Goal: Task Accomplishment & Management: Use online tool/utility

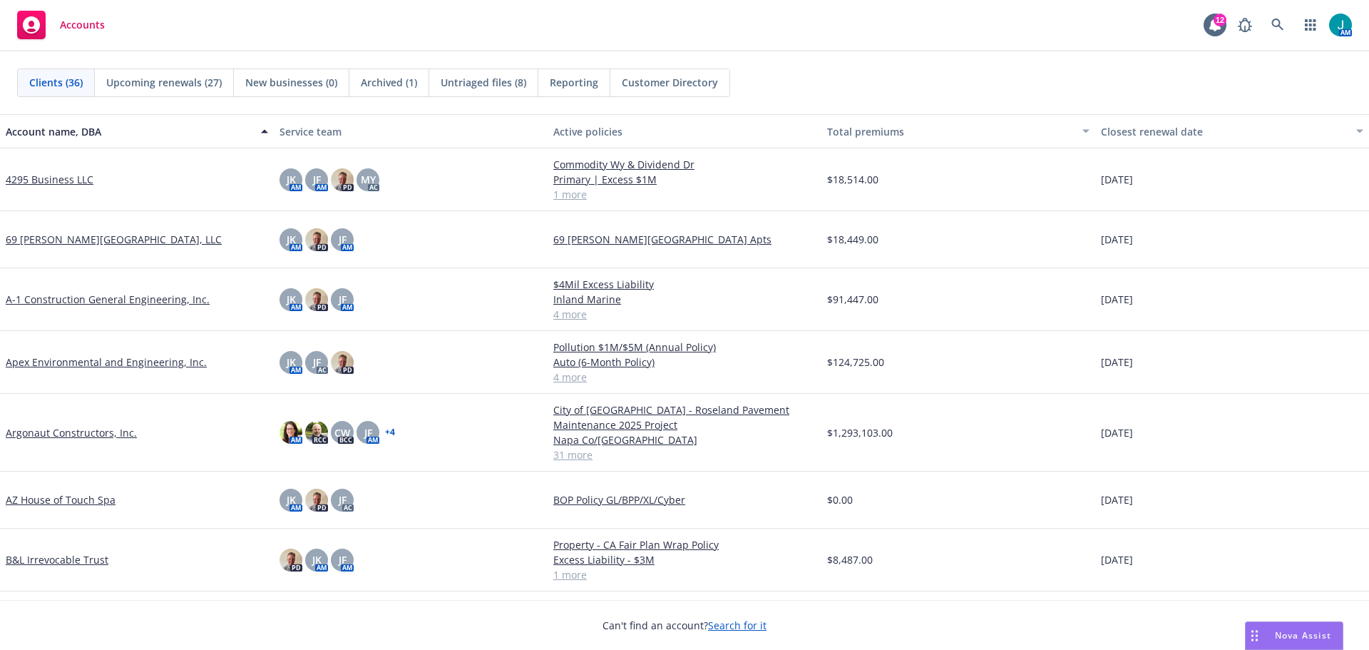
click at [588, 85] on span "Reporting" at bounding box center [574, 82] width 48 height 15
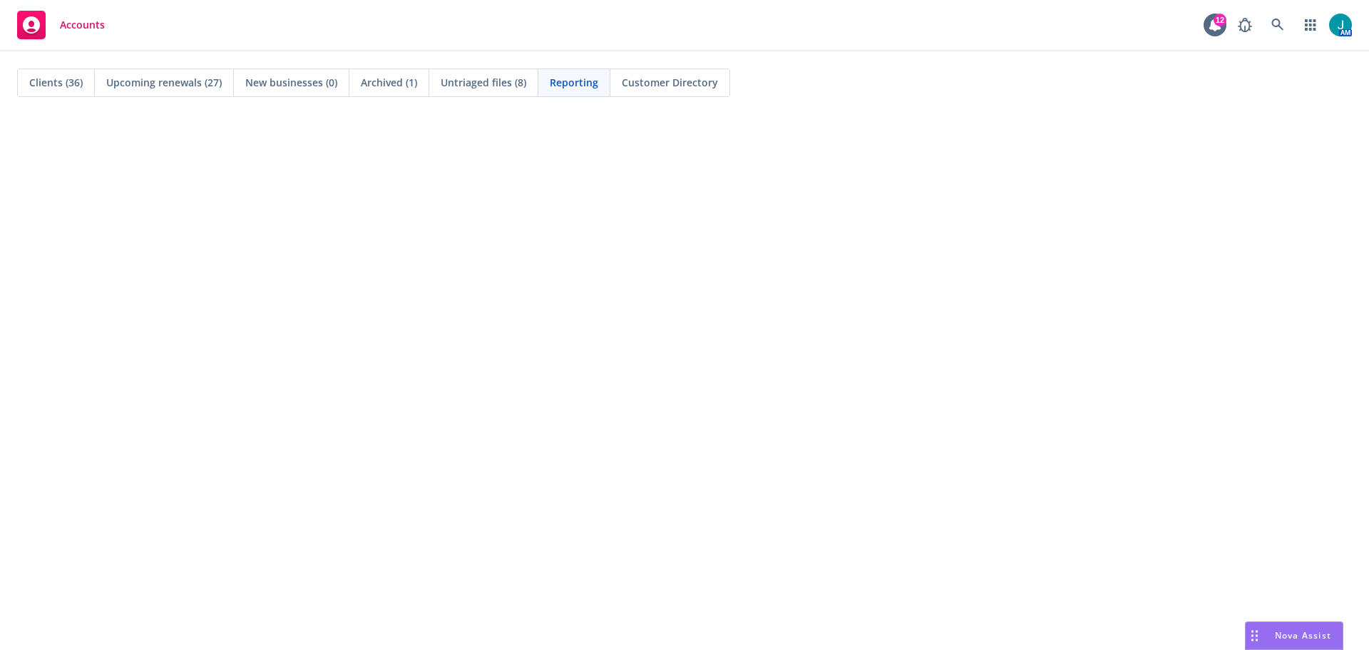
click at [384, 83] on span "Archived (1)" at bounding box center [389, 82] width 56 height 15
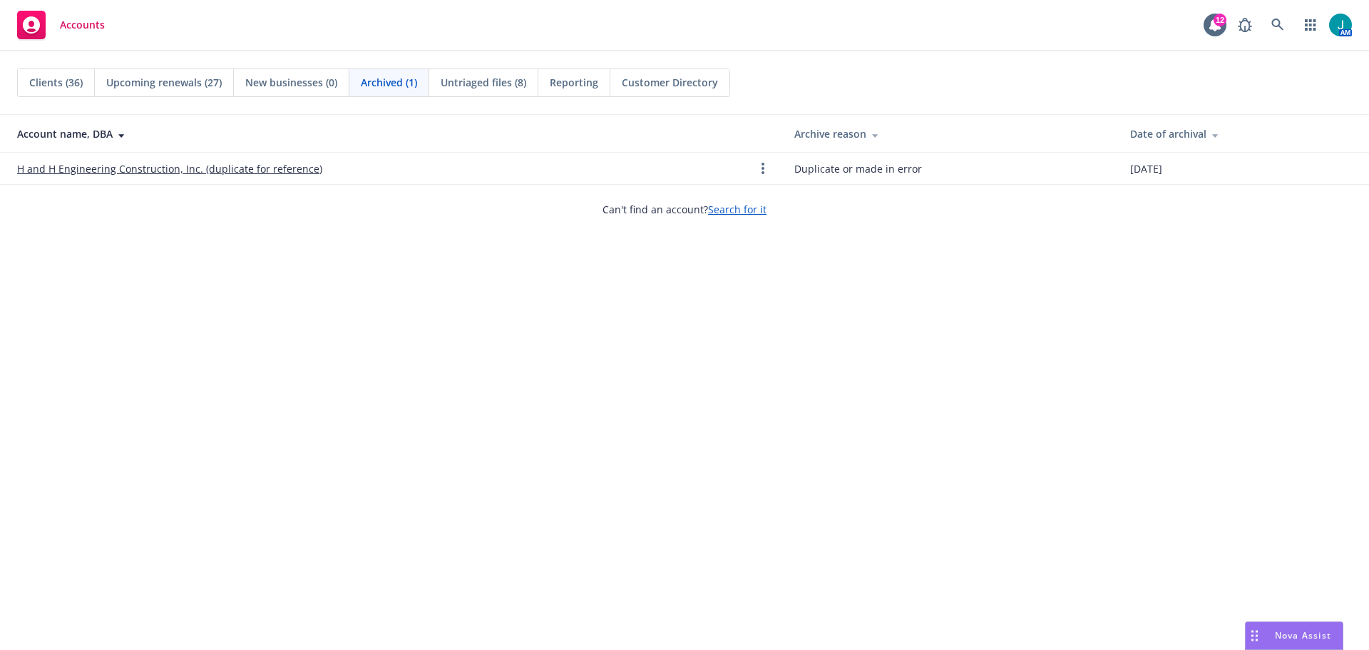
click at [65, 81] on span "Clients (36)" at bounding box center [55, 82] width 53 height 15
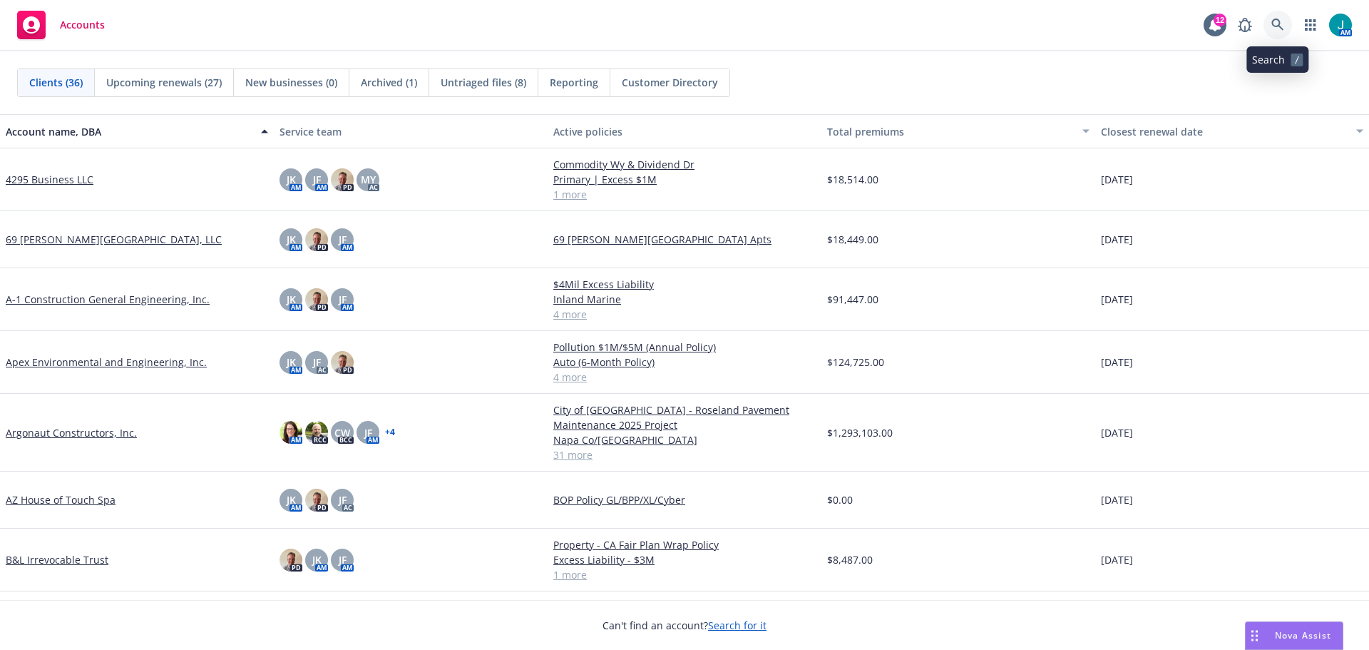
click at [1278, 16] on link at bounding box center [1278, 25] width 29 height 29
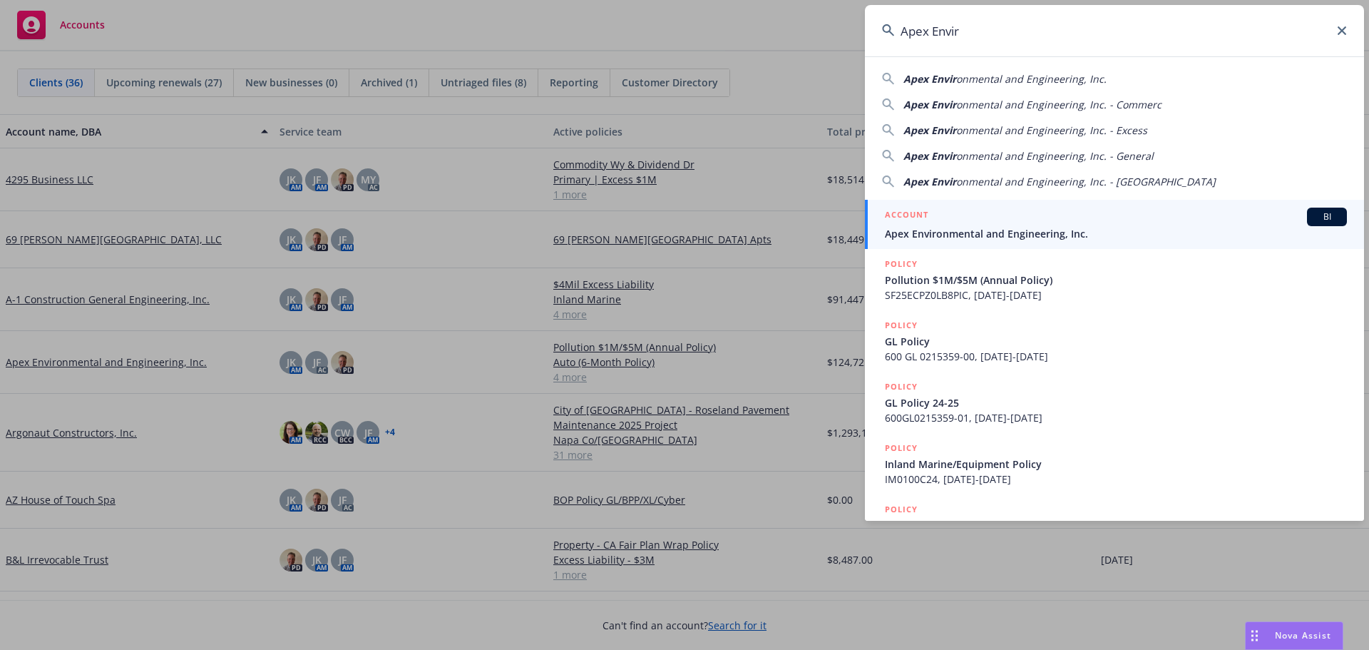
type input "Apex Envir"
click at [1328, 216] on span "BI" at bounding box center [1327, 216] width 29 height 13
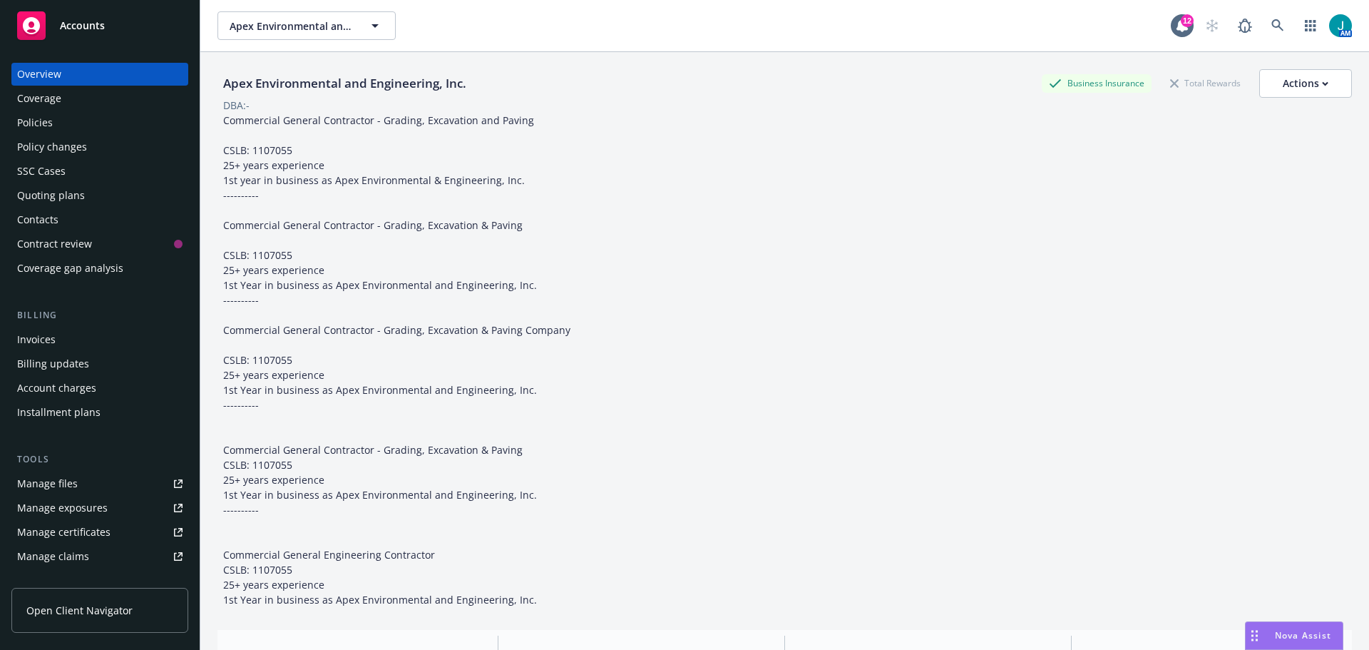
click at [68, 339] on div "Invoices" at bounding box center [99, 339] width 165 height 23
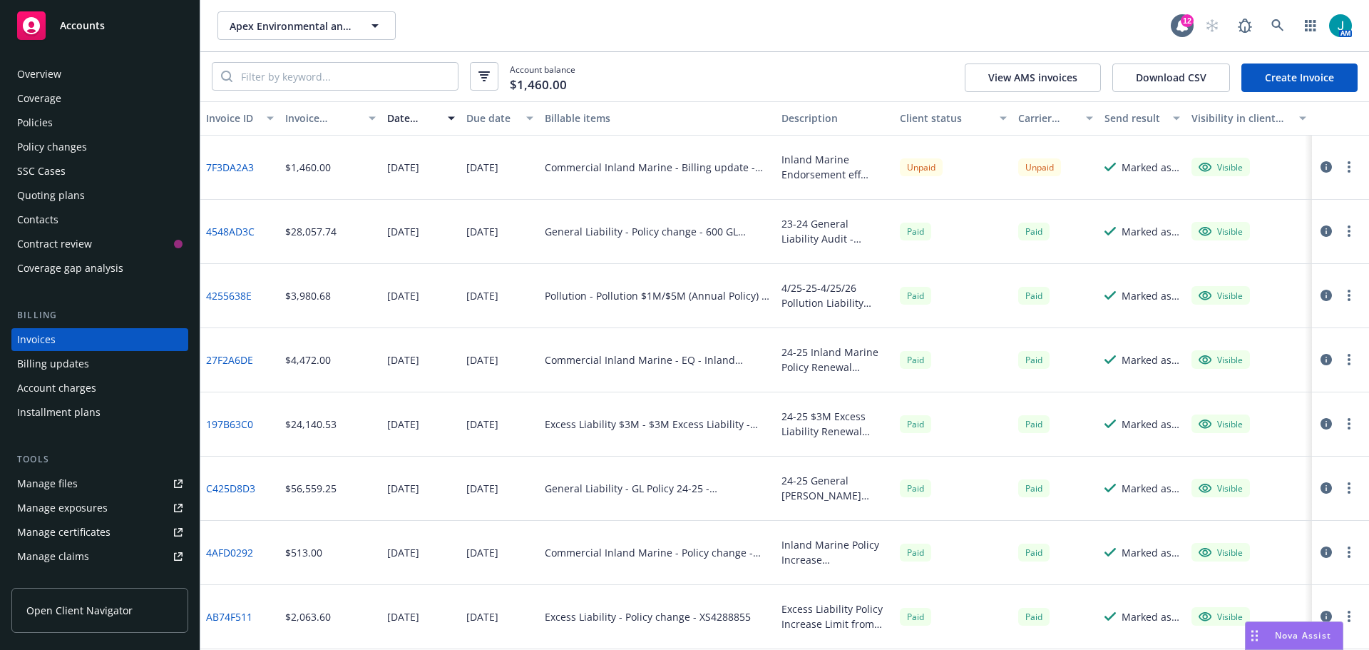
click at [76, 144] on div "Policy changes" at bounding box center [52, 147] width 70 height 23
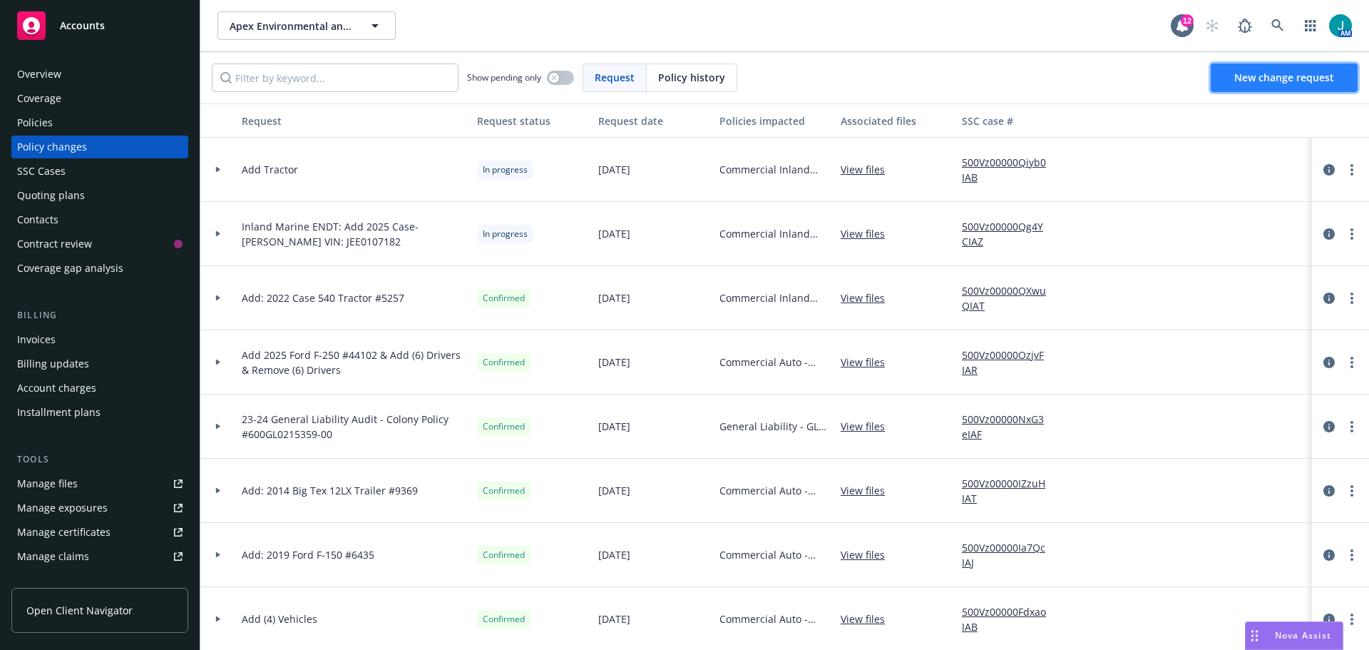
click at [1264, 73] on span "New change request" at bounding box center [1285, 78] width 100 height 14
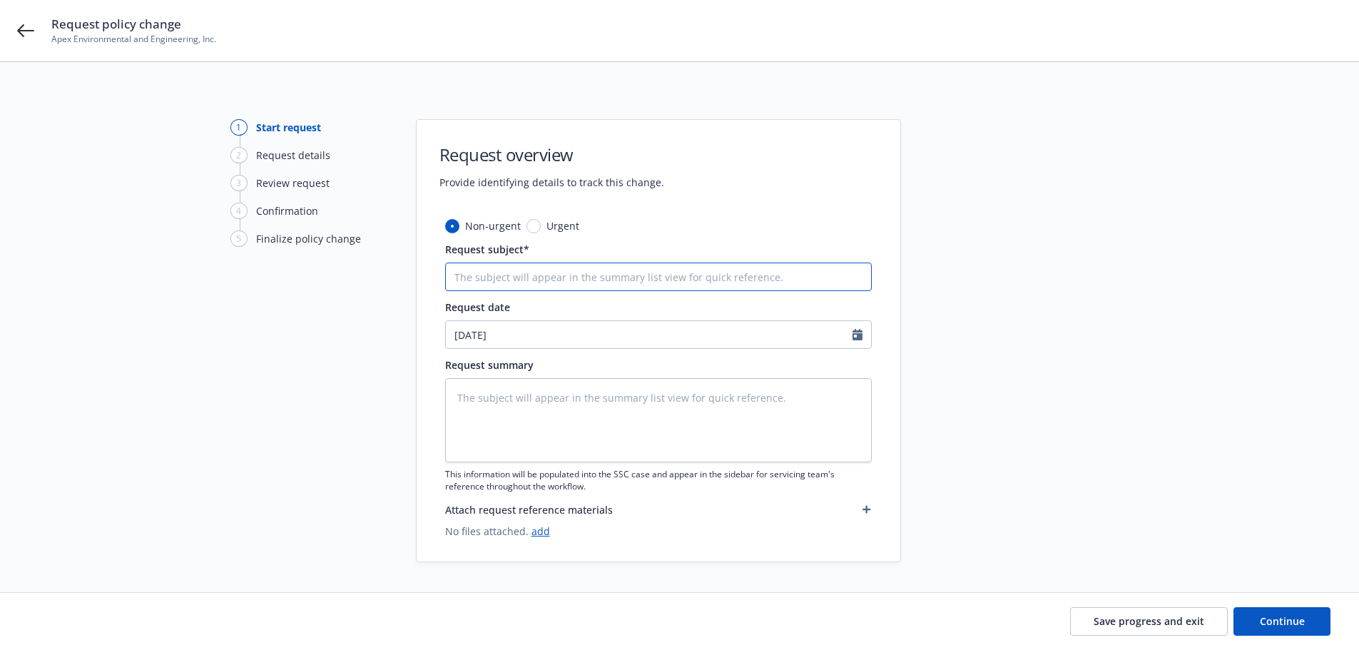
click at [505, 278] on input "Request subject*" at bounding box center [658, 276] width 426 height 29
type textarea "x"
type input "A"
type textarea "x"
type input "Ad"
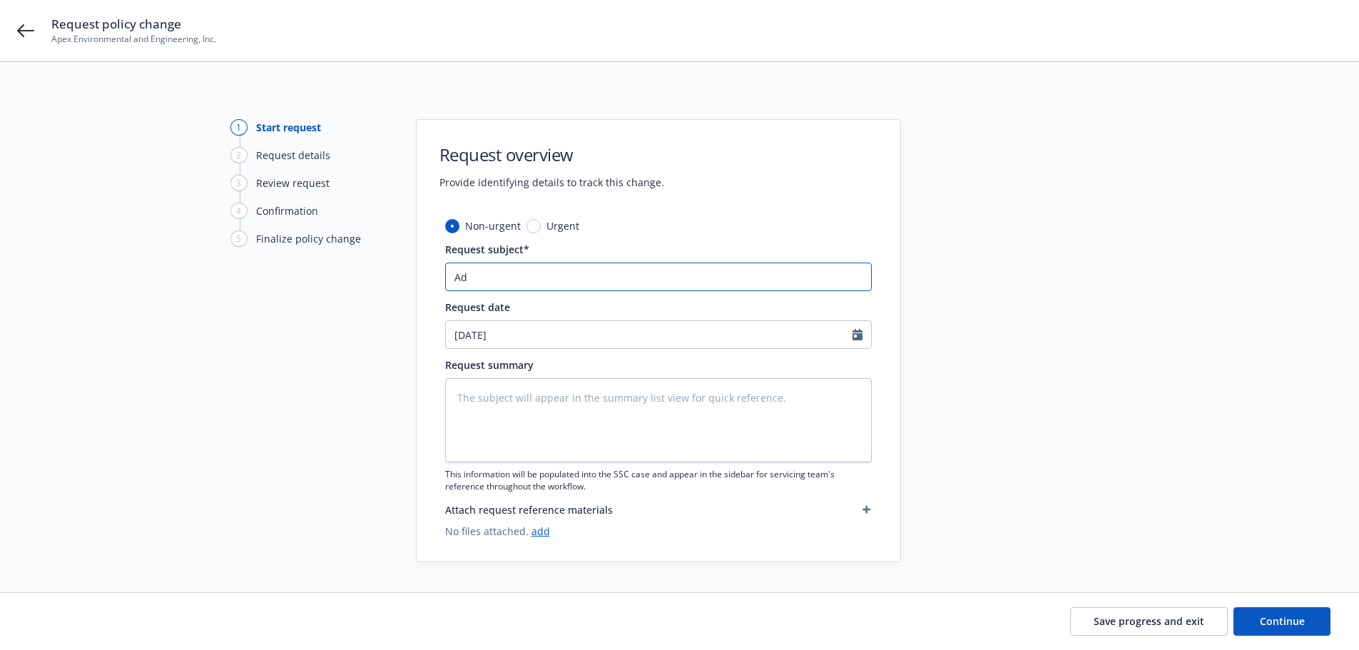
type textarea "x"
type input "Add"
type textarea "x"
type input "Add"
type textarea "x"
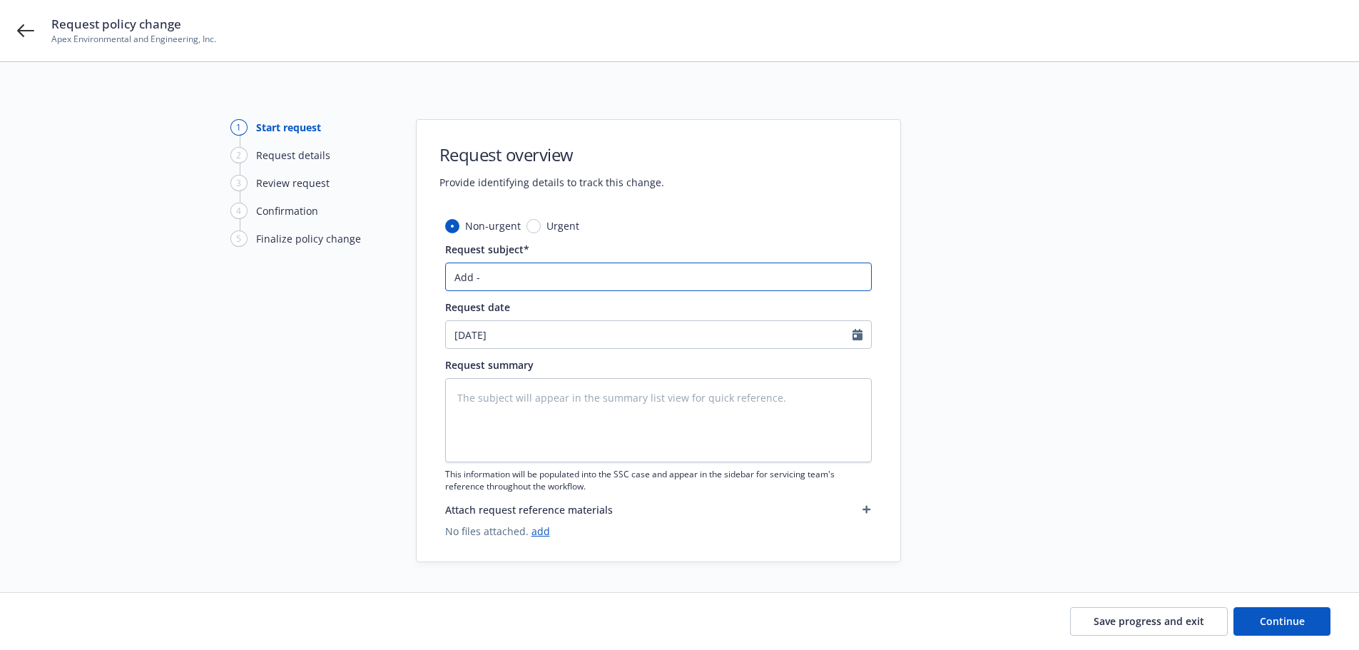
type input "Add -"
type textarea "x"
type input "Add - A"
type textarea "x"
type input "Add - Au"
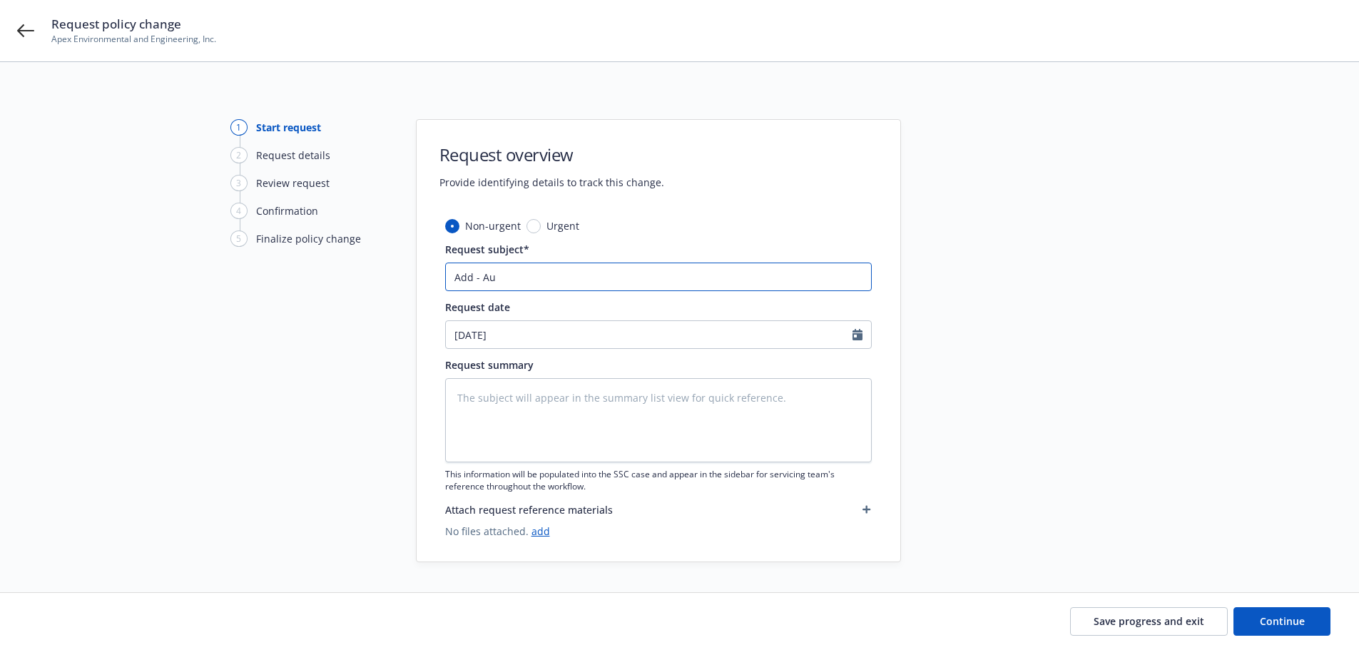
type textarea "x"
type input "Add - Aut"
type textarea "x"
type input "Add - Auto"
type textarea "x"
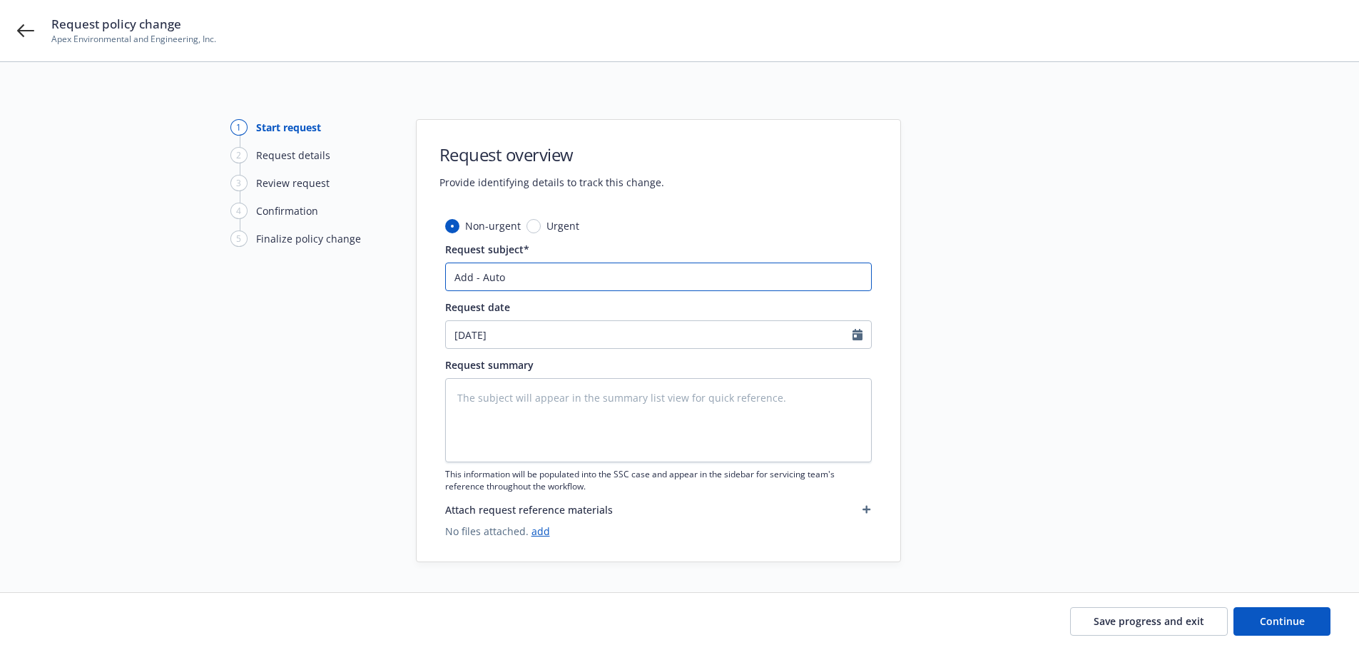
type input "Add - Auto"
type textarea "x"
type input "Add - Auto W"
type textarea "x"
type input "Add - Auto WO"
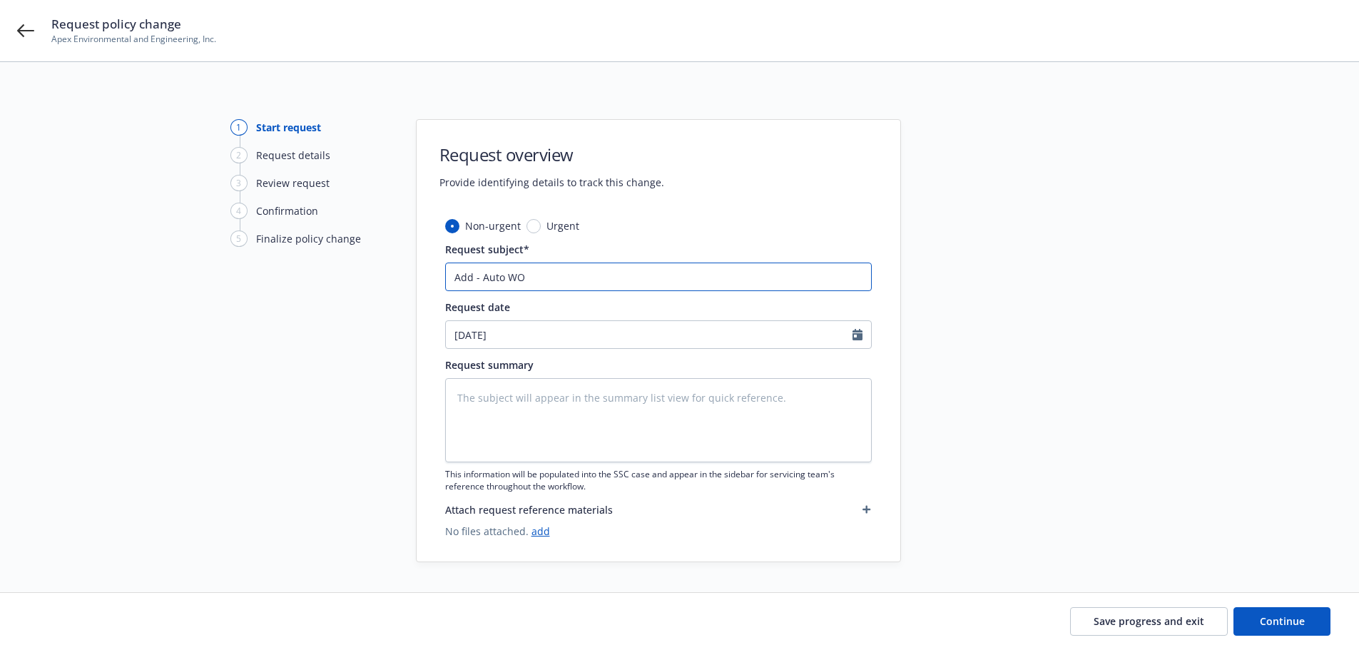
type textarea "x"
type input "Add - Auto WOS"
type textarea "x"
type input "Add - Auto WOS"
type textarea "x"
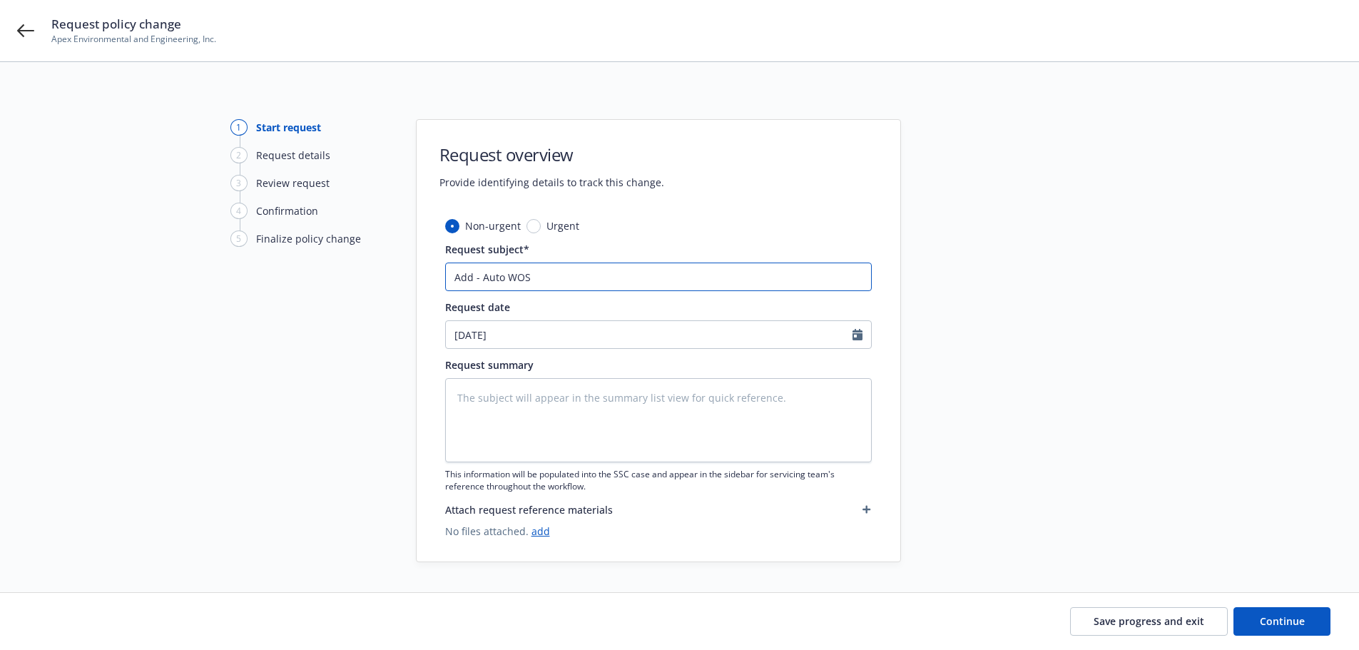
type input "Add - Auto WOS &"
type textarea "x"
type input "Add - Auto WOS &"
type textarea "x"
type input "Add - Auto WOS & A"
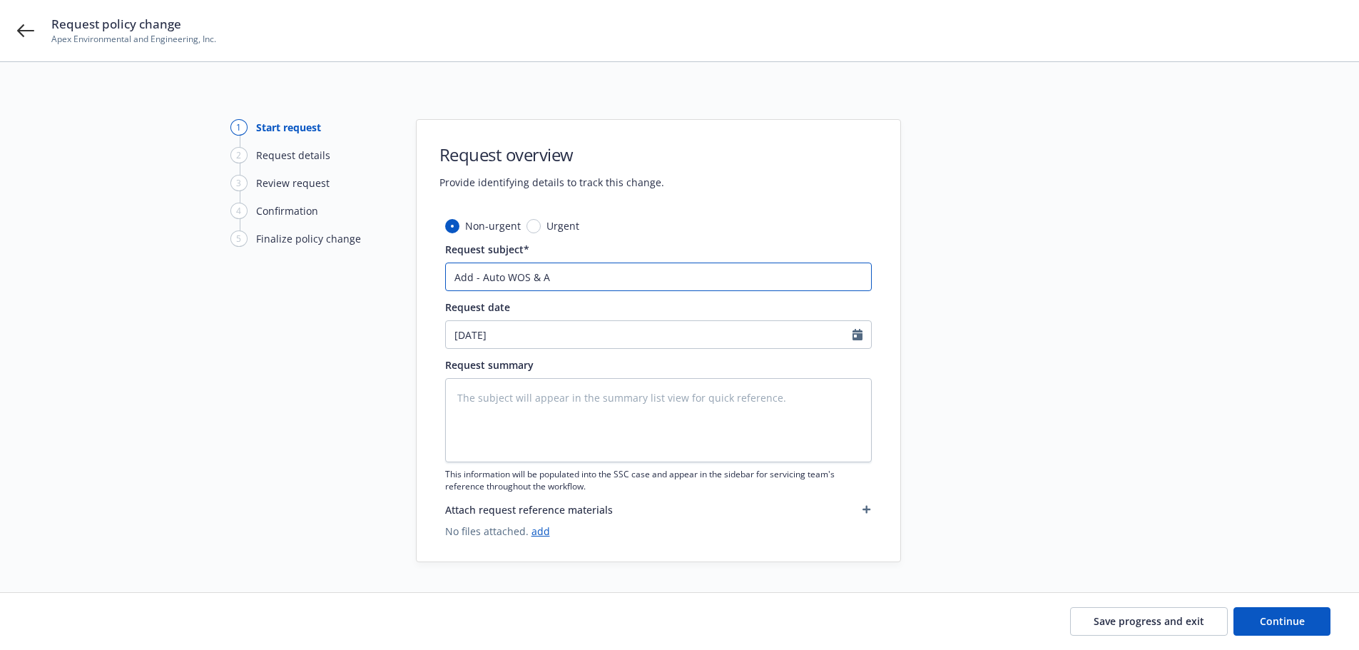
type textarea "x"
type input "Add - Auto WOS & Ad"
type textarea "x"
type input "Add - Auto WOS & Addi"
type textarea "x"
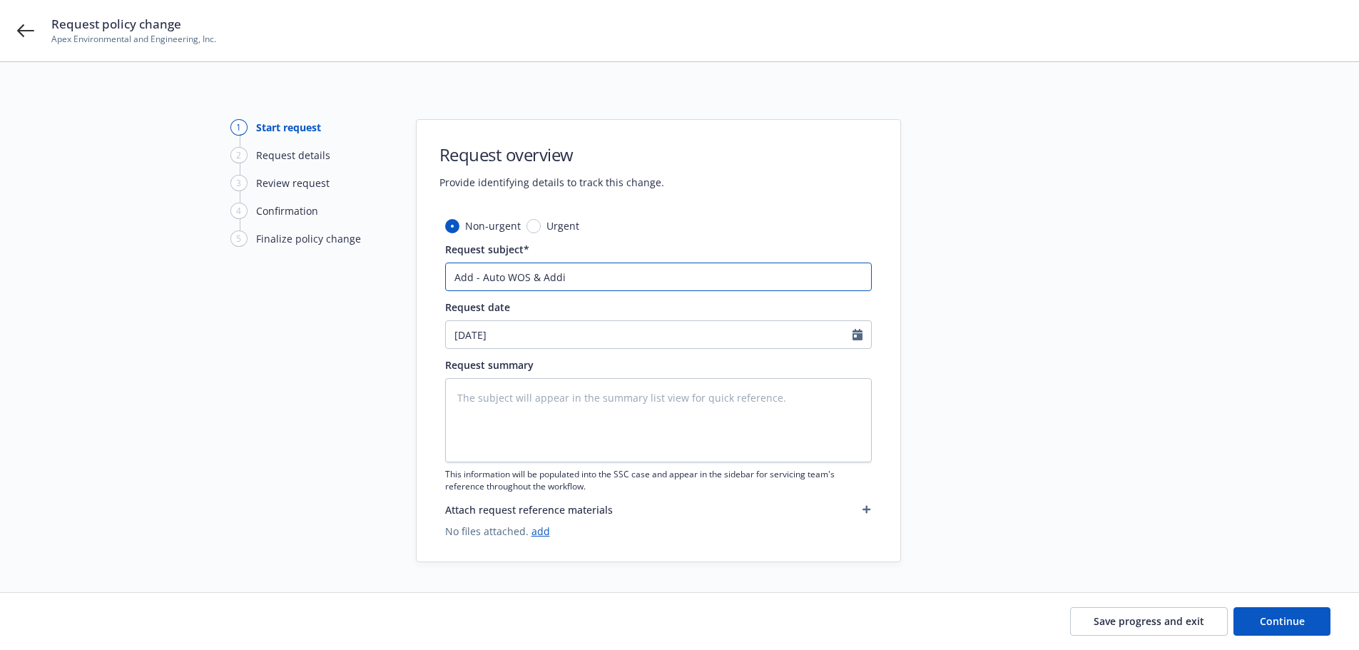
type input "Add - Auto WOS & Addit"
type textarea "x"
type input "Add - Auto WOS & Additi"
type textarea "x"
type input "Add - Auto WOS & Additio"
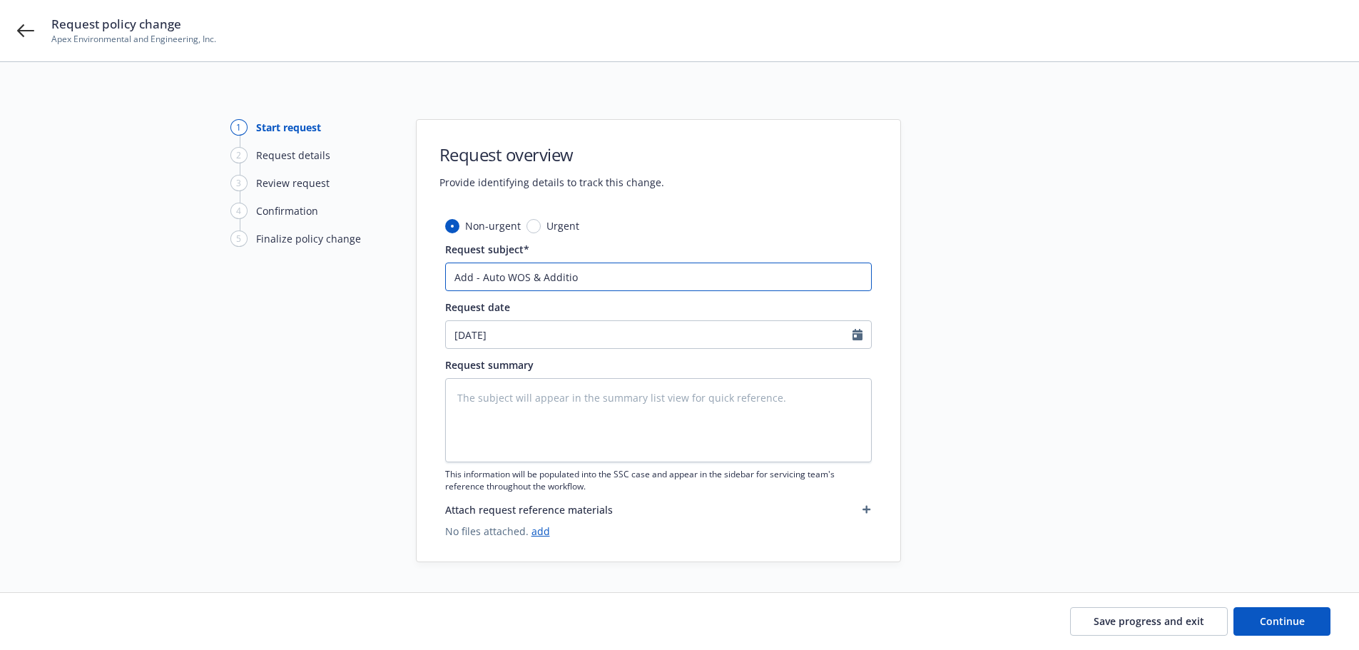
type textarea "x"
type input "Add - Auto WOS & Addition"
type textarea "x"
type input "Add - Auto WOS & Additiona"
type textarea "x"
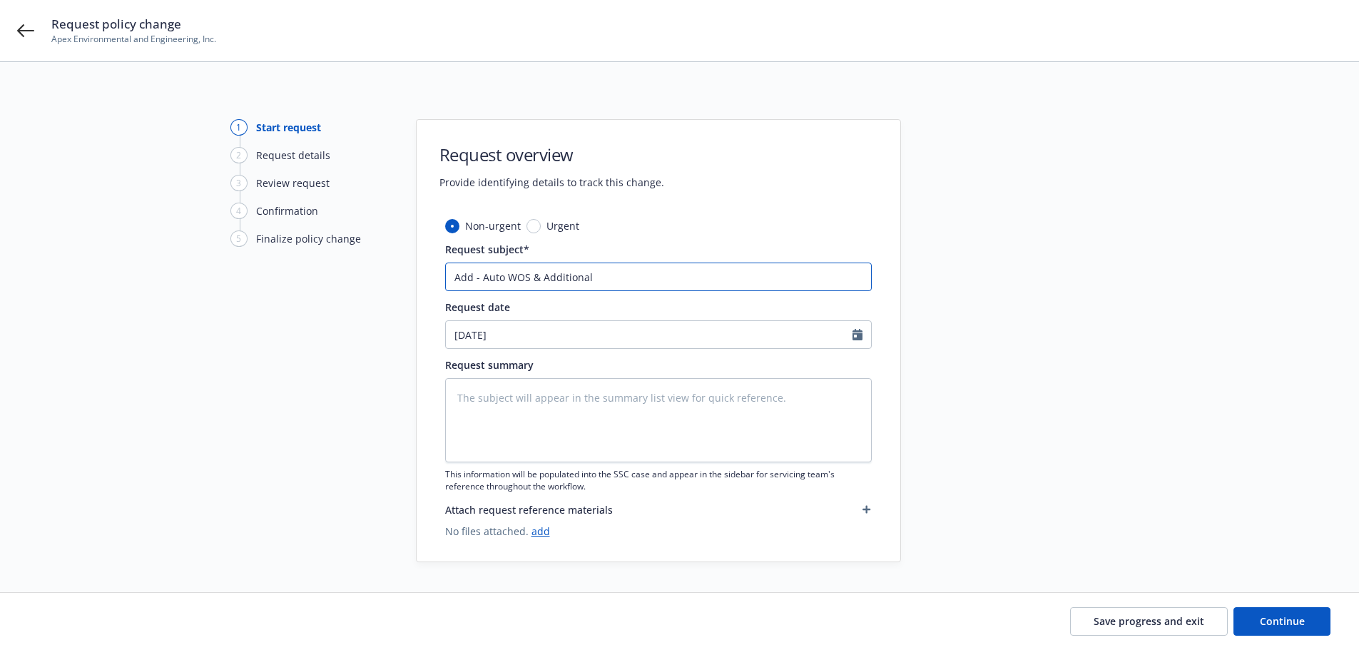
type input "Add - Auto WOS & Additional"
type textarea "x"
type input "Add - Auto WOS & Additional I"
type textarea "x"
type input "Add - Auto WOS & Additional Ins"
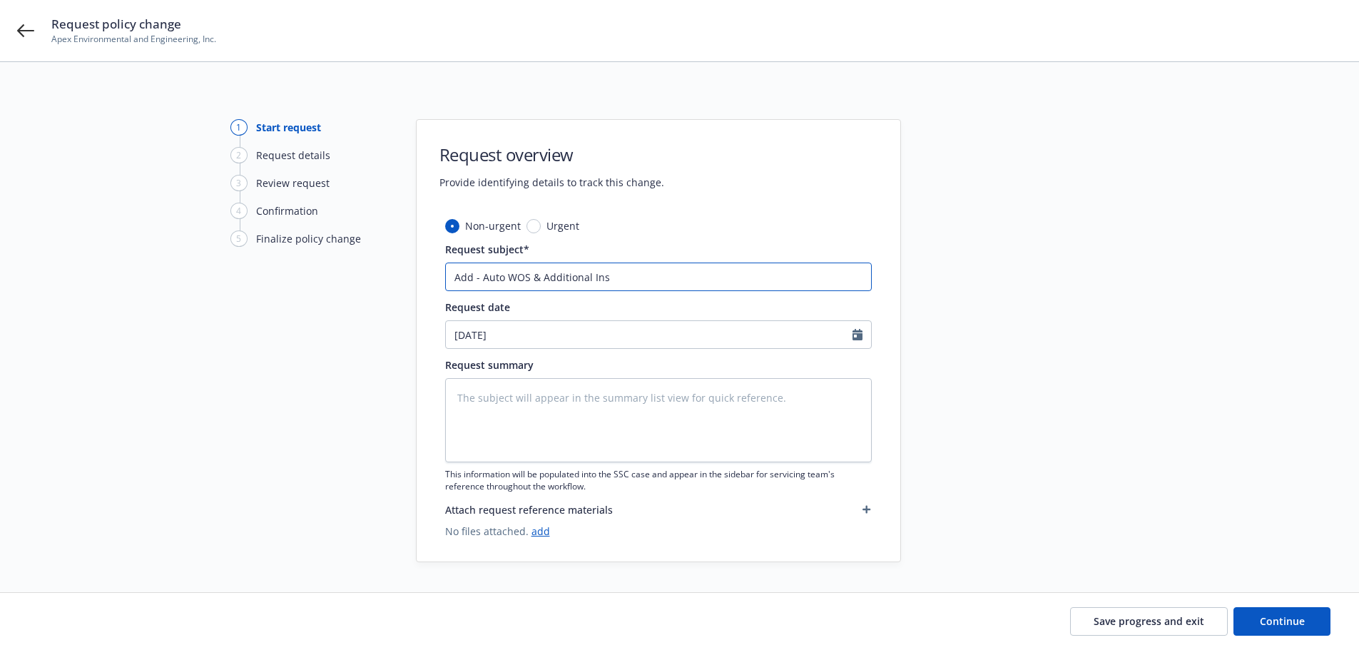
type textarea "x"
type input "Add - Auto WOS & Additional Insu"
type textarea "x"
type input "Add - Auto WOS & Additional Insure"
type textarea "x"
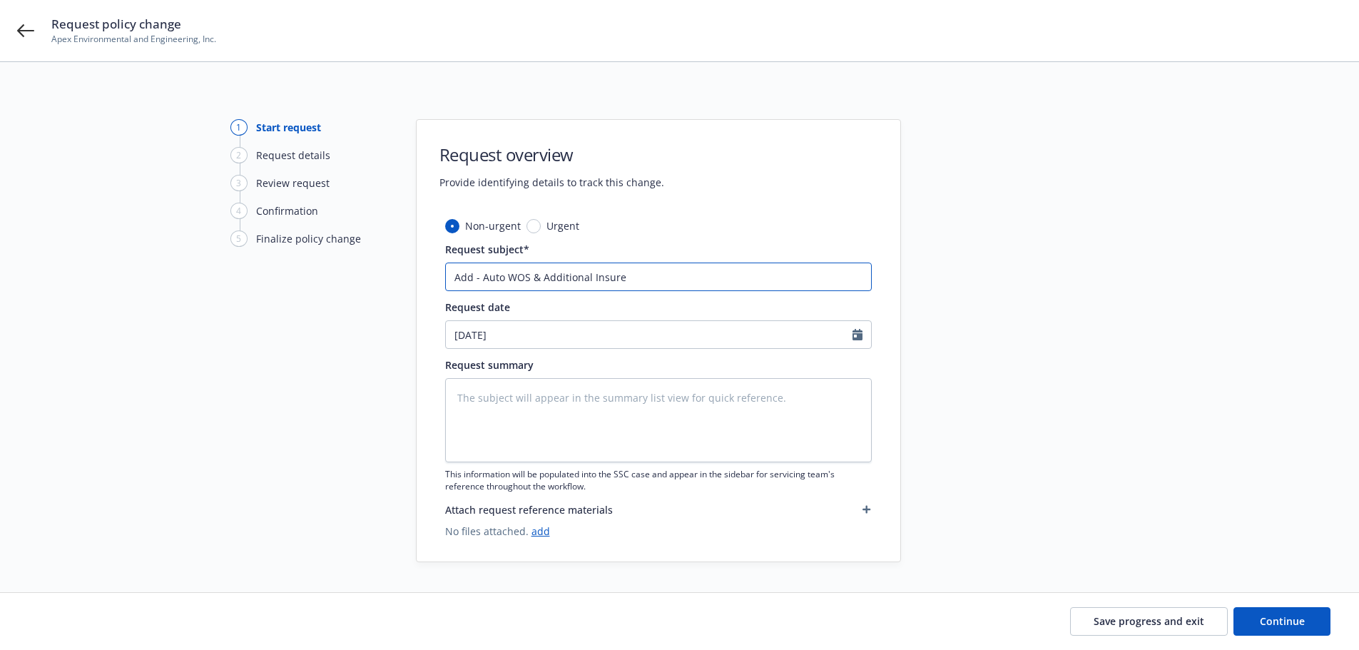
type input "Add - Auto WOS & Additional Insured"
type textarea "x"
type input "Add - Auto WOS & Additional Insured"
type textarea "x"
type input "Add - Auto WOS & Additional Insured -"
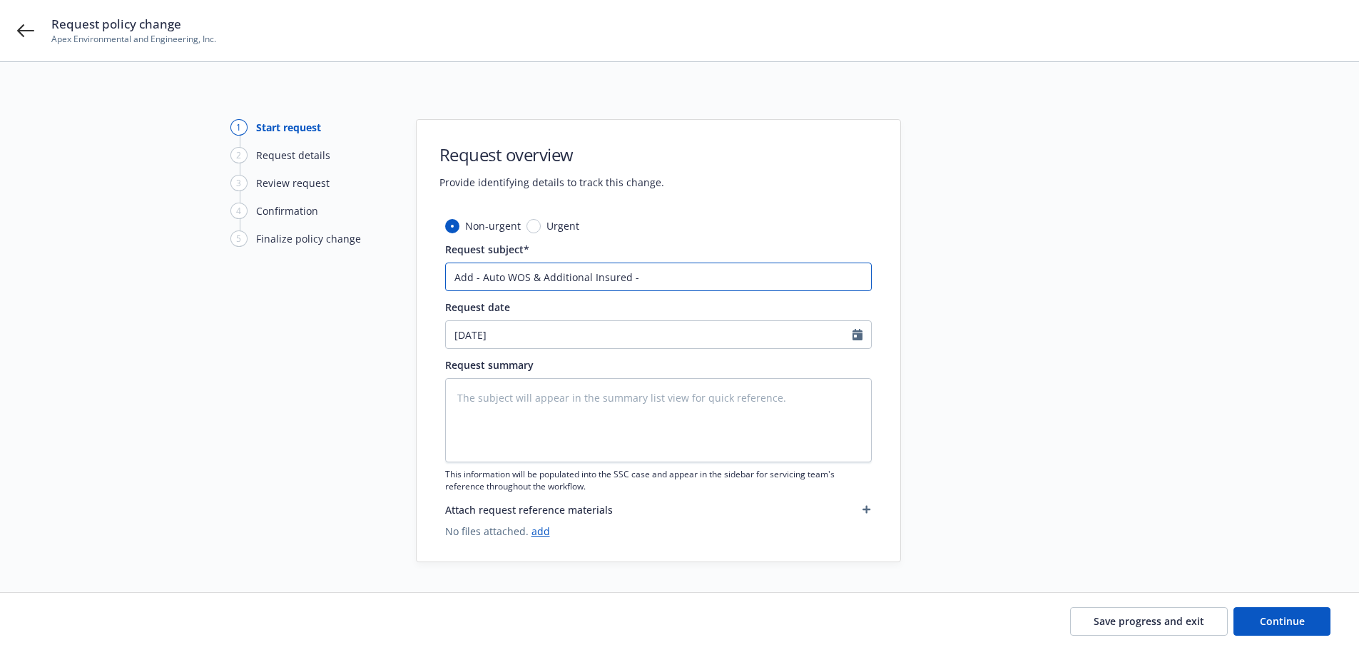
type textarea "x"
type input "Add - Auto WOS & Additional Insured -"
type textarea "x"
type input "Add - Auto WOS & Additional Insured"
type textarea "x"
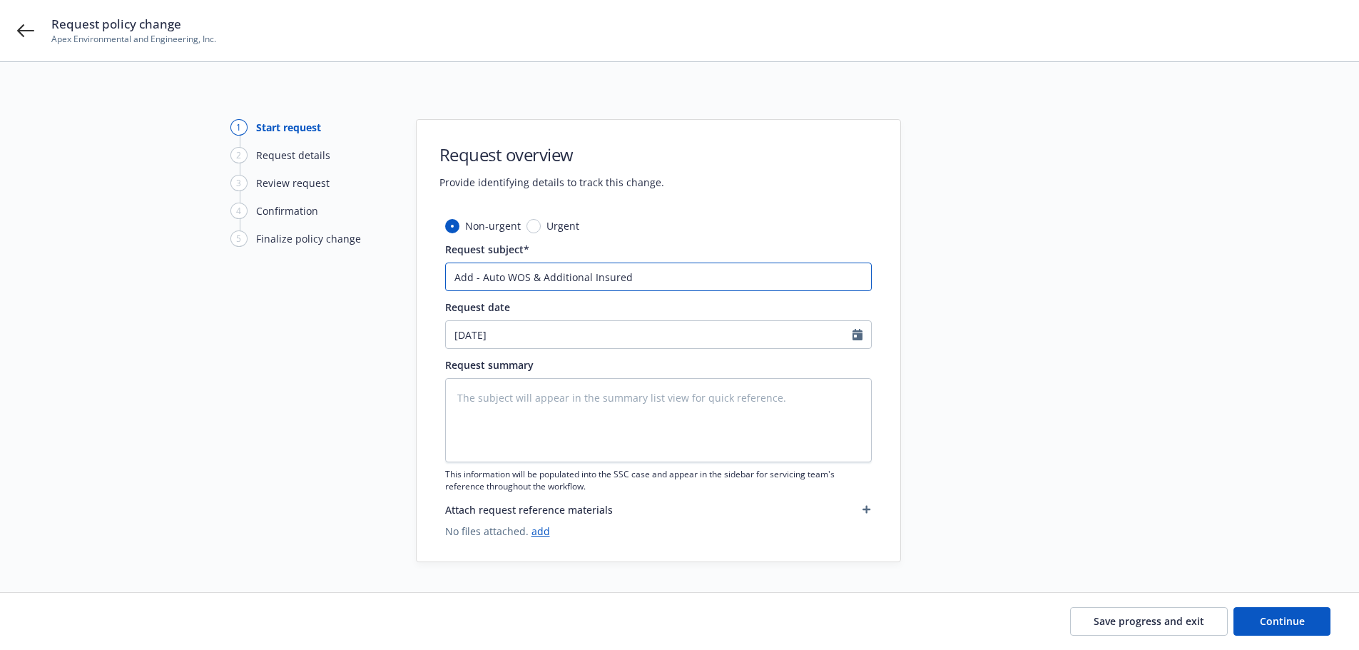
type input "Add - Auto WOS & Additional Insured"
type textarea "x"
type input "Add - Auto WOS & Additional Insured"
type textarea "x"
type input "Add - Auto WOS & Additional Insured E"
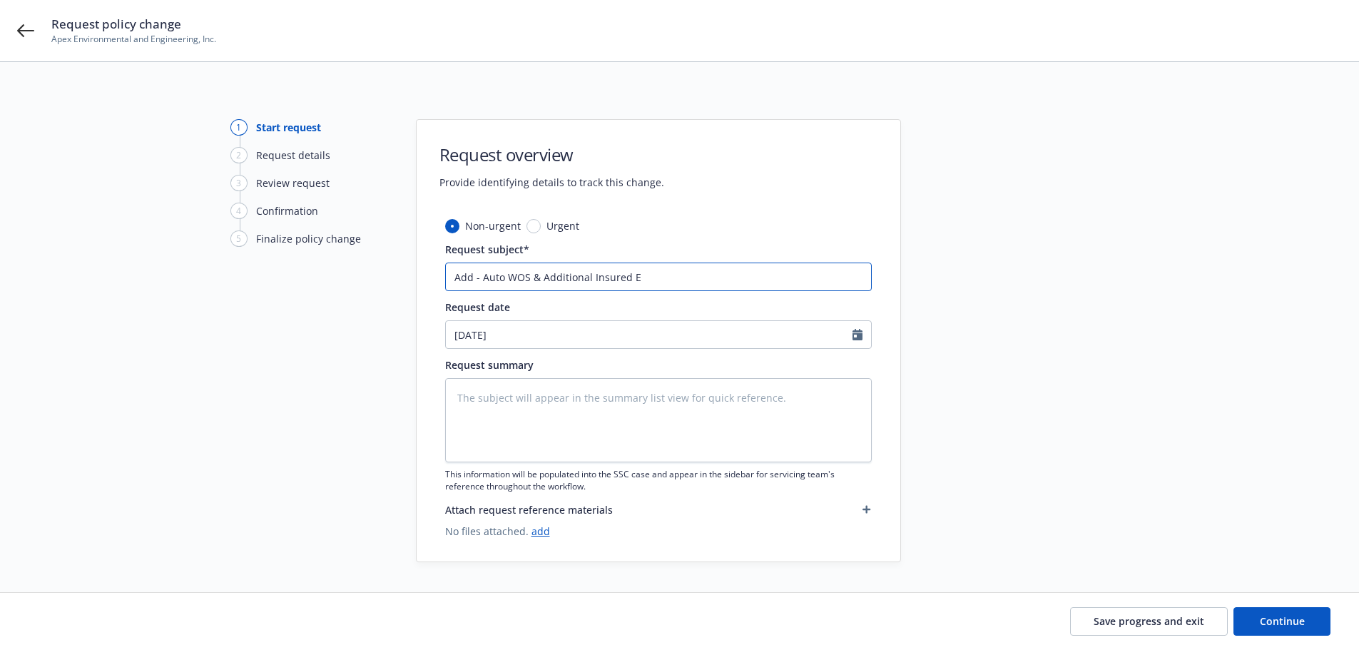
type textarea "x"
type input "Add - Auto WOS & Additional Insured En"
type textarea "x"
type input "Add - Auto WOS & Additional Insured End"
type textarea "x"
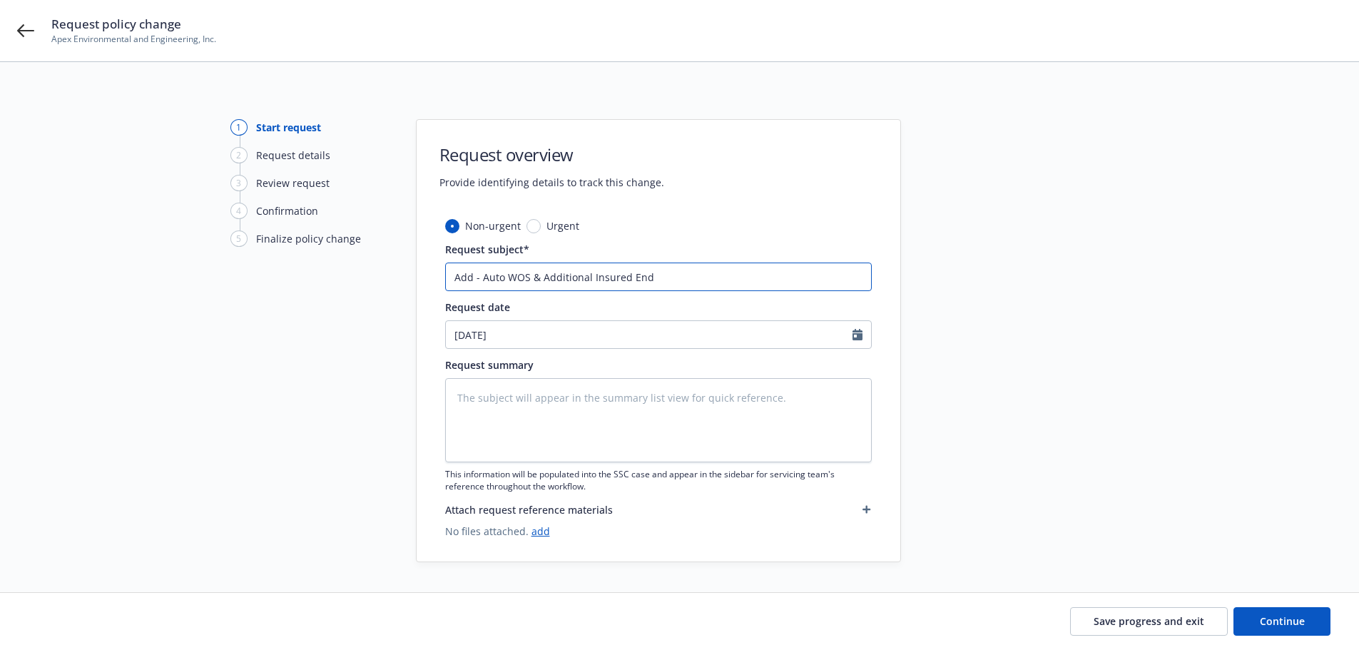
type input "Add - Auto WOS & Additional Insured Endo"
type textarea "x"
type input "Add - Auto WOS & Additional Insured Endor"
type textarea "x"
type input "Add - Auto WOS & Additional Insured Endors"
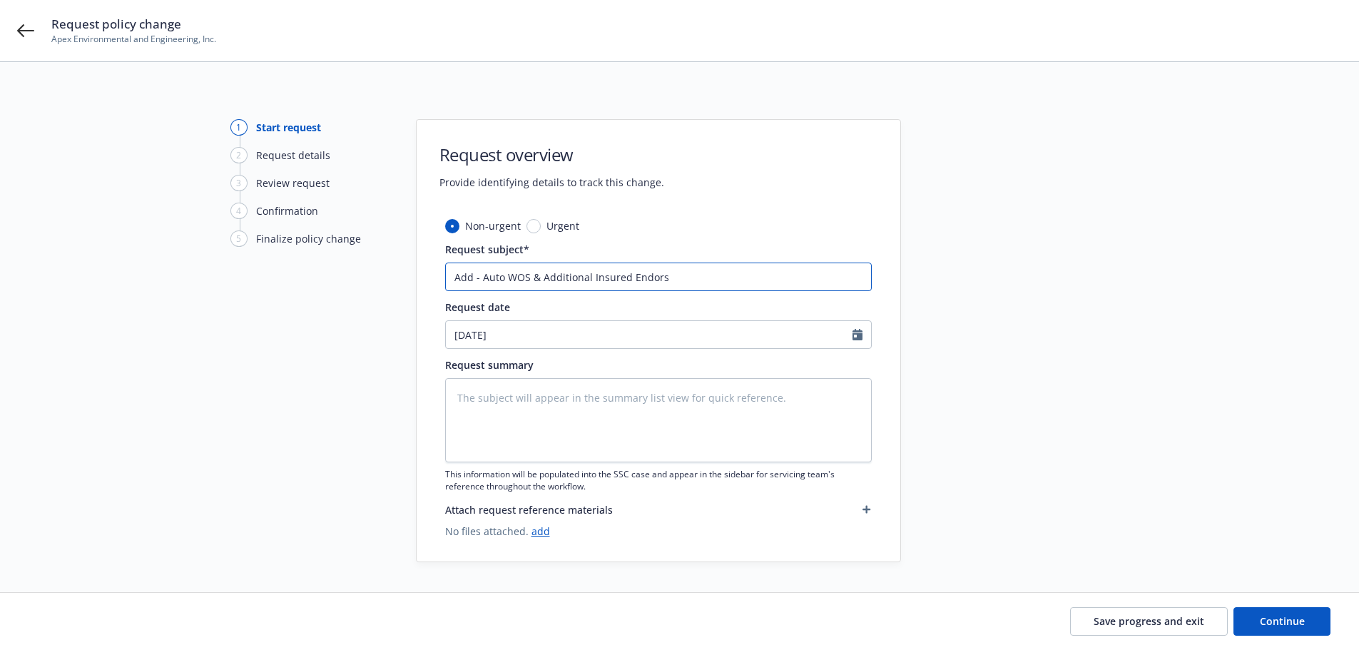
type textarea "x"
type input "Add - Auto WOS & Additional Insured Endorse"
type textarea "x"
type input "Add - Auto WOS & Additional Insured Endorsem"
type textarea "x"
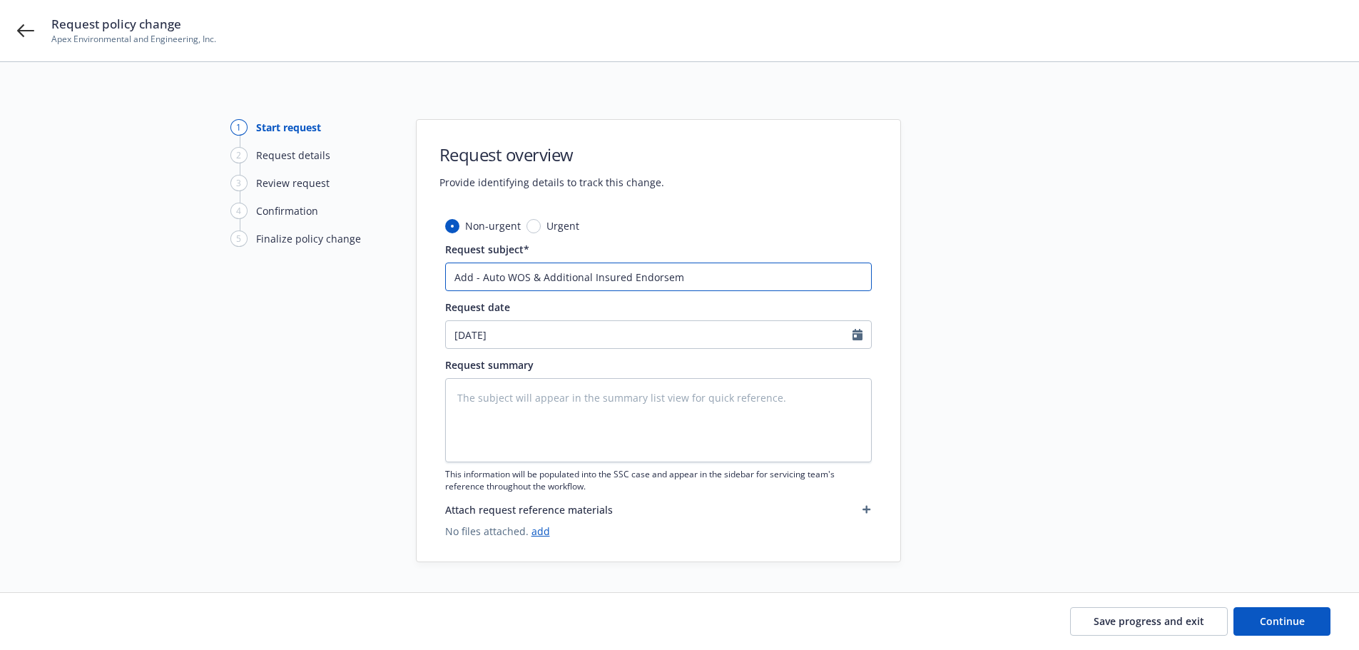
type input "Add - Auto WOS & Additional Insured Endorseme"
type textarea "x"
type input "Add - Auto WOS & Additional Insured Endorsemen"
type textarea "x"
type input "Add - Auto WOS & Additional Insured Endorsement"
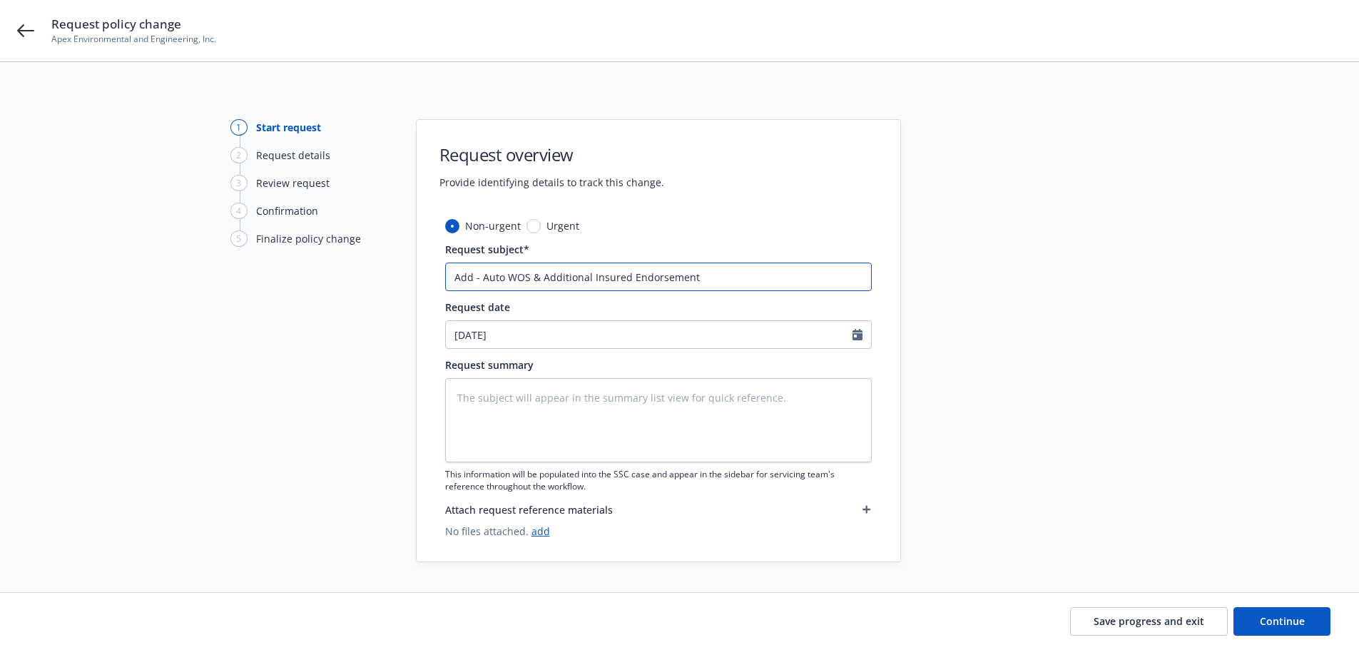
type textarea "x"
type input "Add - Auto WOS & Additional Insured Endorsement"
type textarea "x"
type input "Add - Auto WOS & Additional Insured Endorsement -"
type textarea "x"
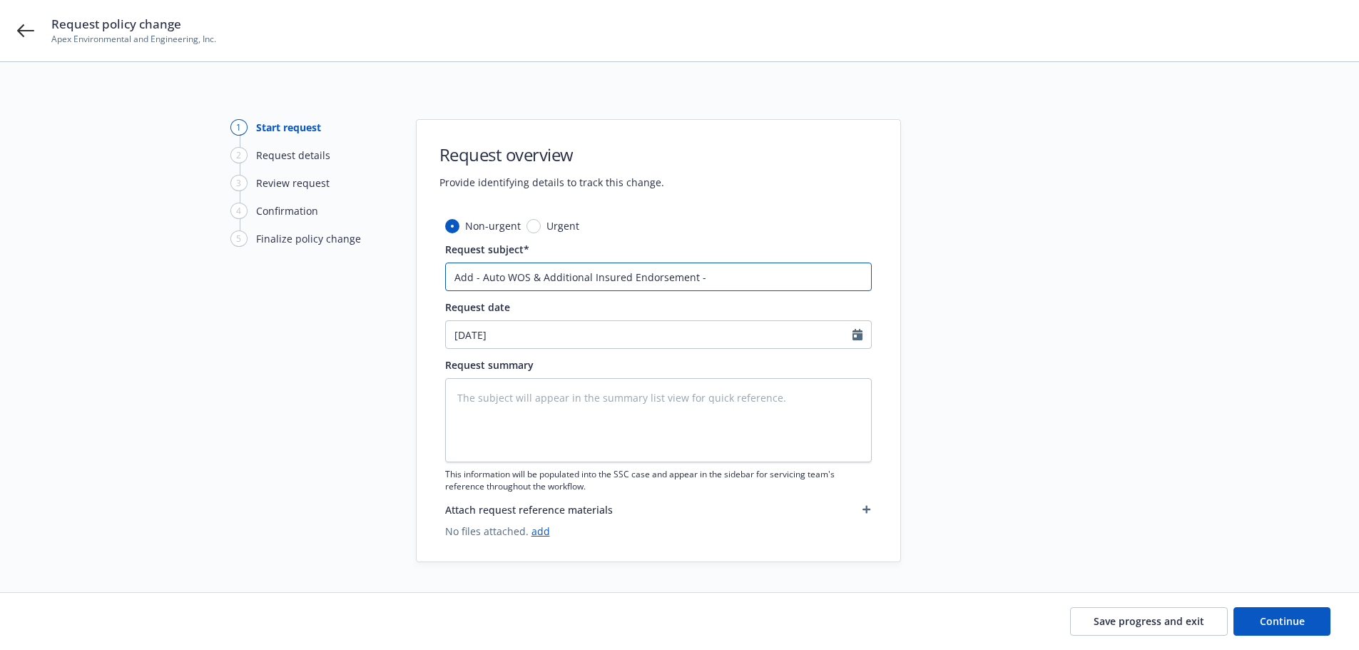
type input "Add - Auto WOS & Additional Insured Endorsement -"
type textarea "x"
type input "Add - Auto WOS & Additional Insured Endorsement - T"
type textarea "x"
type input "Add - Auto WOS & Additional Insured Endorsement - Tr"
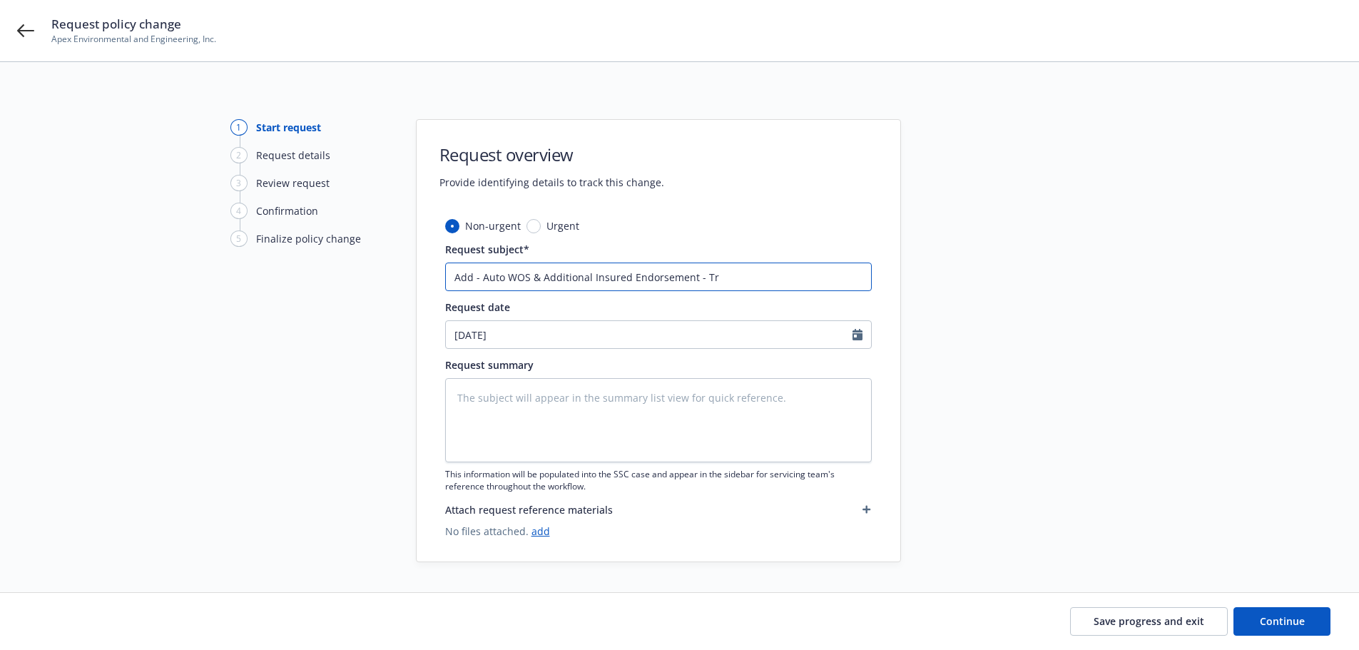
type textarea "x"
type input "Add - Auto WOS & Additional Insured Endorsement - Tri"
type textarea "x"
type input "Add - Auto WOS & Additional Insured Endorsement - Tri-"
type textarea "x"
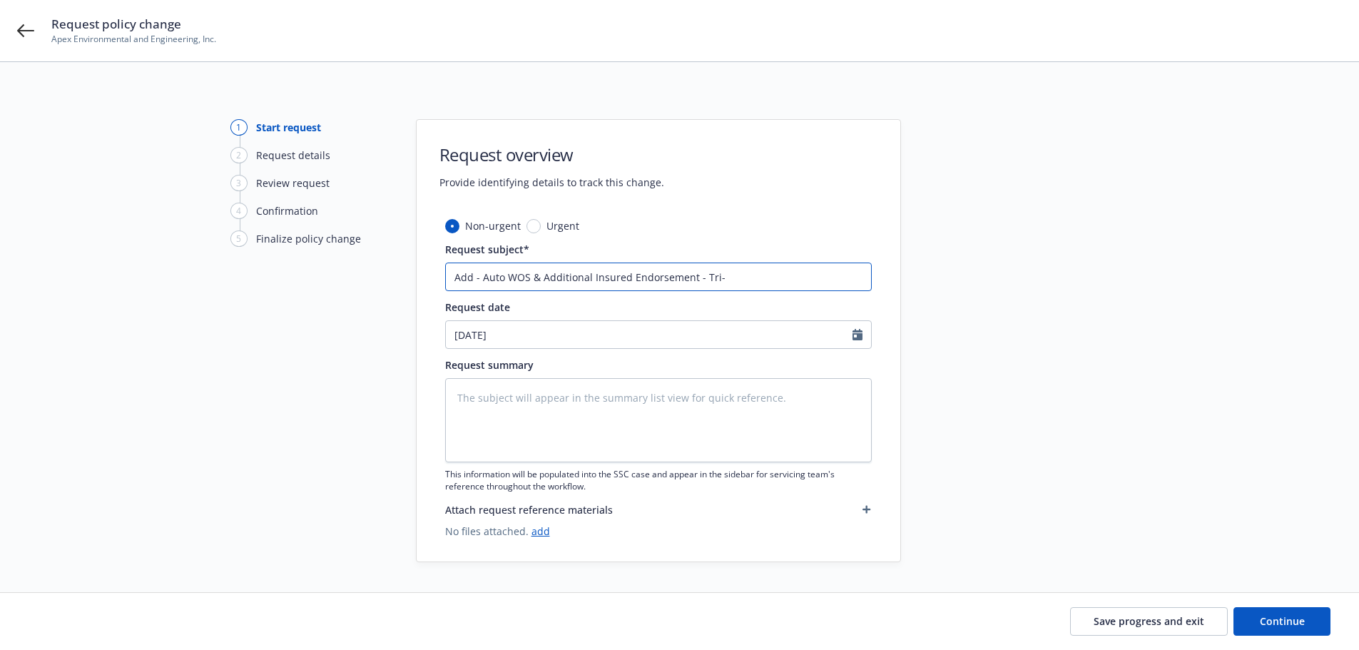
type input "Add - Auto WOS & Additional Insured Endorsement - Tri-Q"
type textarea "x"
type input "Add - Auto WOS & Additional Insured Endorsement - Tri-Qu"
type textarea "x"
type input "Add - Auto WOS & Additional Insured Endorsement - Tri-Que"
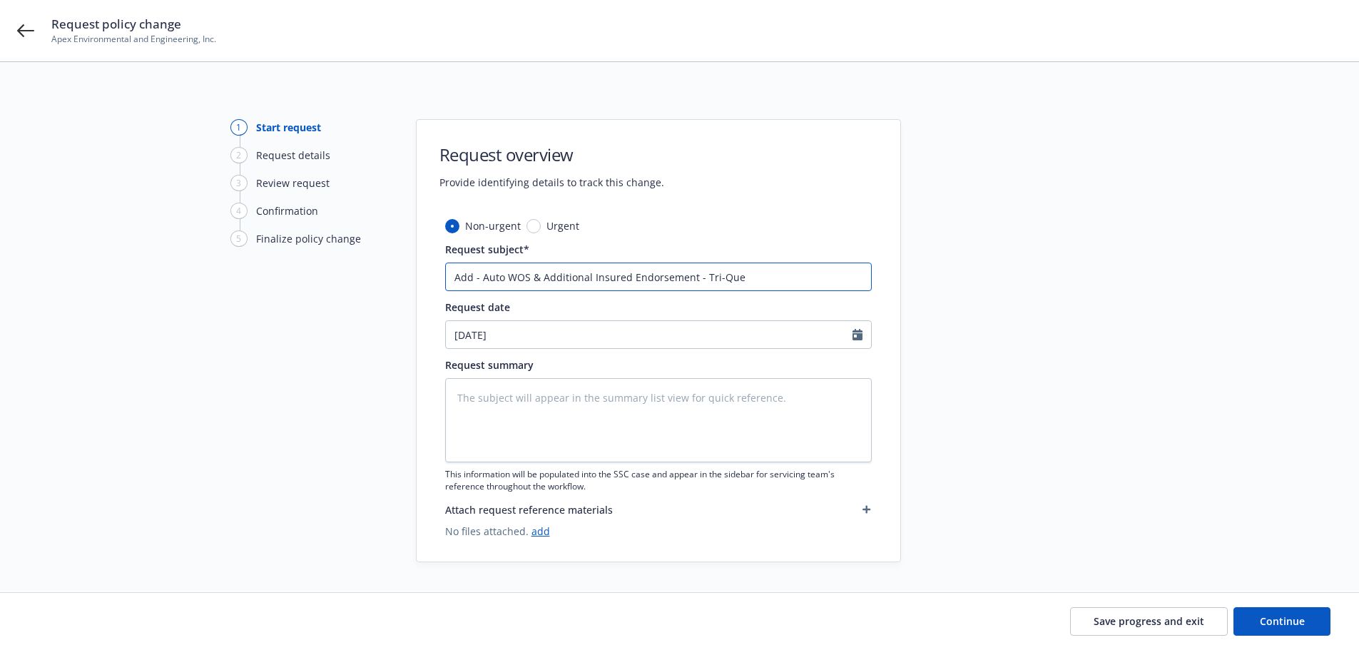
type textarea "x"
type input "Add - Auto WOS & Additional Insured Endorsement - Tri-Ques"
type textarea "x"
type input "Add - Auto WOS & Additional Insured Endorsement - Tri-Quest"
type textarea "x"
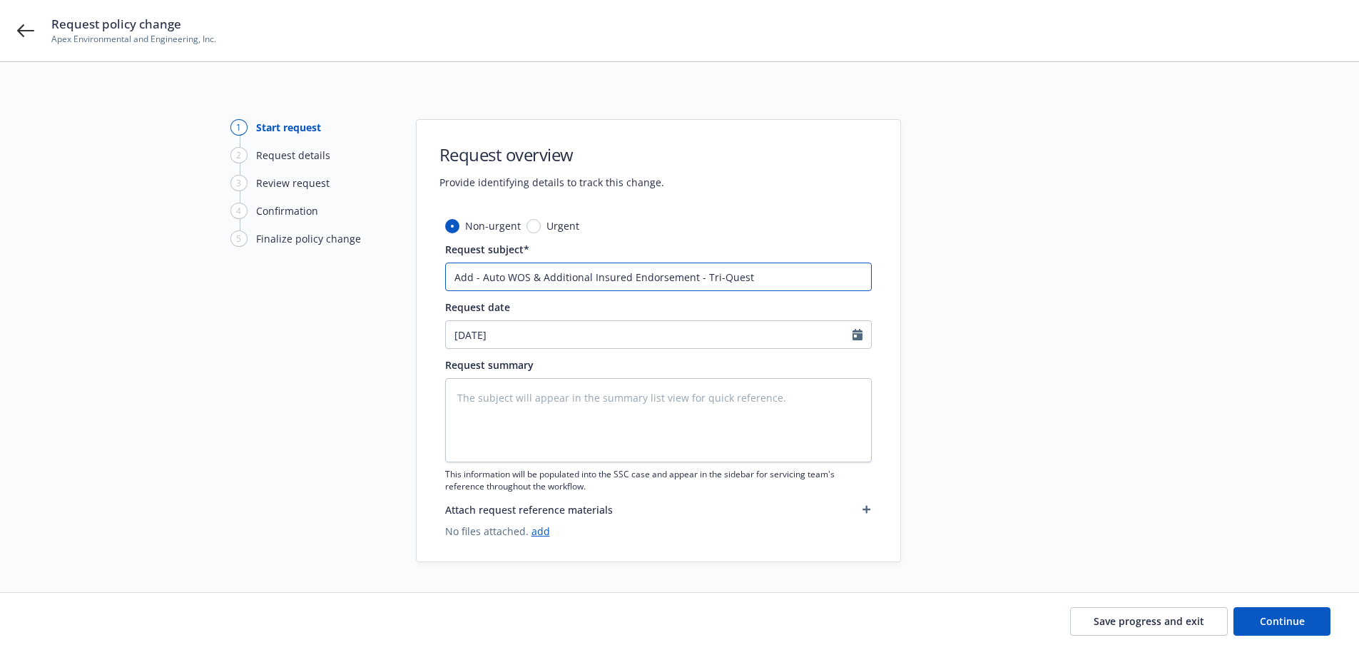
type input "Add - Auto WOS & Additional Insured Endorsement - Tri-Quest"
type textarea "x"
type input "Add - Auto WOS & Additional Insured Endorsement - Tri-Quest B"
type textarea "x"
type input "Add - Auto WOS & Additional Insured Endorsement - Tri-Quest Bu"
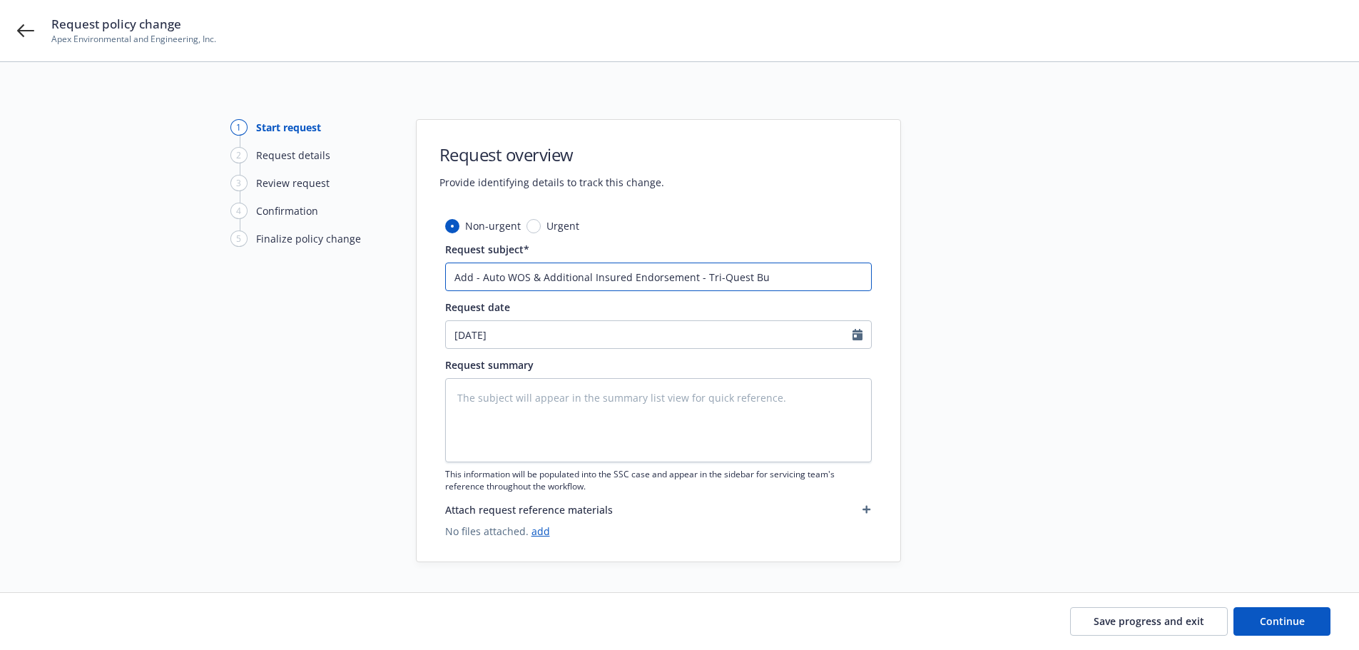
type textarea "x"
type input "Add - Auto WOS & Additional Insured Endorsement - Tri-Quest Bui"
type textarea "x"
type input "Add - Auto WOS & Additional Insured Endorsement - Tri-Quest Buil"
type textarea "x"
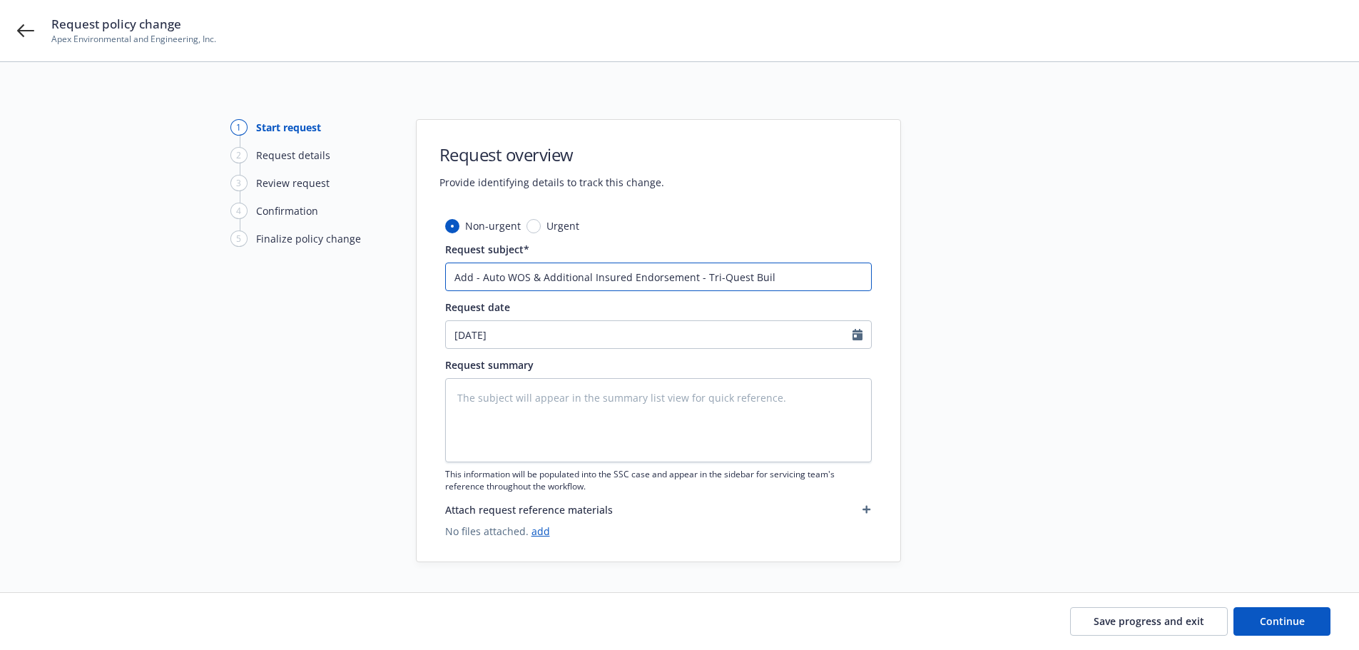
type input "Add - Auto WOS & Additional Insured Endorsement - Tri-Quest Build"
type textarea "x"
type input "Add - Auto WOS & Additional Insured Endorsement - Tri-Quest Builde"
type textarea "x"
type input "Add - Auto WOS & Additional Insured Endorsement - Tri-Quest Builder"
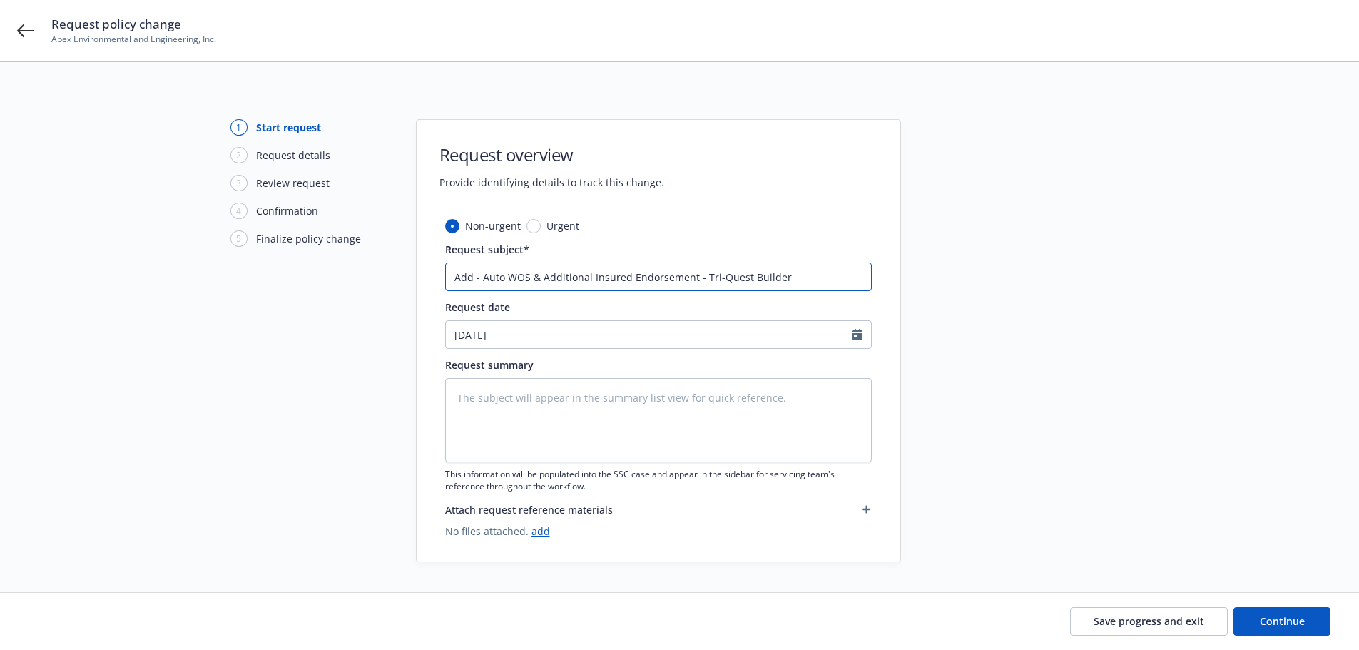
type textarea "x"
type input "Add - Auto WOS & Additional Insured Endorsement - Tri-Quest Builders"
type textarea "x"
type input "Add - Auto WOS & Additional Insured Endorsement - Tri-Quest Builders"
type textarea "x"
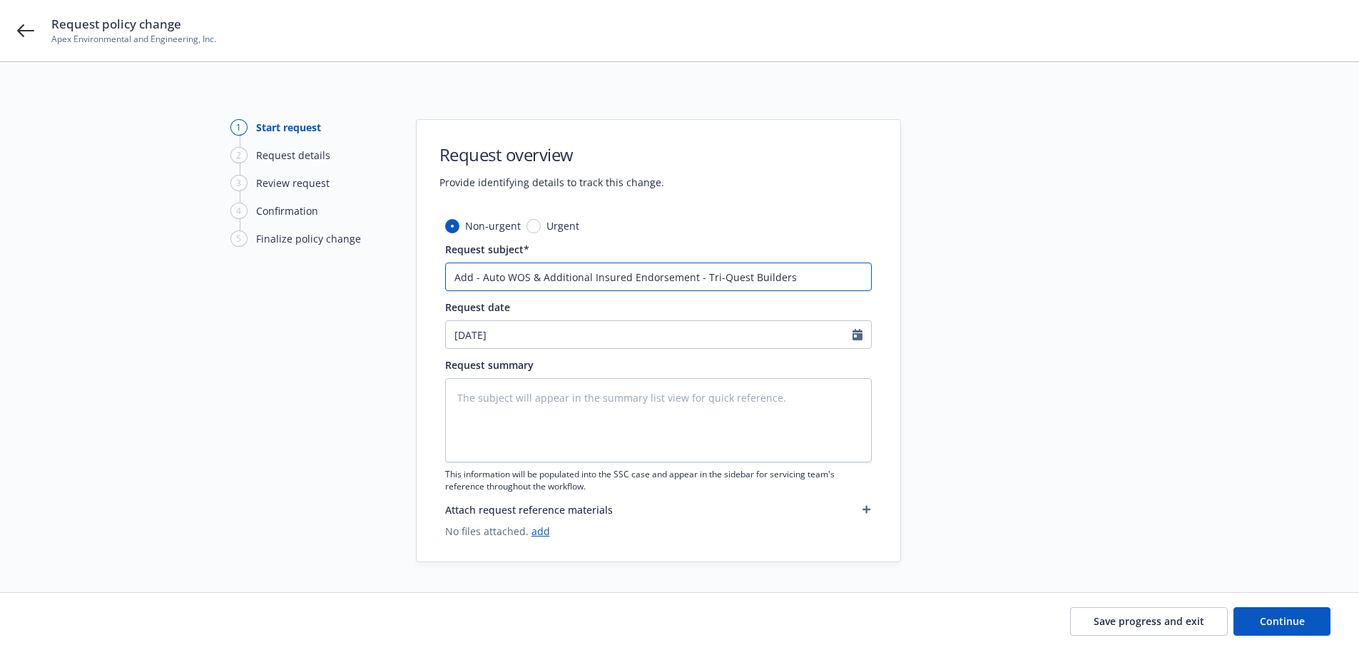
type input "Add - Auto WOS & Additional Insured Endorsement - Tri-Quest Builders &"
type textarea "x"
type input "Add - Auto WOS & Additional Insured Endorsement - Tri-Quest Builders &"
type textarea "x"
type input "Add - Auto WOS & Additional Insured Endorsement - Tri-Quest Builders & D"
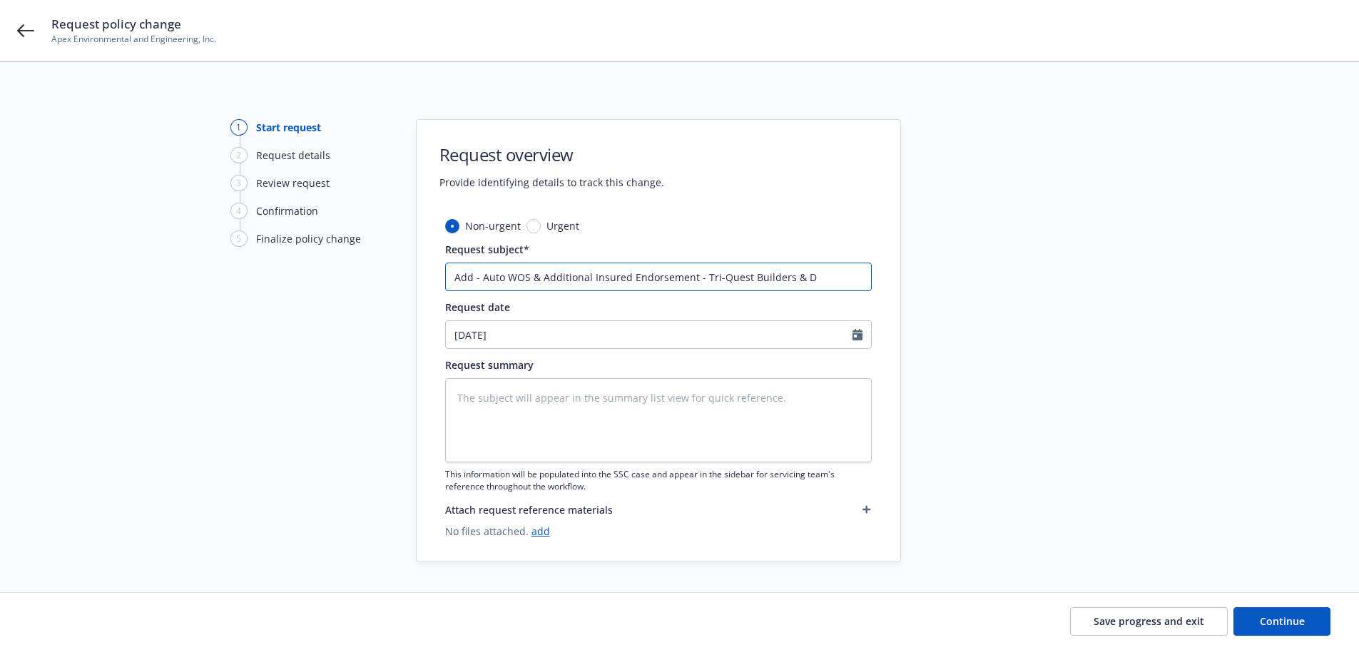
type textarea "x"
type input "Add - Auto WOS & Additional Insured Endorsement - Tri-Quest Builders & De"
type textarea "x"
type input "Add - Auto WOS & Additional Insured Endorsement - Tri-Quest Builders & Dev"
type textarea "x"
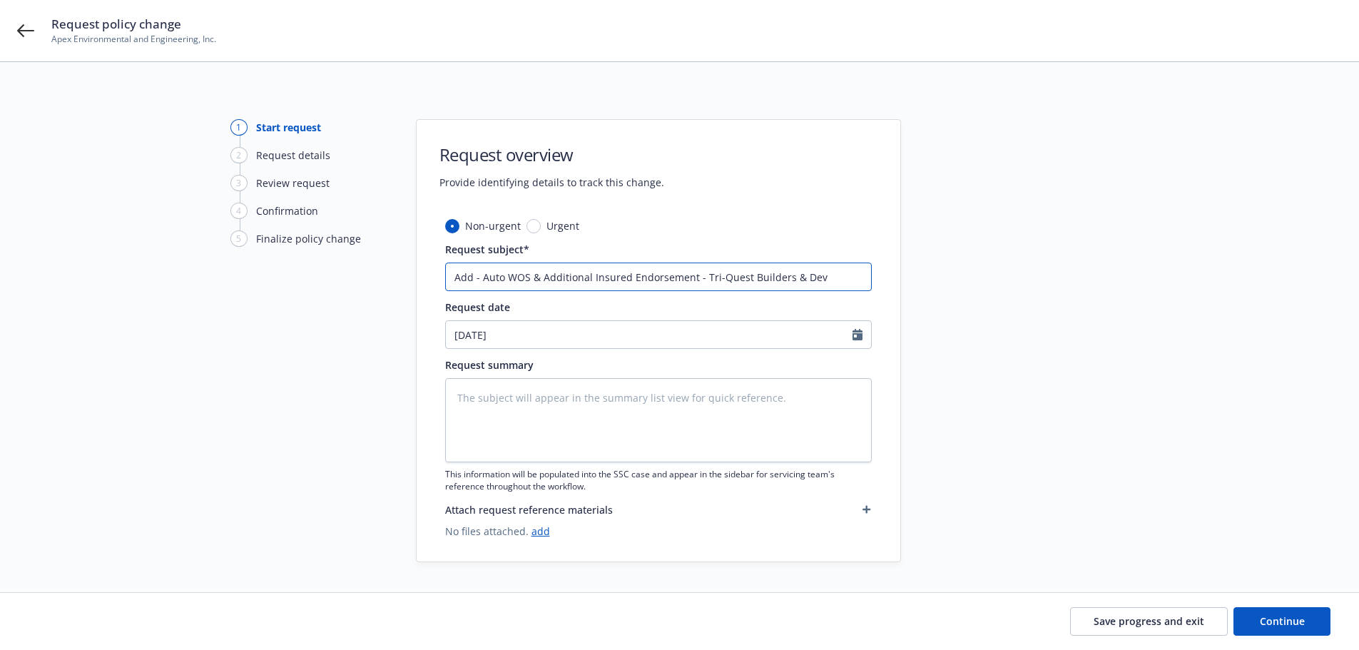
type input "Add - Auto WOS & Additional Insured Endorsement - Tri-Quest Builders & Deve"
type textarea "x"
type input "Add - Auto WOS & Additional Insured Endorsement - Tri-Quest Builders & Devel"
type textarea "x"
type input "Add - Auto WOS & Additional Insured Endorsement - Tri-Quest Builders & Develo"
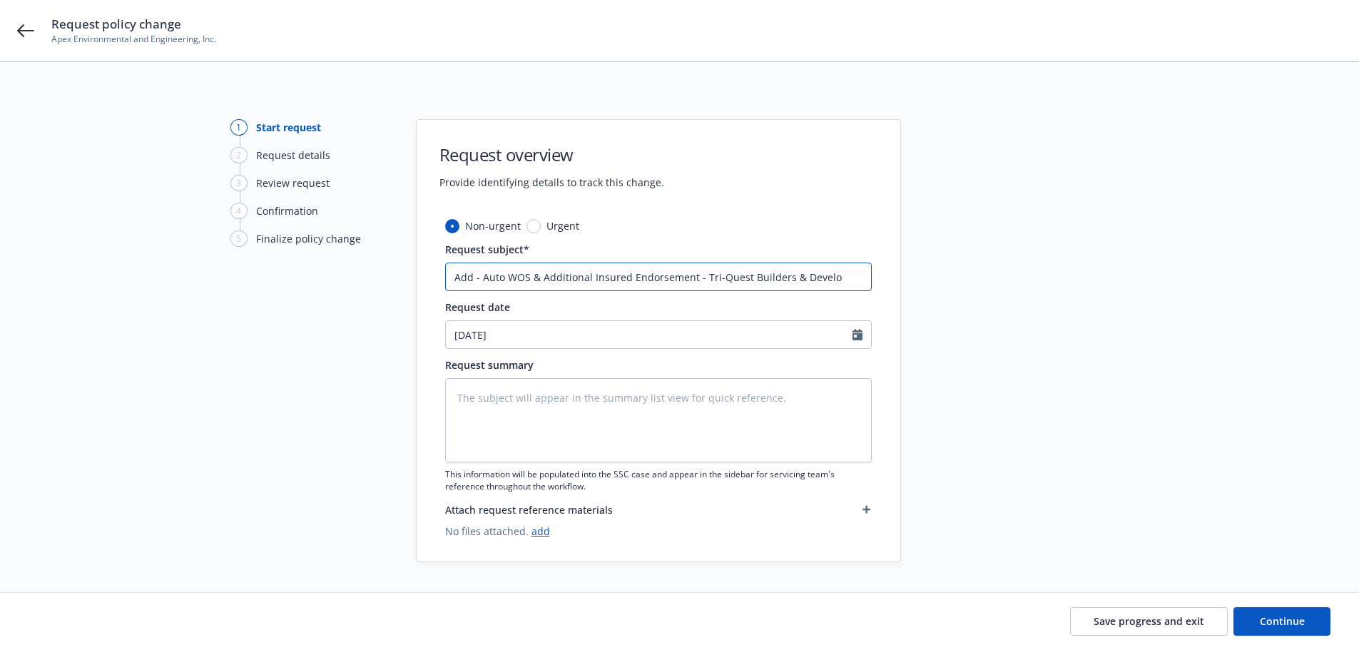
type textarea "x"
type input "Add - Auto WOS & Additional Insured Endorsement - Tri-Quest Builders & Develop"
type textarea "x"
type input "Add - Auto WOS & Additional Insured Endorsement - Tri-Quest Builders & Develope"
type textarea "x"
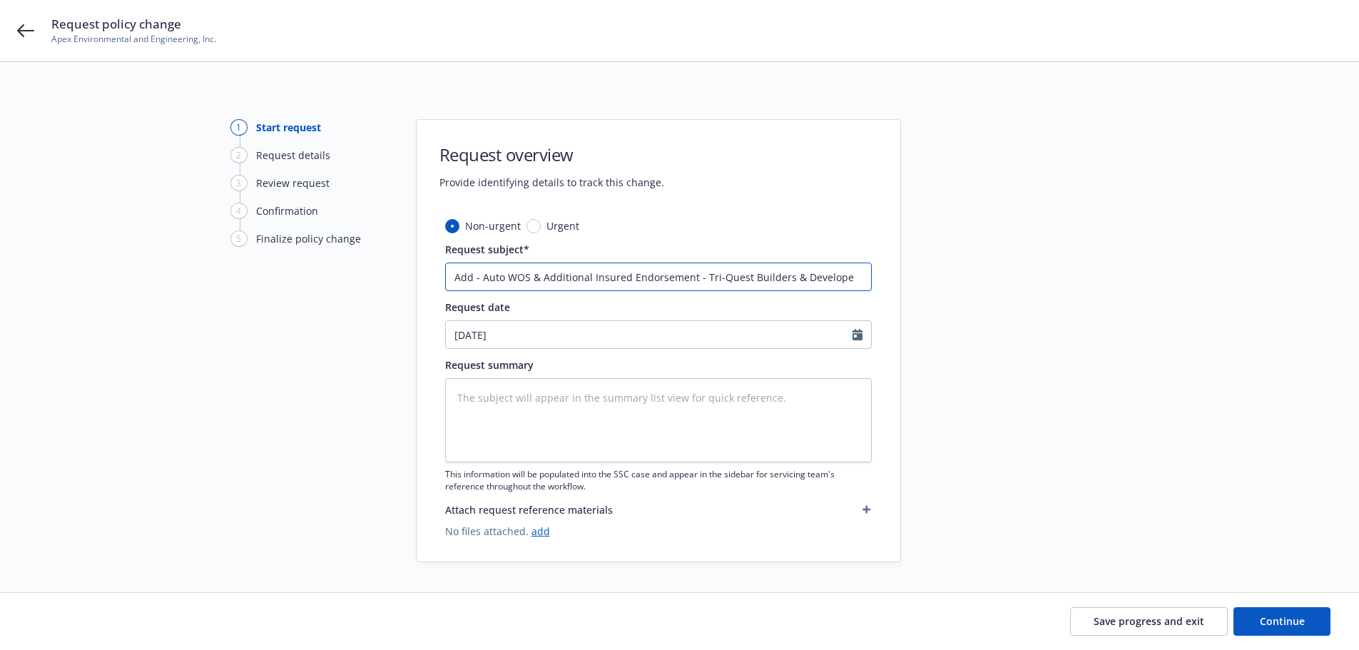
type input "Add - Auto WOS & Additional Insured Endorsement - Tri-Quest Builders & Developer"
type textarea "x"
drag, startPoint x: 862, startPoint y: 277, endPoint x: 406, endPoint y: 263, distance: 455.9
click at [406, 263] on div "1 Start request 2 Request details 3 Review request 4 Confirmation 5 Finalize po…" at bounding box center [679, 340] width 1324 height 443
type input "Add - Auto WOS & Additional Insured Endorsement - Tri-Quest Builders & Develope…"
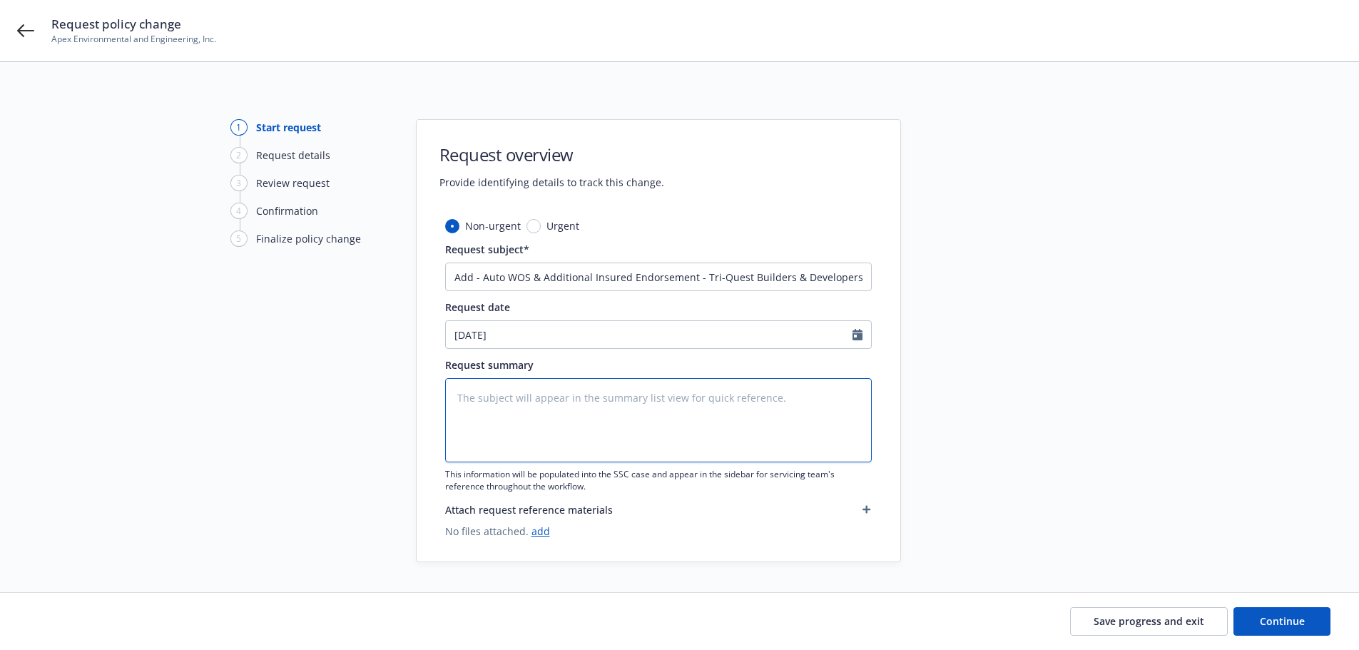
click at [468, 386] on textarea at bounding box center [658, 420] width 426 height 84
paste textarea "Add - Auto WOS & Additional Insured Endorsement - Tri-Quest Builders & Develope…"
type textarea "x"
type textarea "Add - Auto WOS & Additional Insured Endorsement - Tri-Quest Builders & Develope…"
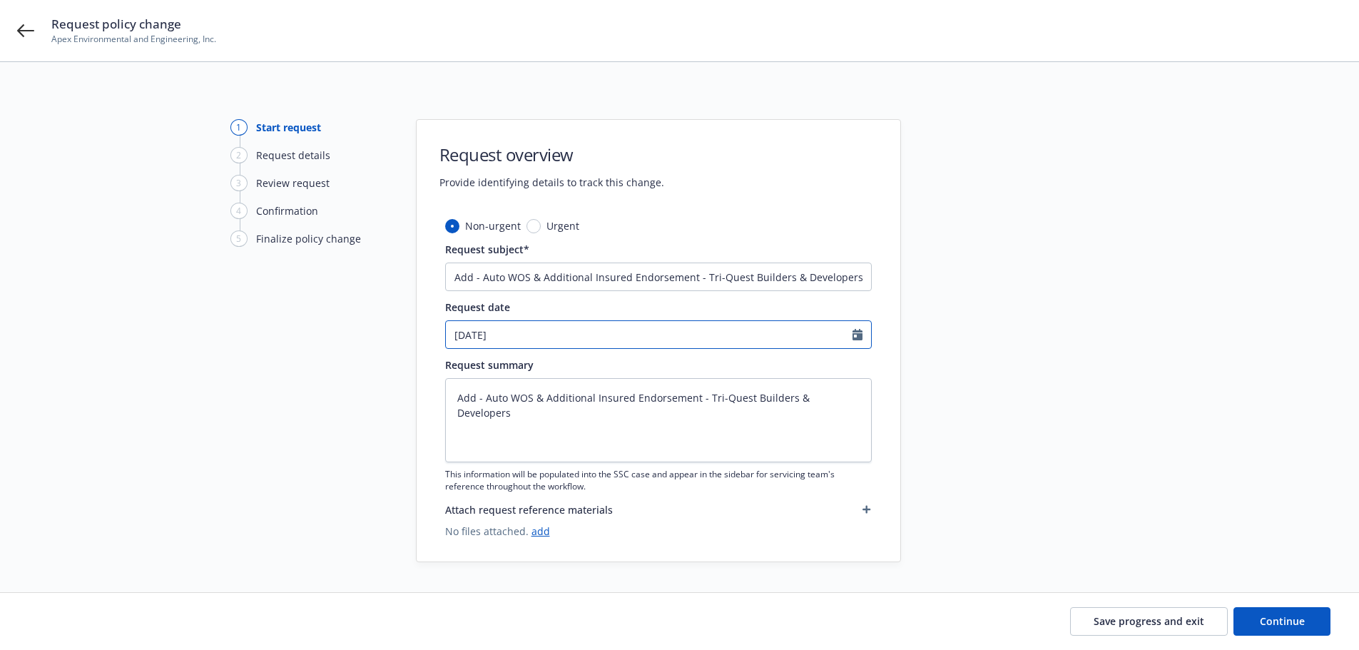
click at [479, 332] on input "[DATE]" at bounding box center [649, 334] width 407 height 27
select select "8"
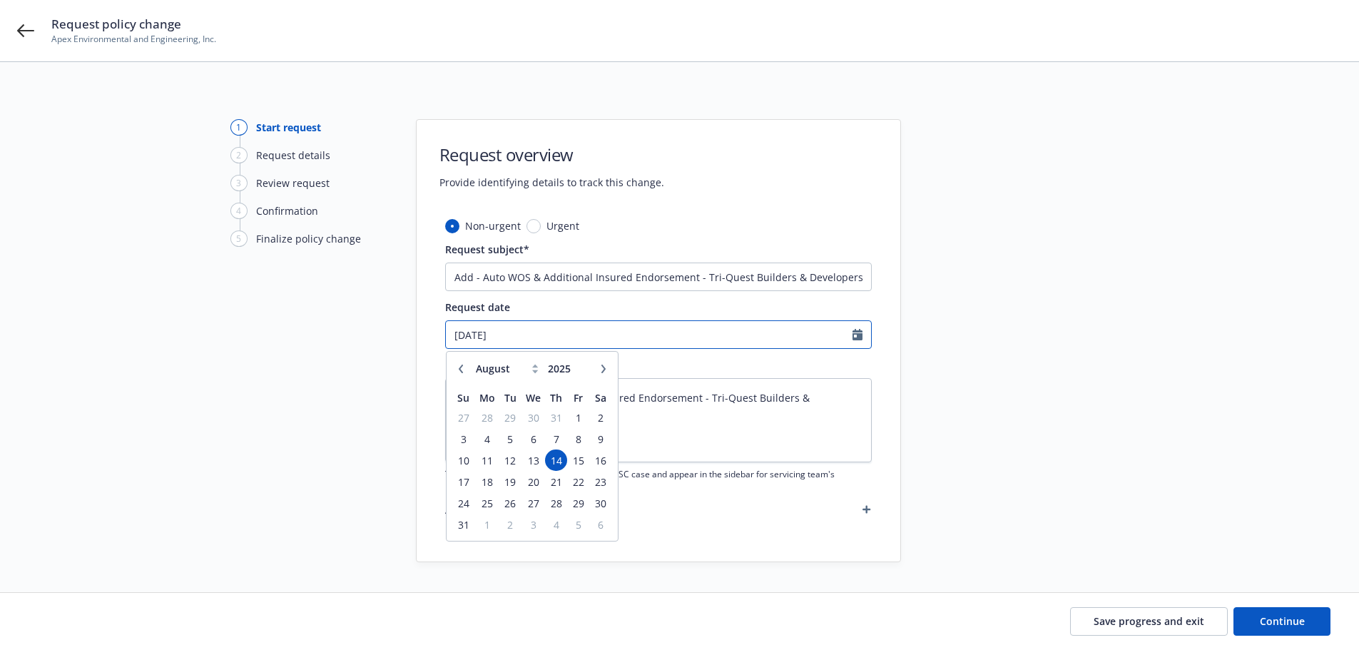
type input "08/08/2025"
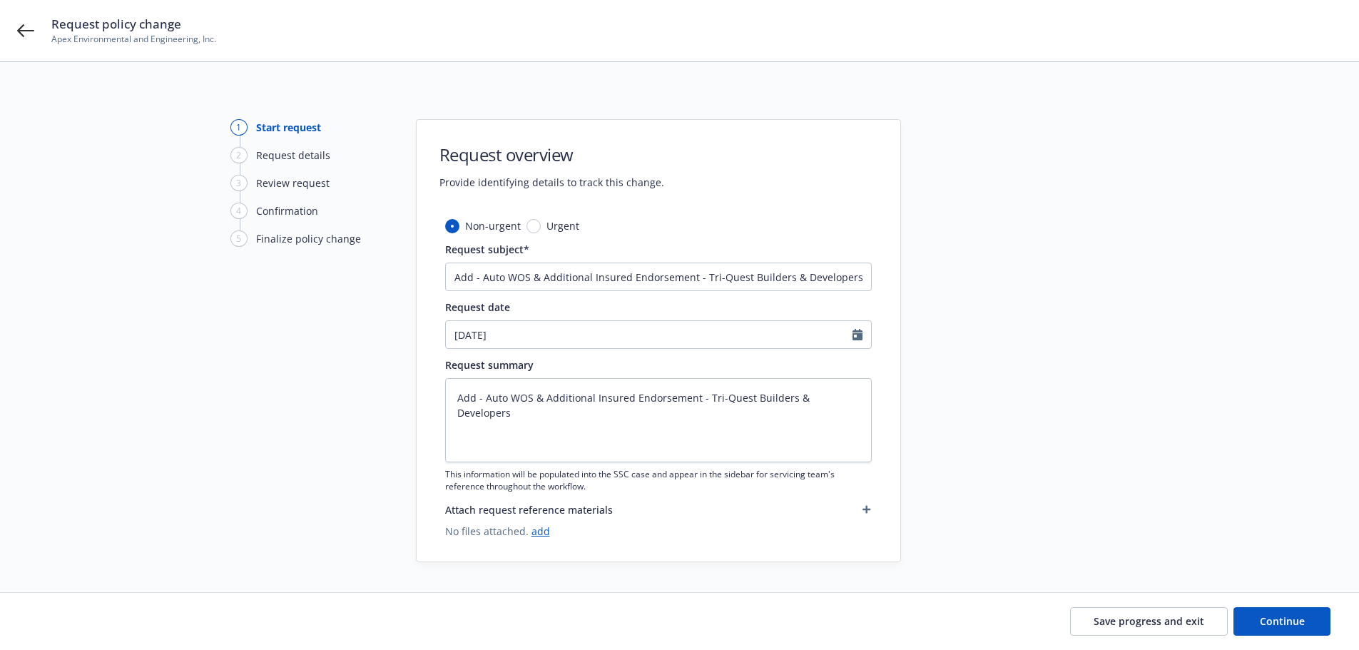
click at [976, 431] on div at bounding box center [1029, 340] width 200 height 443
drag, startPoint x: 1288, startPoint y: 619, endPoint x: 1251, endPoint y: 593, distance: 45.5
click at [1288, 616] on span "Continue" at bounding box center [1281, 621] width 45 height 14
type textarea "x"
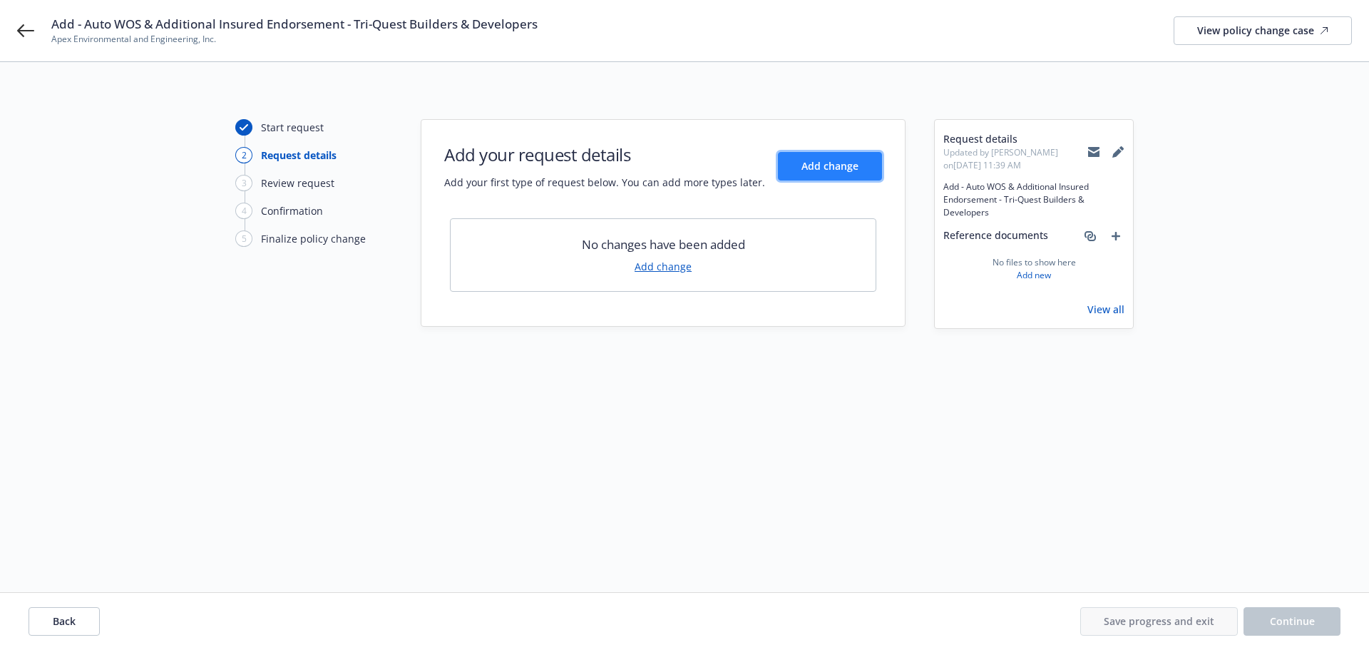
click at [847, 160] on span "Add change" at bounding box center [830, 166] width 57 height 14
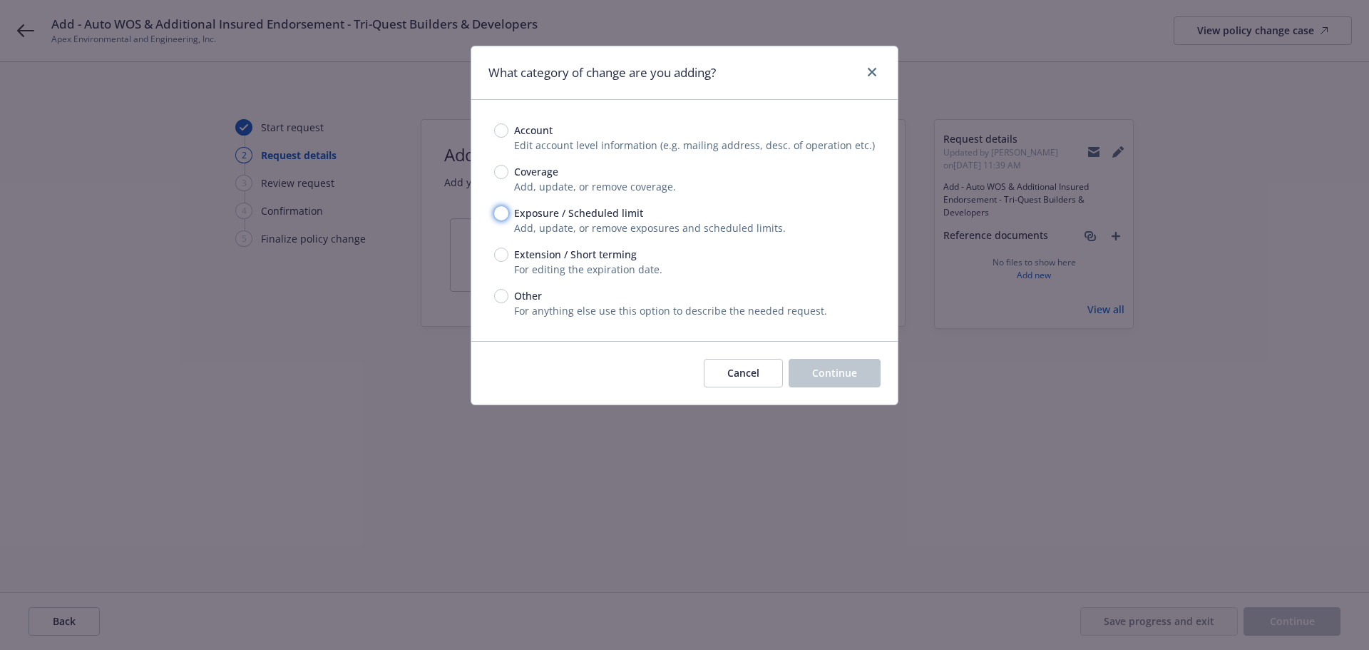
click at [499, 213] on input "Exposure / Scheduled limit" at bounding box center [501, 213] width 14 height 14
radio input "true"
click at [502, 170] on input "Coverage" at bounding box center [501, 172] width 14 height 14
radio input "true"
click at [830, 369] on span "Continue" at bounding box center [834, 373] width 45 height 14
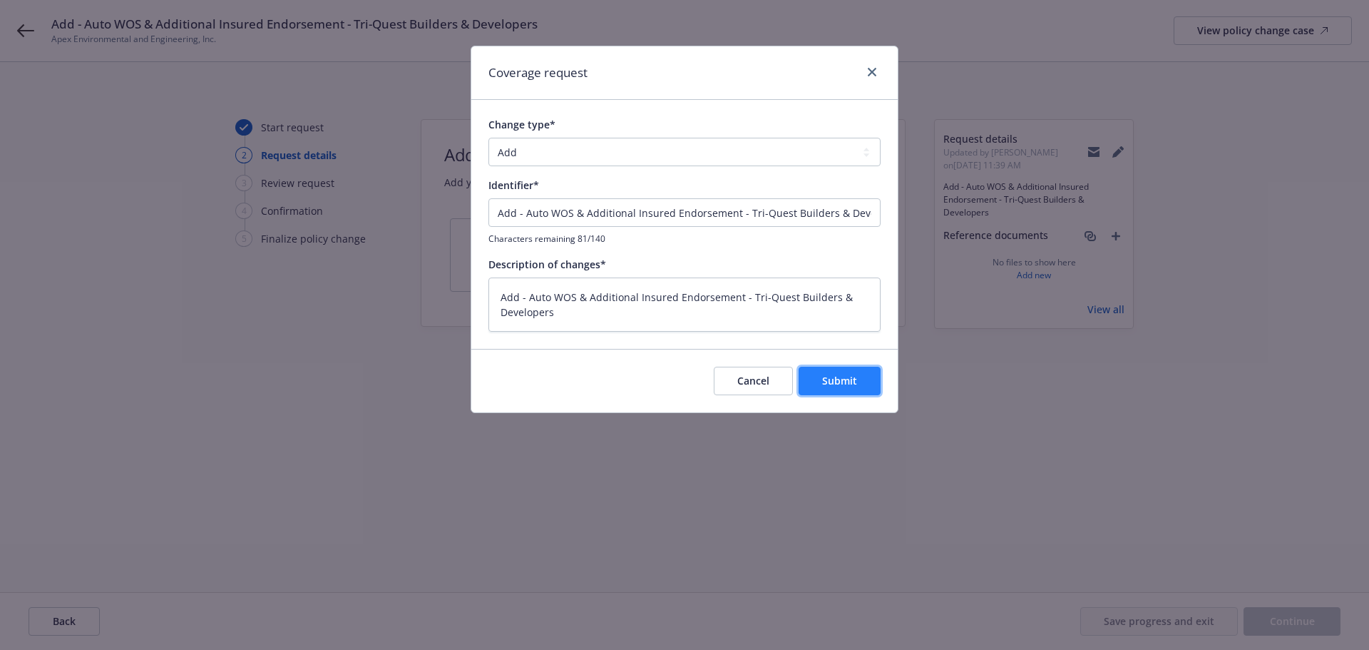
click at [840, 378] on span "Submit" at bounding box center [839, 381] width 35 height 14
type textarea "x"
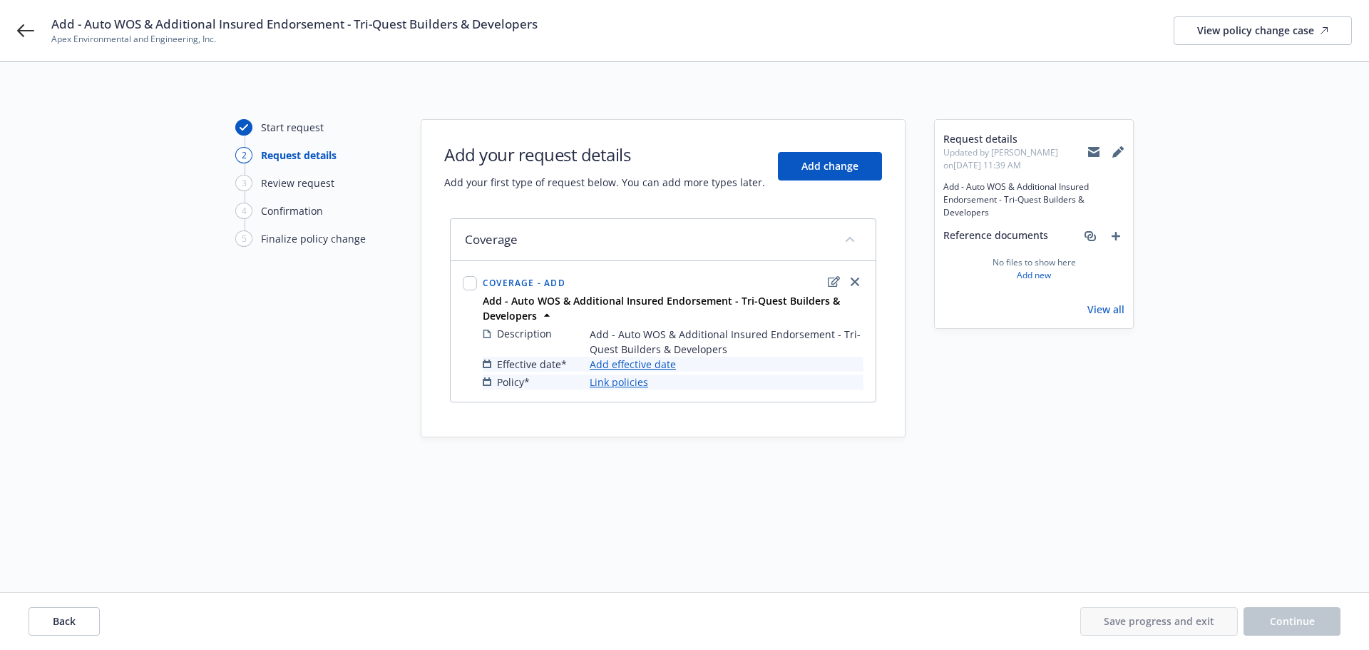
click at [645, 368] on link "Add effective date" at bounding box center [633, 364] width 86 height 15
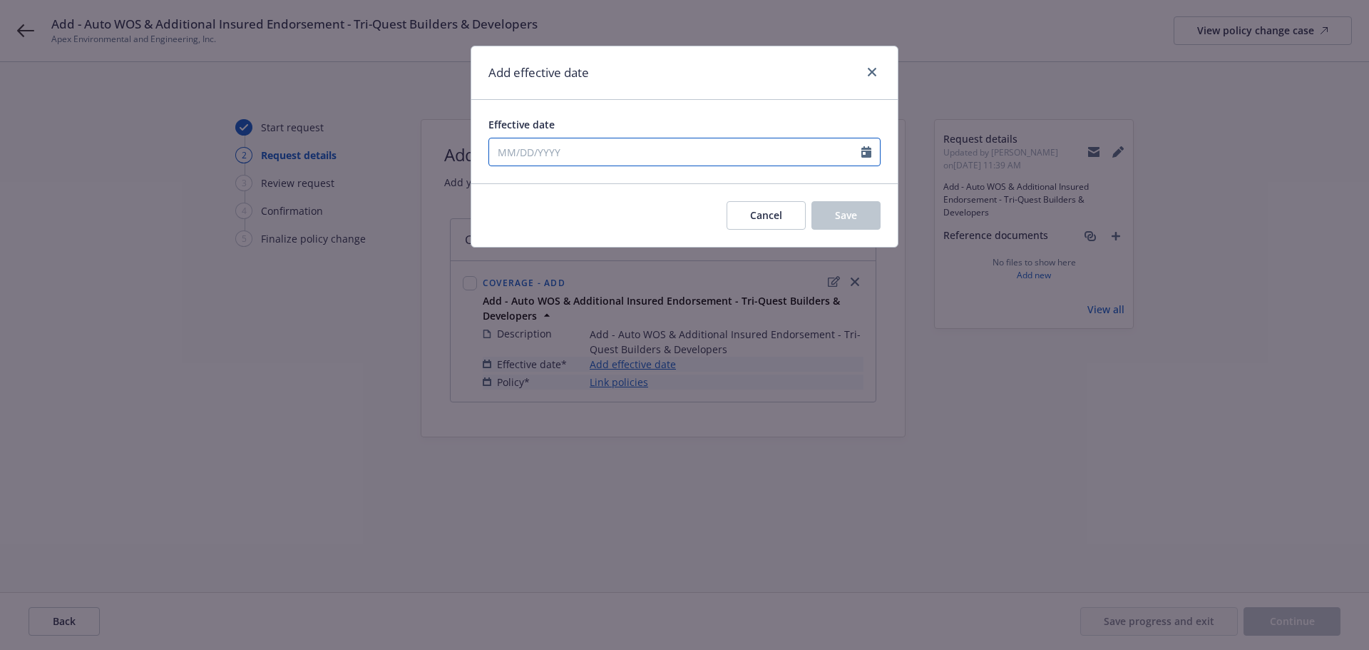
click at [869, 155] on icon "Calendar" at bounding box center [867, 151] width 10 height 11
select select "8"
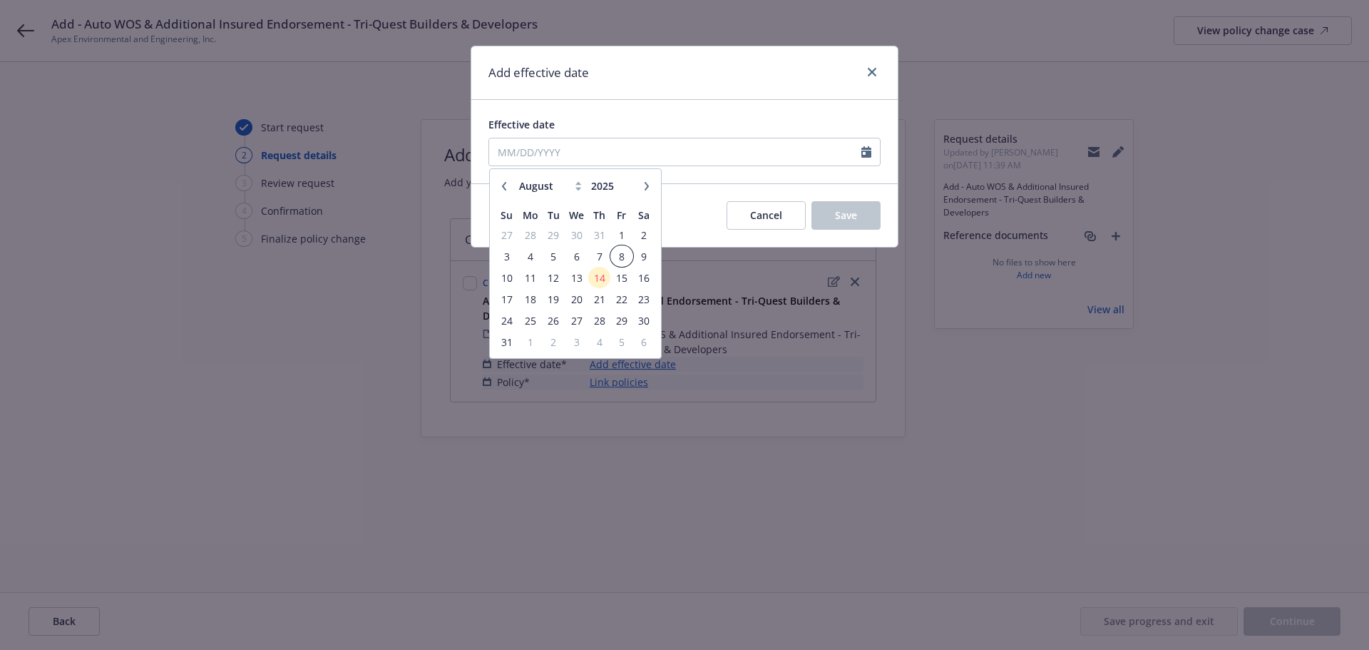
click at [623, 258] on span "8" at bounding box center [621, 256] width 19 height 18
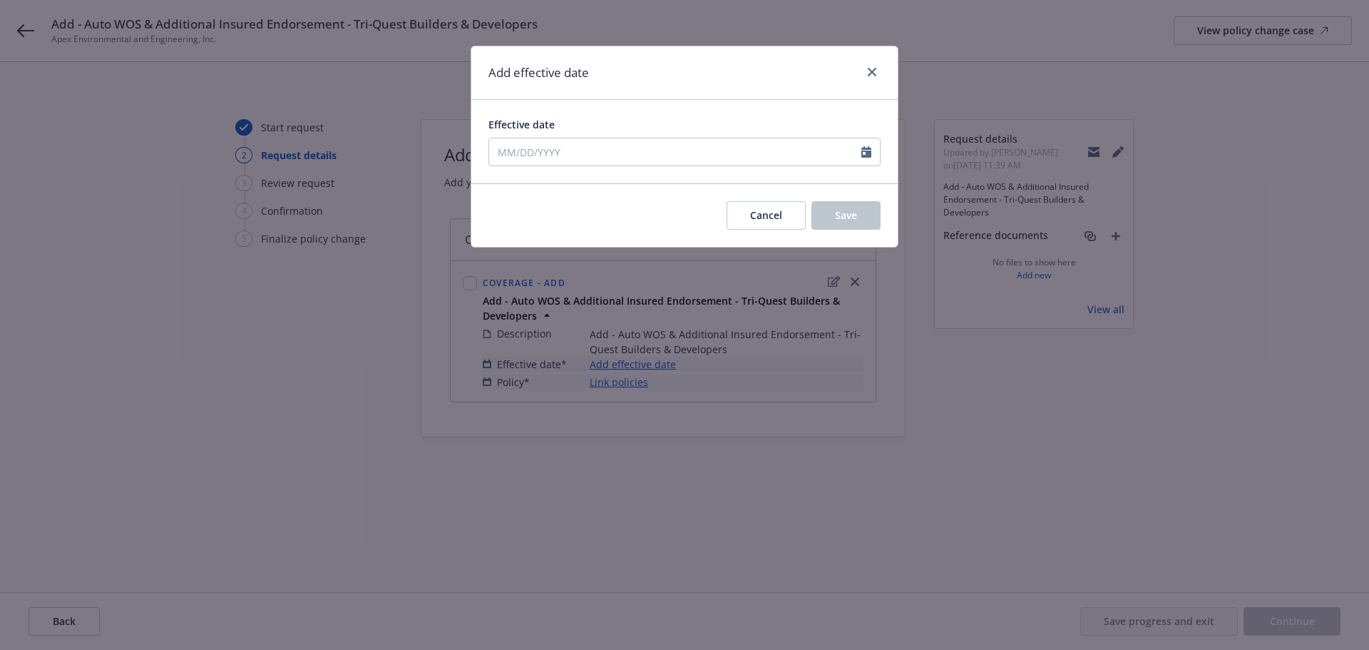
type input "08/08/2025"
click at [859, 215] on button "Save" at bounding box center [846, 215] width 69 height 29
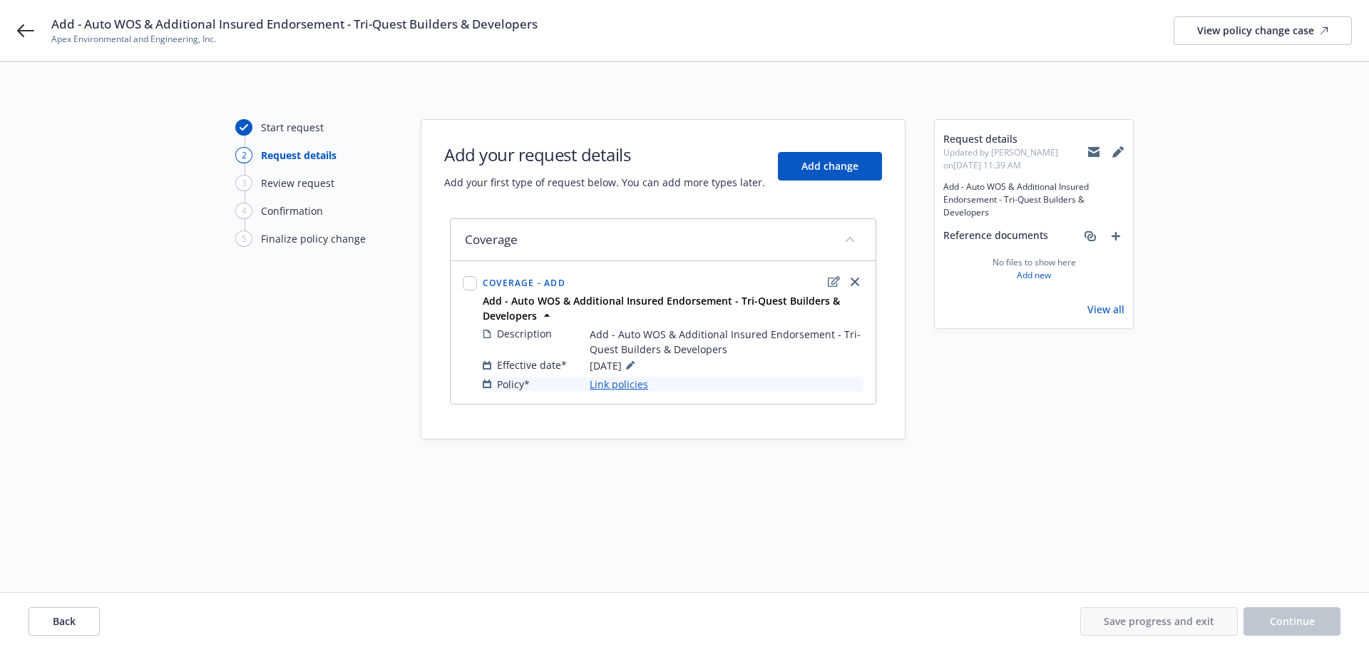
click at [632, 384] on link "Link policies" at bounding box center [619, 384] width 58 height 15
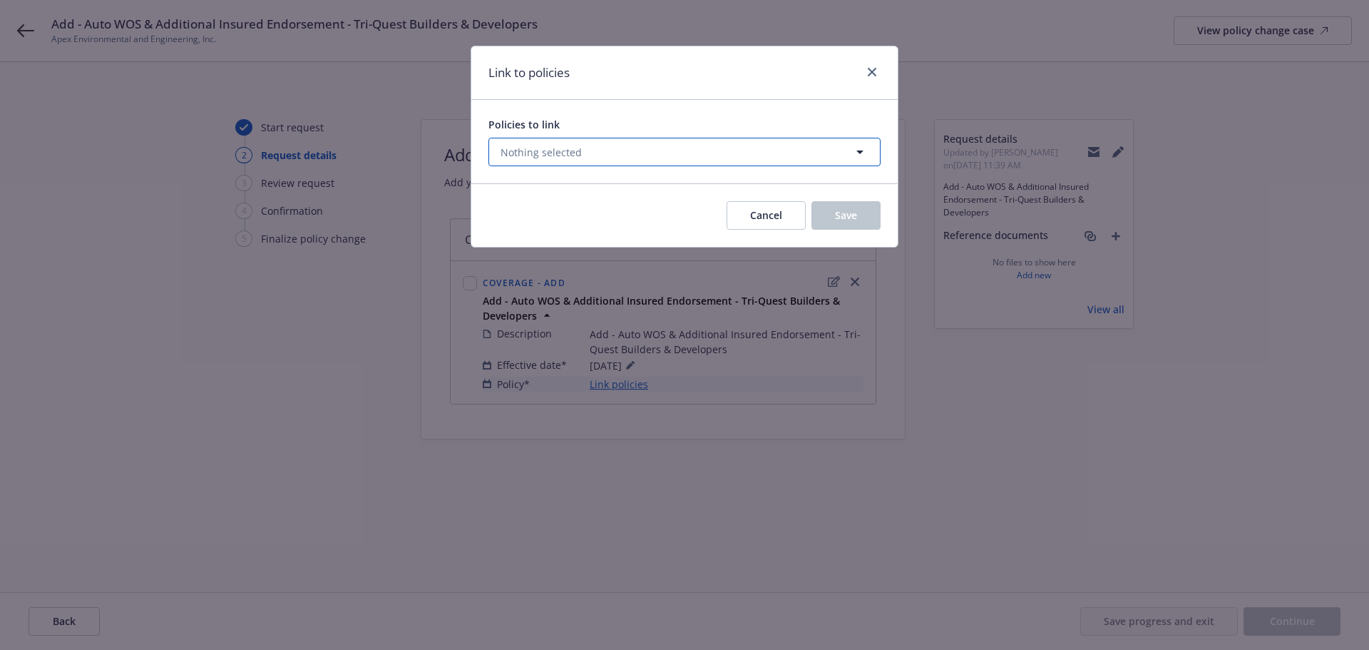
click at [585, 155] on button "Nothing selected" at bounding box center [685, 152] width 392 height 29
select select "ACTIVE"
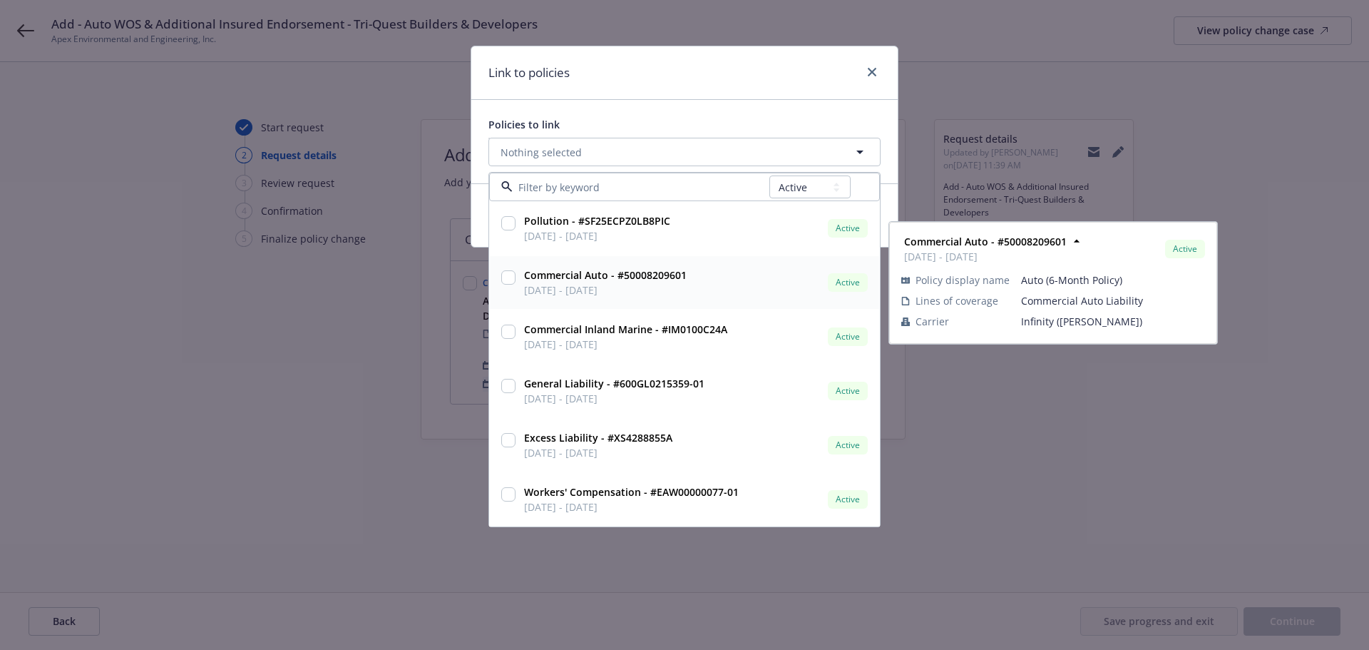
click at [509, 276] on input "checkbox" at bounding box center [508, 277] width 14 height 14
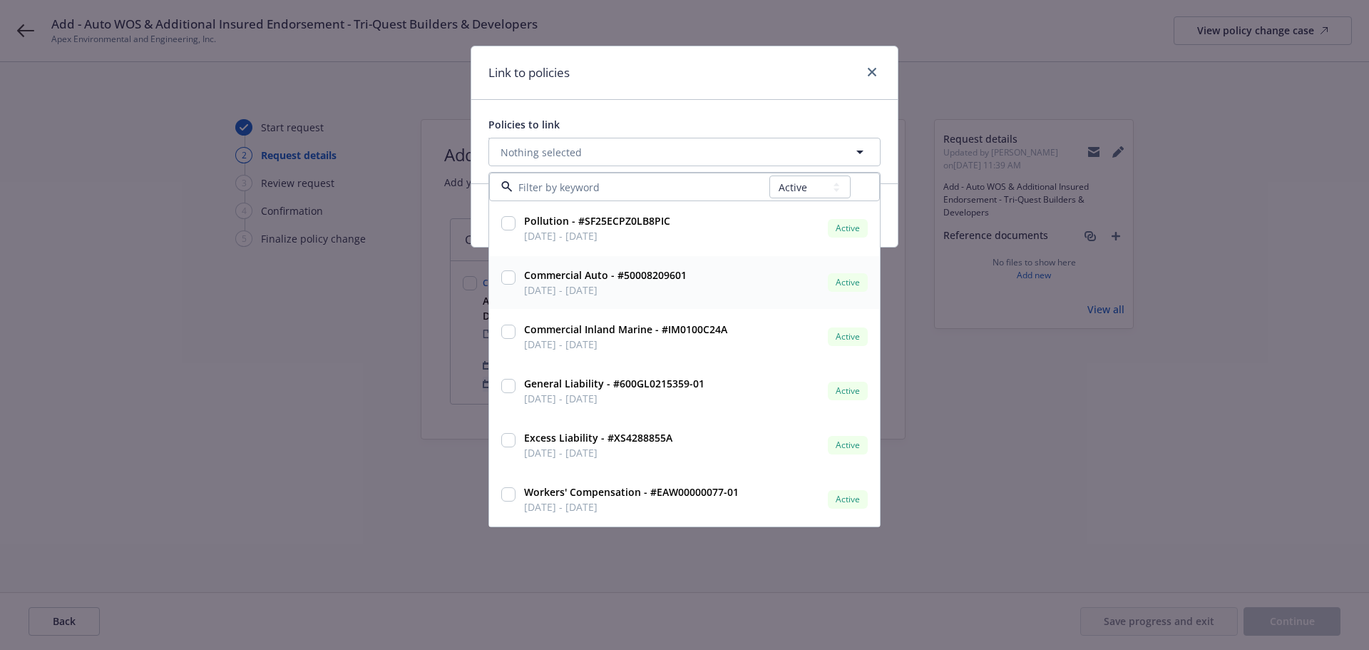
checkbox input "true"
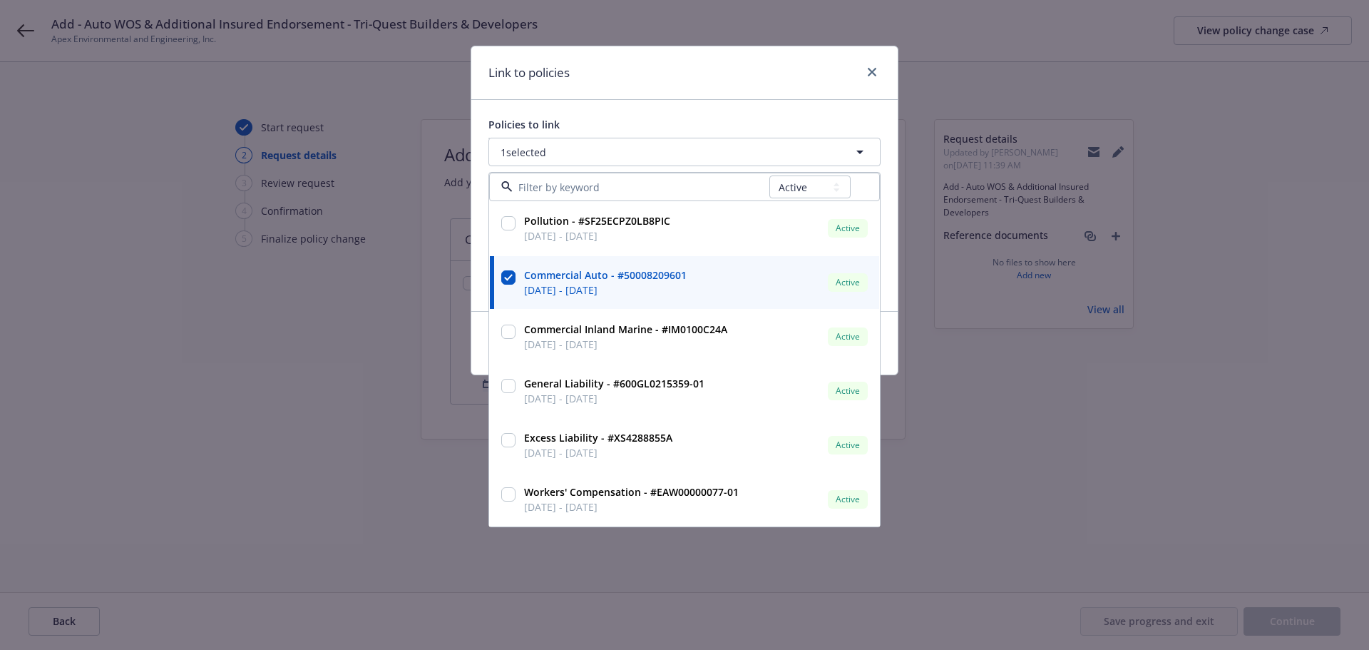
click at [1013, 419] on div "Link to policies Policies to link 1 selected All Active Upcoming Expired Cancel…" at bounding box center [684, 325] width 1369 height 650
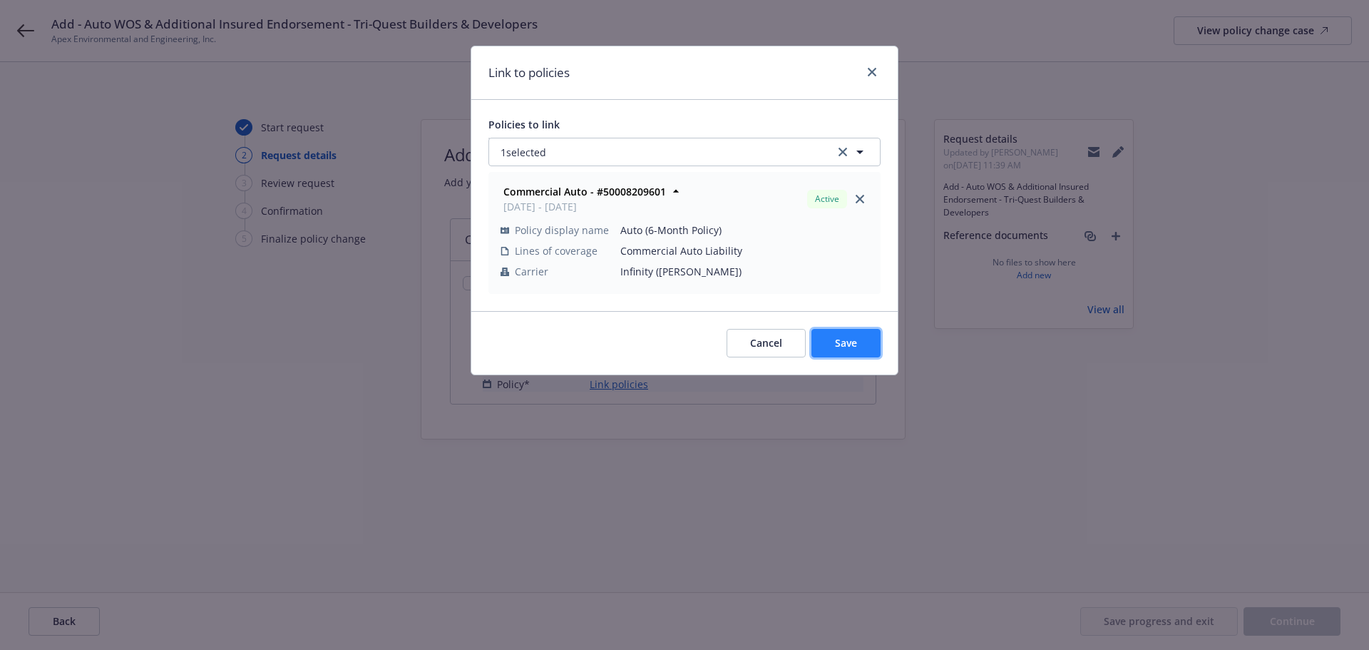
click at [864, 343] on button "Save" at bounding box center [846, 343] width 69 height 29
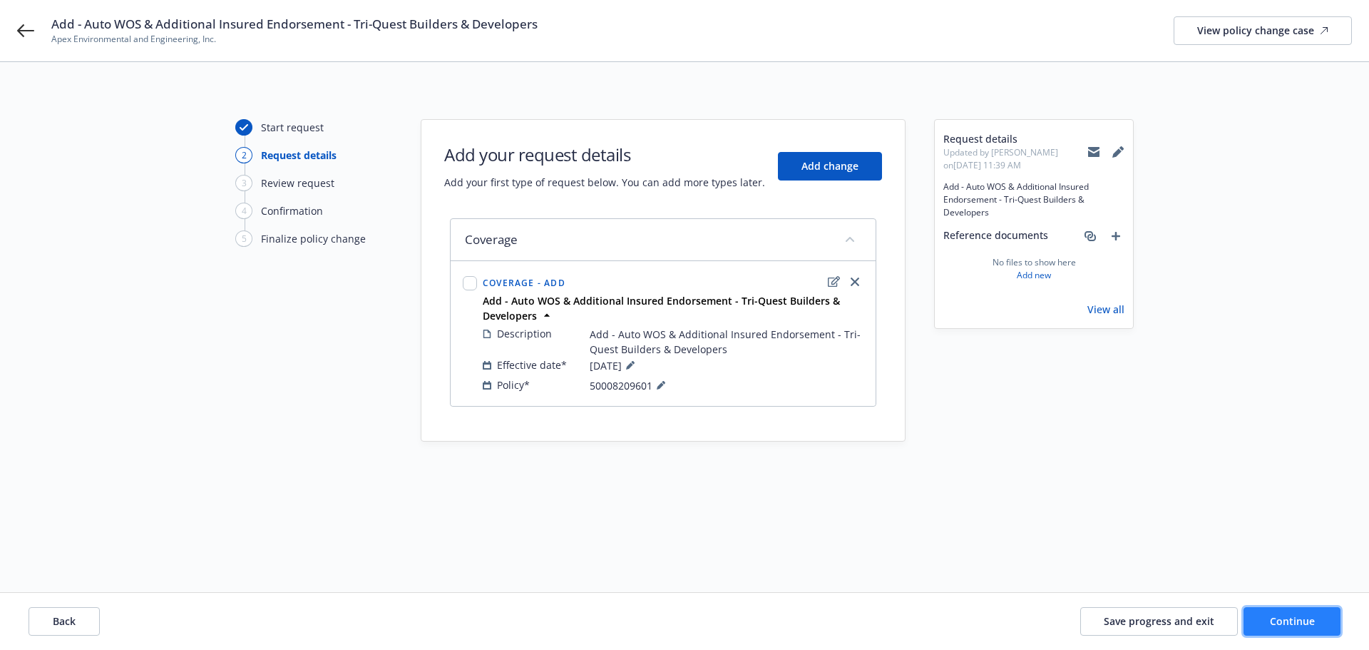
click at [1306, 620] on span "Continue" at bounding box center [1292, 621] width 45 height 14
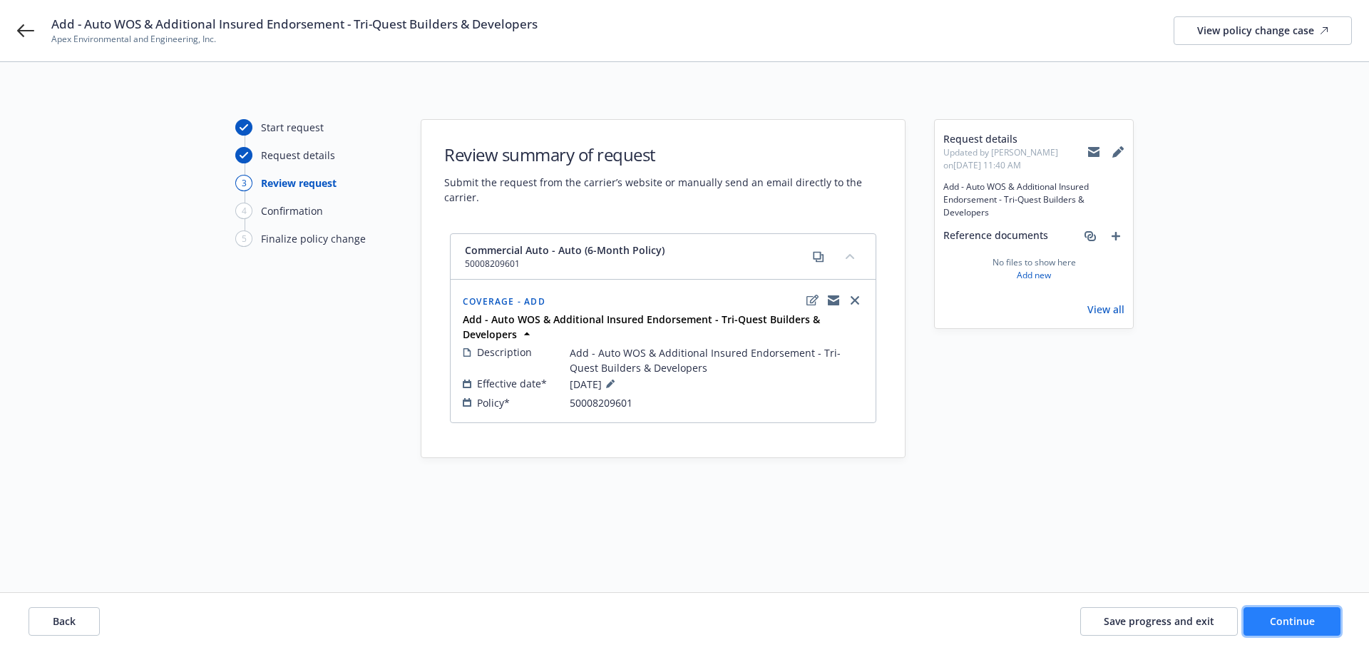
click at [1302, 624] on span "Continue" at bounding box center [1292, 621] width 45 height 14
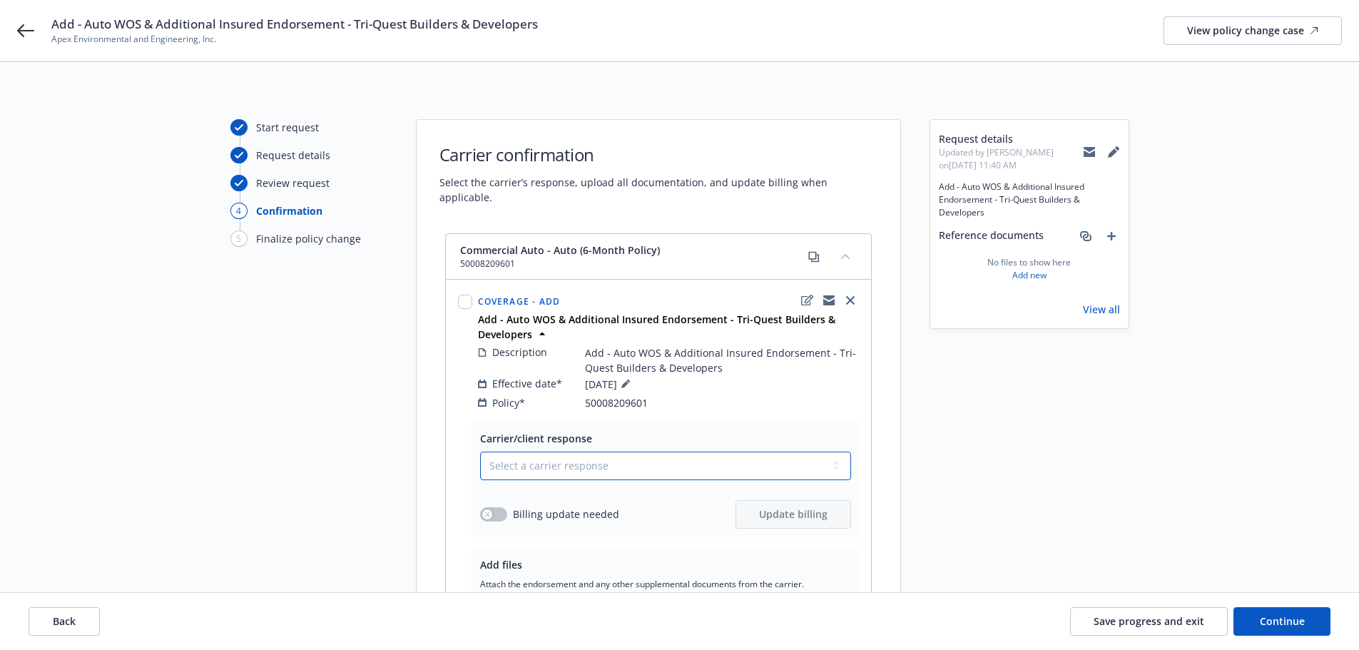
click at [630, 456] on select "Select a carrier response Accepted Accepted with revision No endorsement needed…" at bounding box center [665, 465] width 371 height 29
select select "ACCEPTED"
click at [480, 451] on select "Select a carrier response Accepted Accepted with revision No endorsement needed…" at bounding box center [665, 465] width 371 height 29
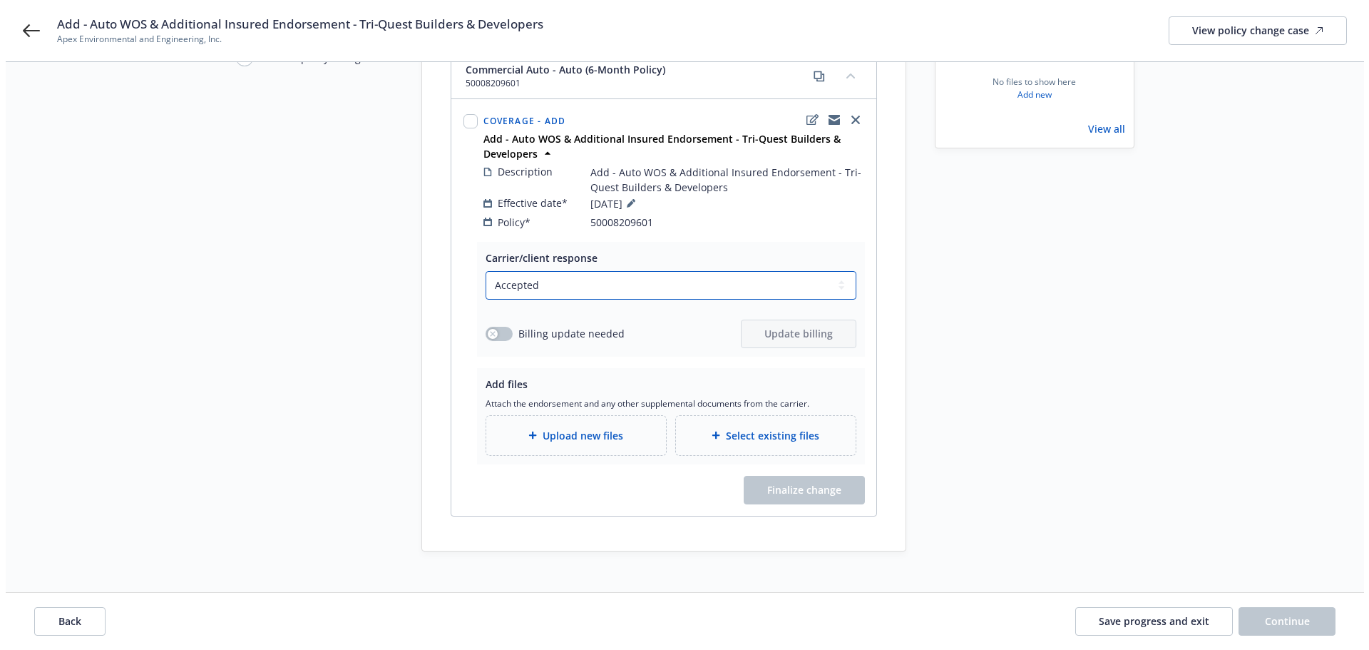
scroll to position [182, 0]
click at [499, 325] on button "button" at bounding box center [493, 332] width 27 height 14
click at [775, 325] on span "Update billing" at bounding box center [793, 332] width 68 height 14
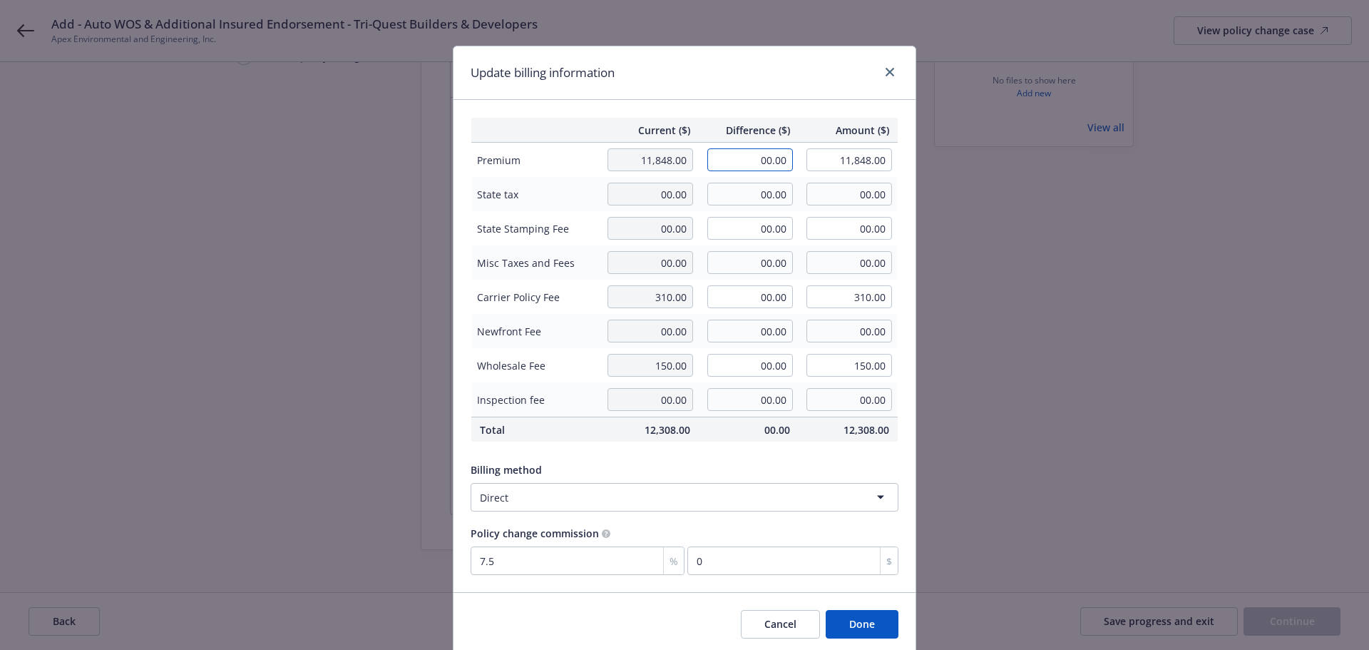
click at [753, 160] on input "00.00" at bounding box center [750, 159] width 86 height 23
type input "50.00"
type input "11,898.00"
type input "3.75"
click at [861, 625] on button "Done" at bounding box center [862, 624] width 73 height 29
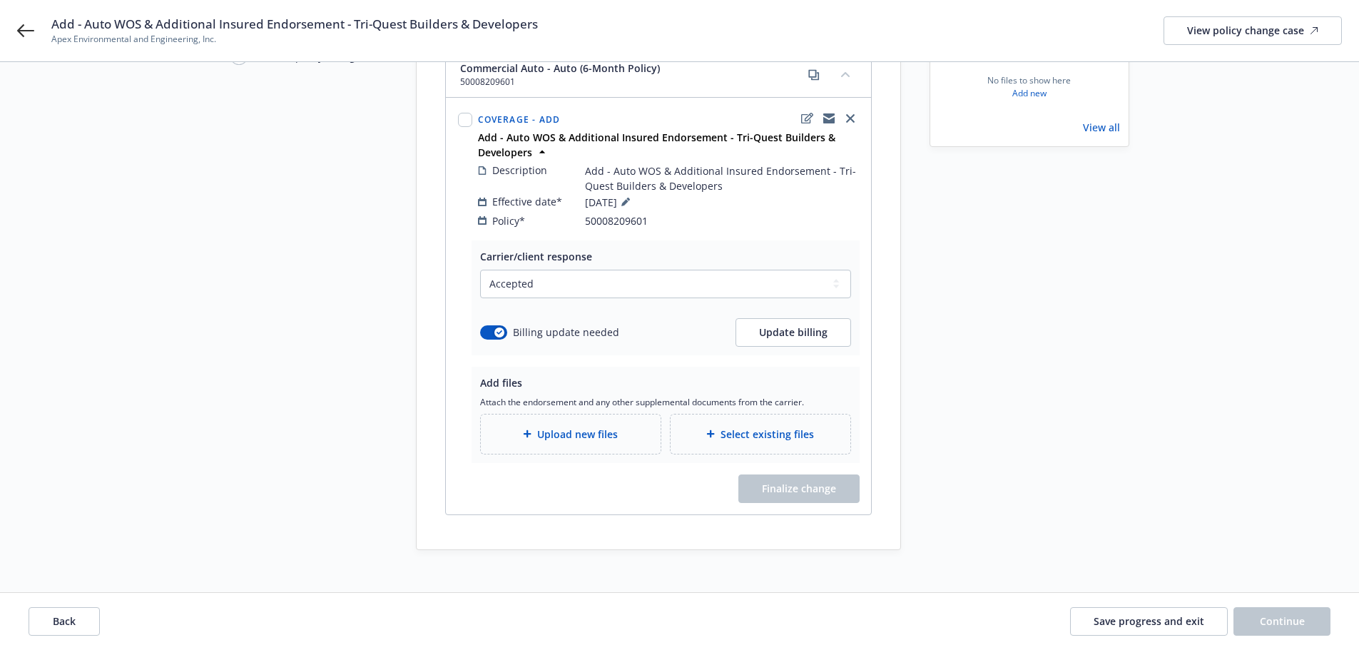
click at [567, 426] on span "Upload new files" at bounding box center [577, 433] width 81 height 15
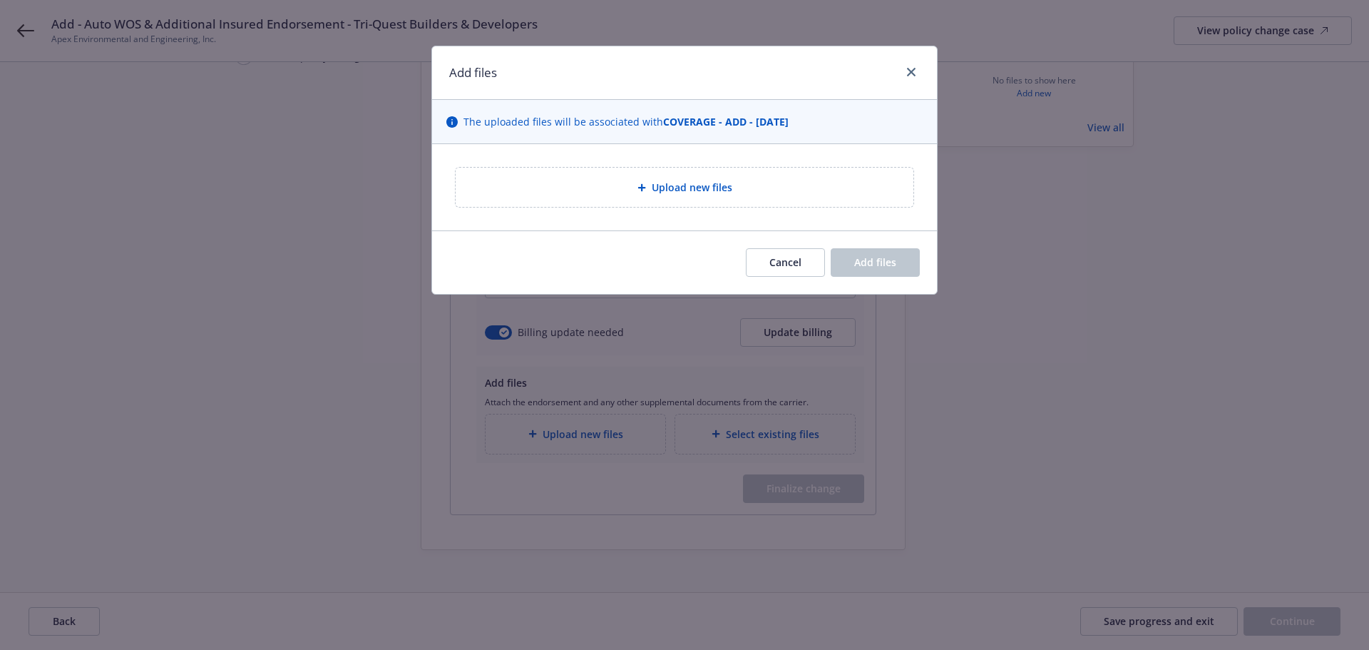
click at [712, 188] on span "Upload new files" at bounding box center [692, 187] width 81 height 15
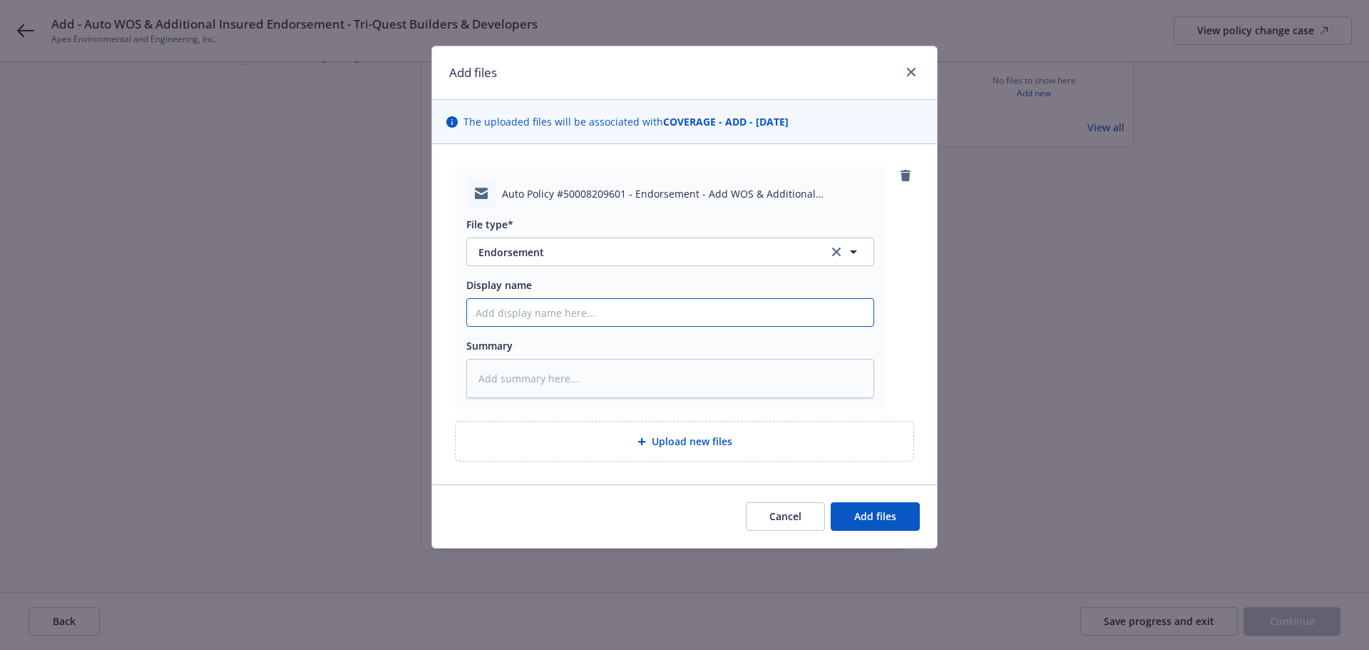
click at [511, 320] on input "Display name" at bounding box center [670, 312] width 407 height 27
paste input "Add - Auto WOS & Additional Insured Endorsement - Tri-Quest Builders & Develope…"
type textarea "x"
type input "Add - Auto WOS & Additional Insured Endorsement - Tri-Quest Builders & Develope…"
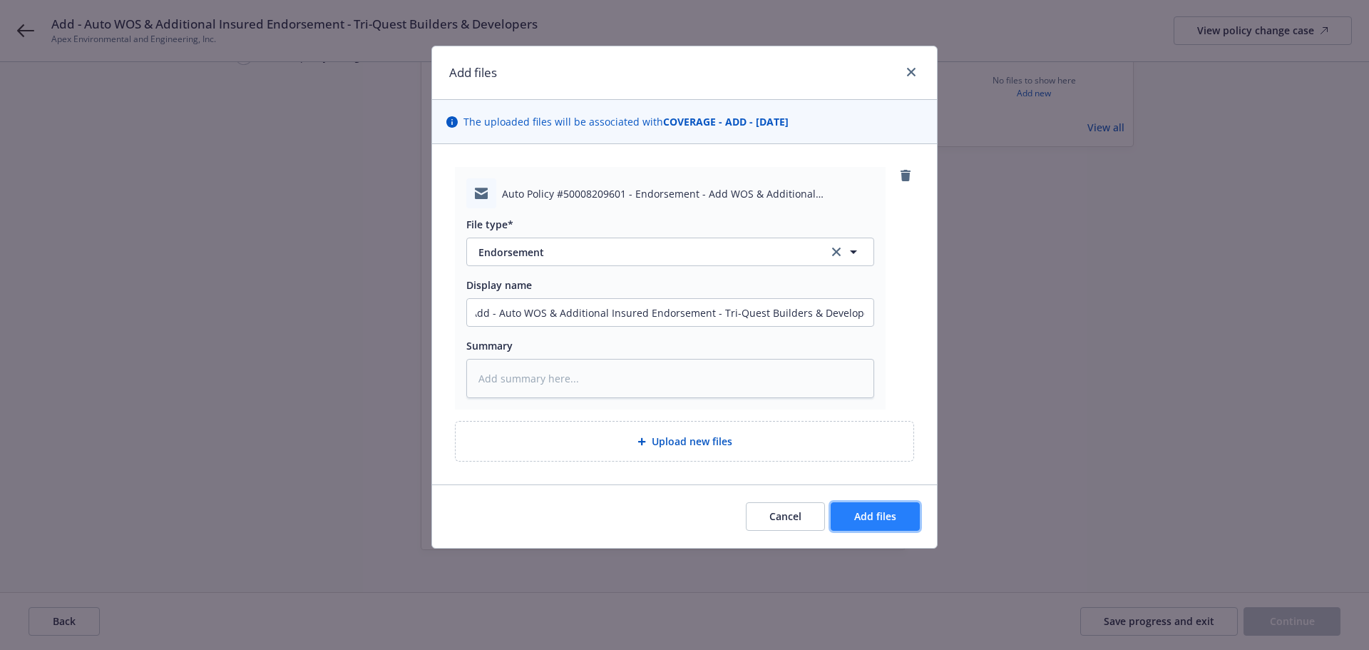
scroll to position [0, 0]
click at [893, 513] on span "Add files" at bounding box center [875, 516] width 42 height 14
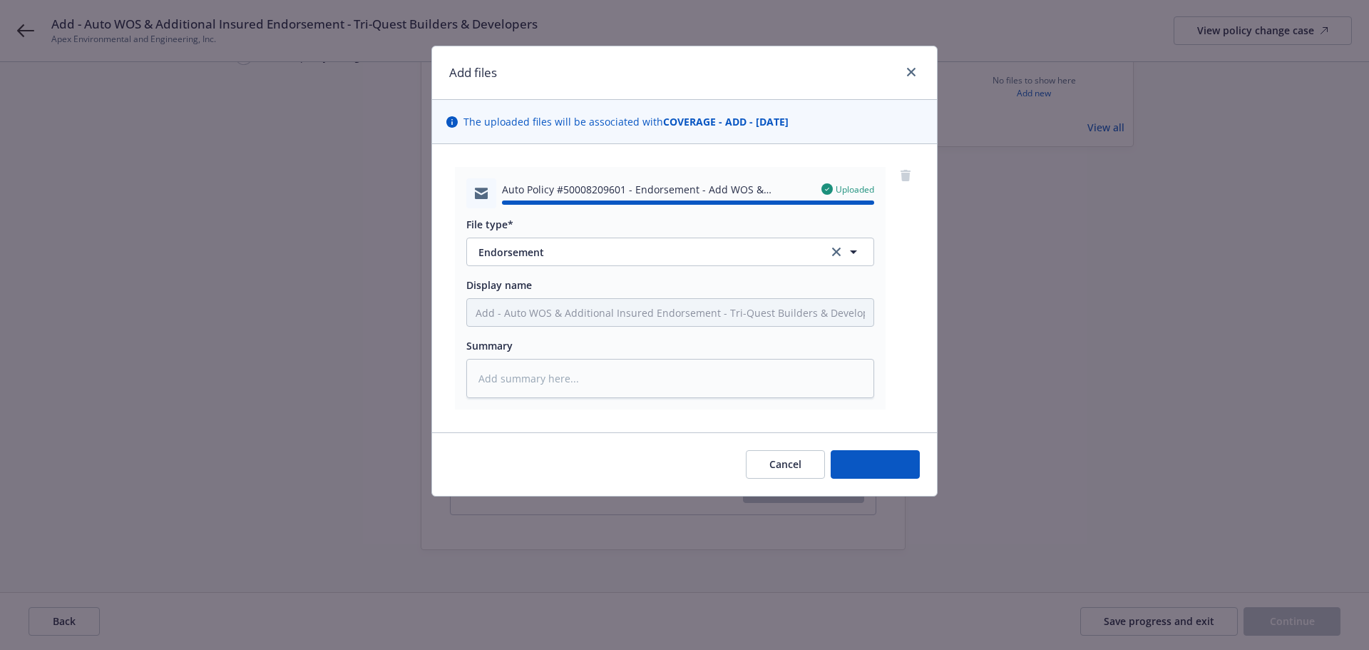
type textarea "x"
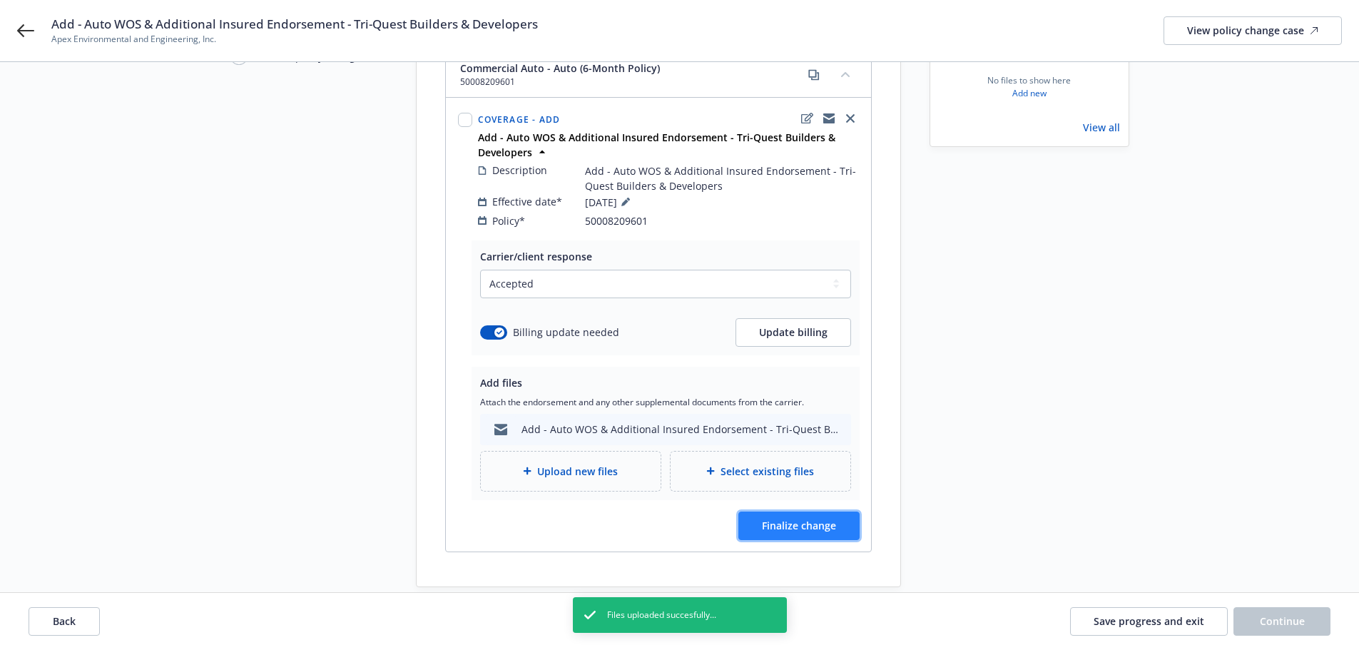
click at [830, 518] on span "Finalize change" at bounding box center [799, 525] width 74 height 14
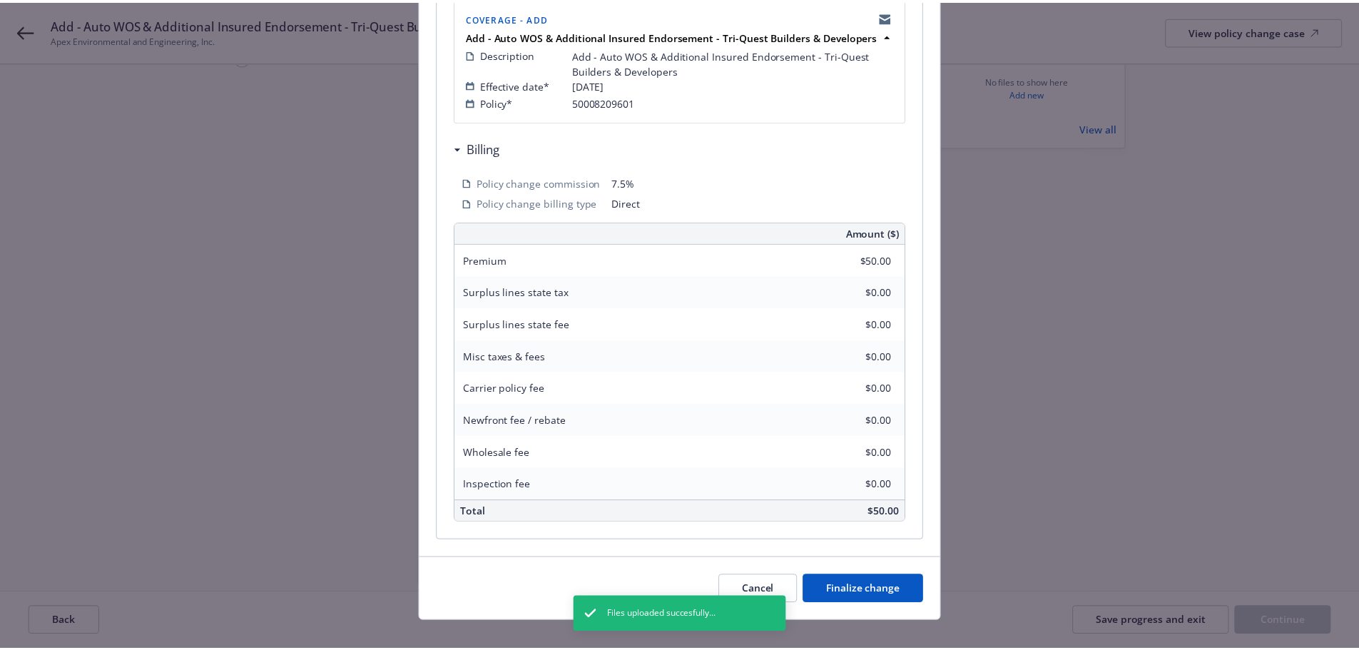
scroll to position [329, 0]
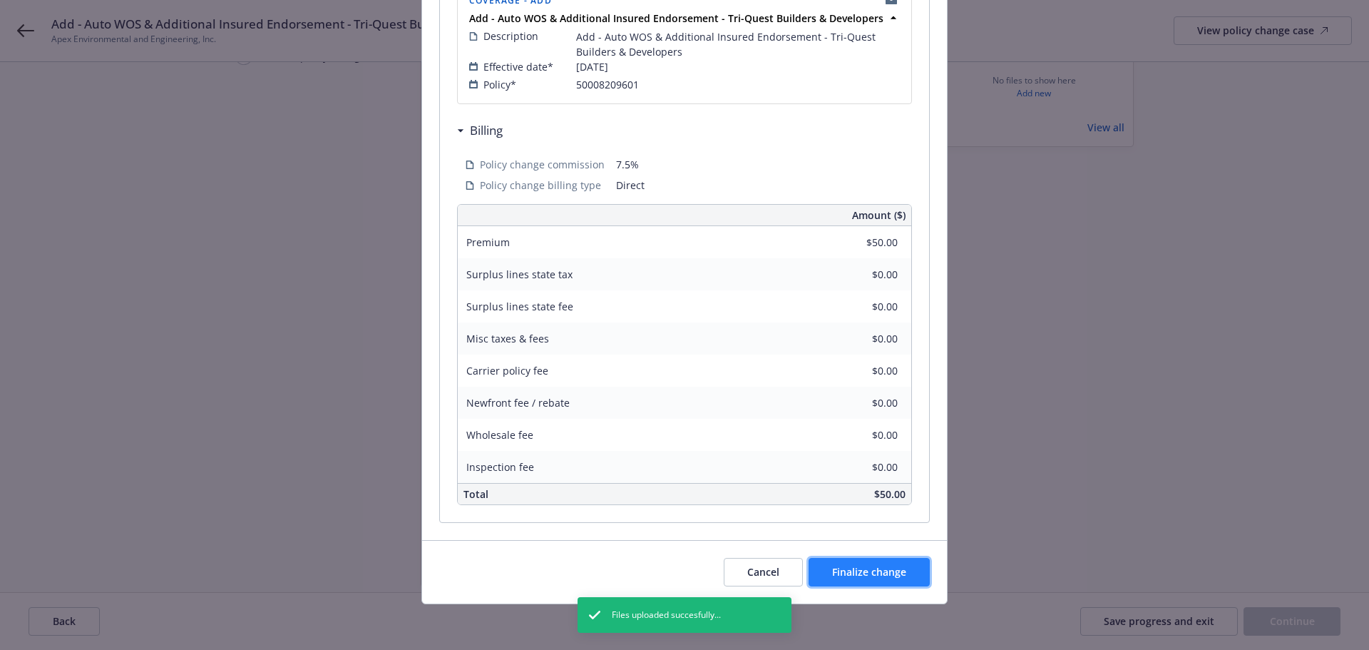
click at [879, 575] on span "Finalize change" at bounding box center [869, 572] width 74 height 14
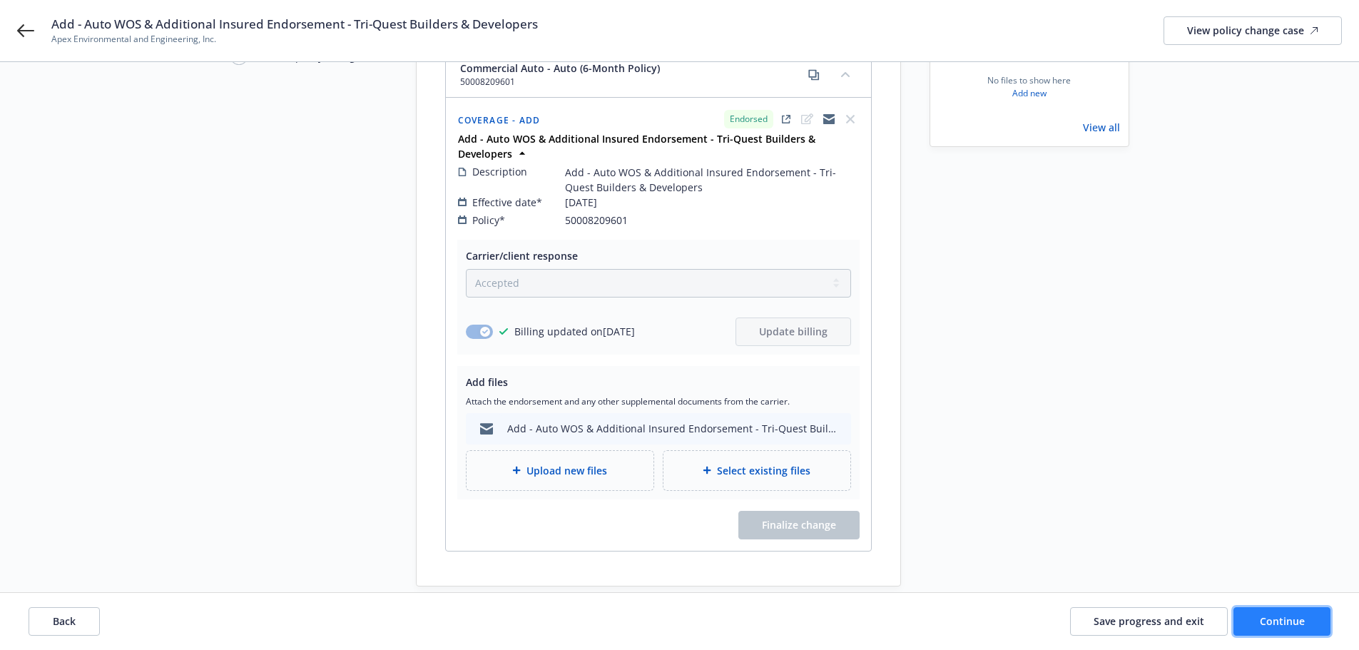
click at [1269, 614] on span "Continue" at bounding box center [1281, 621] width 45 height 14
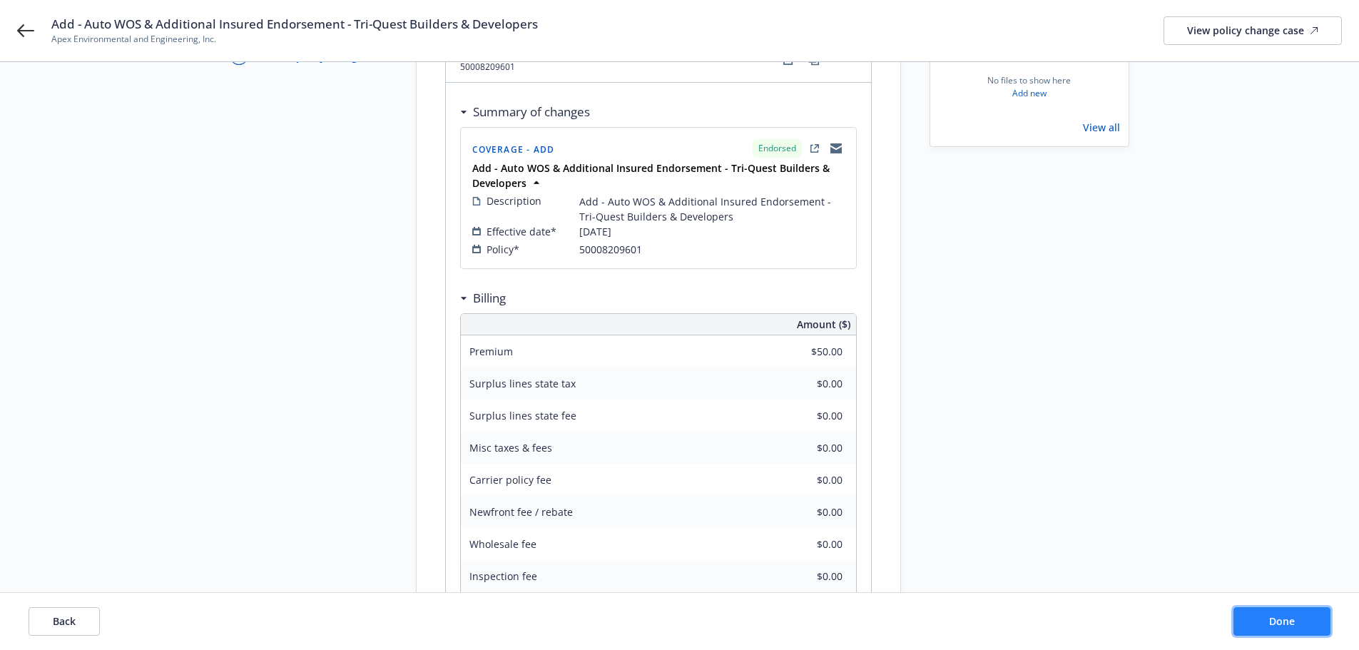
click at [1265, 620] on button "Done" at bounding box center [1281, 621] width 97 height 29
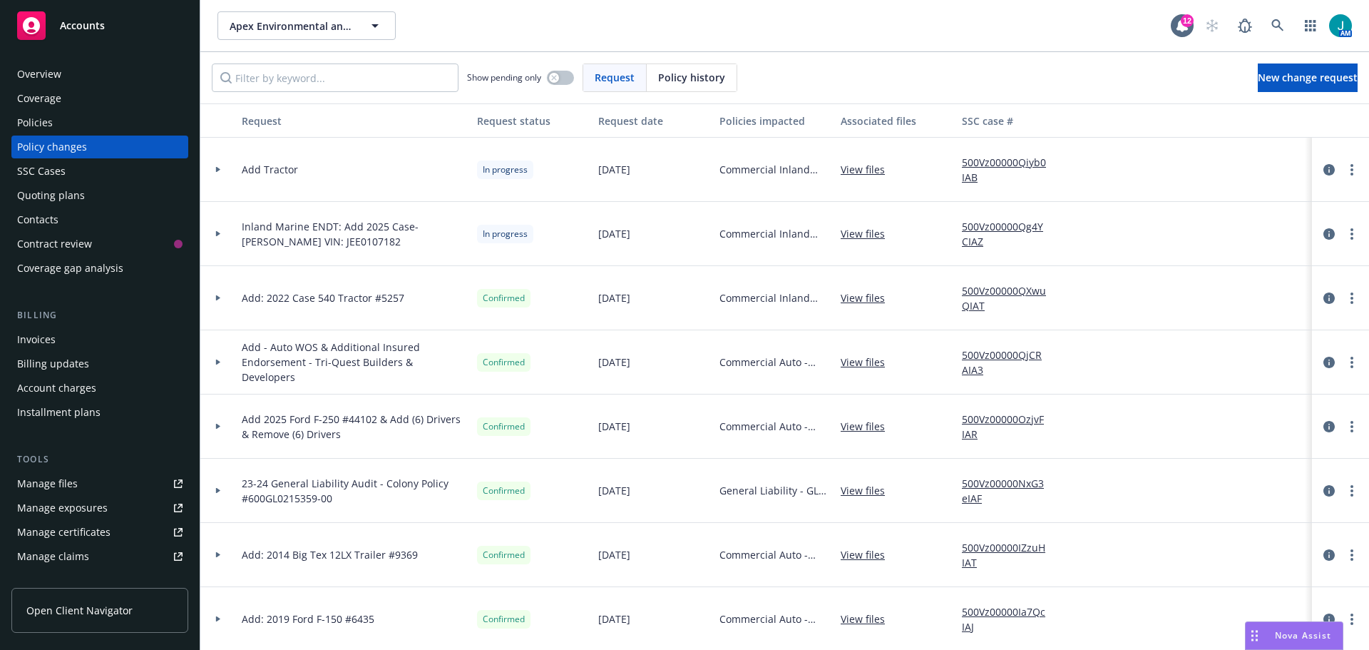
click at [45, 123] on div "Policies" at bounding box center [35, 122] width 36 height 23
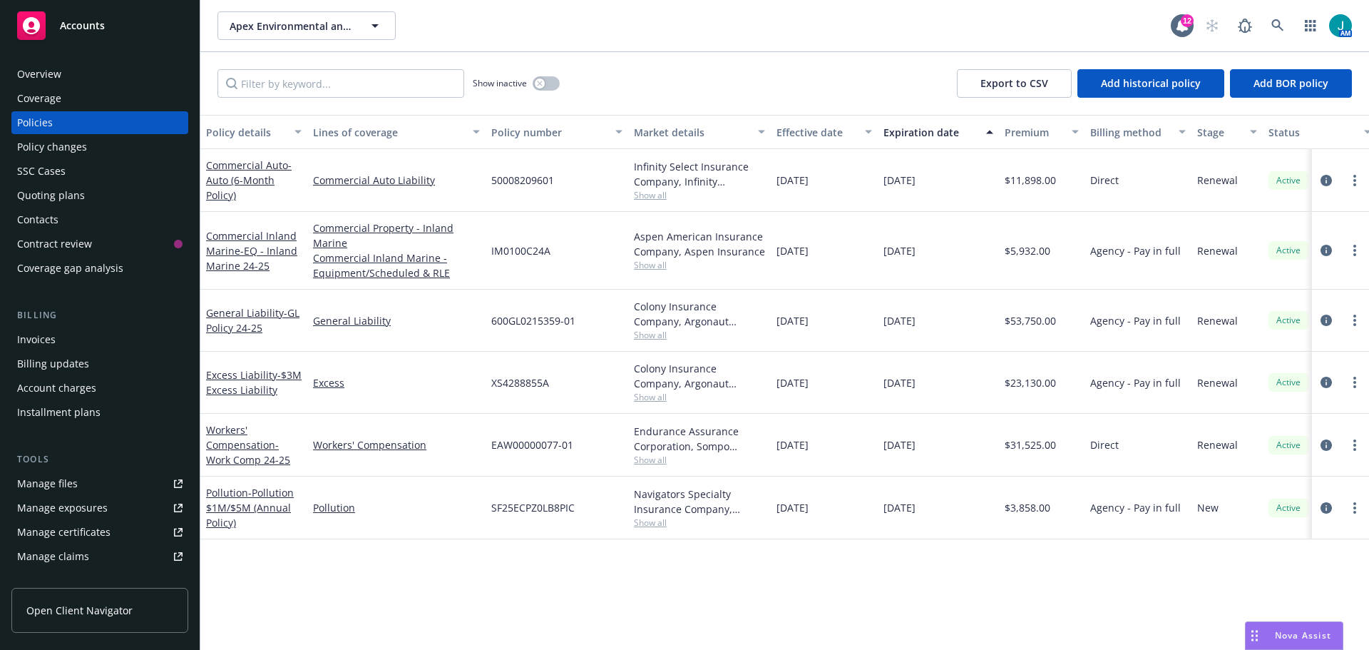
click at [114, 26] on div "Accounts" at bounding box center [99, 25] width 165 height 29
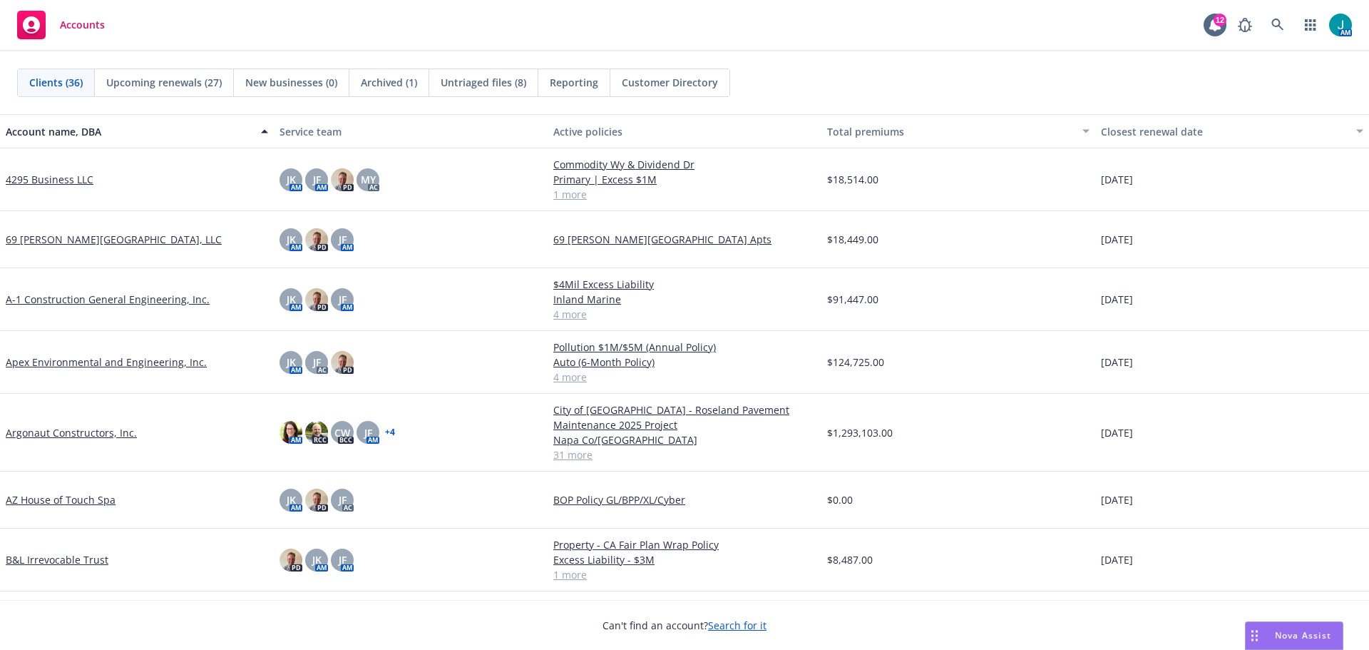
click at [509, 85] on span "Untriaged files (8)" at bounding box center [484, 82] width 86 height 15
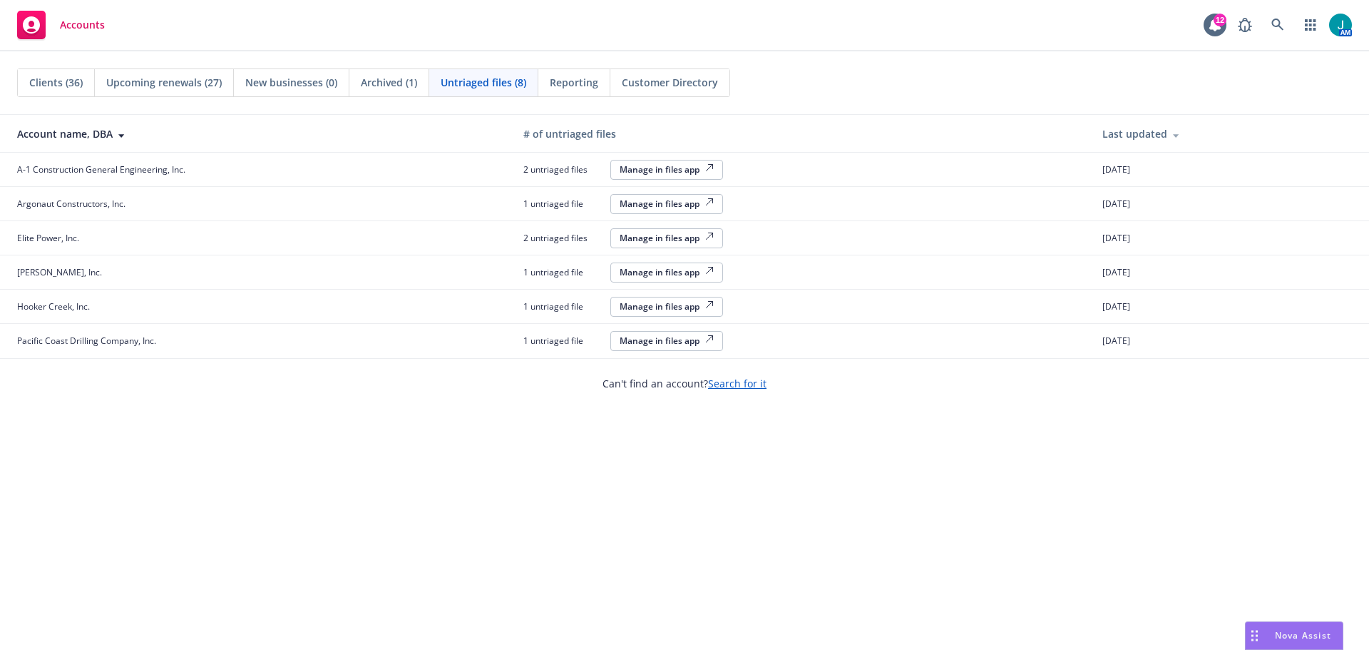
click at [672, 168] on div "Manage in files app" at bounding box center [667, 169] width 94 height 12
click at [670, 170] on div "Manage in files app" at bounding box center [667, 169] width 94 height 12
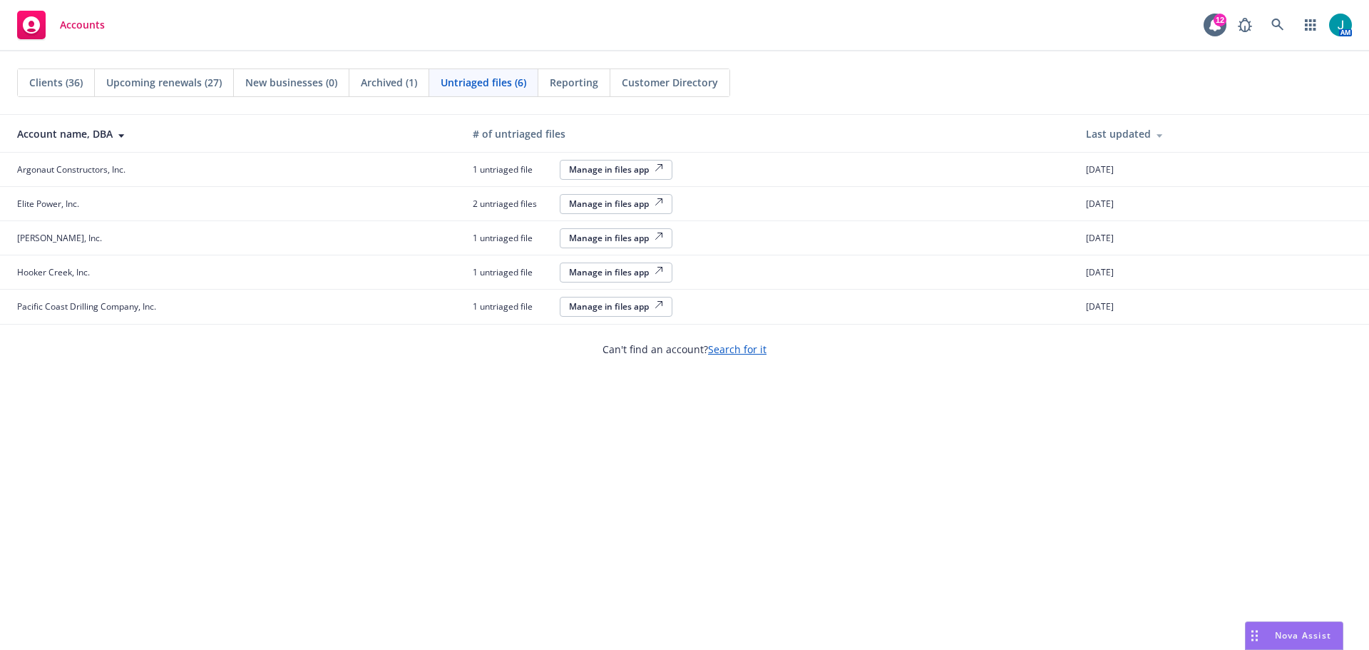
click at [616, 166] on div "Manage in files app" at bounding box center [616, 169] width 94 height 12
click at [609, 167] on div "Manage in files app" at bounding box center [616, 169] width 94 height 12
click at [633, 170] on div "Manage in files app" at bounding box center [616, 169] width 94 height 12
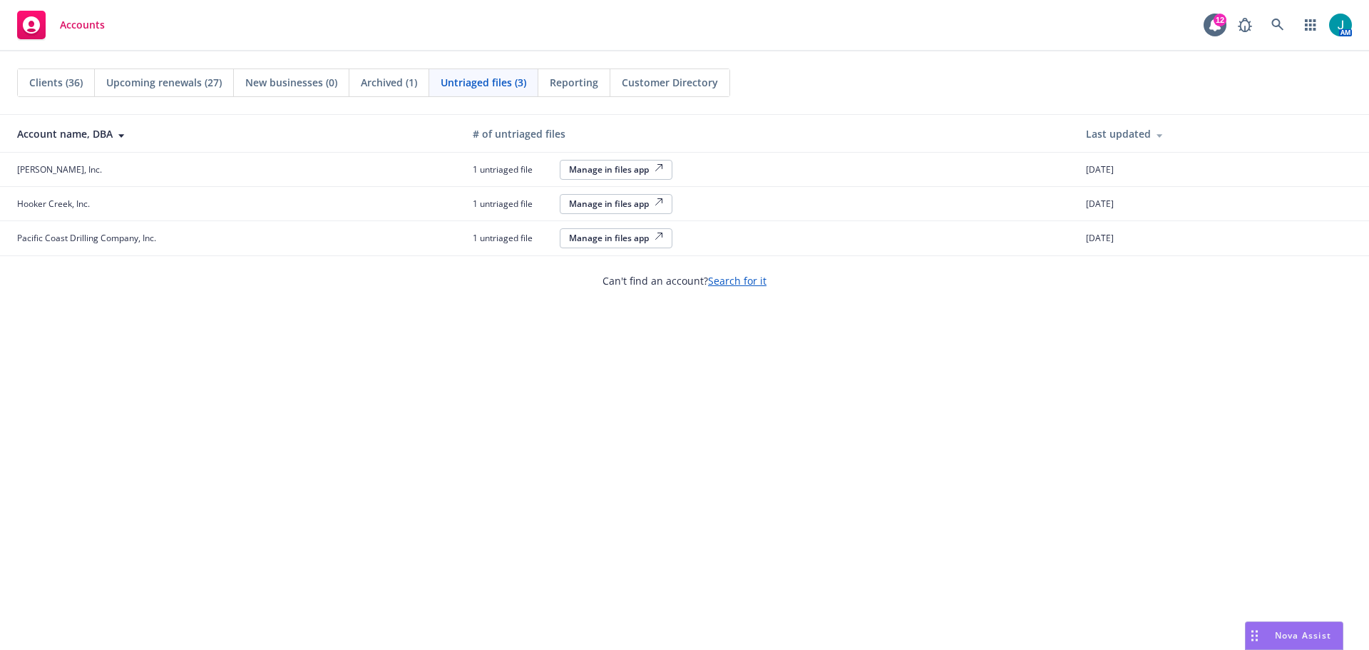
click at [607, 169] on div "Manage in files app" at bounding box center [616, 169] width 94 height 12
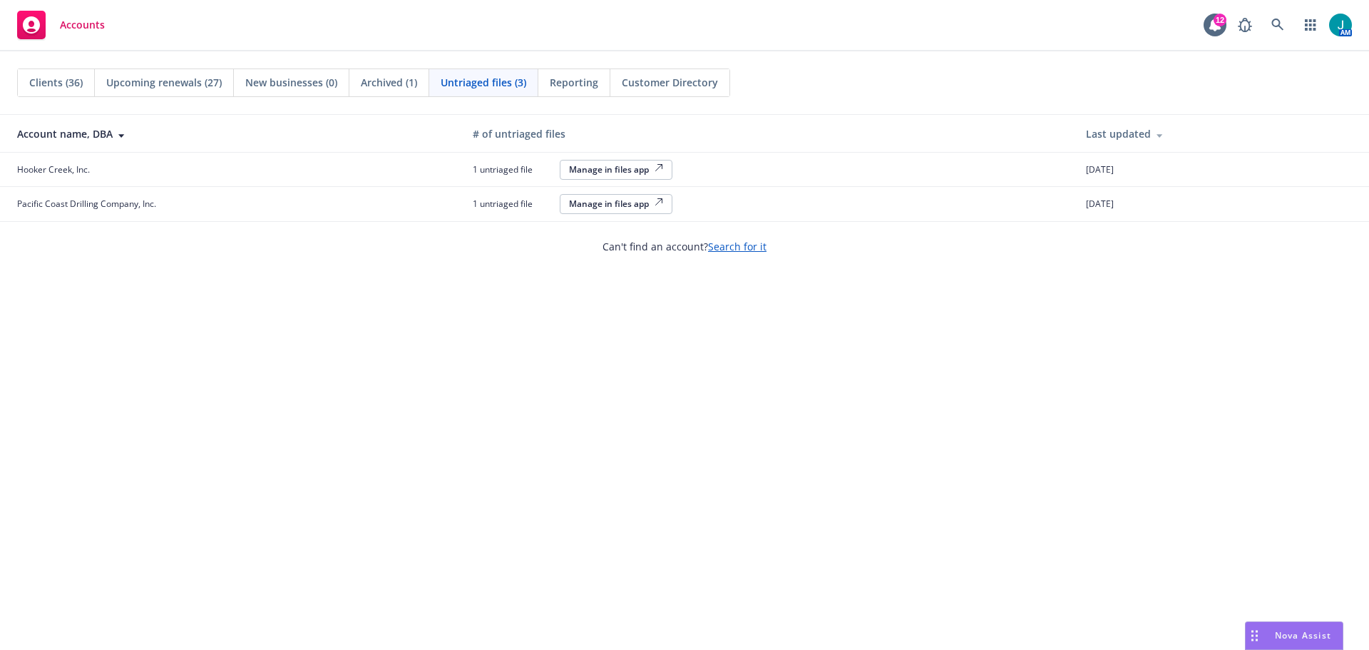
click at [638, 175] on div "Manage in files app" at bounding box center [616, 169] width 94 height 12
click at [626, 169] on div "Manage in files app" at bounding box center [616, 169] width 94 height 12
click at [600, 170] on div "Manage in files app" at bounding box center [616, 169] width 94 height 12
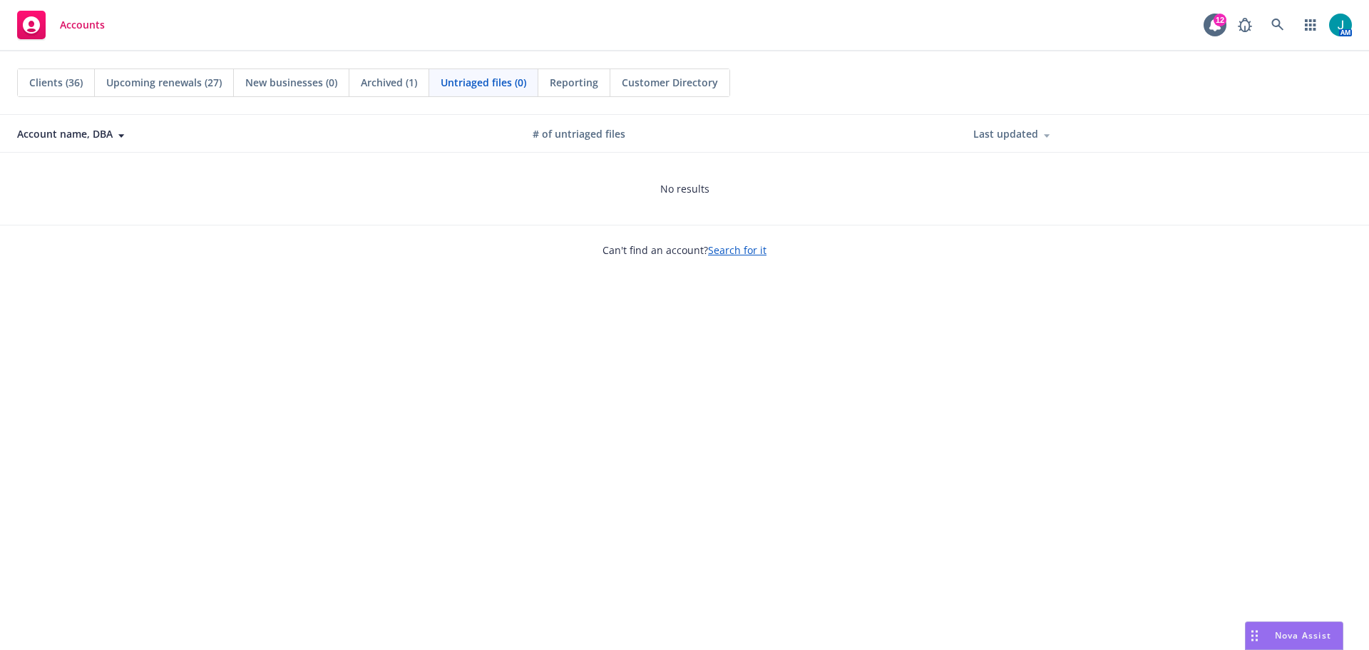
click at [407, 83] on span "Archived (1)" at bounding box center [389, 82] width 56 height 15
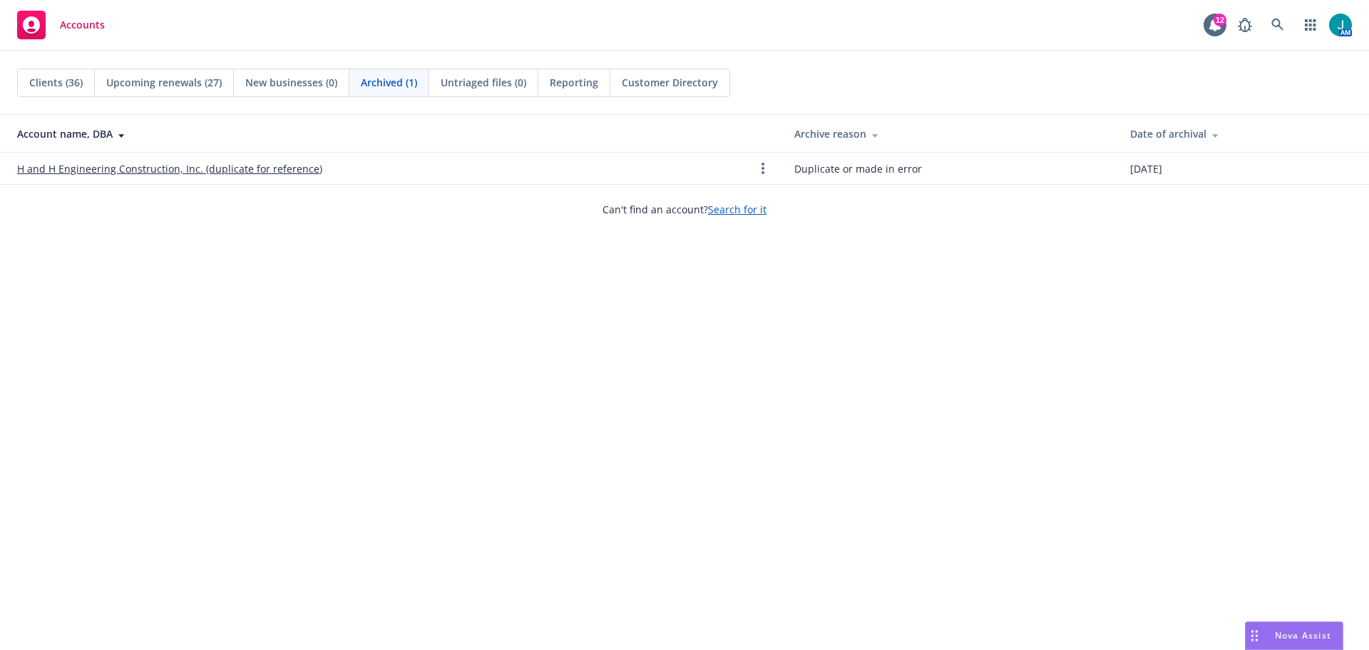
click at [179, 85] on span "Upcoming renewals (27)" at bounding box center [164, 82] width 116 height 15
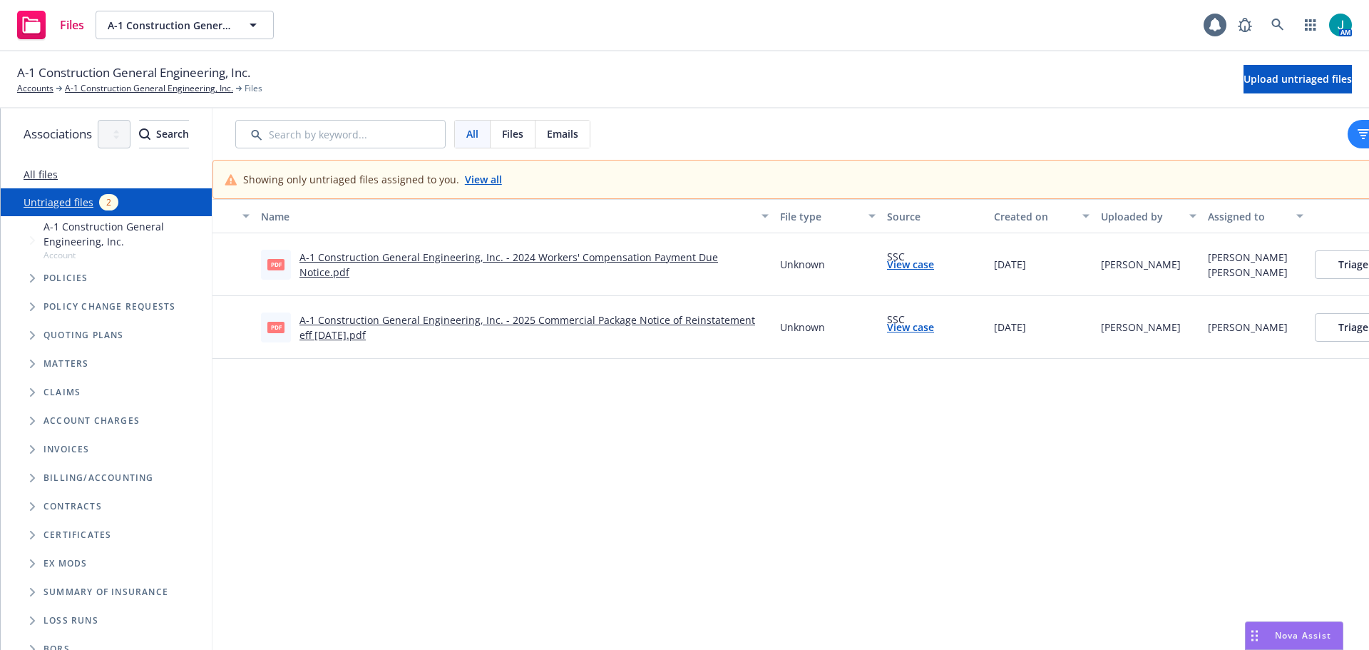
click at [652, 267] on link "A-1 Construction General Engineering, Inc. - 2024 Workers' Compensation Payment…" at bounding box center [509, 264] width 419 height 29
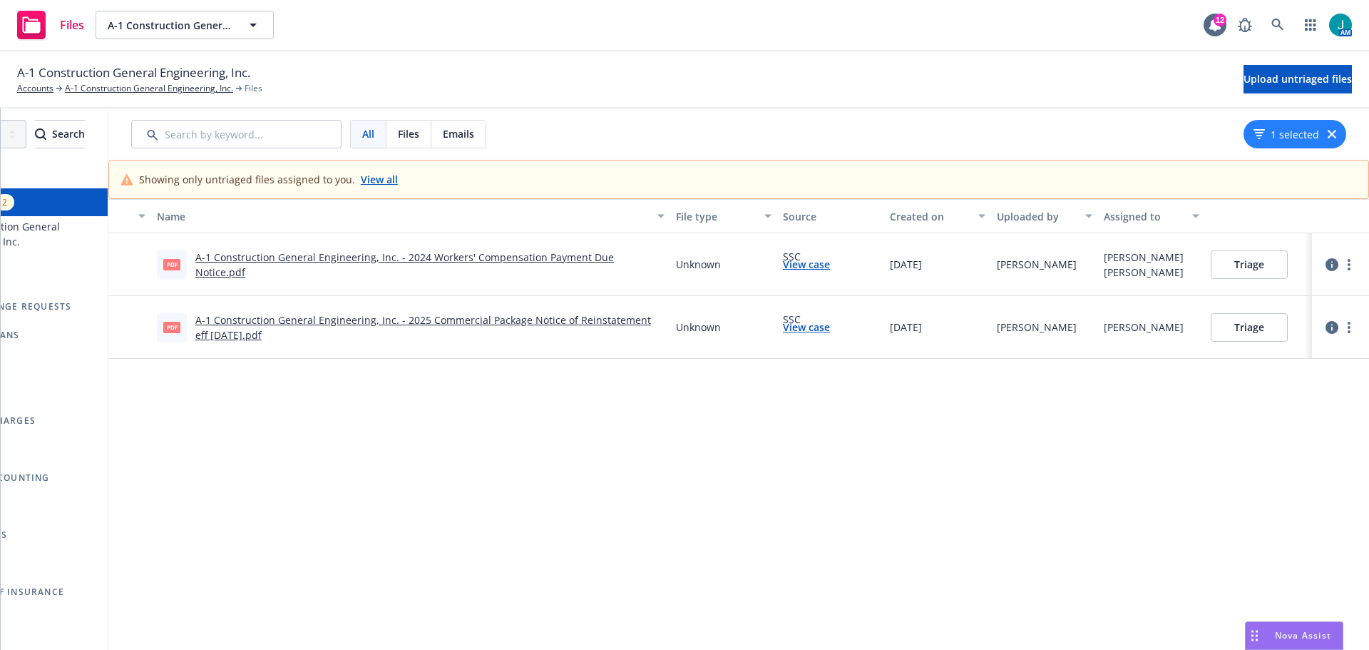
click at [1278, 264] on button "Triage" at bounding box center [1249, 264] width 77 height 29
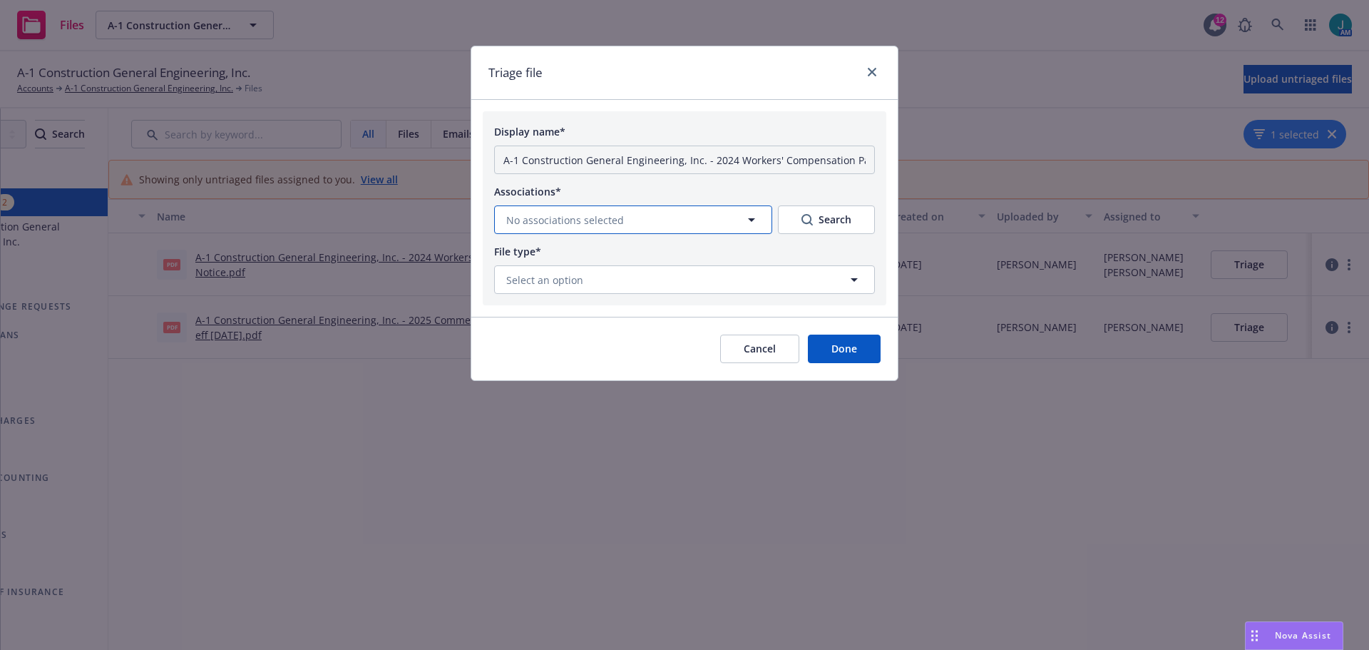
click at [620, 217] on span "No associations selected" at bounding box center [565, 220] width 118 height 15
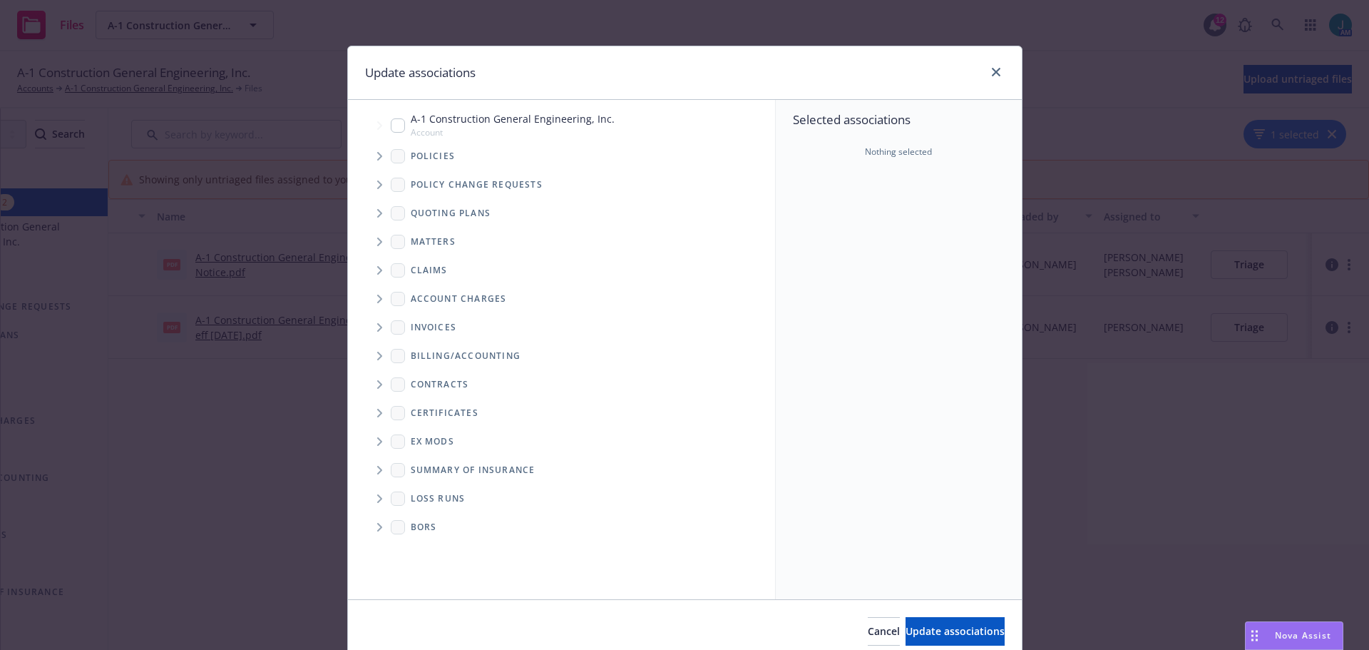
click at [377, 156] on span "Tree Example" at bounding box center [379, 156] width 23 height 23
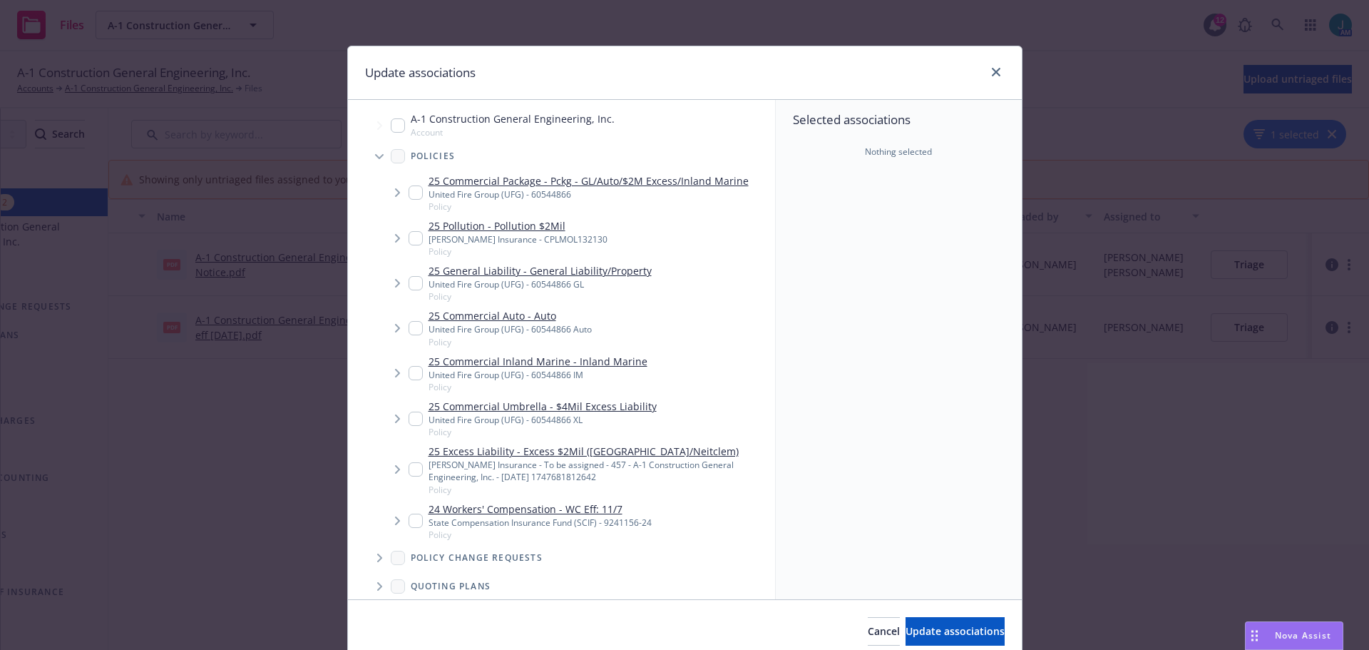
click at [409, 522] on input "Tree Example" at bounding box center [416, 520] width 14 height 14
checkbox input "true"
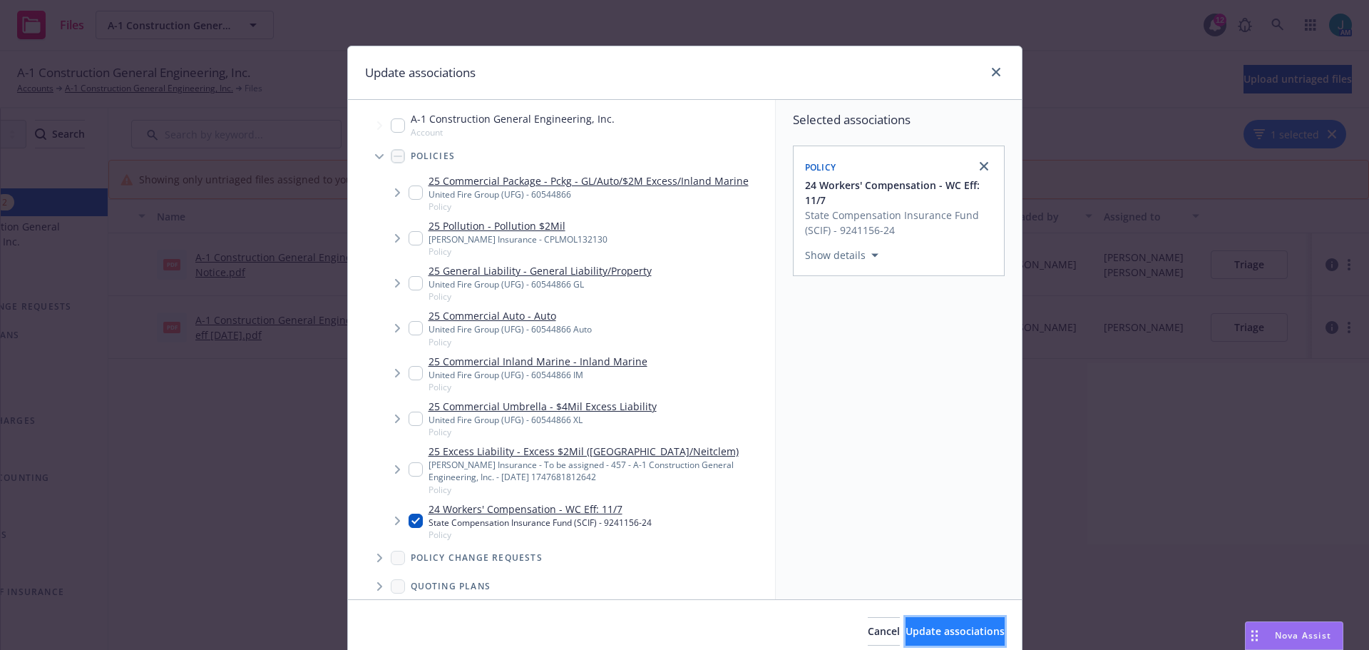
click at [916, 637] on span "Update associations" at bounding box center [955, 631] width 99 height 14
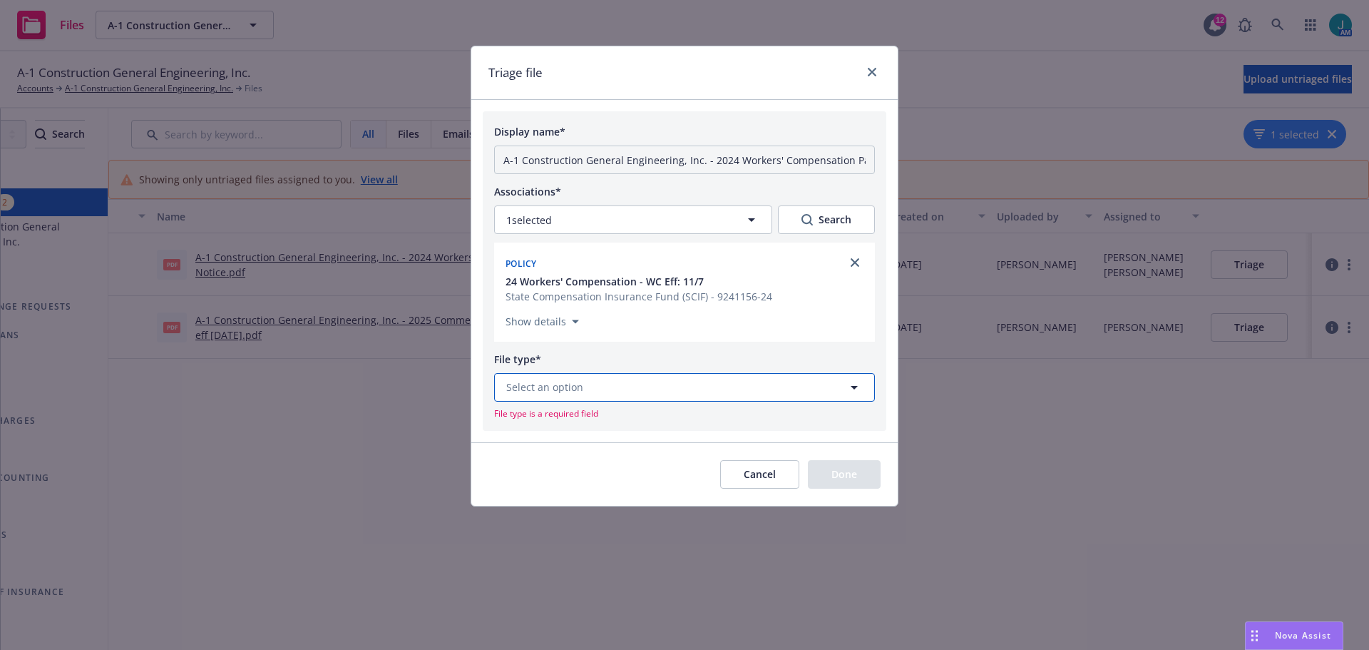
click at [623, 393] on button "Select an option" at bounding box center [684, 387] width 381 height 29
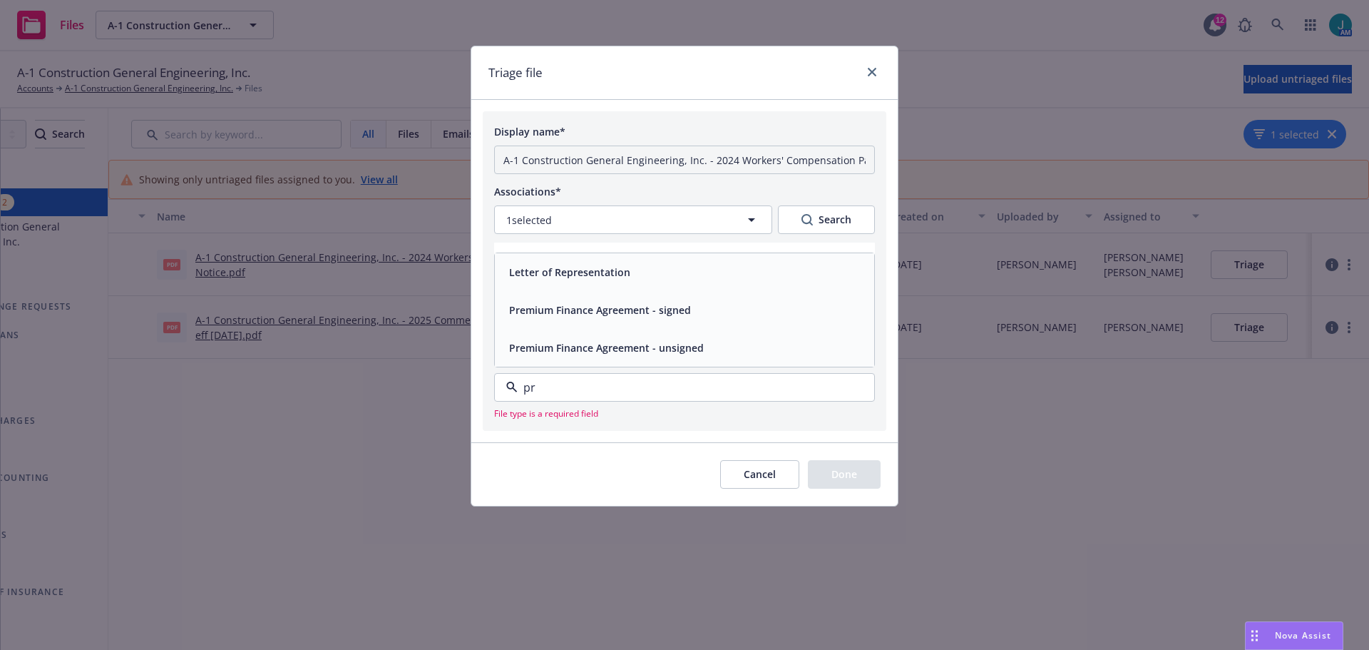
type input "p"
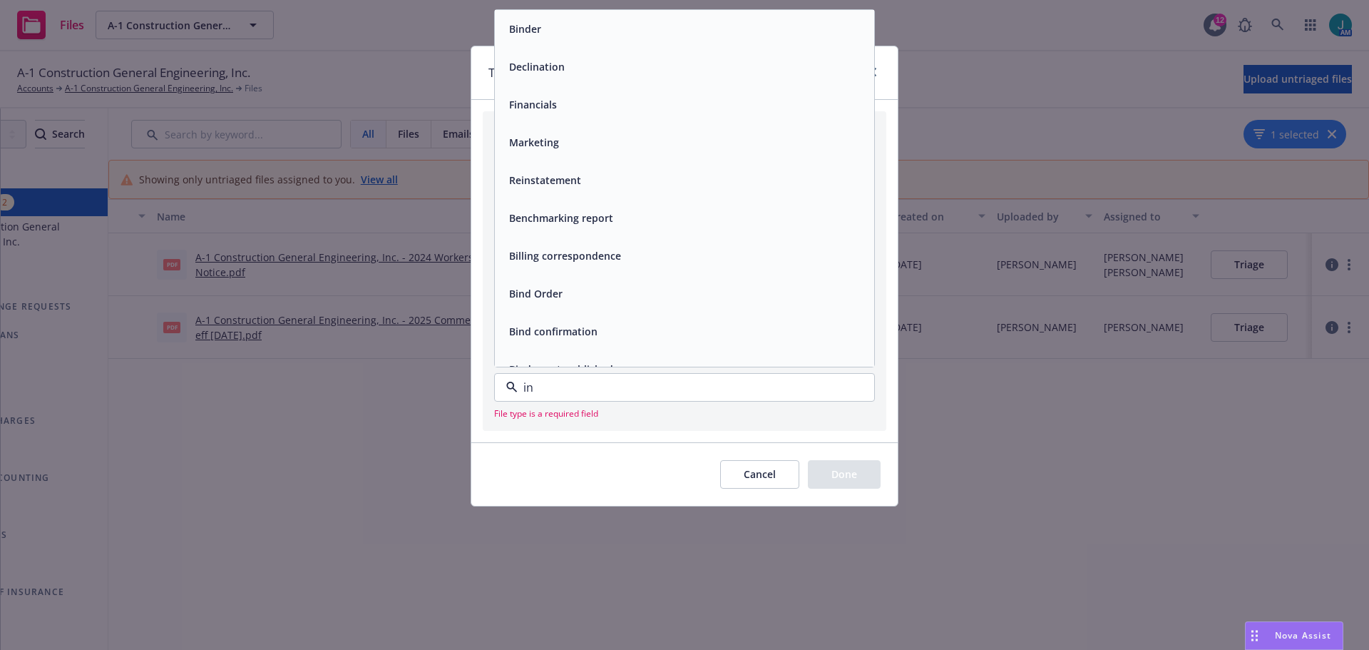
type input "i"
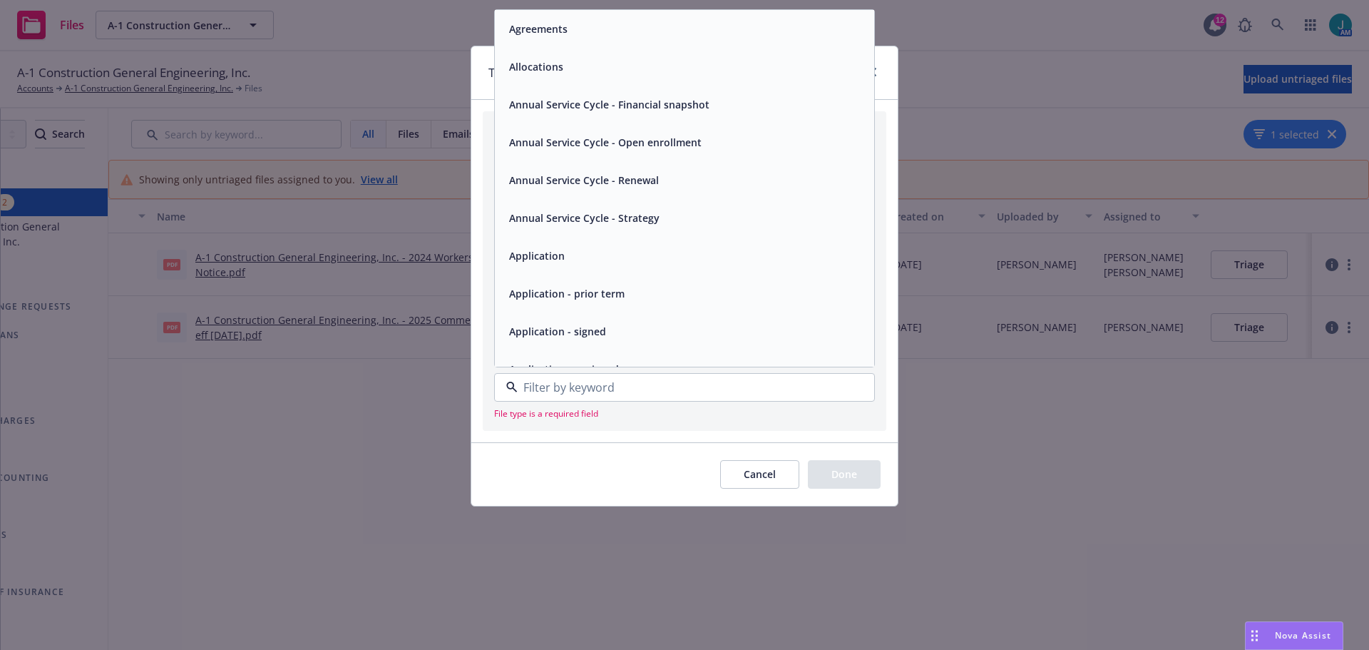
click at [886, 72] on div "Triage file" at bounding box center [684, 72] width 426 height 53
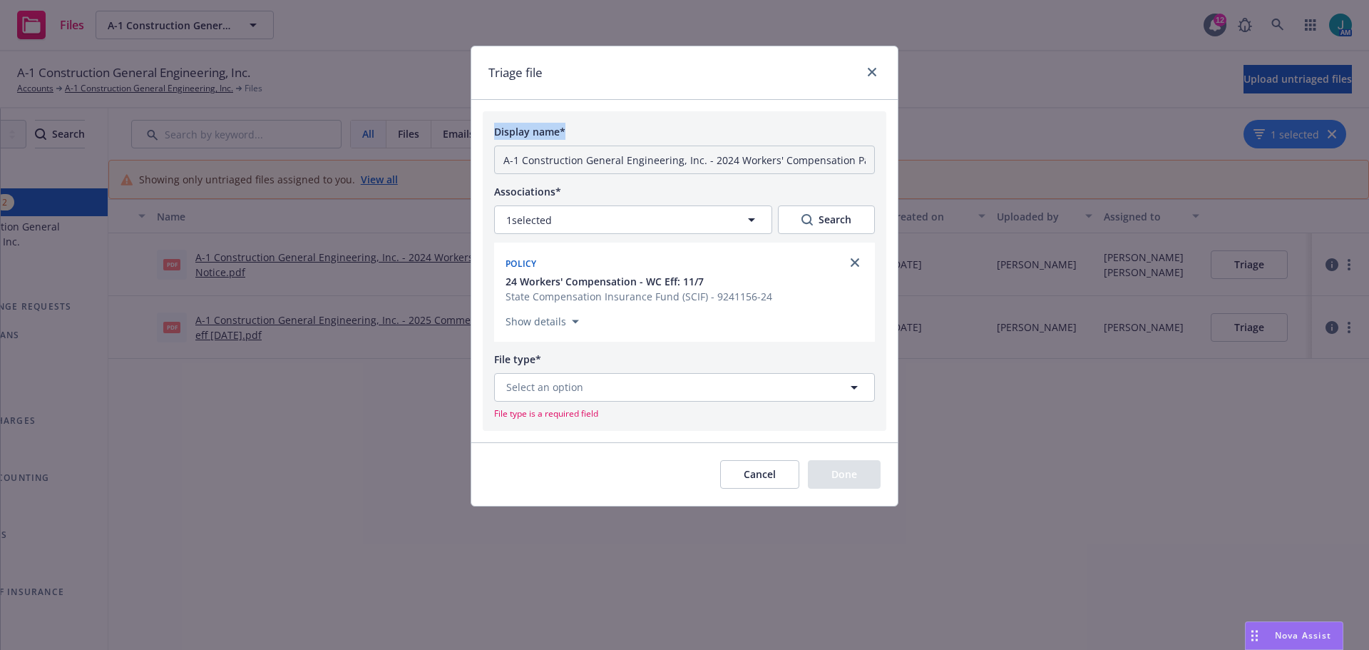
drag, startPoint x: 679, startPoint y: 58, endPoint x: 710, endPoint y: 143, distance: 90.2
click at [727, 151] on div "Triage file Display name* A-1 Construction General Engineering, Inc. - 2024 Wor…" at bounding box center [685, 276] width 428 height 461
click at [538, 391] on span "Select an option" at bounding box center [544, 386] width 77 height 15
type input "p"
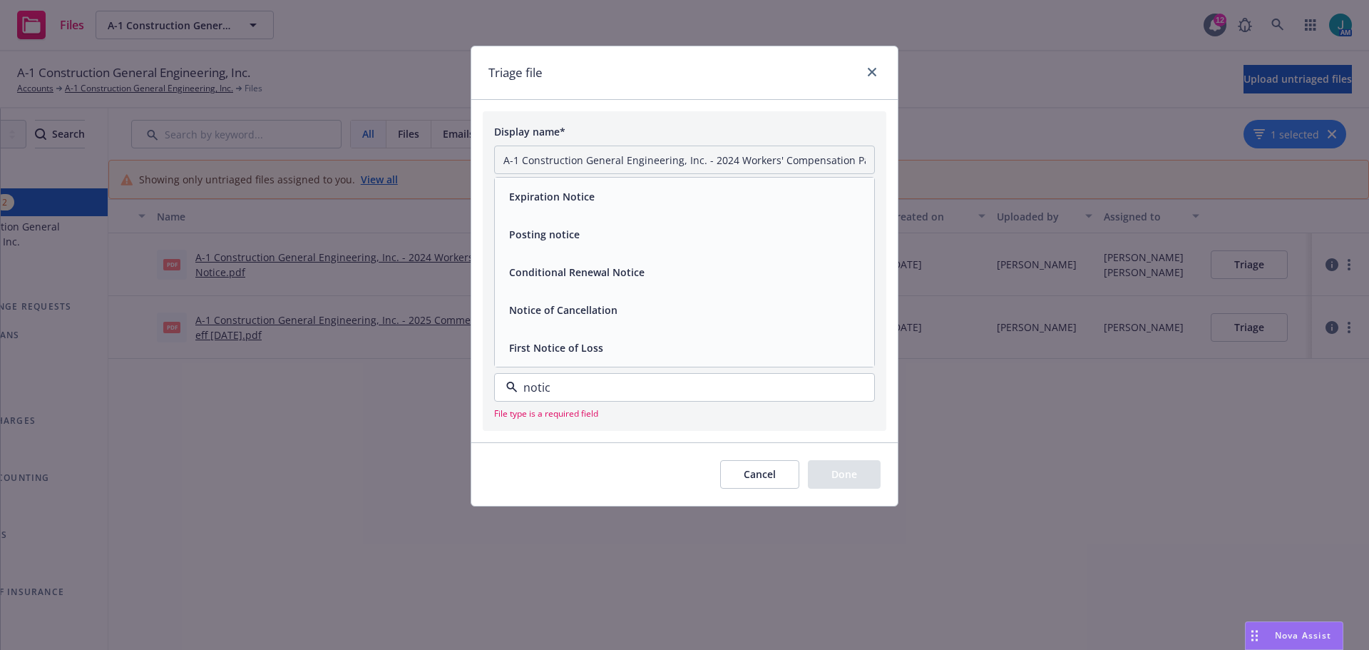
drag, startPoint x: 588, startPoint y: 382, endPoint x: 452, endPoint y: 379, distance: 136.3
click at [452, 379] on div "Triage file Display name* A-1 Construction General Engineering, Inc. - 2024 Wor…" at bounding box center [684, 325] width 1369 height 650
type input "invoic"
click at [583, 347] on span "Invoice - Third Party" at bounding box center [558, 347] width 98 height 15
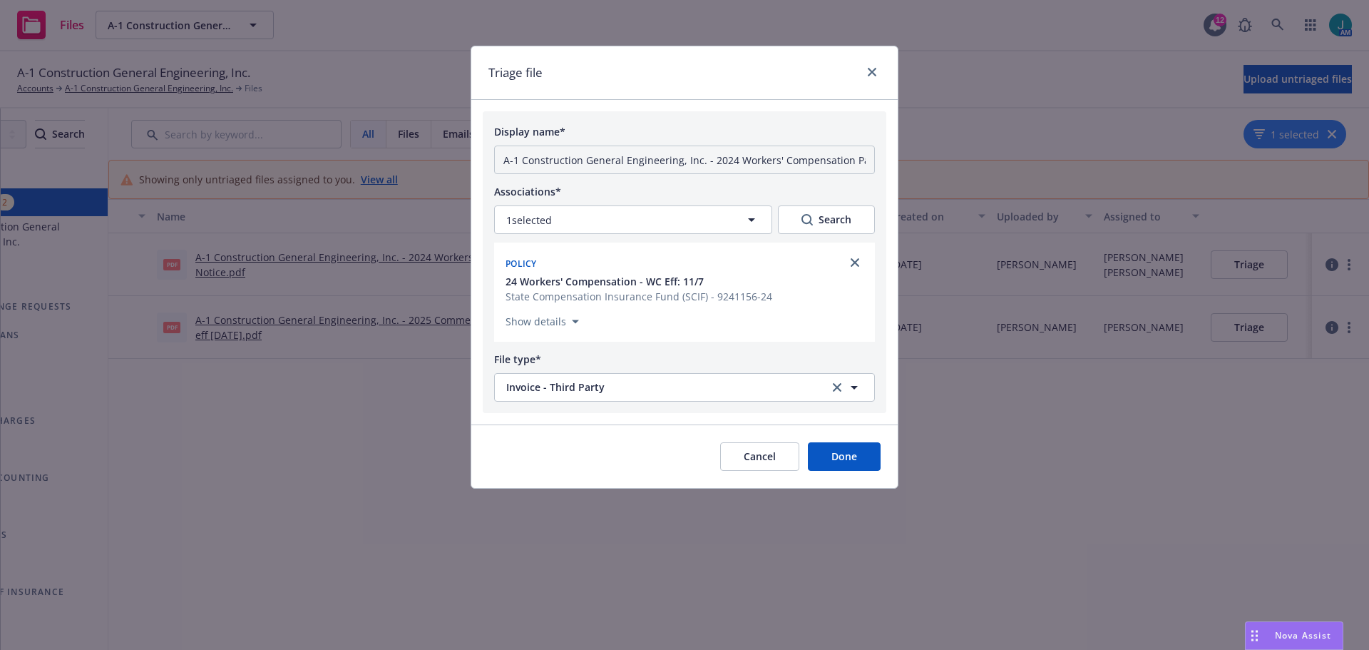
click at [854, 460] on button "Done" at bounding box center [844, 456] width 73 height 29
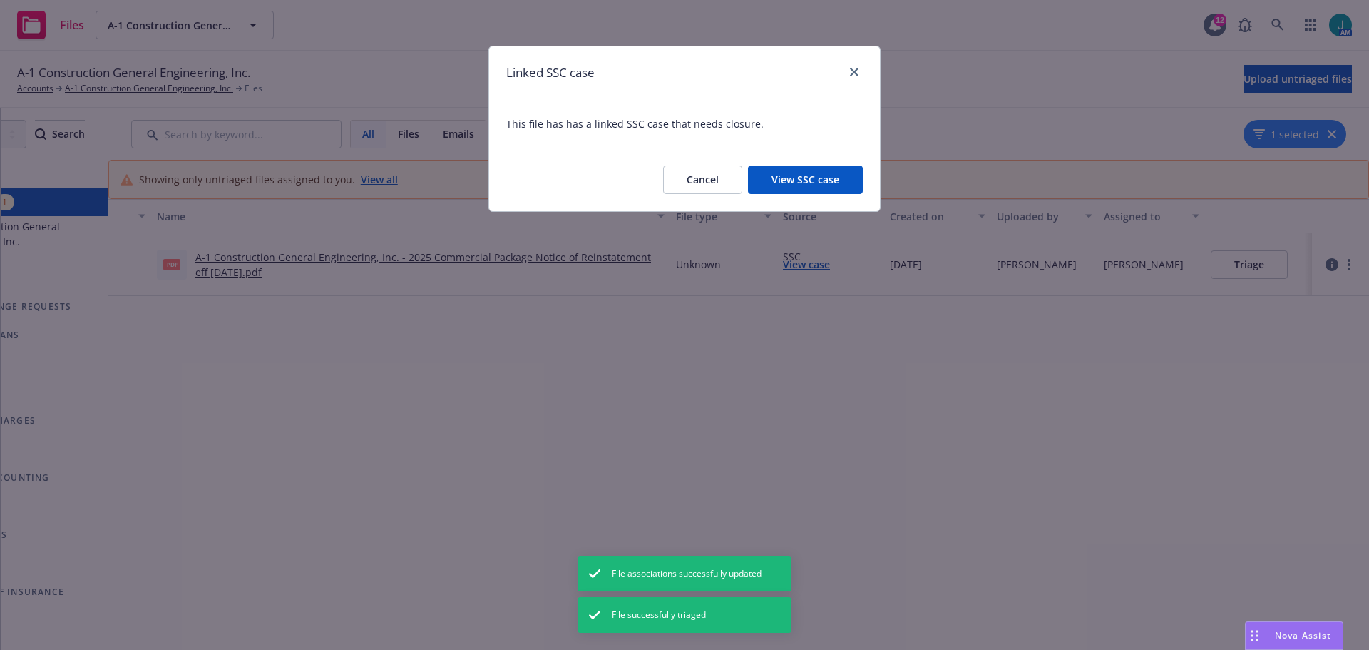
click at [820, 175] on button "View SSC case" at bounding box center [805, 179] width 115 height 29
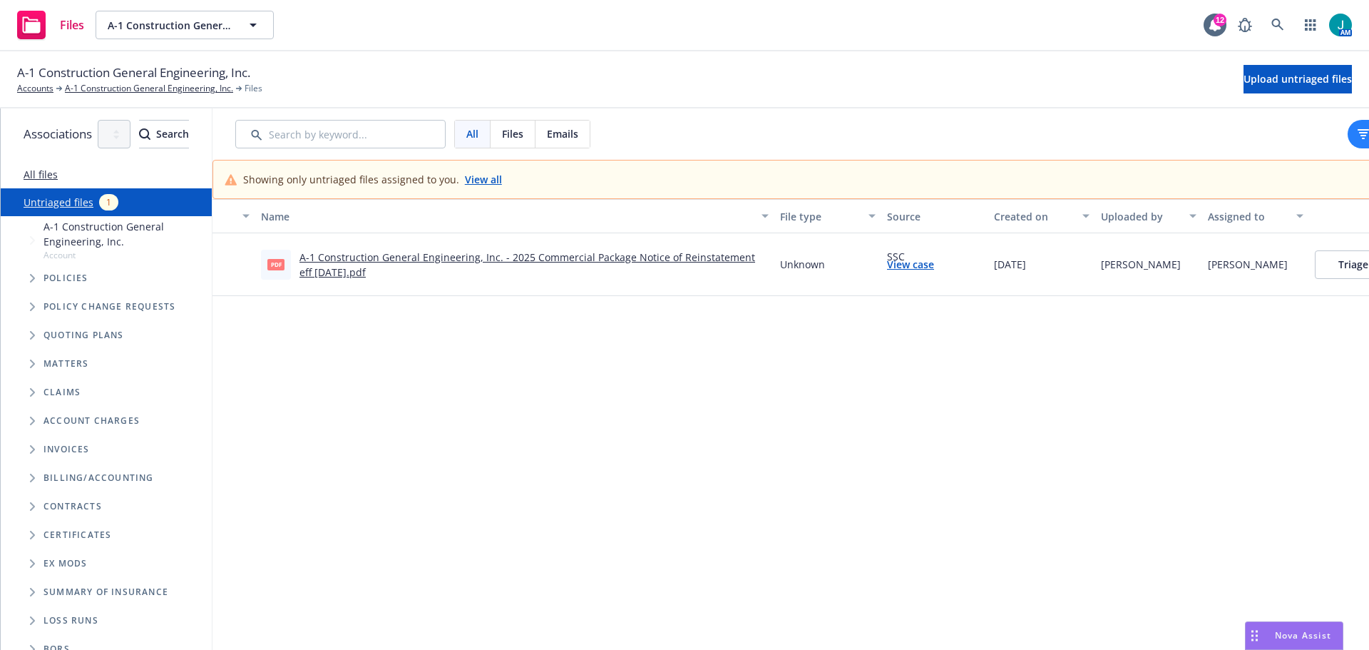
scroll to position [0, 174]
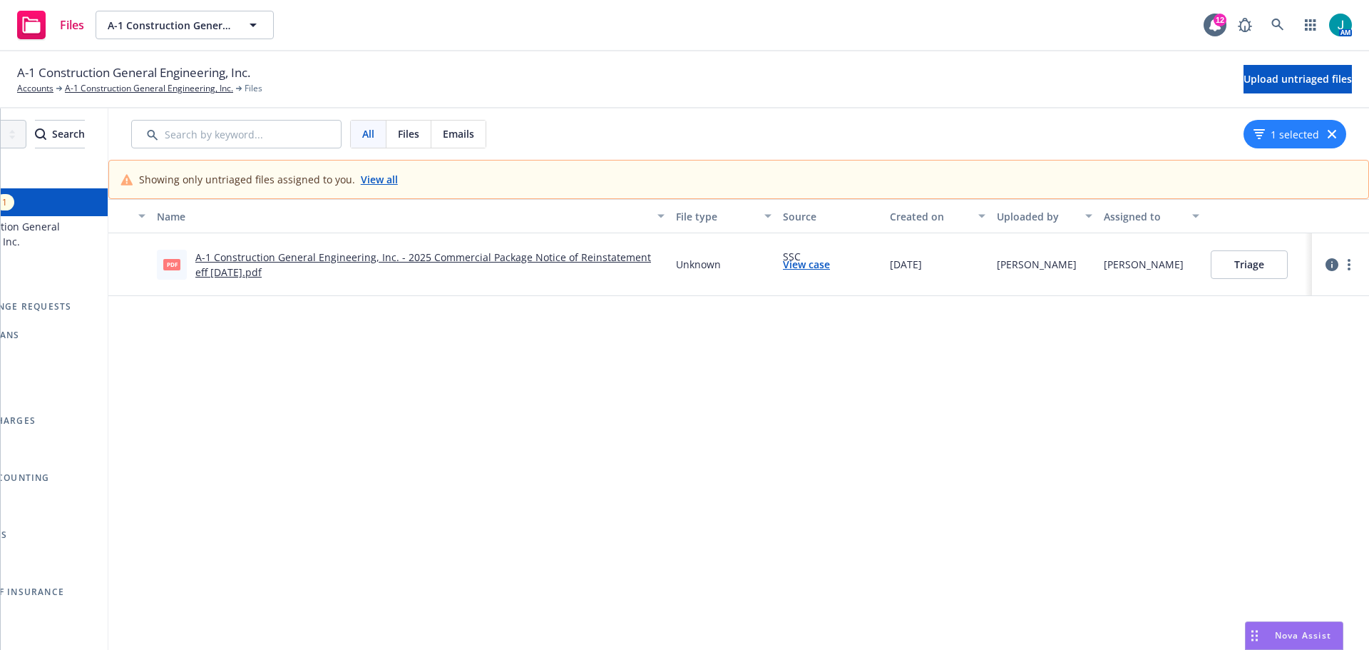
click at [1232, 267] on button "Triage" at bounding box center [1249, 264] width 77 height 29
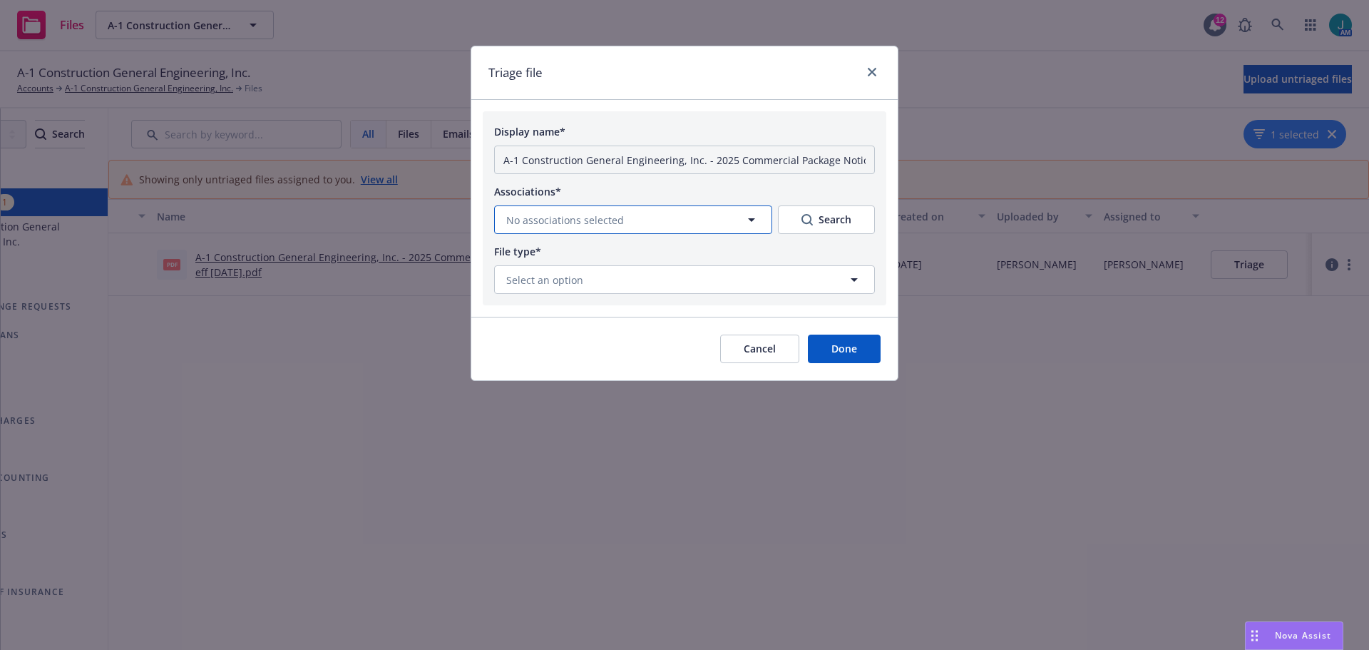
click at [715, 217] on button "No associations selected" at bounding box center [633, 219] width 278 height 29
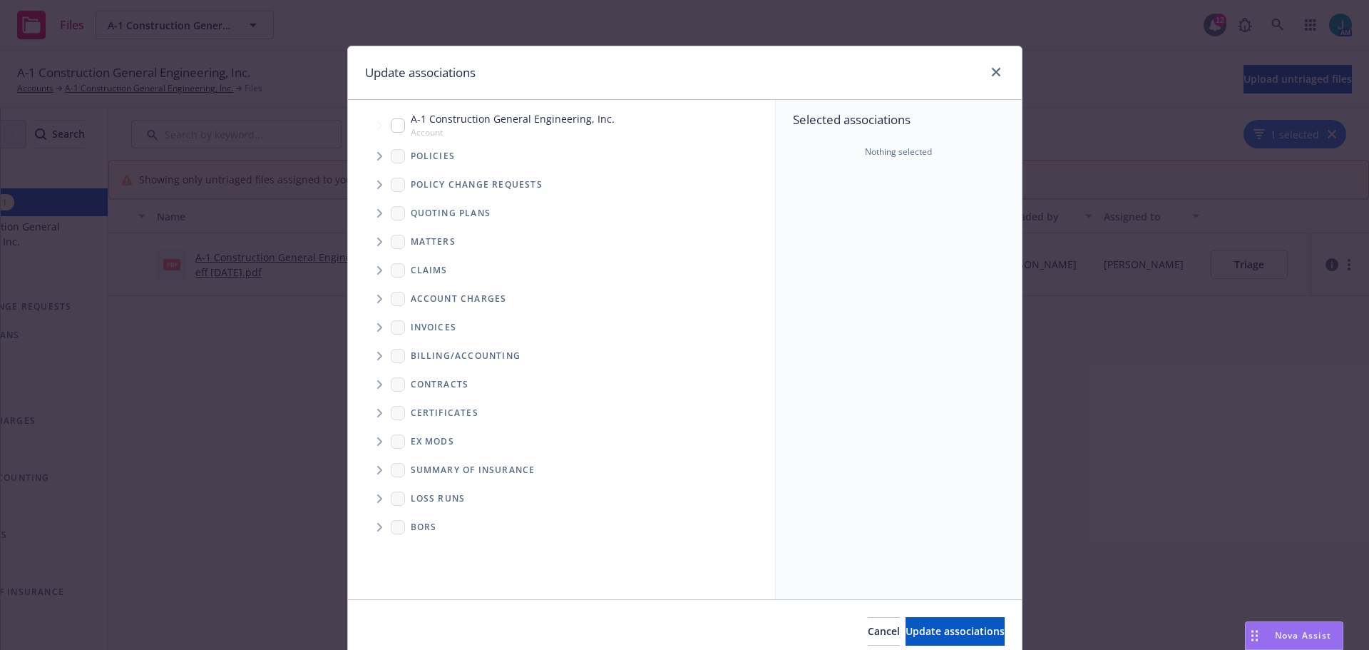
click at [377, 160] on icon "Tree Example" at bounding box center [380, 156] width 6 height 9
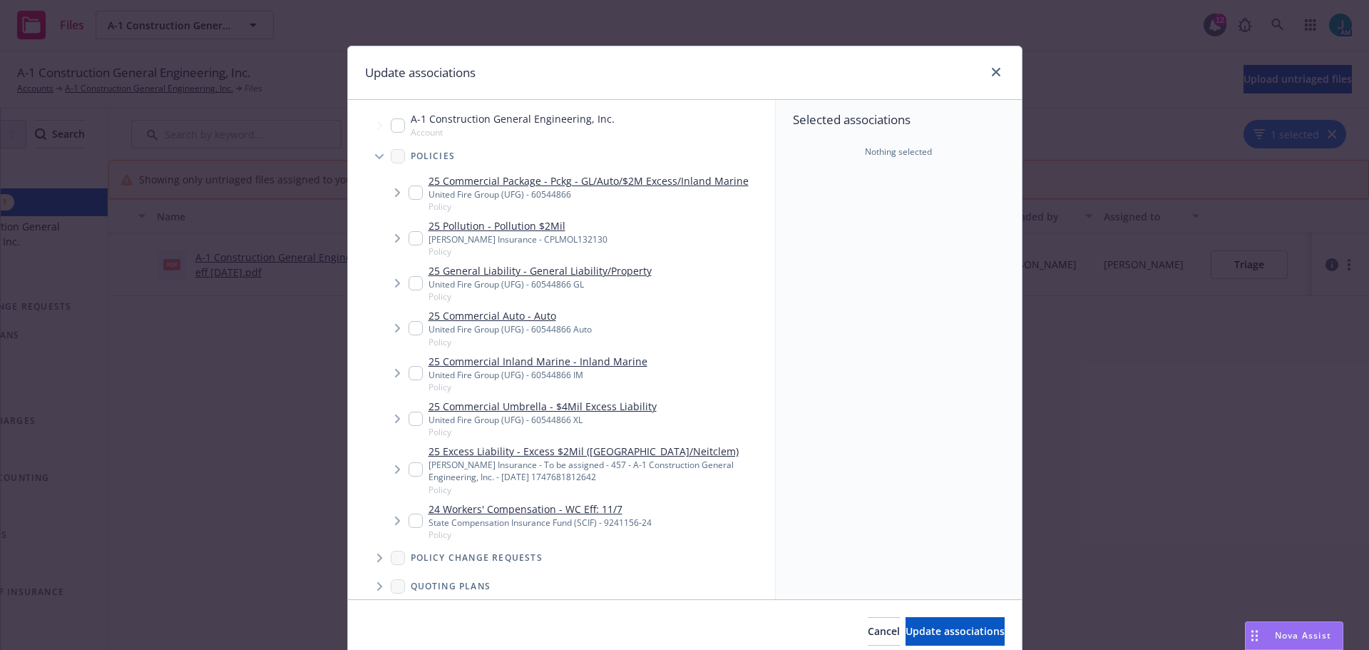
click at [409, 188] on input "Tree Example" at bounding box center [416, 192] width 14 height 14
checkbox input "true"
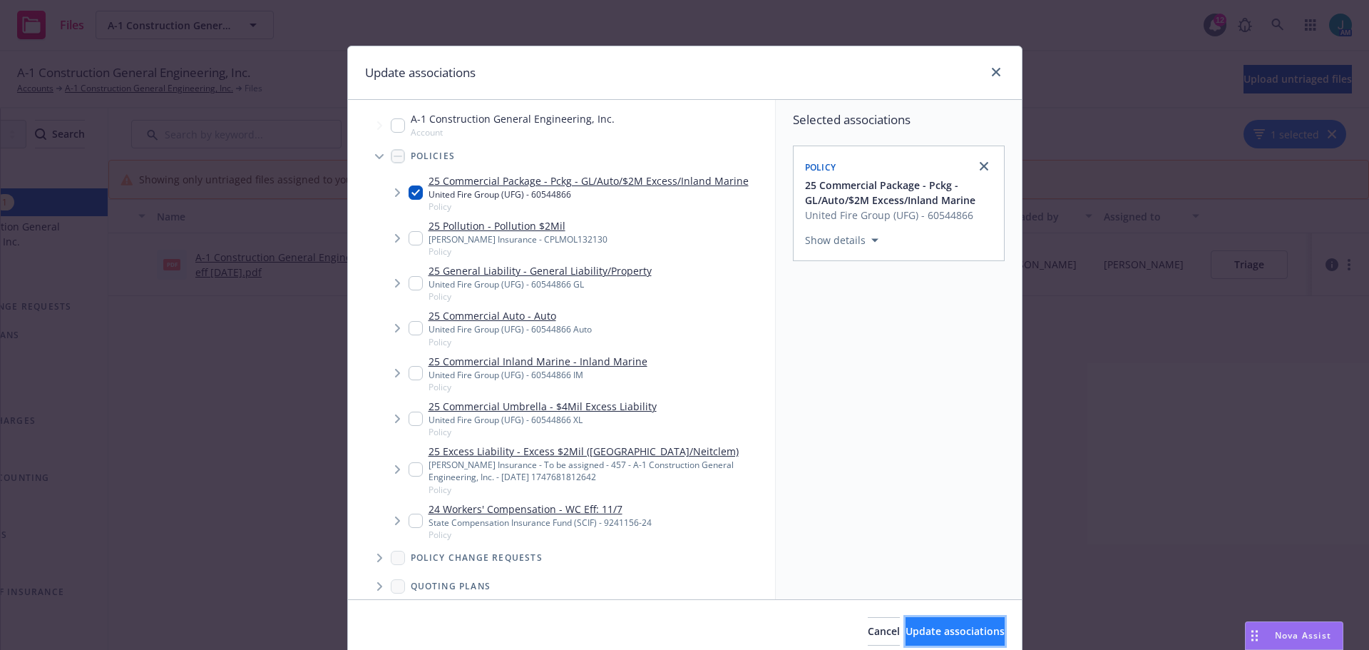
click at [941, 628] on span "Update associations" at bounding box center [955, 631] width 99 height 14
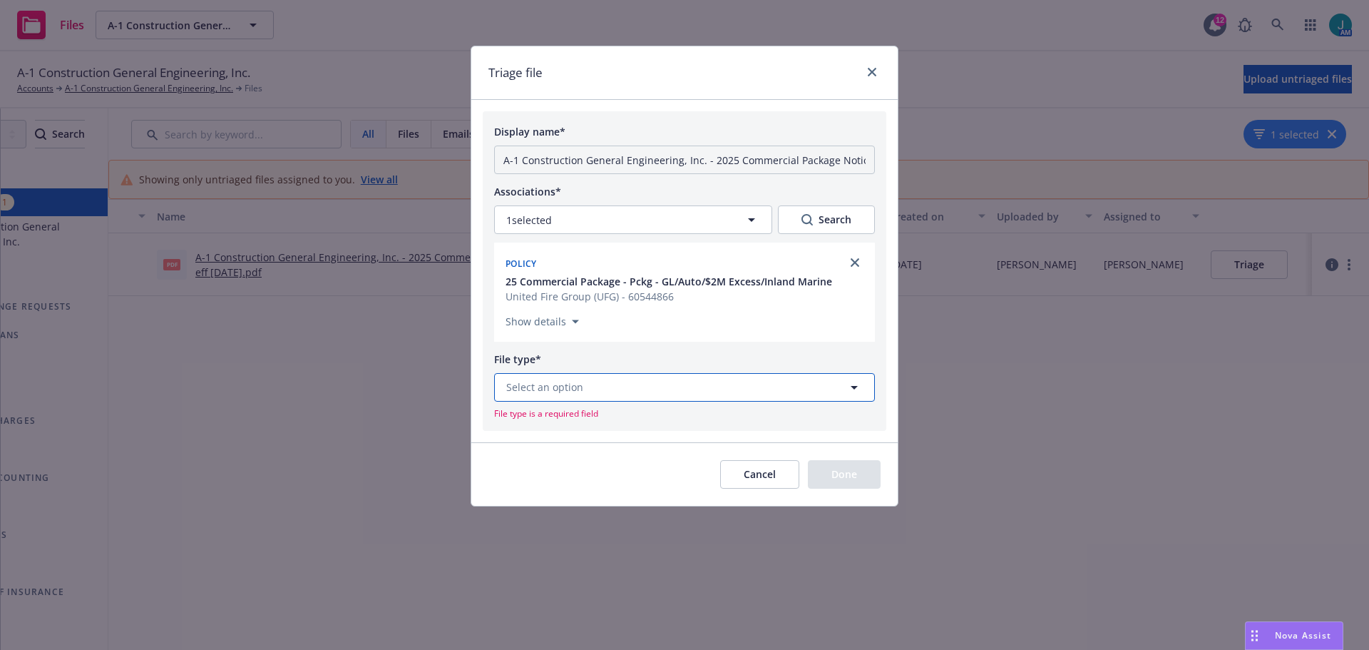
click at [542, 384] on span "Select an option" at bounding box center [544, 386] width 77 height 15
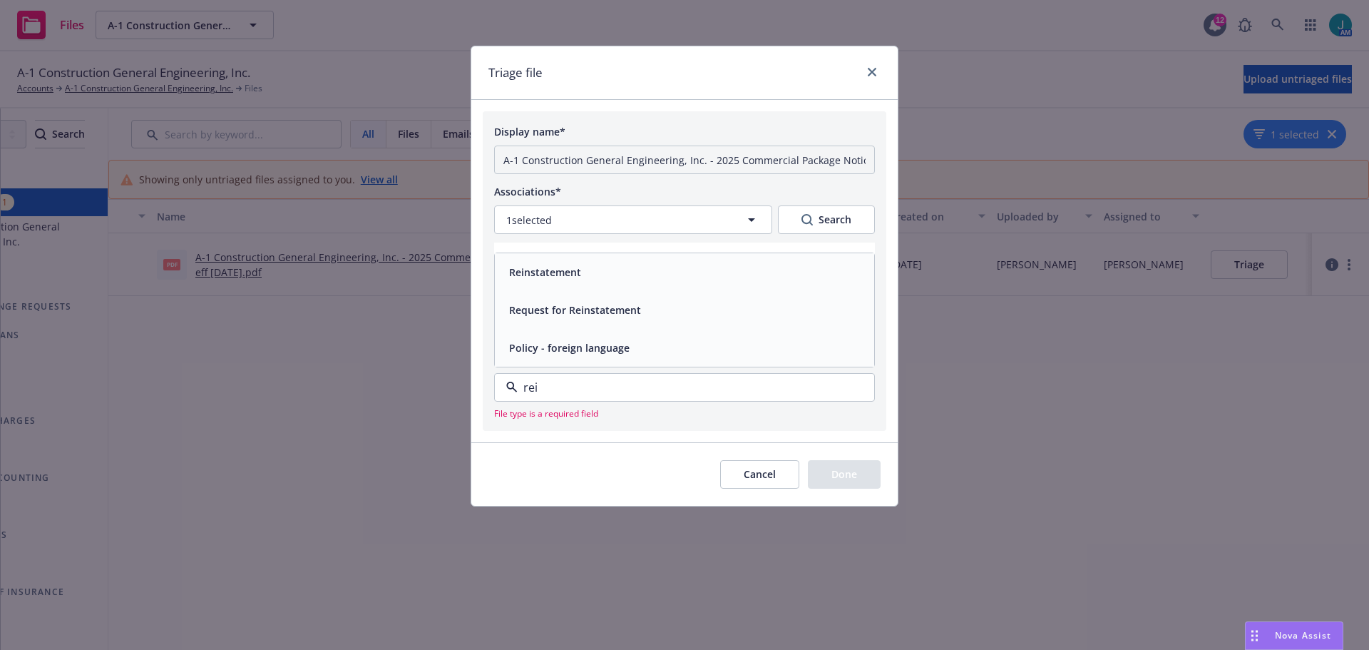
type input "rein"
click at [543, 306] on span "Reinstatement" at bounding box center [545, 309] width 72 height 15
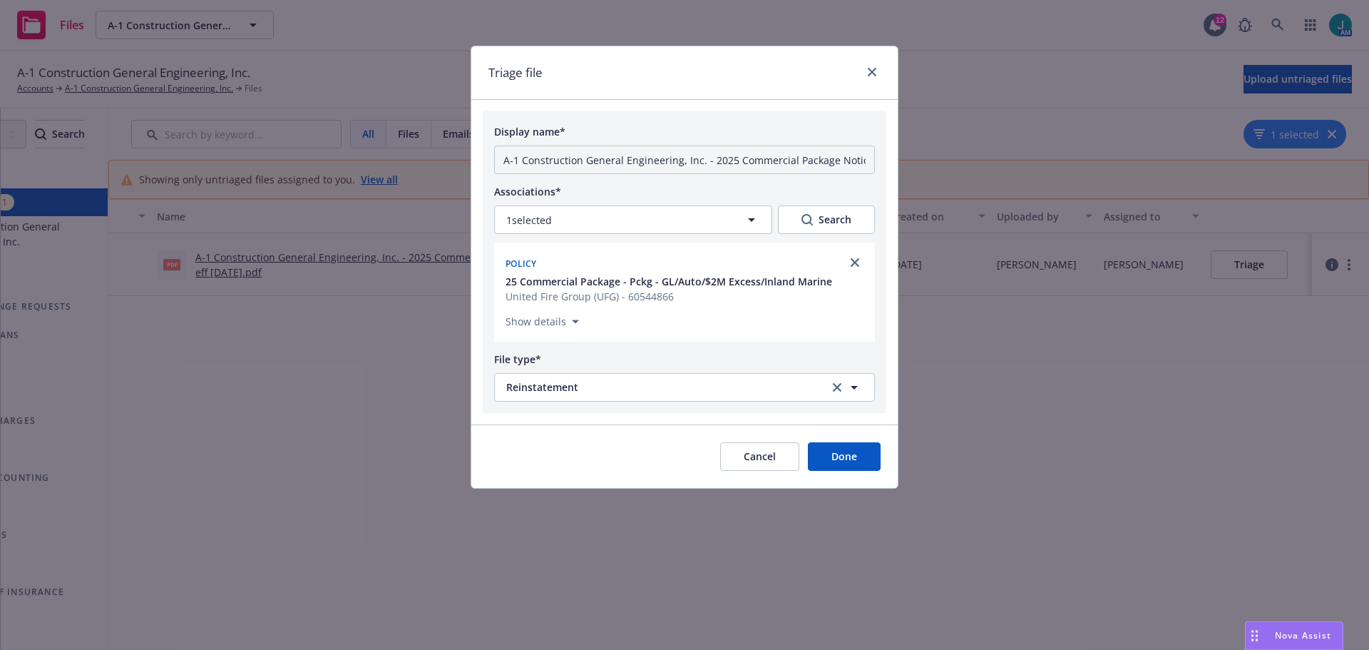
click at [852, 459] on button "Done" at bounding box center [844, 456] width 73 height 29
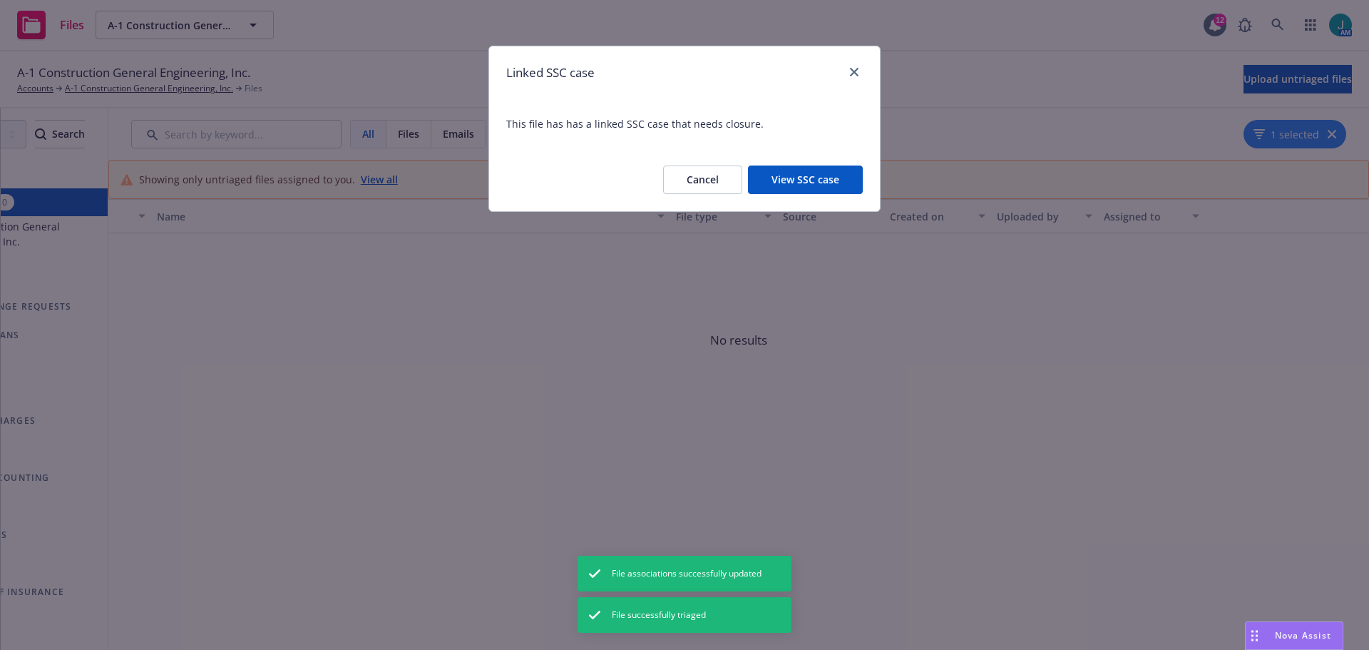
click at [812, 185] on button "View SSC case" at bounding box center [805, 179] width 115 height 29
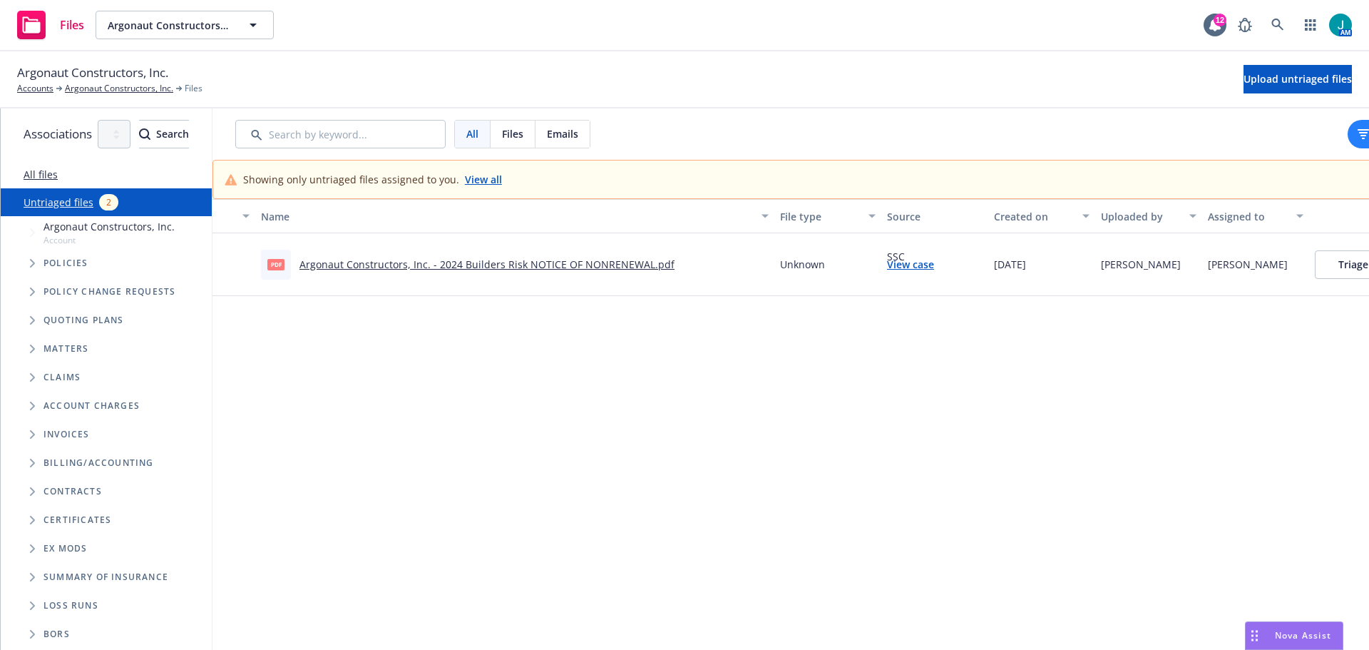
click at [565, 267] on link "Argonaut Constructors, Inc. - 2024 Builders Risk NOTICE OF NONRENEWAL.pdf" at bounding box center [487, 264] width 375 height 14
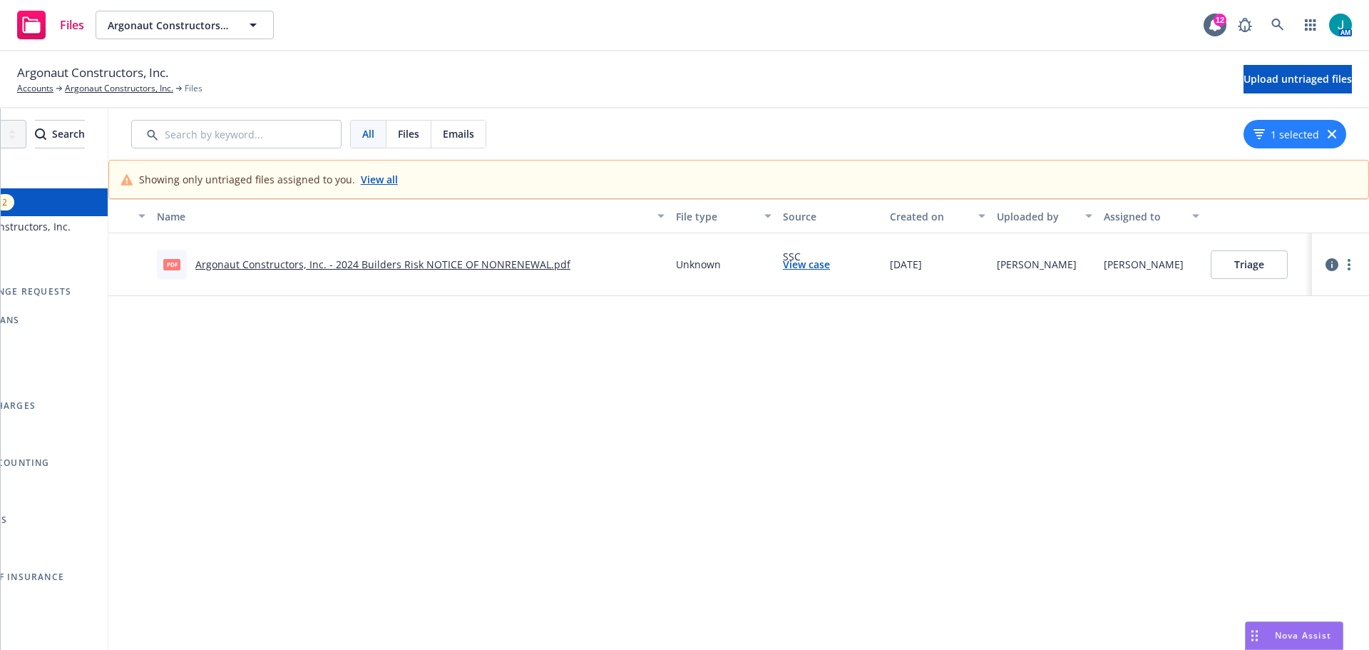
click at [1259, 262] on button "Triage" at bounding box center [1249, 264] width 77 height 29
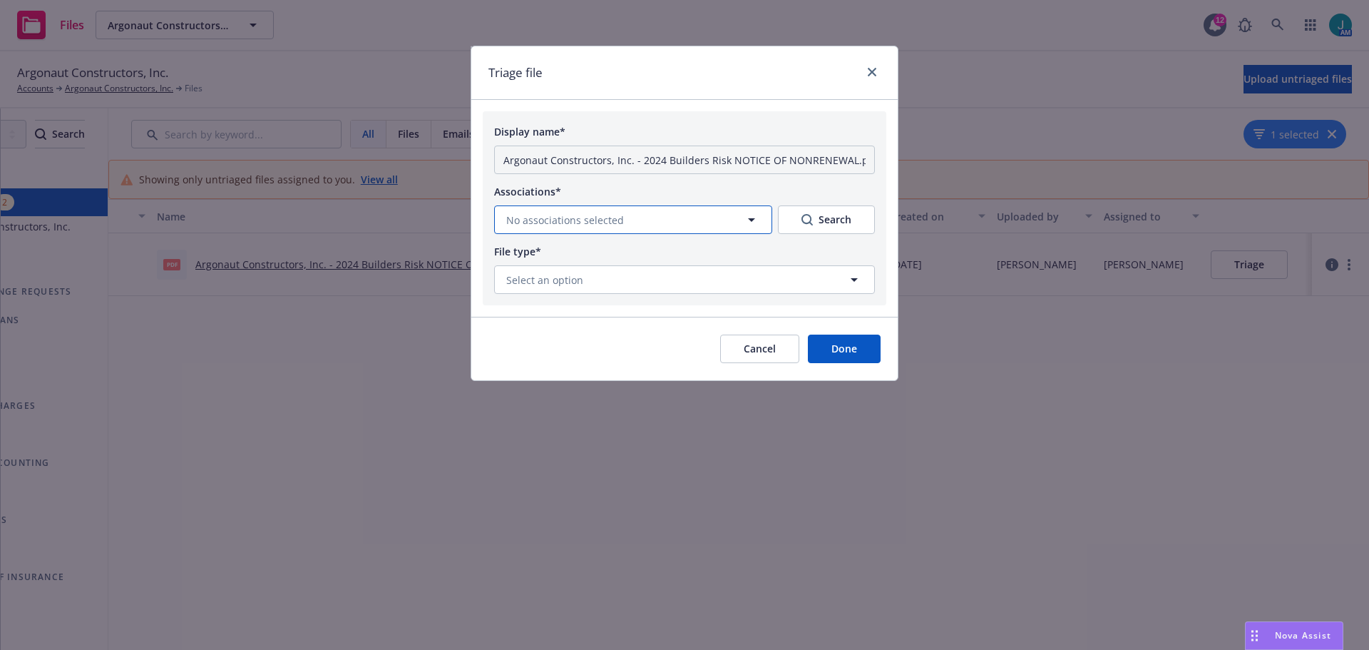
click at [663, 222] on button "No associations selected" at bounding box center [633, 219] width 278 height 29
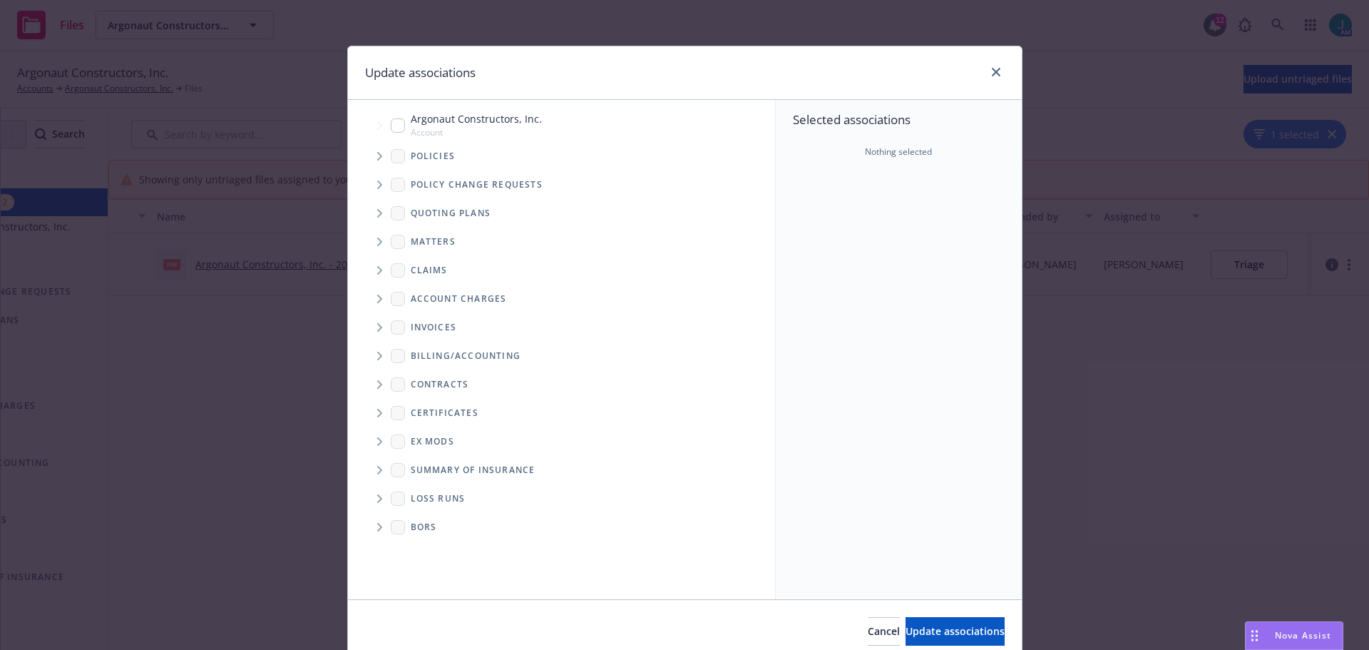
click at [377, 160] on icon "Tree Example" at bounding box center [379, 156] width 5 height 9
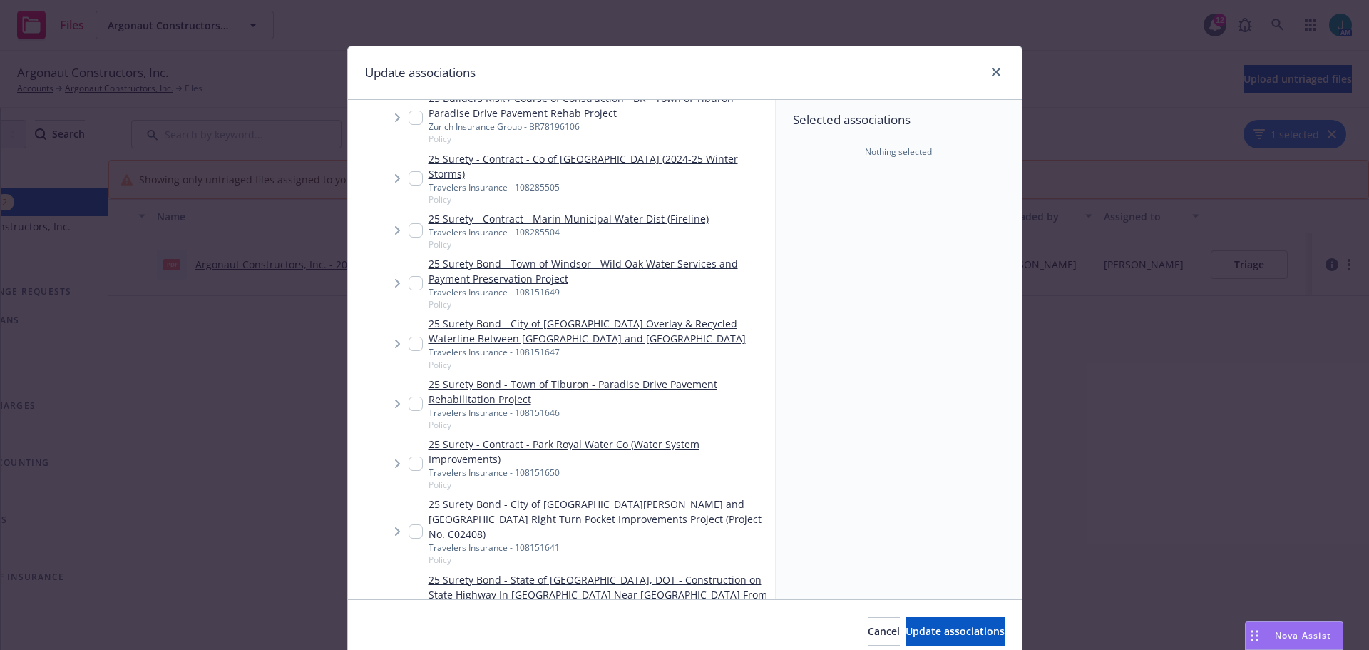
scroll to position [0, 0]
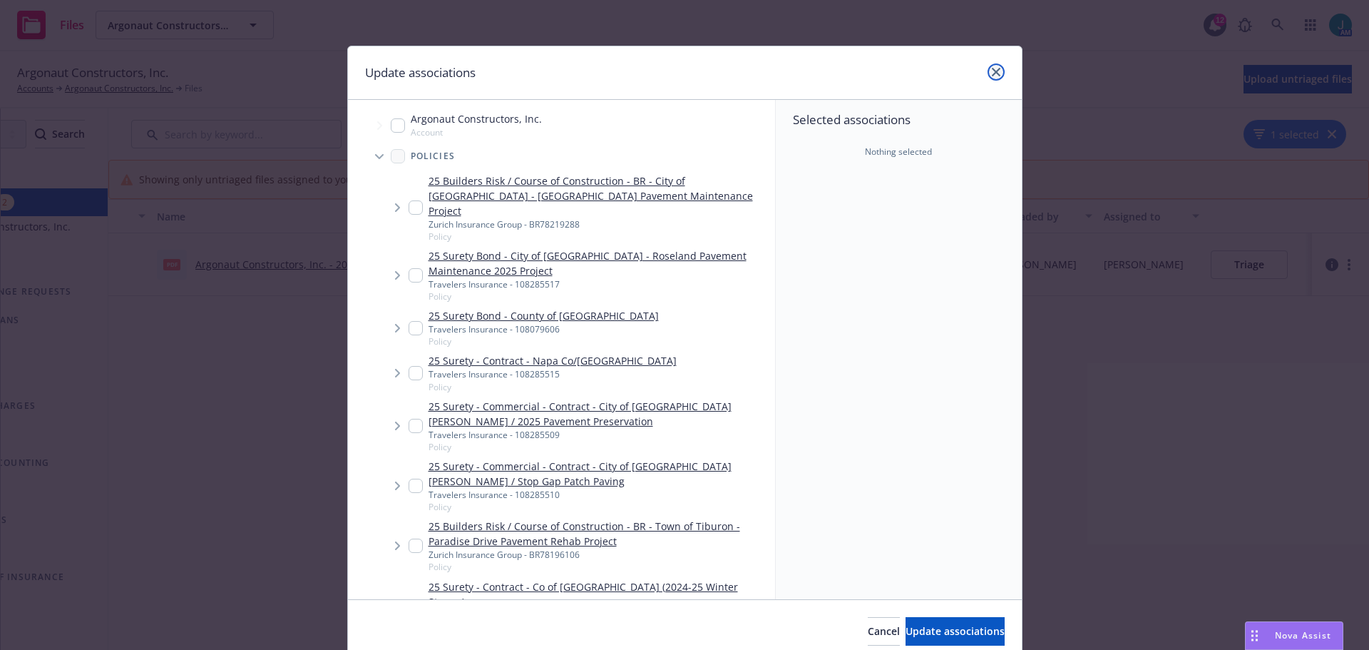
click at [995, 74] on link "close" at bounding box center [996, 71] width 17 height 17
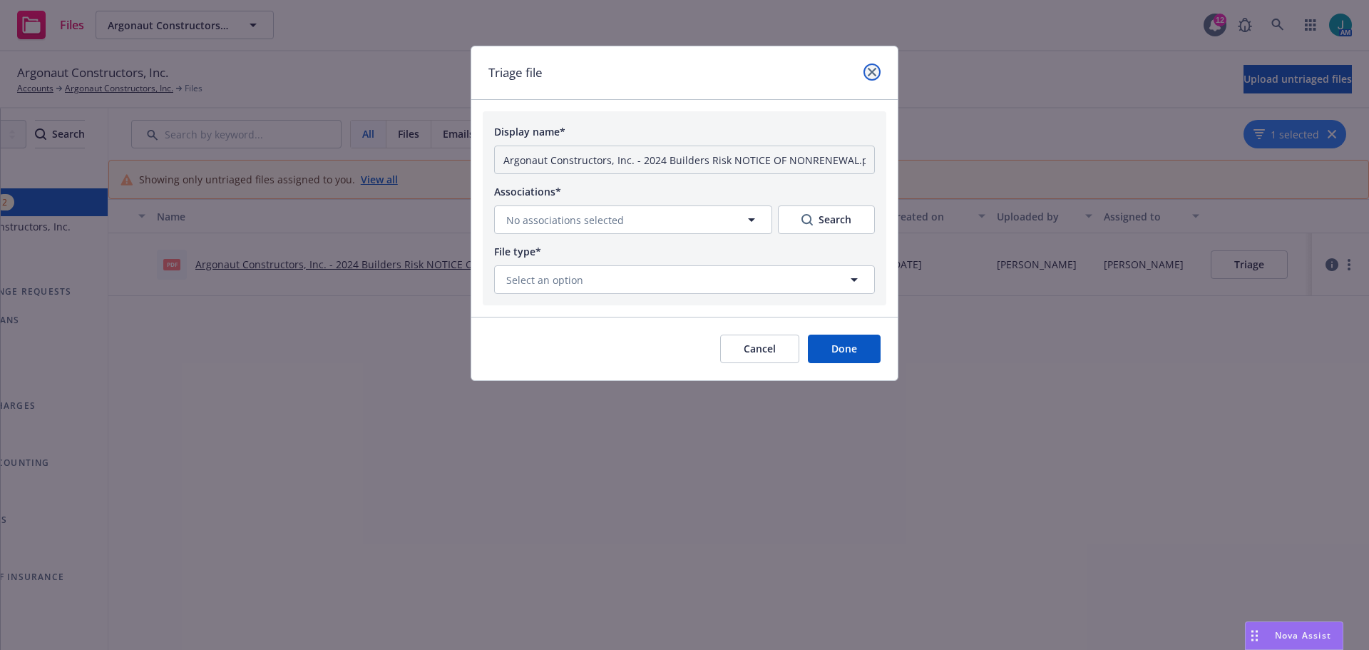
click at [875, 70] on icon "close" at bounding box center [872, 72] width 9 height 9
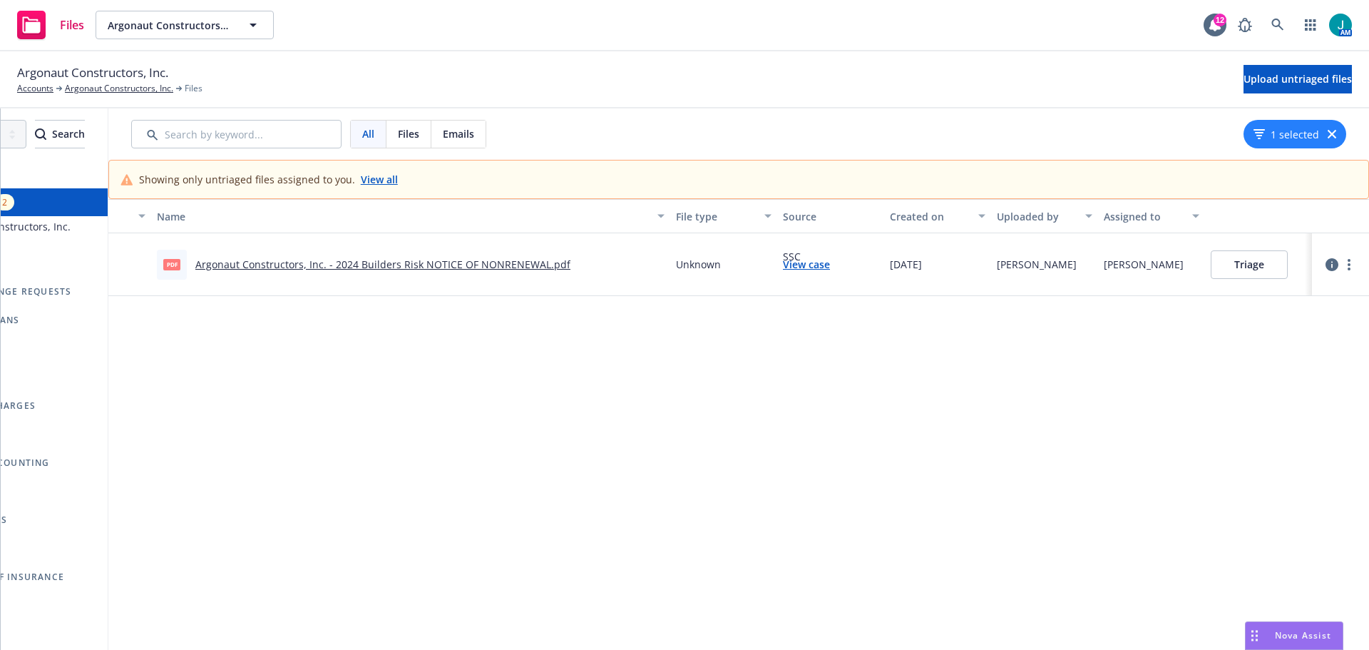
click at [1259, 261] on button "Triage" at bounding box center [1249, 264] width 77 height 29
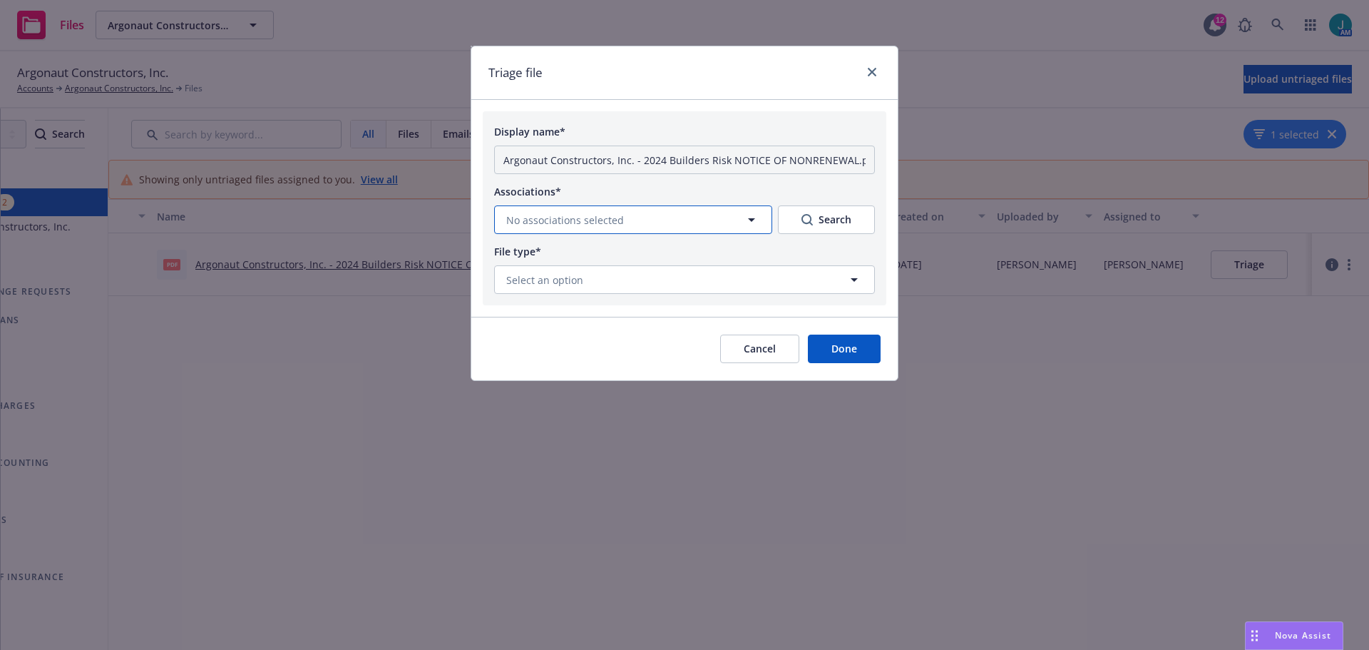
click at [678, 218] on button "No associations selected" at bounding box center [633, 219] width 278 height 29
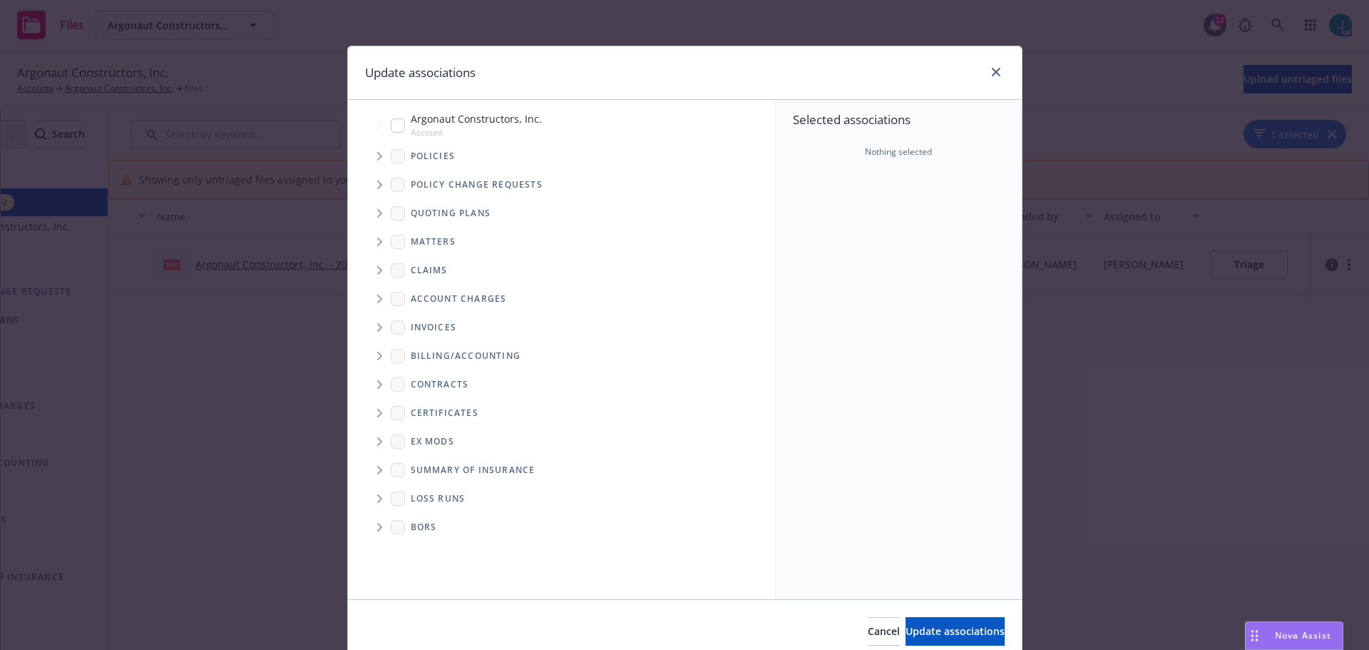
click at [377, 159] on icon "Tree Example" at bounding box center [379, 156] width 5 height 9
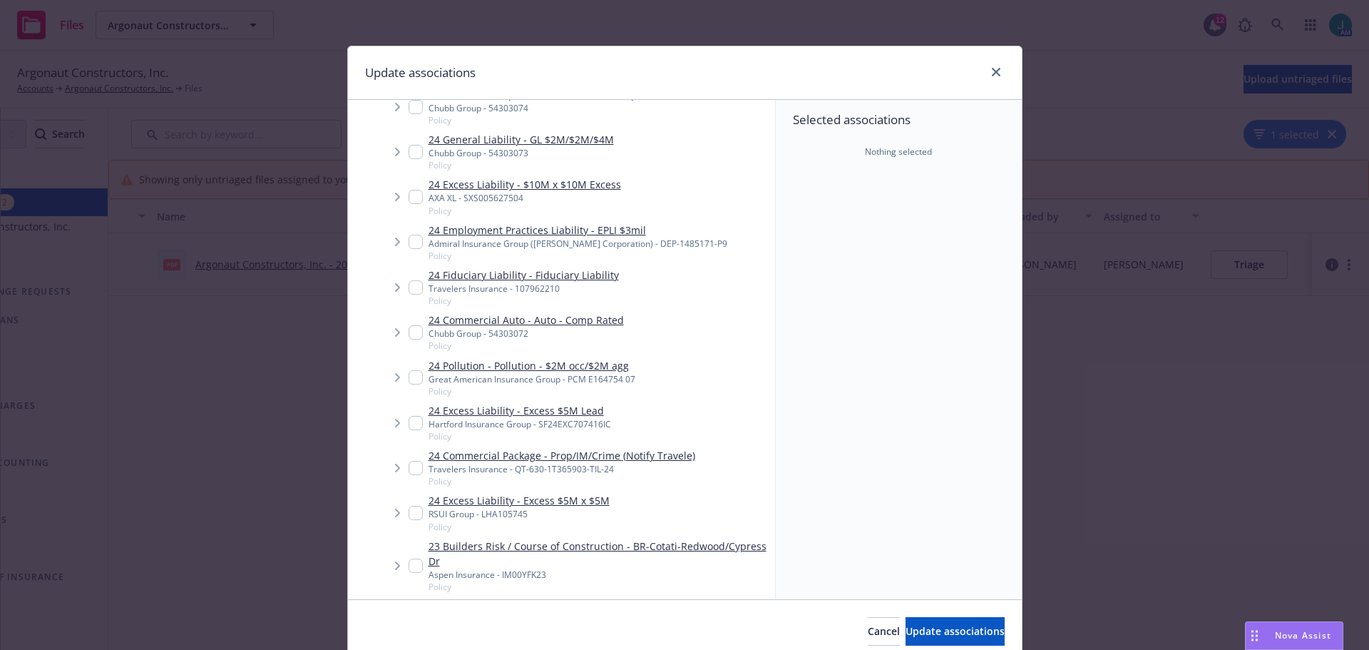
scroll to position [3209, 0]
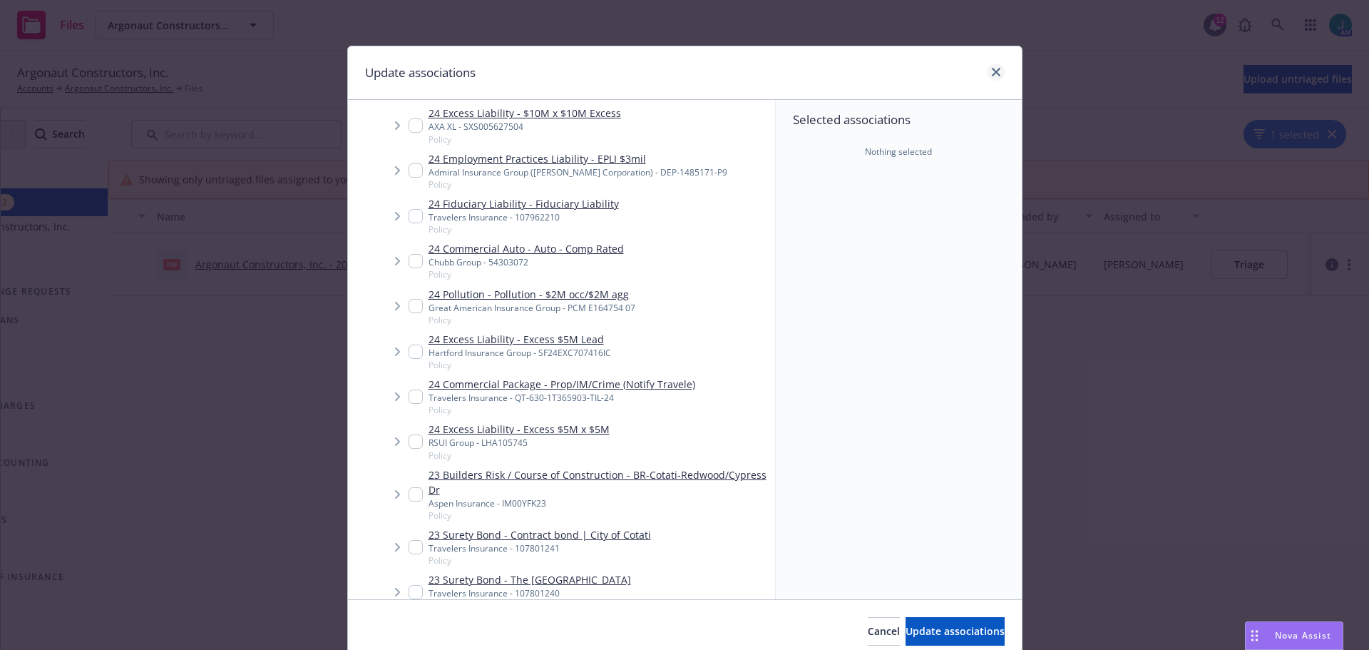
click at [990, 61] on div "Update associations" at bounding box center [685, 72] width 674 height 53
click at [992, 74] on icon "close" at bounding box center [996, 72] width 9 height 9
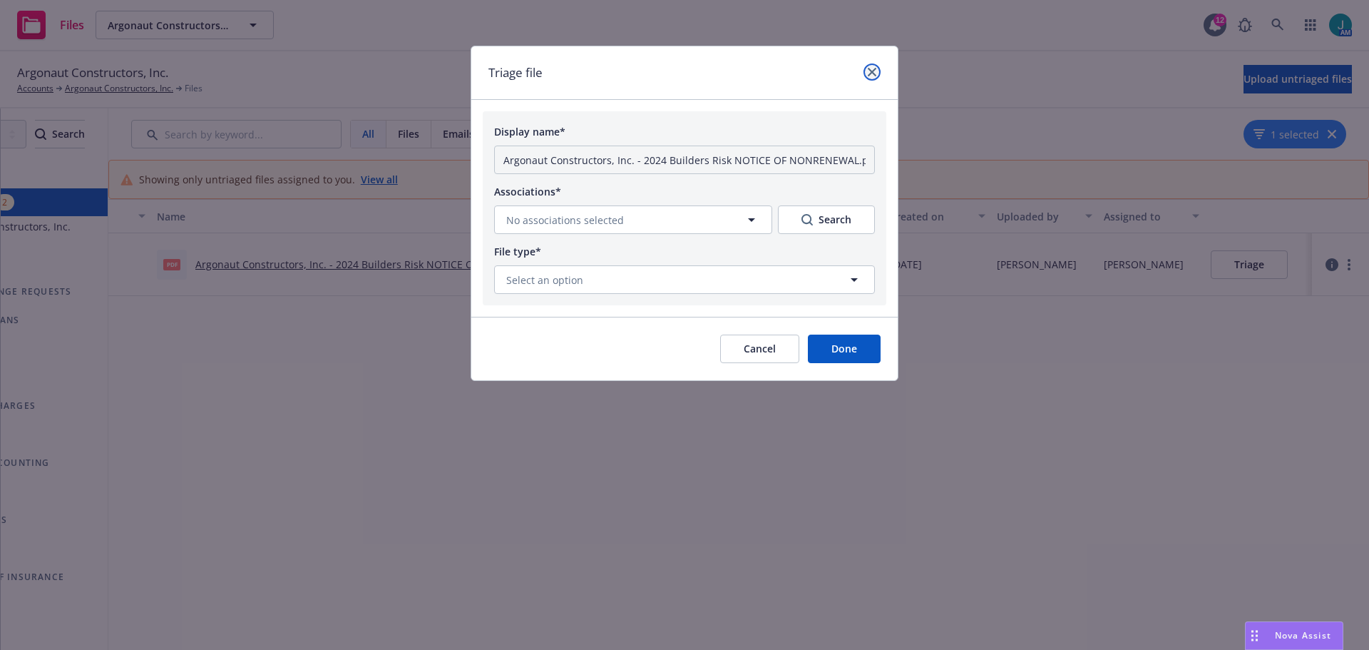
click at [870, 71] on icon "close" at bounding box center [872, 72] width 9 height 9
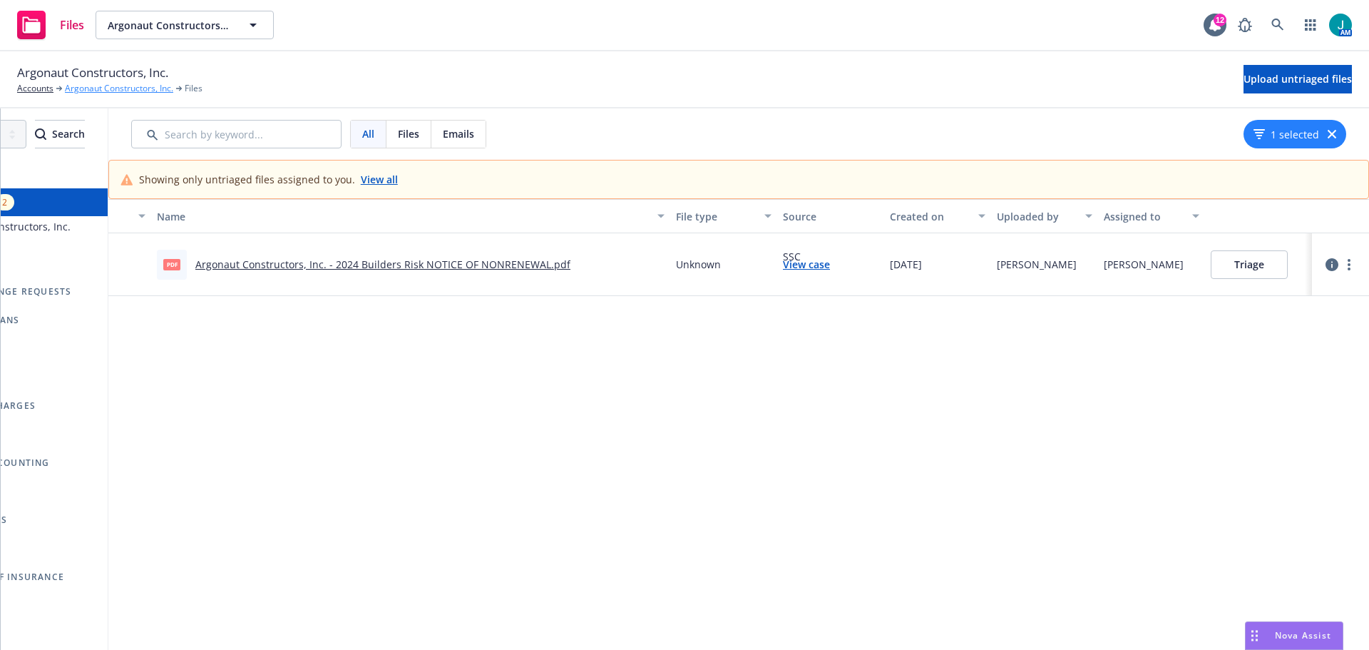
click at [73, 87] on link "Argonaut Constructors, Inc." at bounding box center [119, 88] width 108 height 13
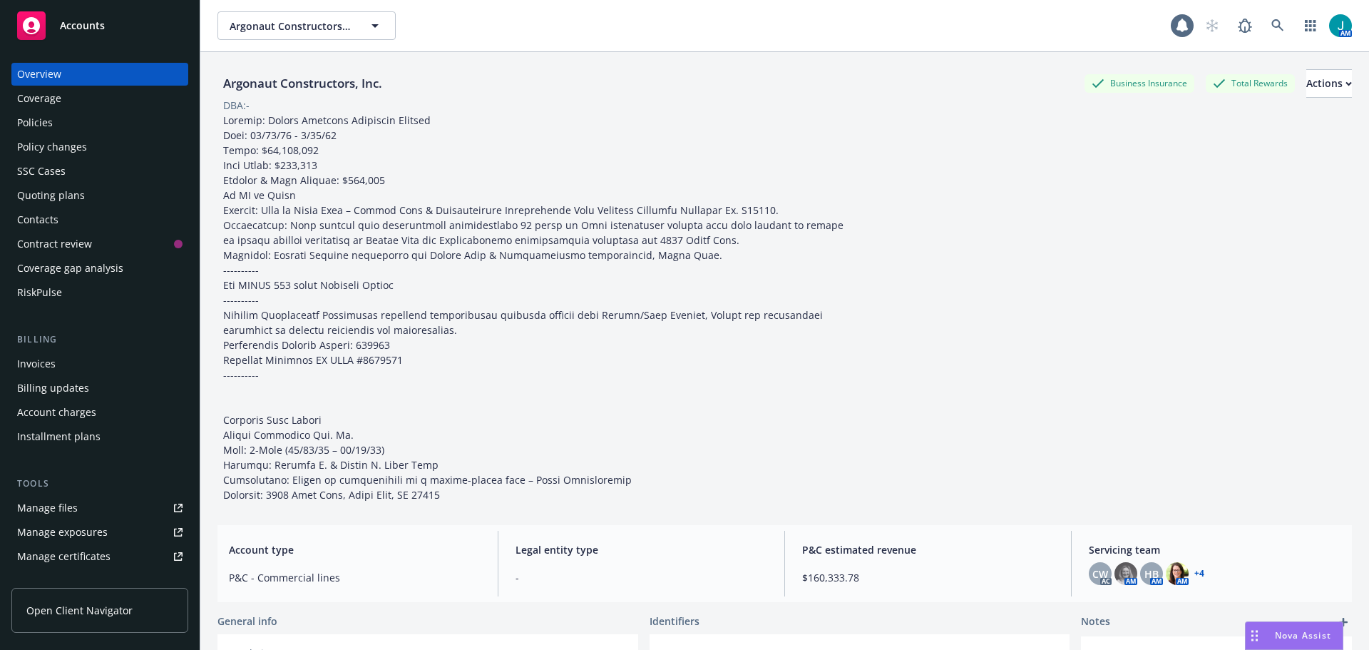
click at [48, 126] on div "Policies" at bounding box center [35, 122] width 36 height 23
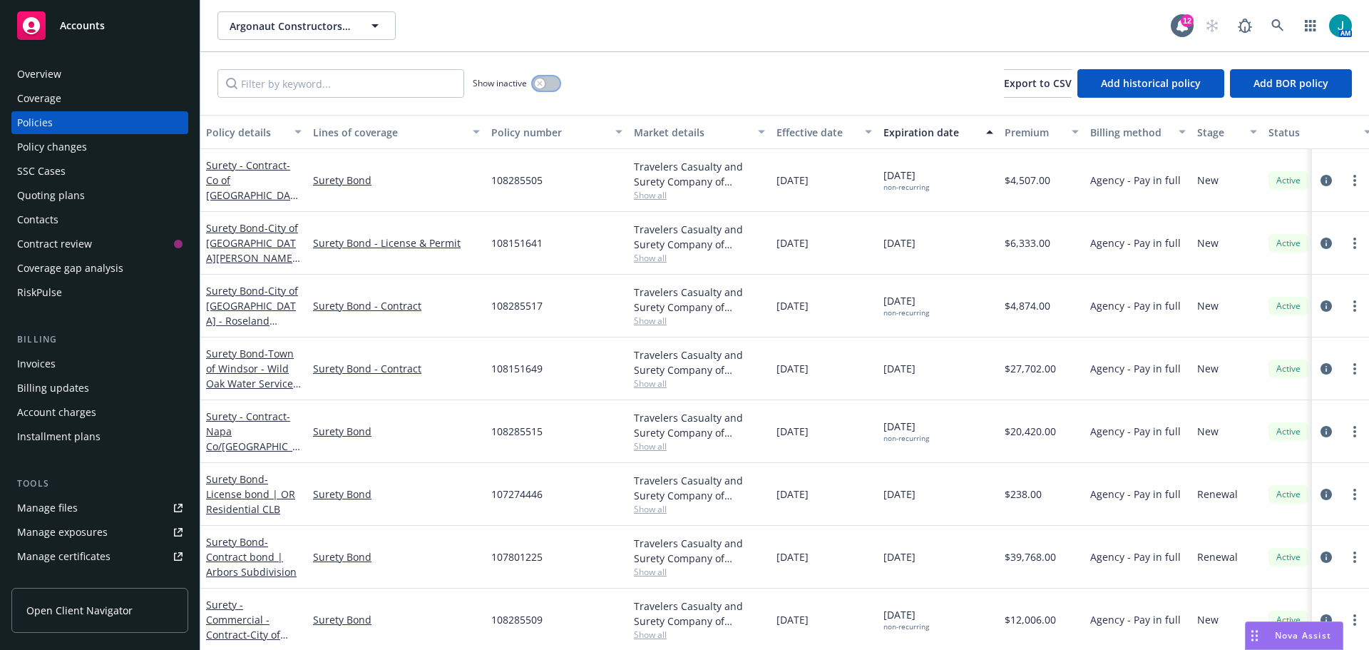
click at [556, 83] on button "button" at bounding box center [546, 83] width 27 height 14
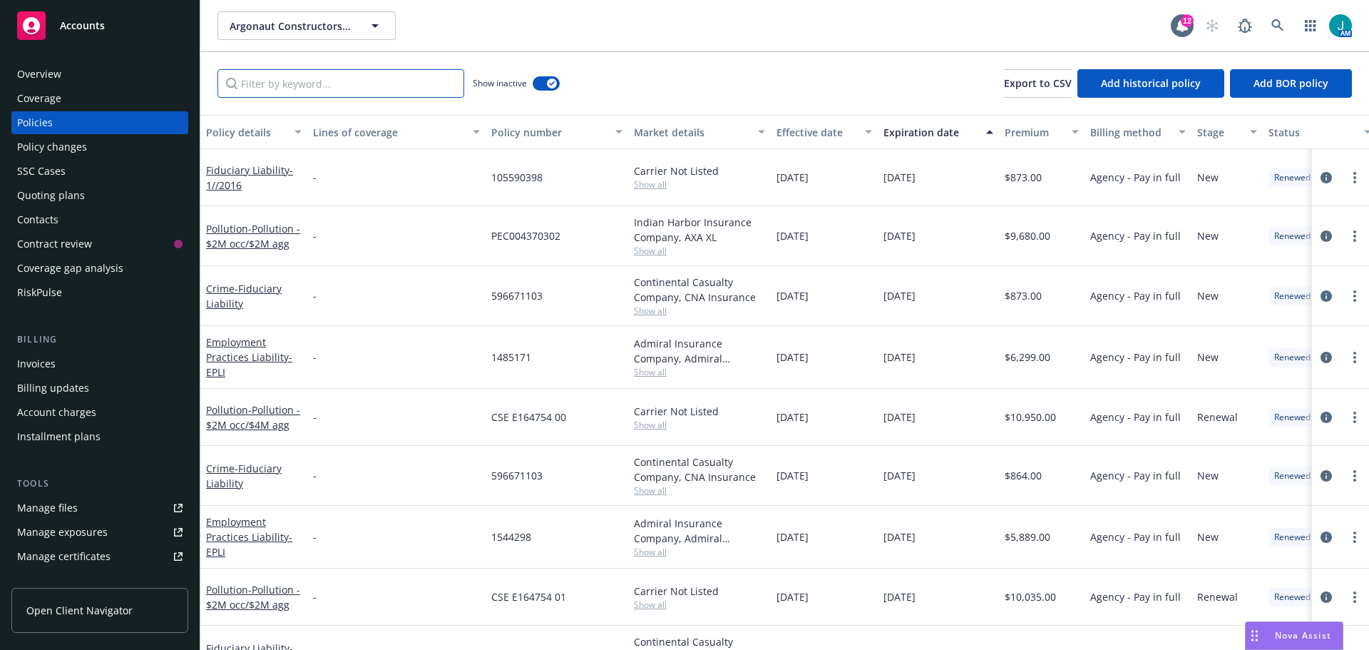
click at [302, 91] on input "Filter by keyword..." at bounding box center [341, 83] width 247 height 29
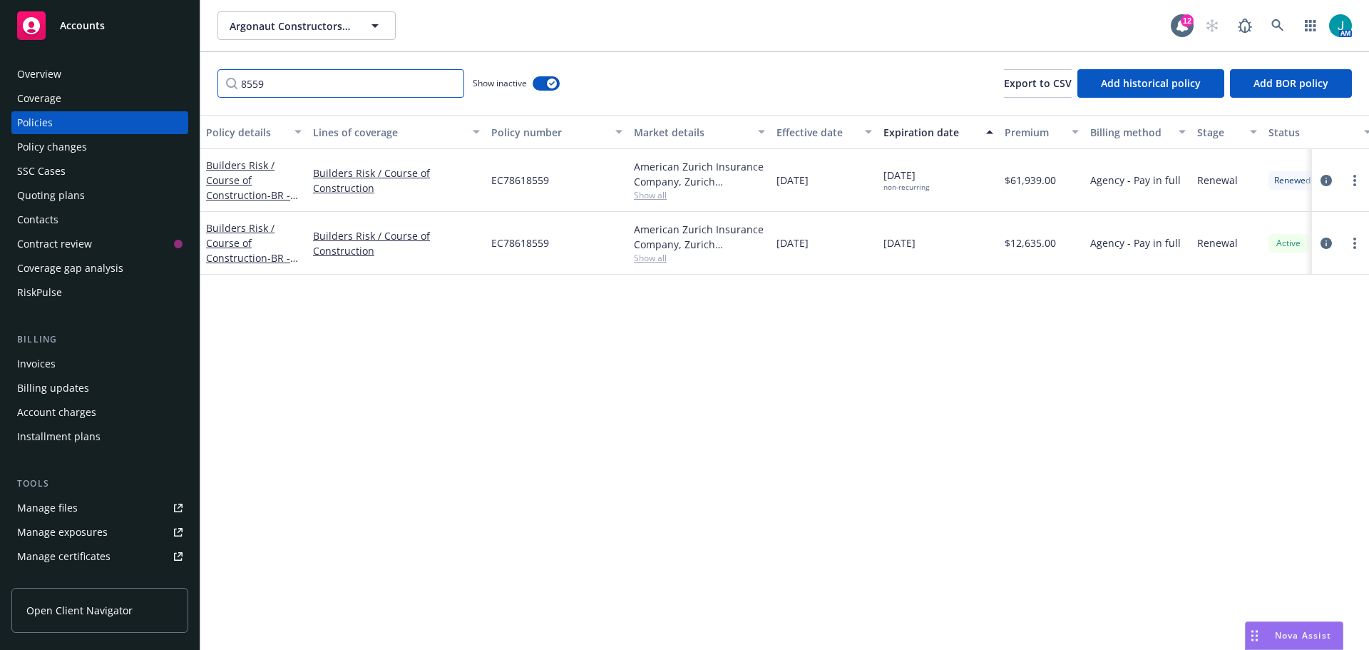
type input "8559"
click at [91, 28] on span "Accounts" at bounding box center [82, 25] width 45 height 11
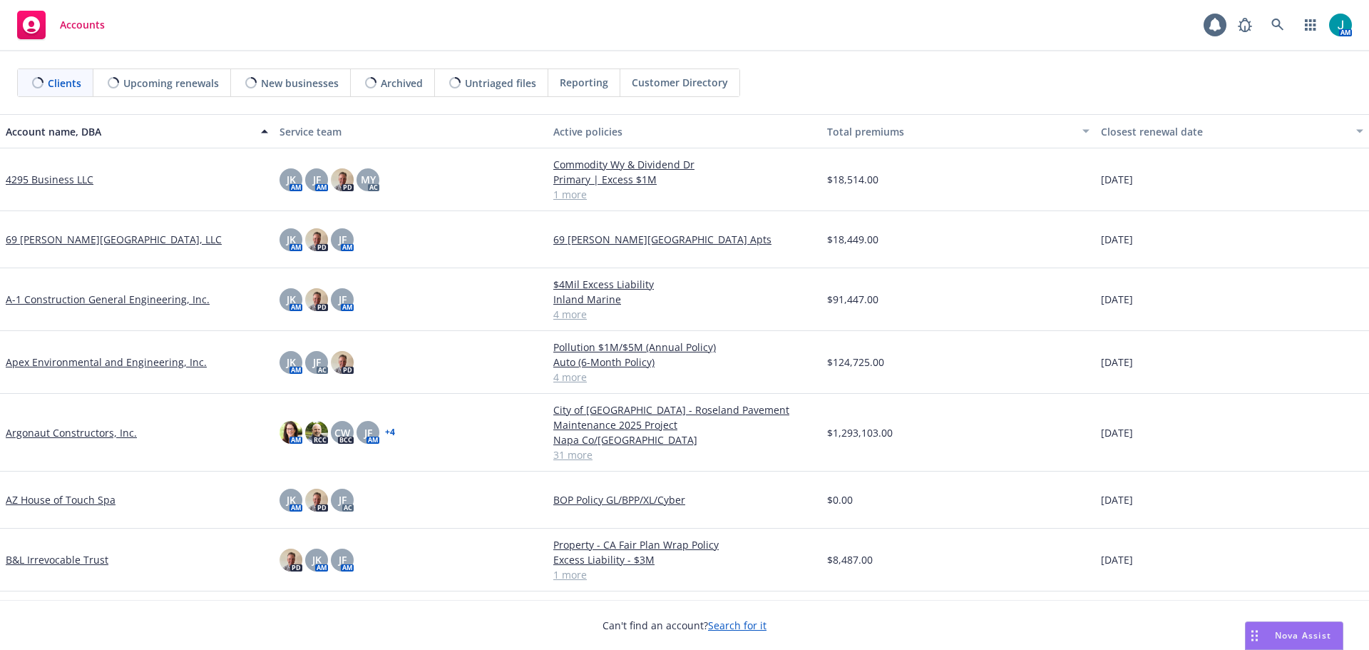
click at [491, 83] on span "Untriaged files" at bounding box center [500, 83] width 71 height 15
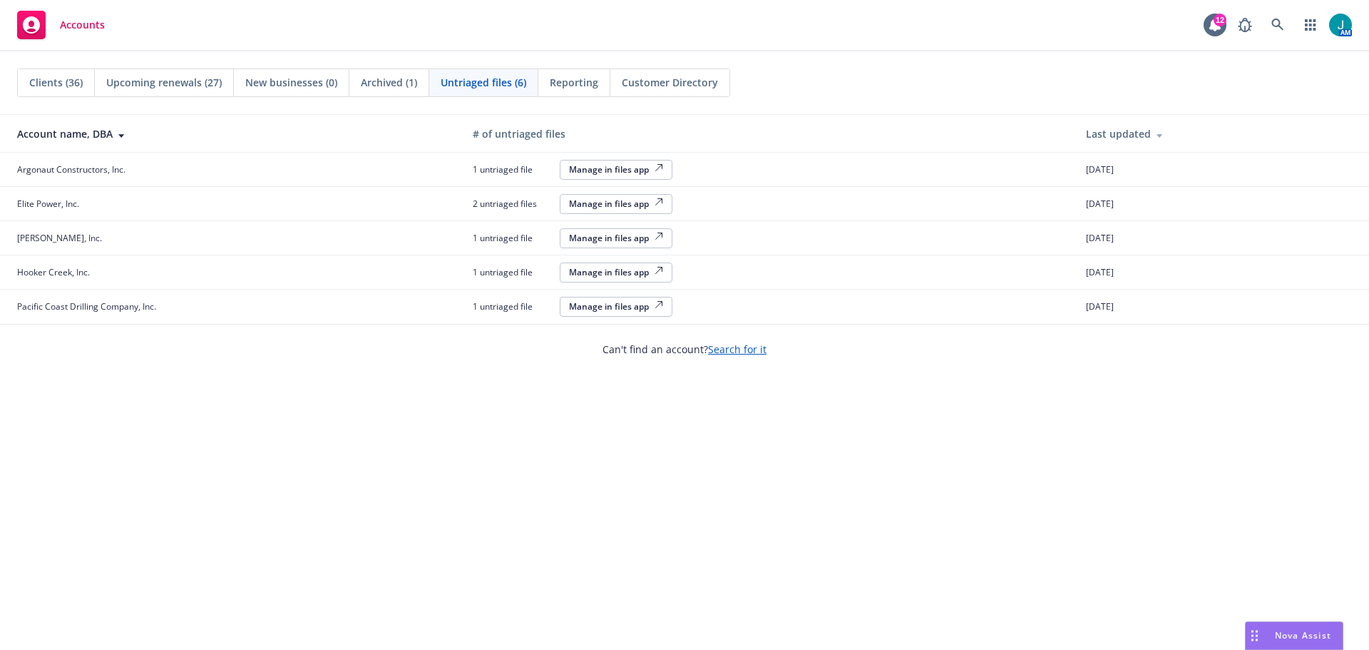
click at [625, 170] on div "Manage in files app" at bounding box center [616, 169] width 94 height 12
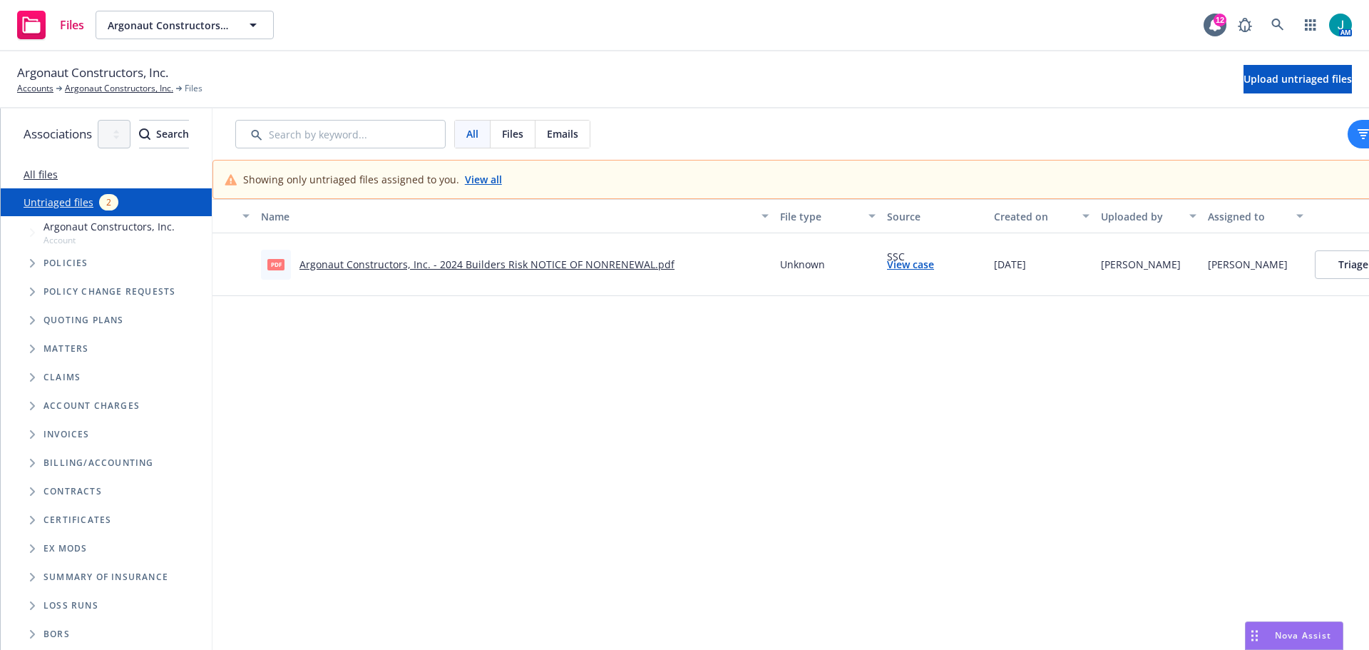
scroll to position [0, 163]
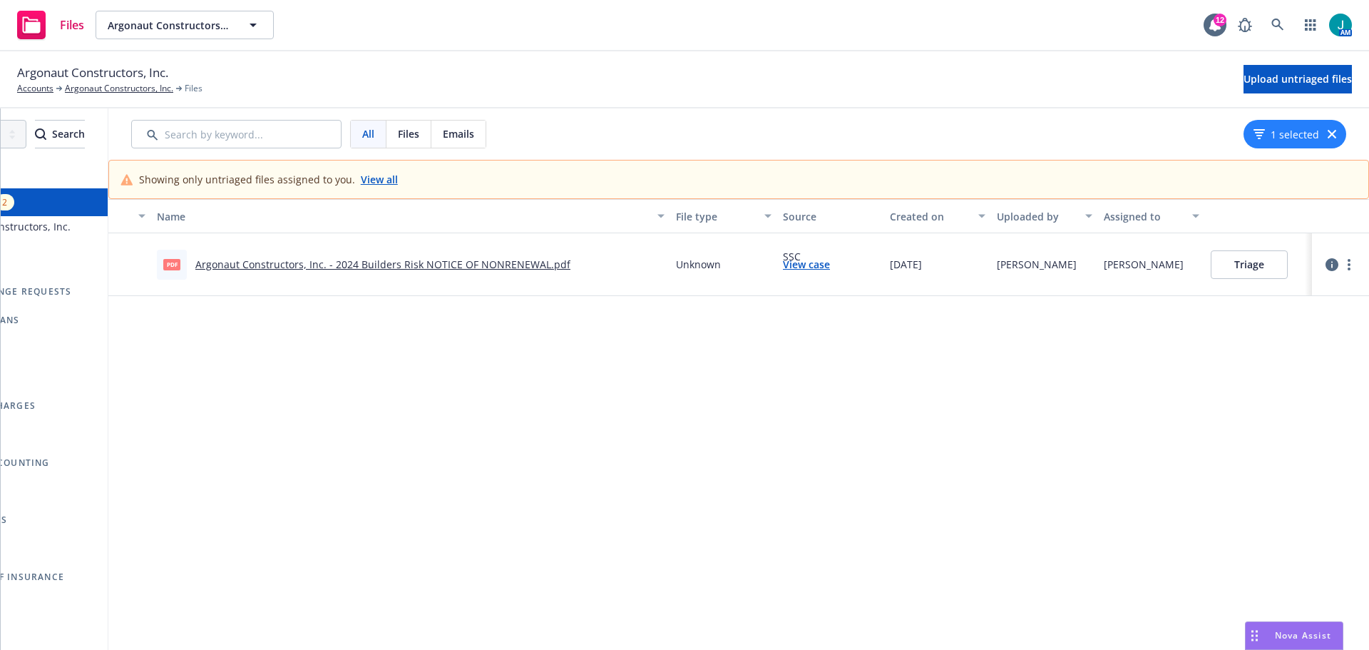
click at [1264, 264] on button "Triage" at bounding box center [1249, 264] width 77 height 29
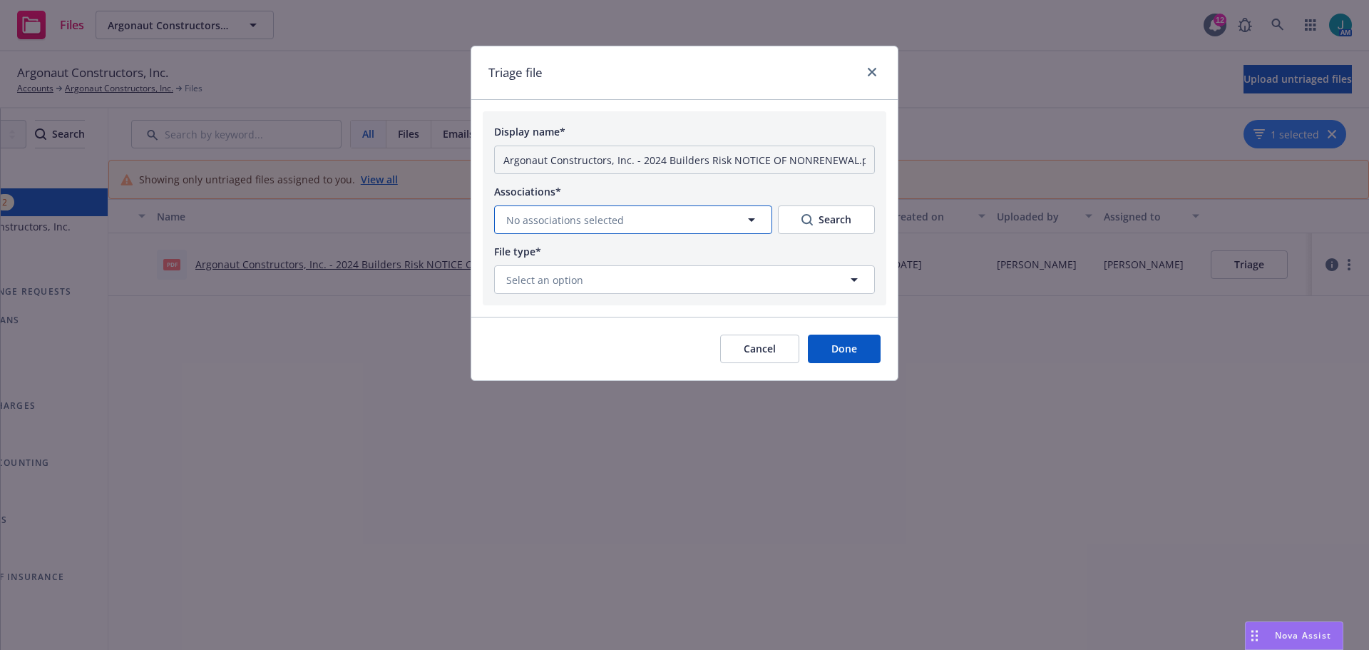
click at [673, 220] on button "No associations selected" at bounding box center [633, 219] width 278 height 29
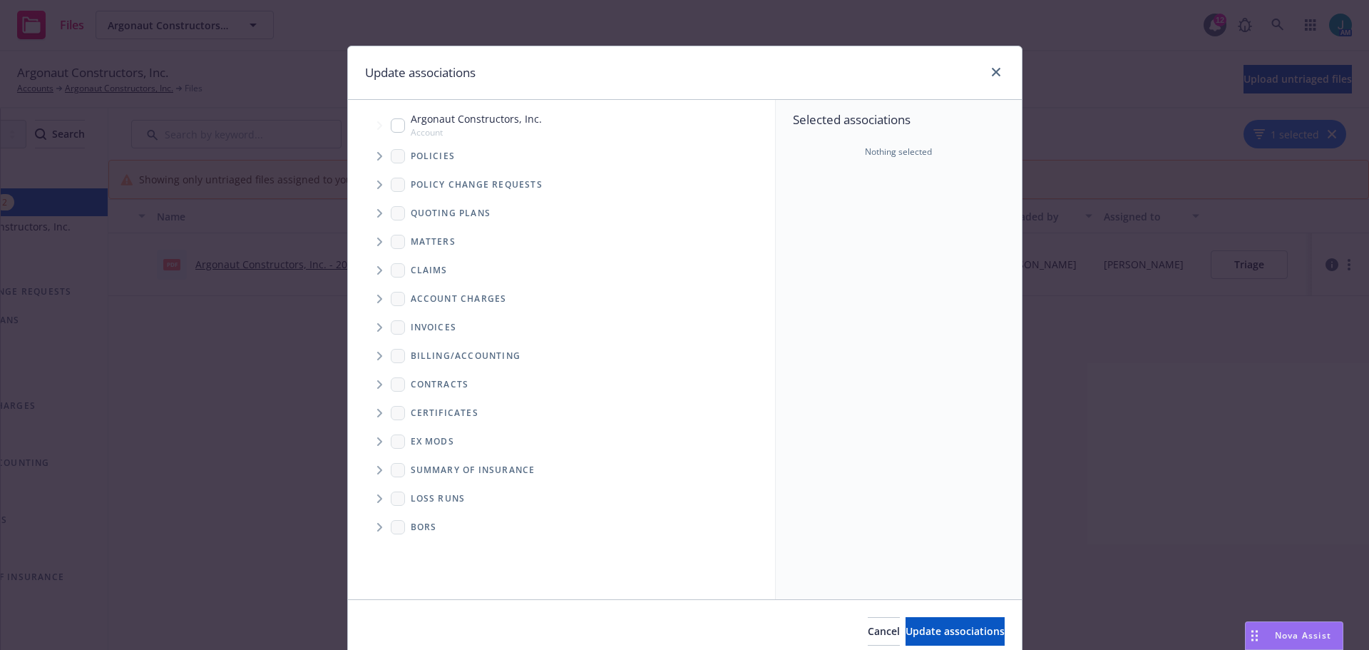
click at [377, 156] on icon "Tree Example" at bounding box center [380, 156] width 6 height 9
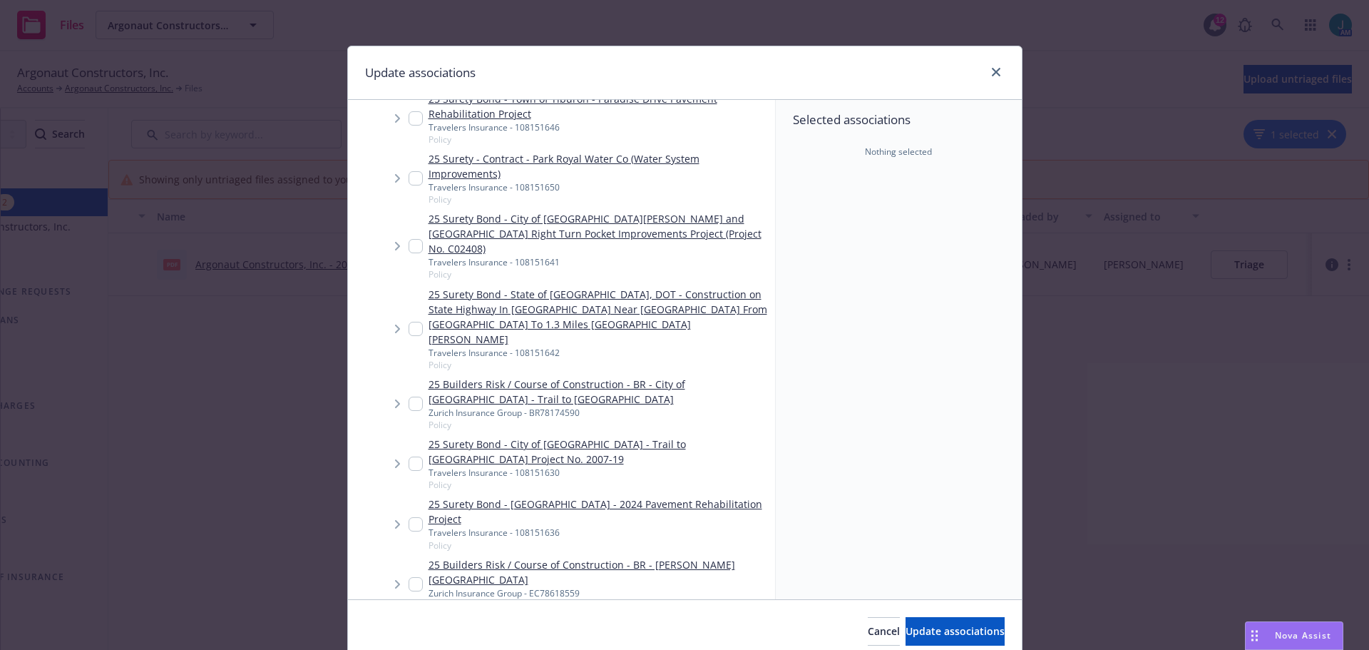
scroll to position [784, 0]
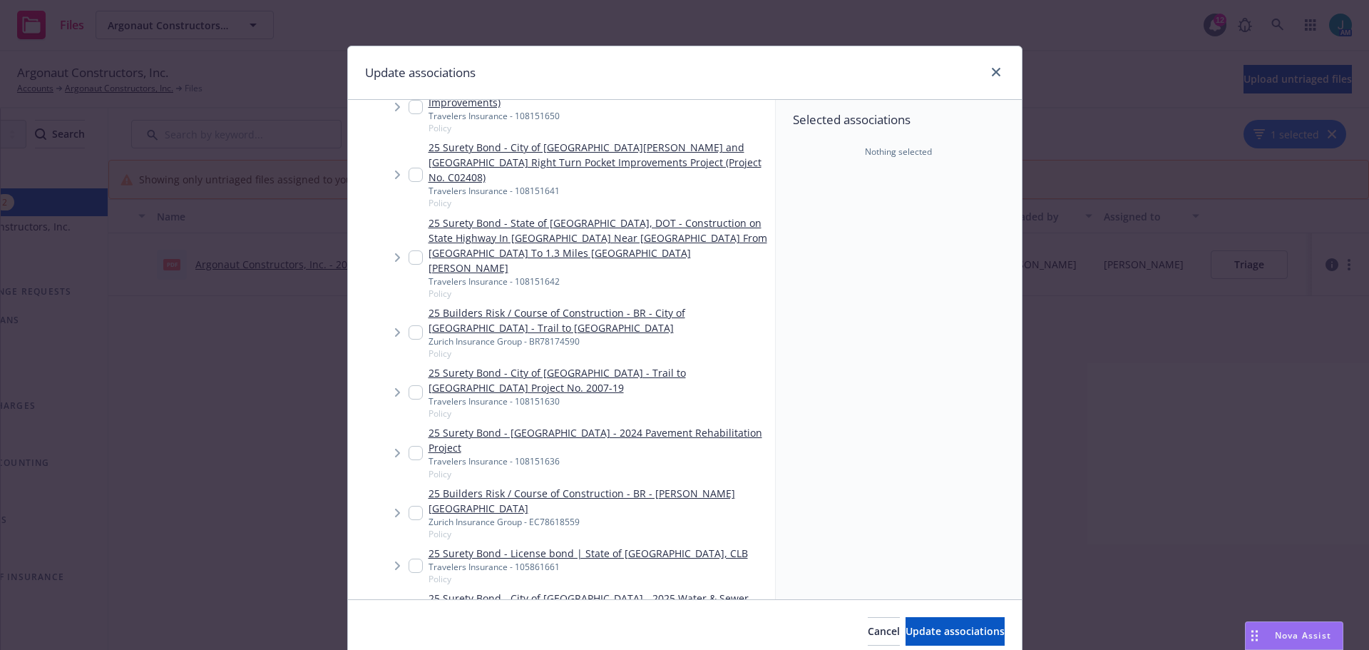
click at [409, 506] on input "Tree Example" at bounding box center [416, 513] width 14 height 14
checkbox input "true"
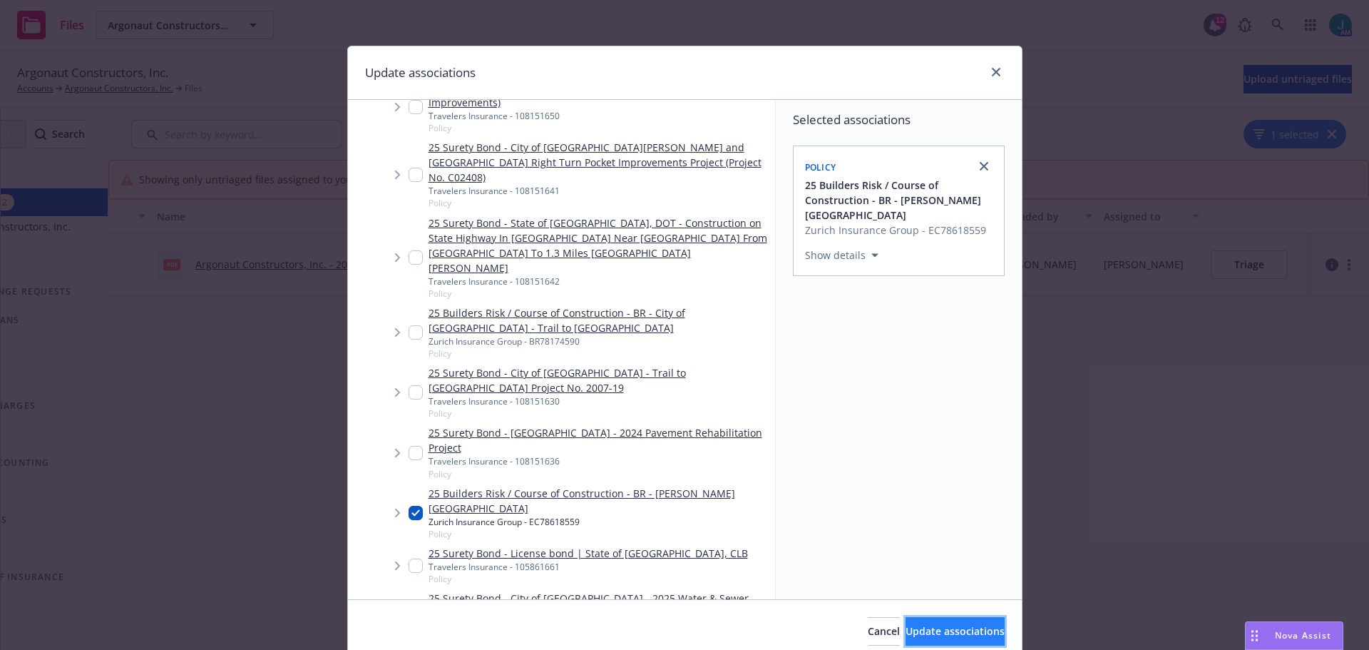
click at [930, 633] on span "Update associations" at bounding box center [955, 631] width 99 height 14
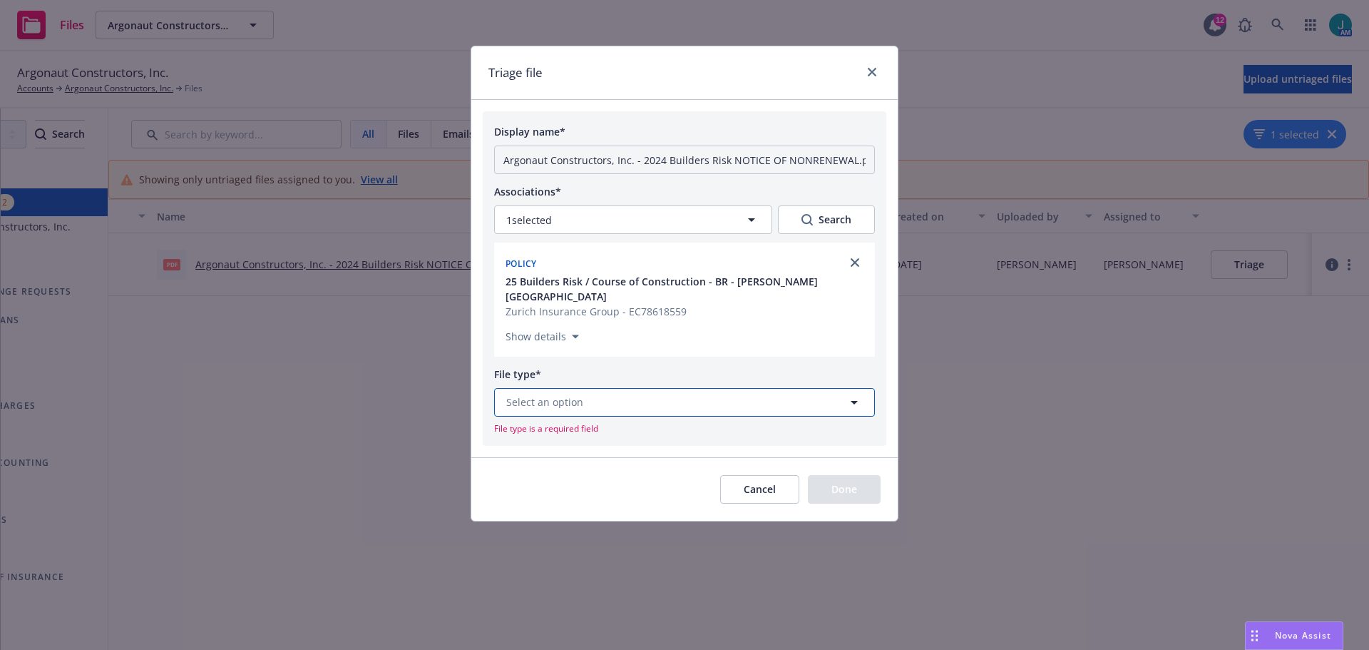
click at [675, 388] on button "Select an option" at bounding box center [684, 402] width 381 height 29
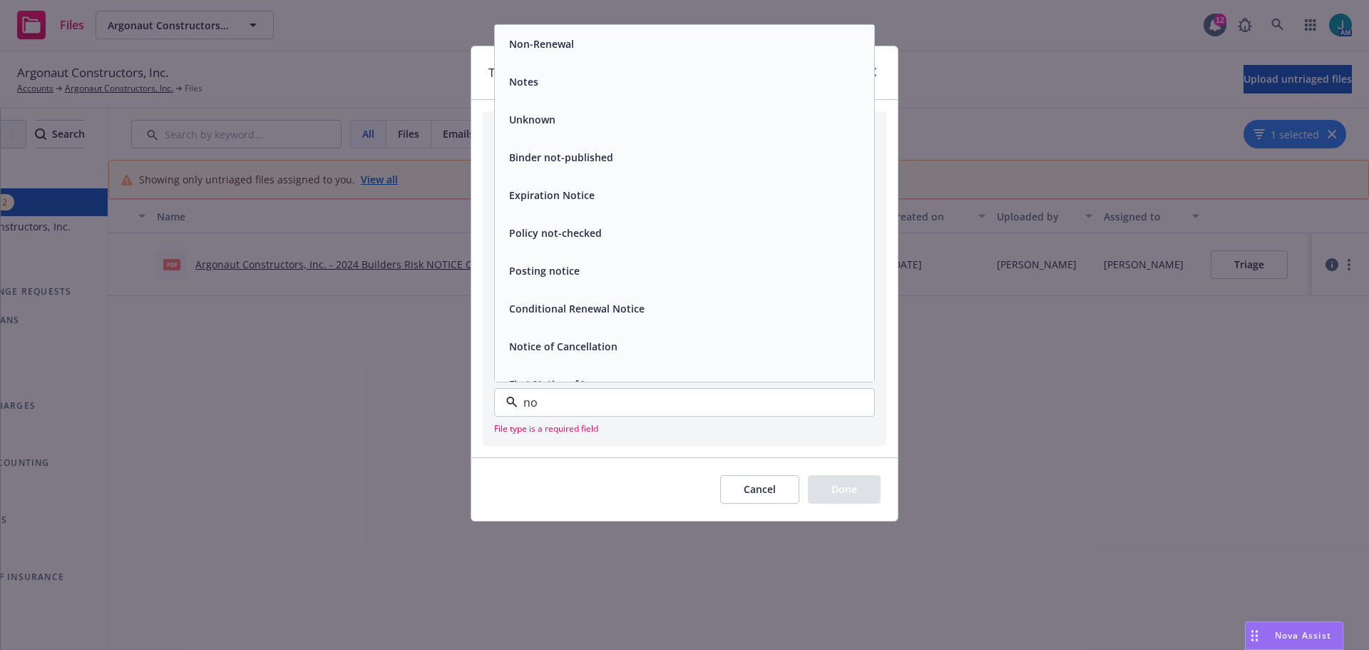
type input "non"
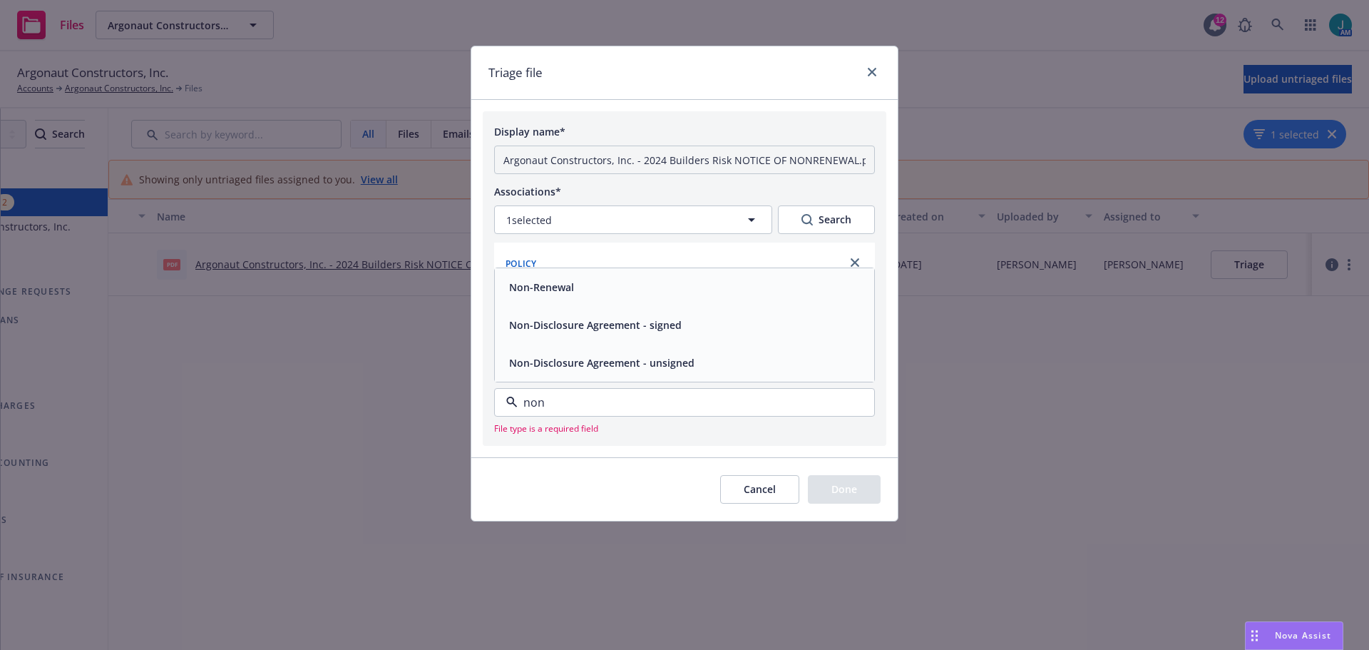
click at [574, 277] on div "Non-Renewal" at bounding box center [539, 287] width 73 height 21
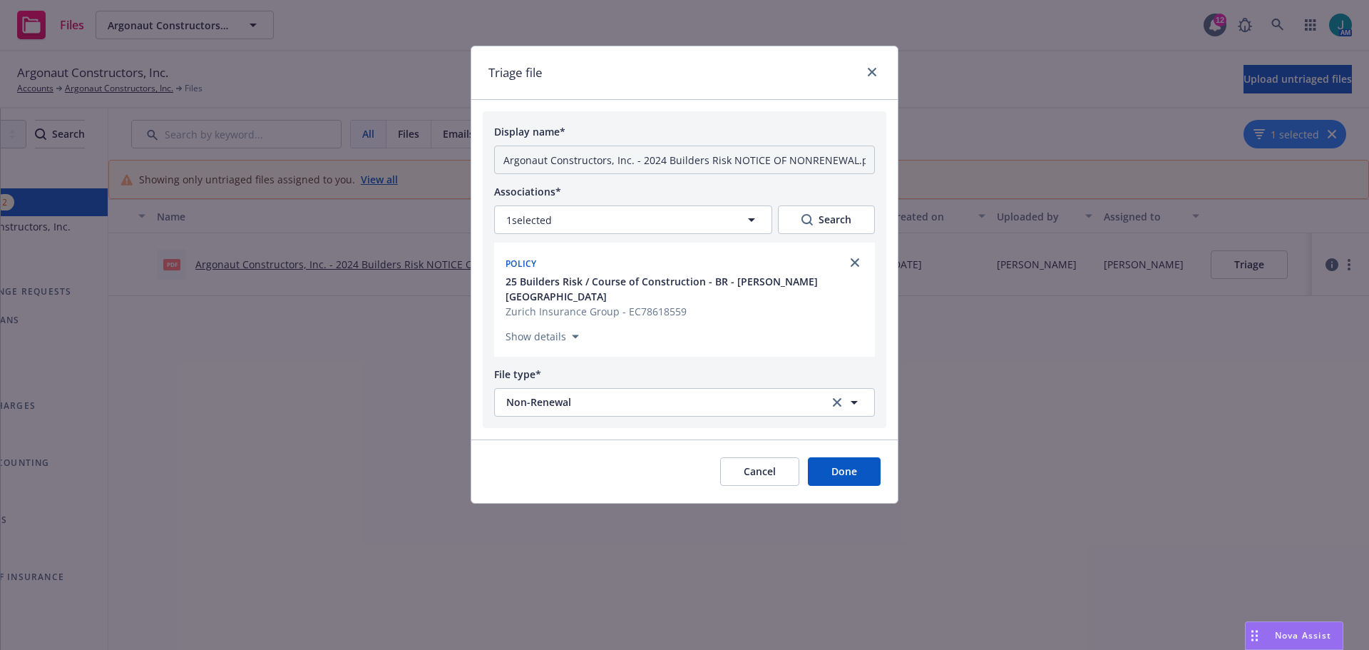
click at [857, 457] on button "Done" at bounding box center [844, 471] width 73 height 29
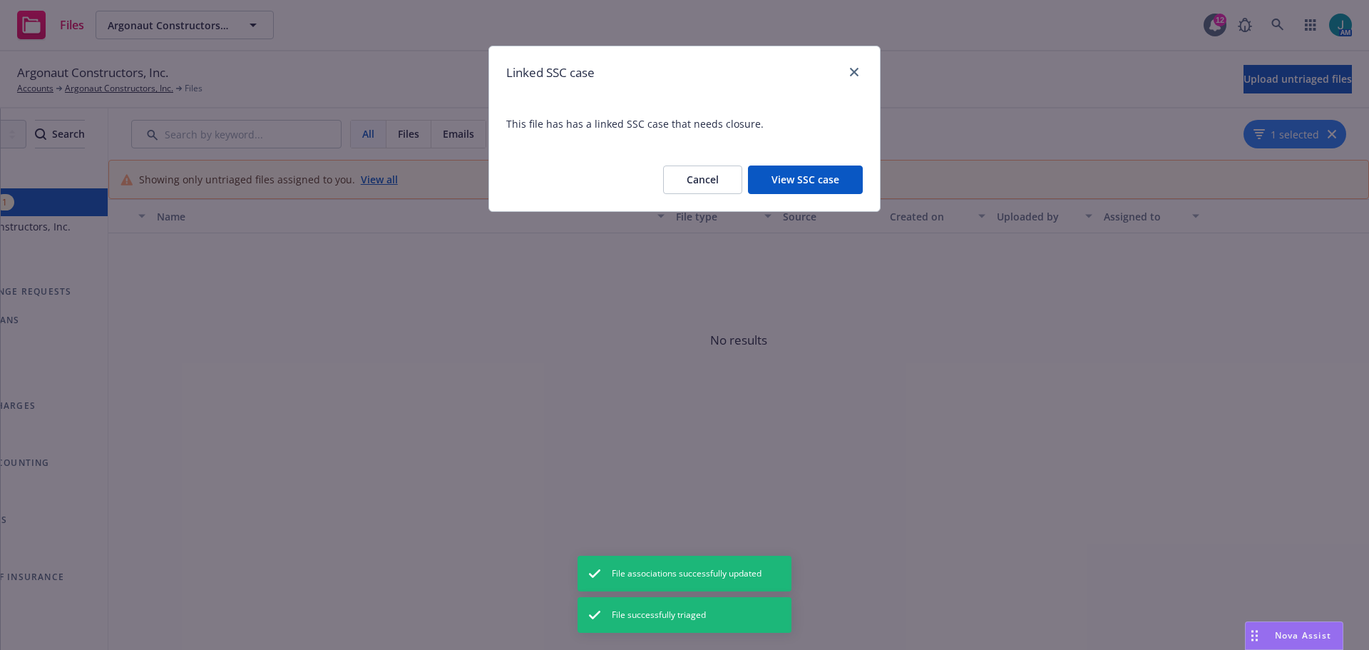
click at [801, 185] on button "View SSC case" at bounding box center [805, 179] width 115 height 29
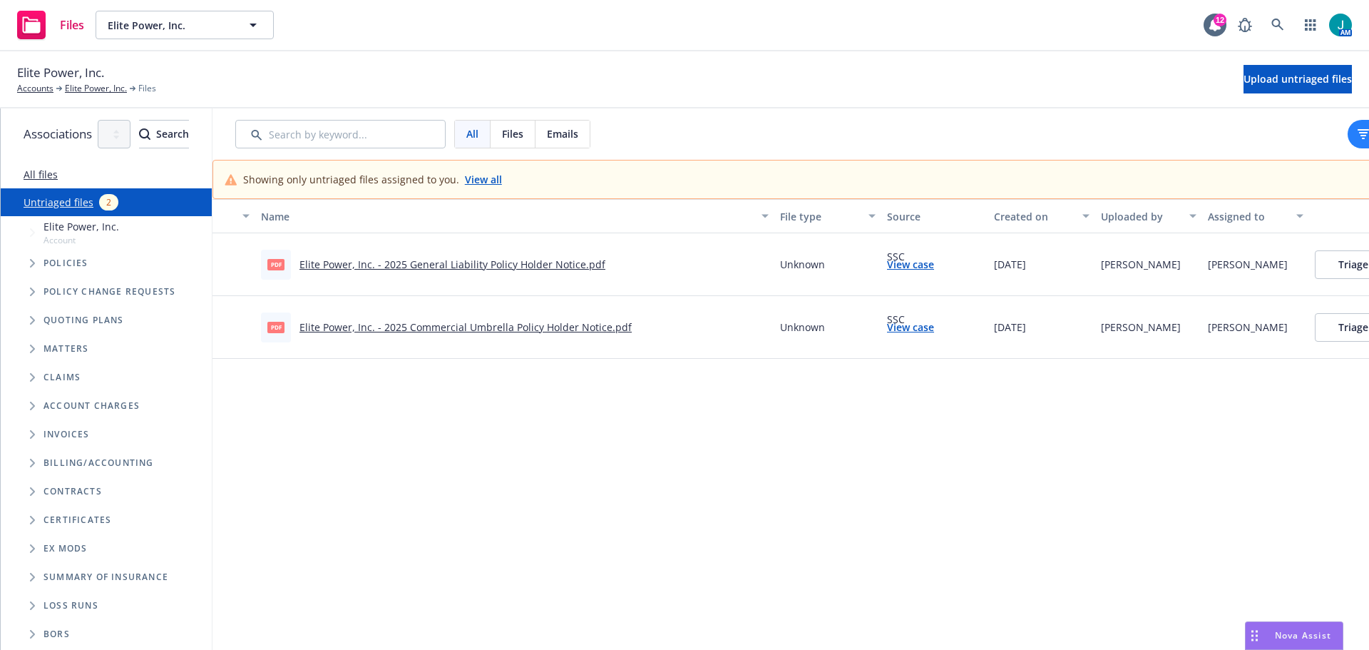
click at [511, 264] on link "Elite Power, Inc. - 2025 General Liability Policy Holder Notice.pdf" at bounding box center [453, 264] width 306 height 14
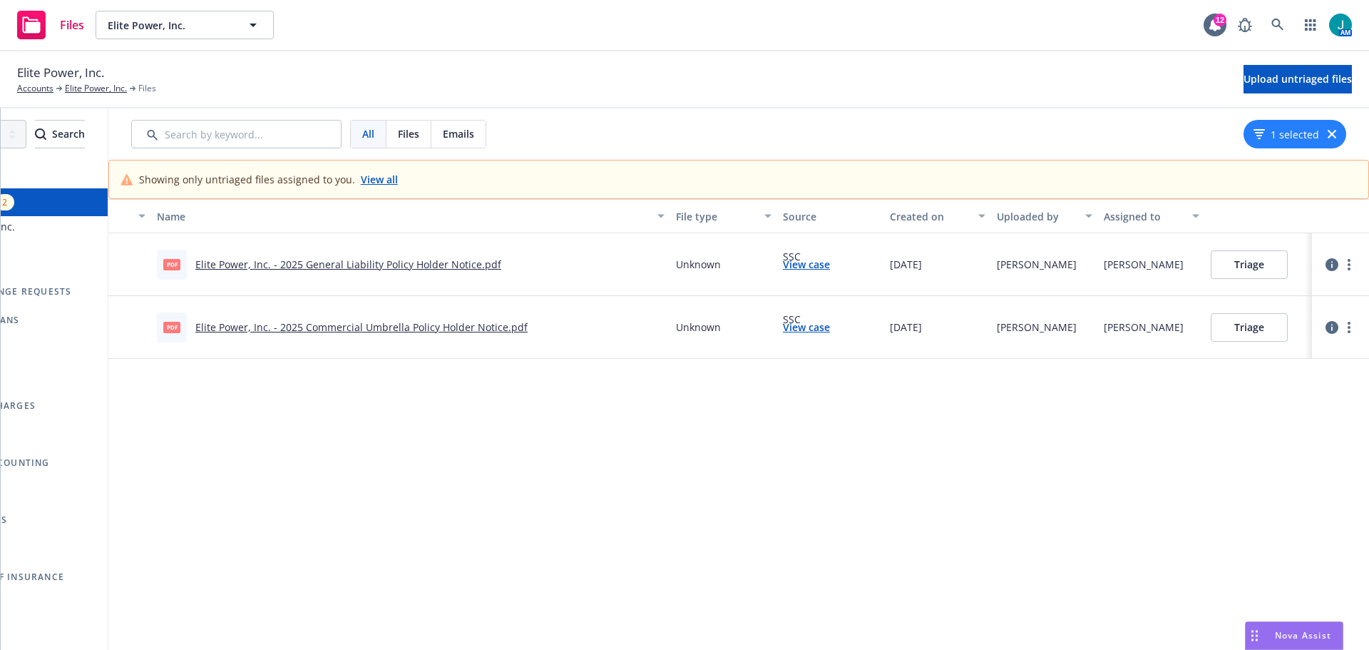
click at [1249, 266] on button "Triage" at bounding box center [1249, 264] width 77 height 29
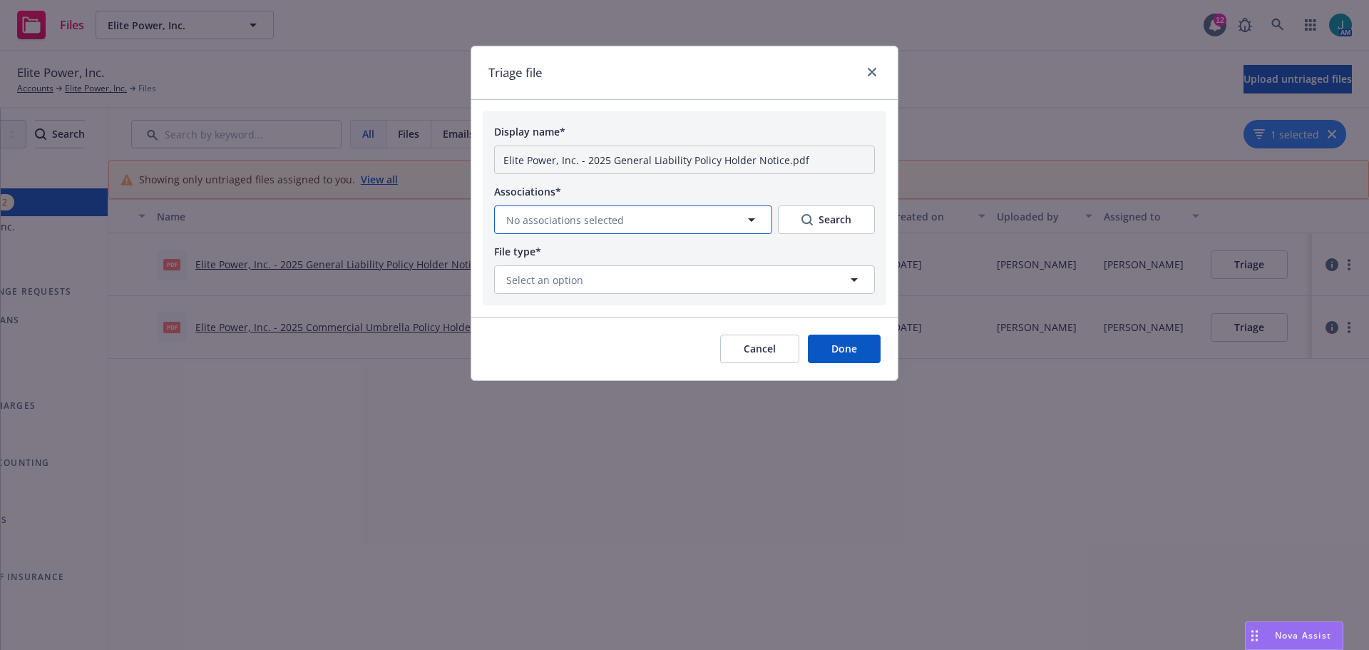
click at [712, 222] on button "No associations selected" at bounding box center [633, 219] width 278 height 29
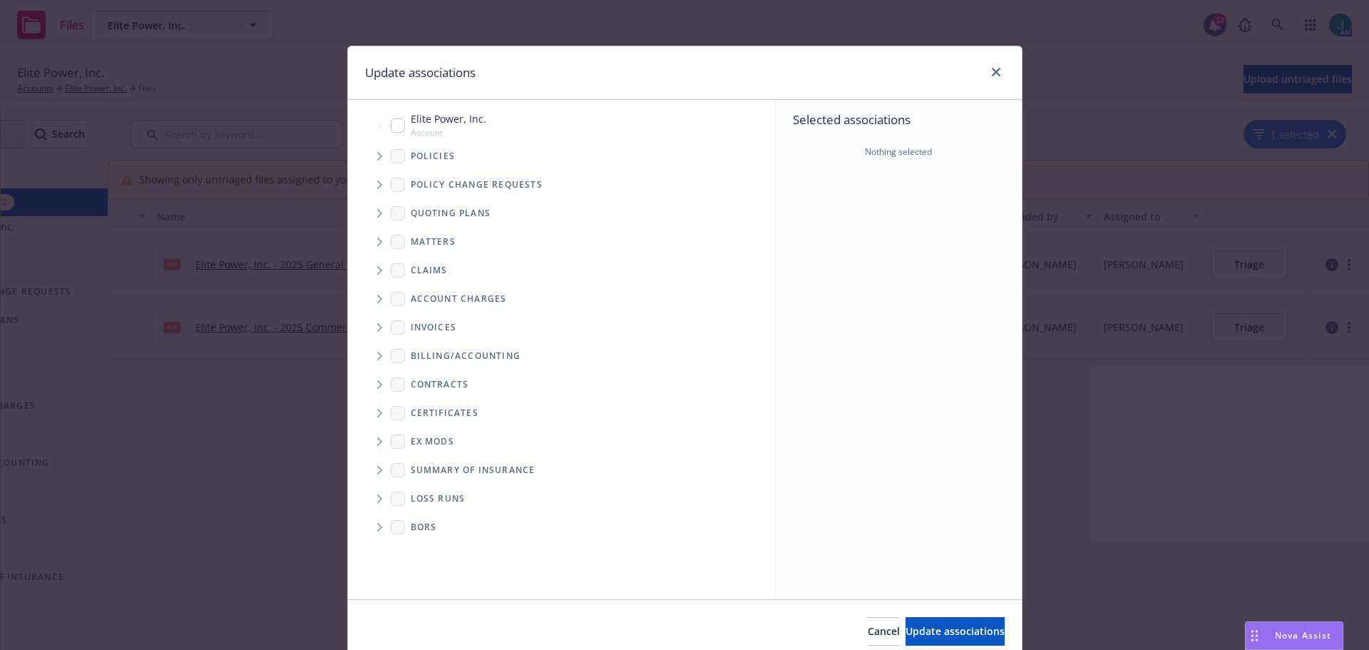
click at [377, 156] on icon "Tree Example" at bounding box center [380, 156] width 6 height 9
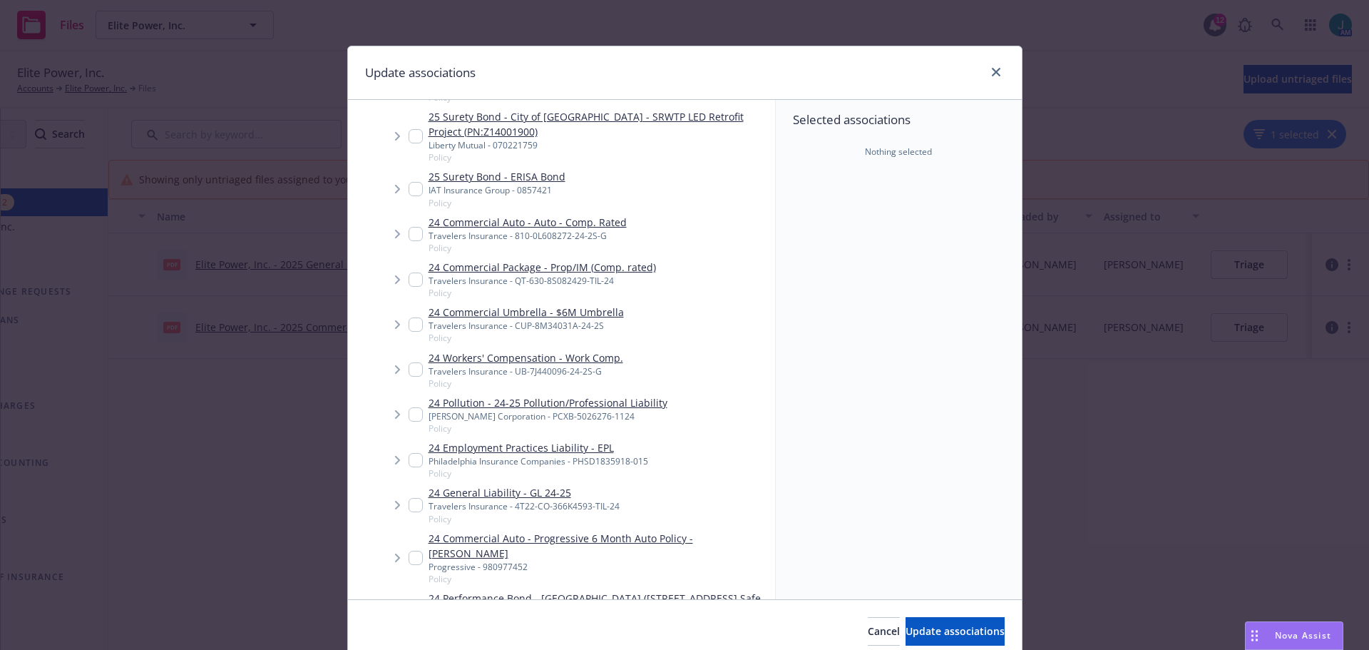
scroll to position [214, 0]
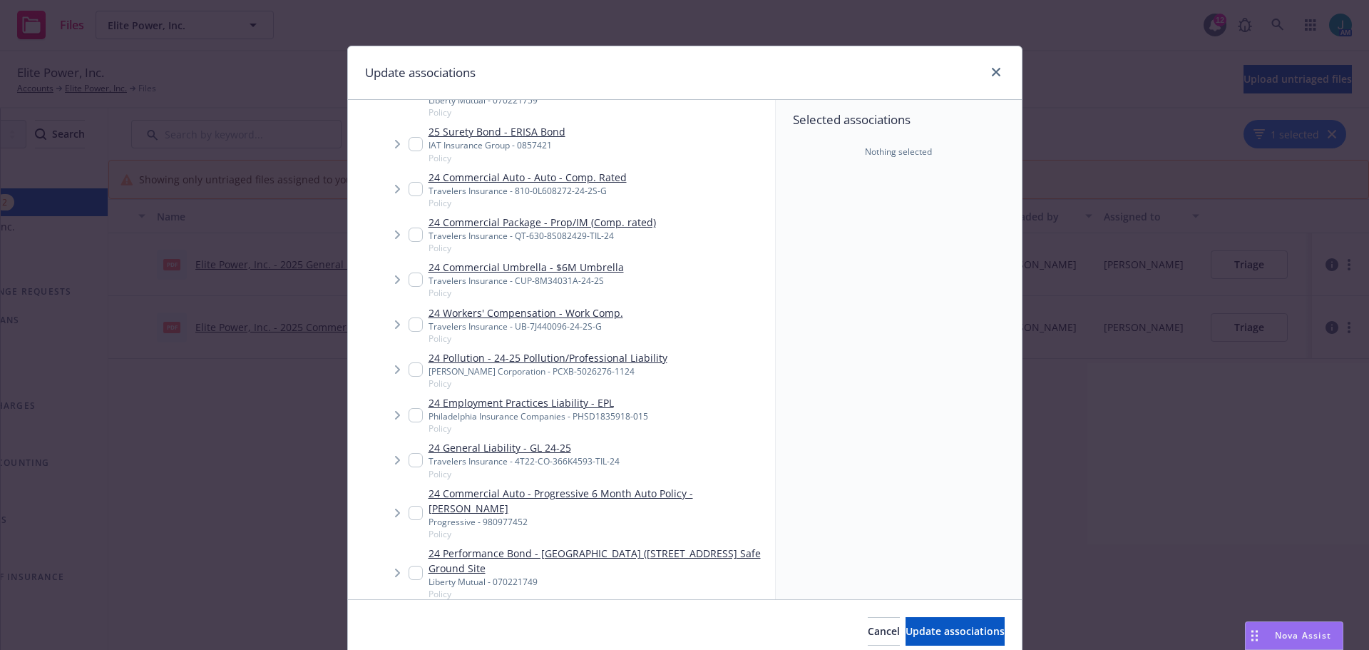
click at [412, 461] on input "Tree Example" at bounding box center [416, 460] width 14 height 14
checkbox input "true"
click at [951, 635] on span "Update associations" at bounding box center [955, 631] width 99 height 14
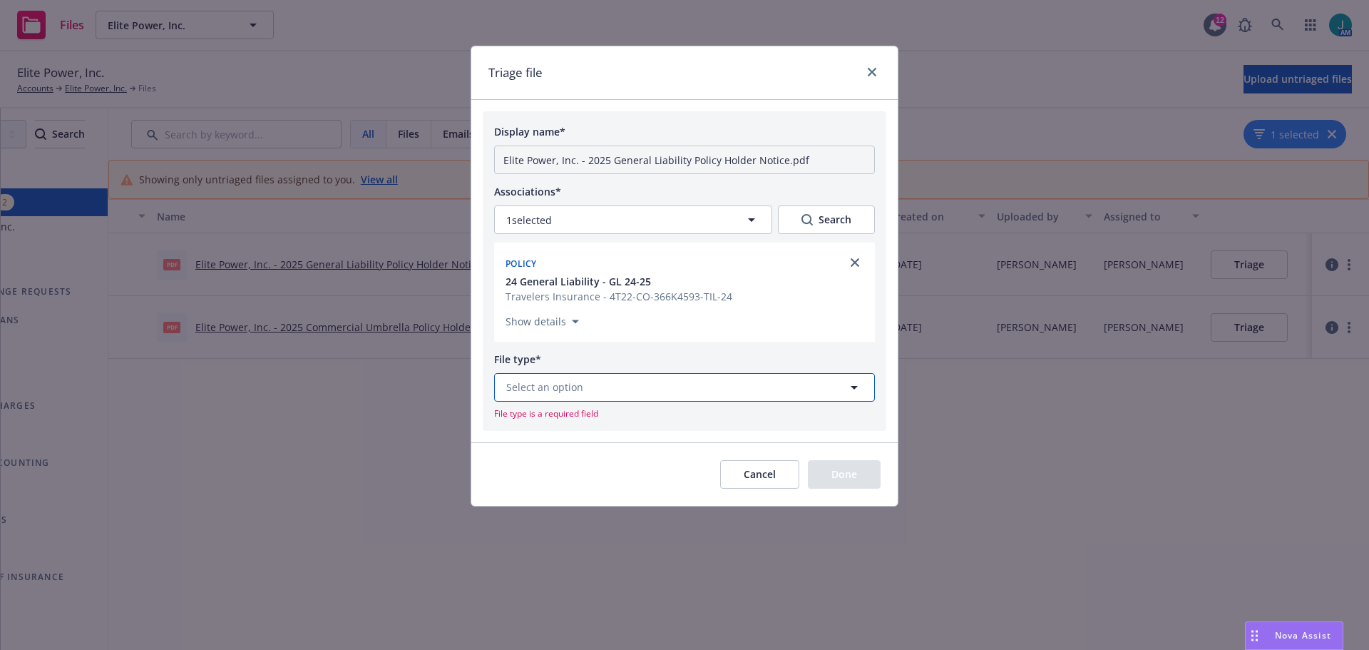
click at [590, 385] on button "Select an option" at bounding box center [684, 387] width 381 height 29
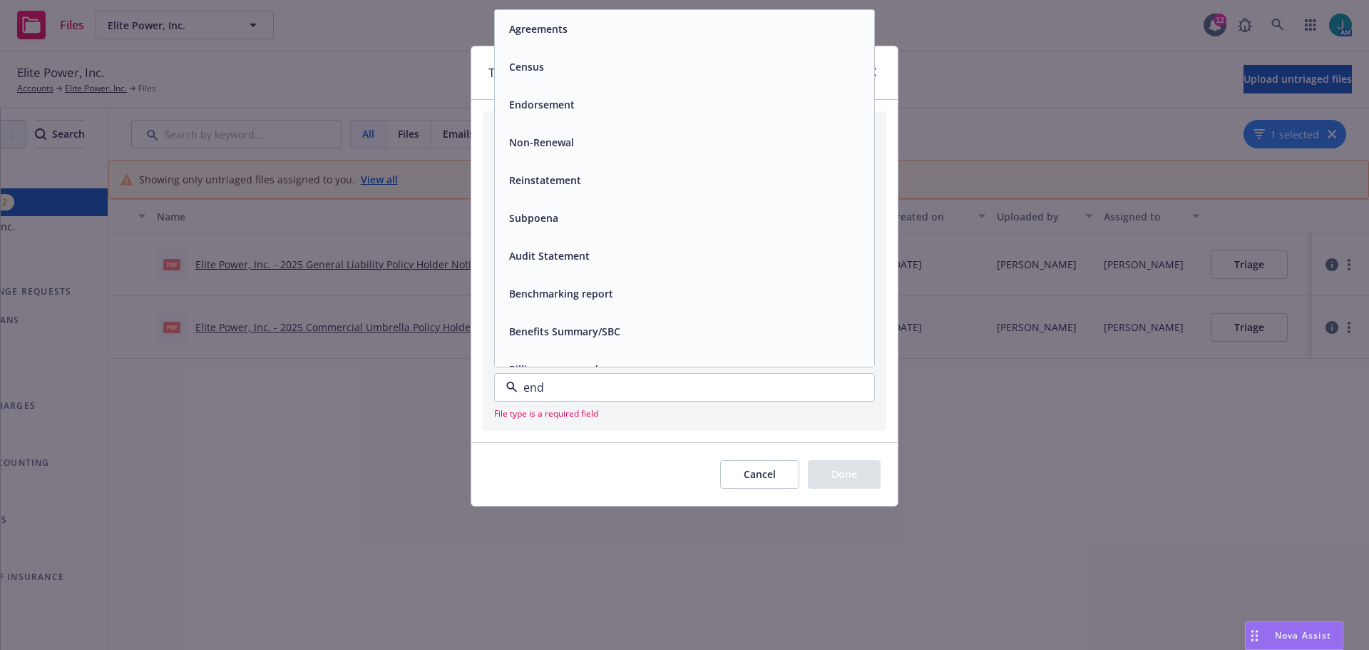
type input "endo"
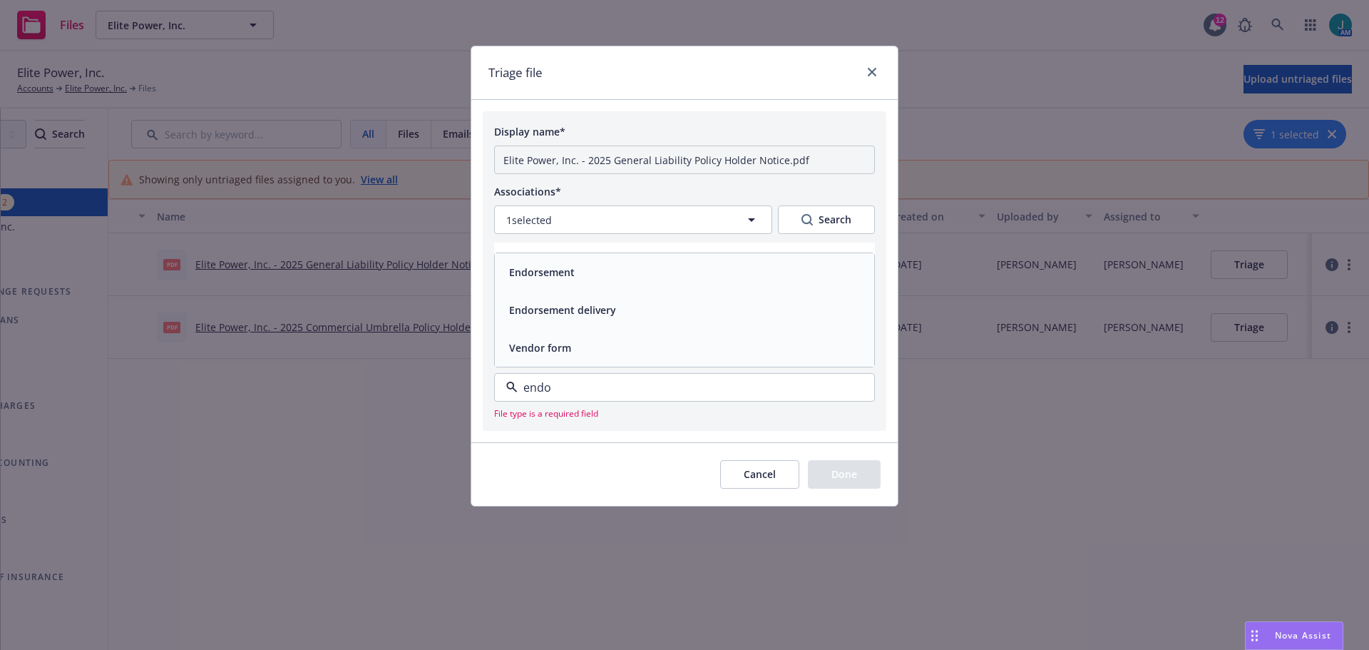
click at [576, 278] on div "Endorsement" at bounding box center [540, 272] width 74 height 21
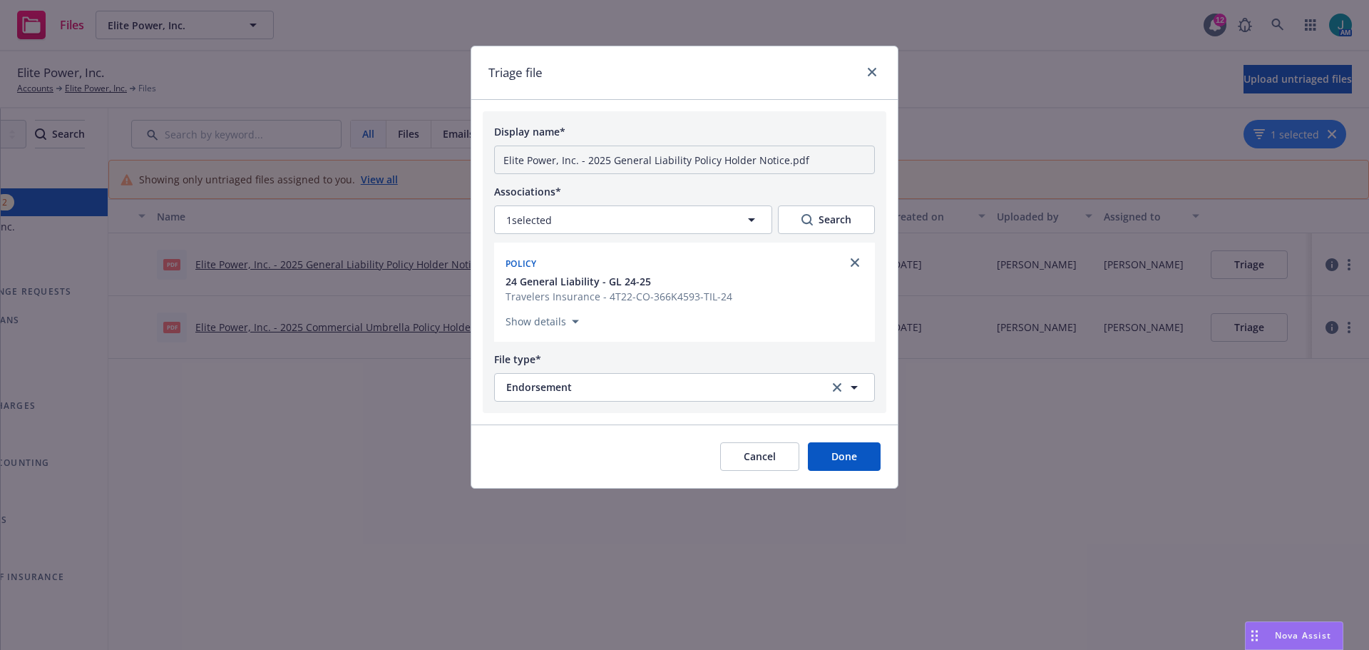
click at [871, 458] on button "Done" at bounding box center [844, 456] width 73 height 29
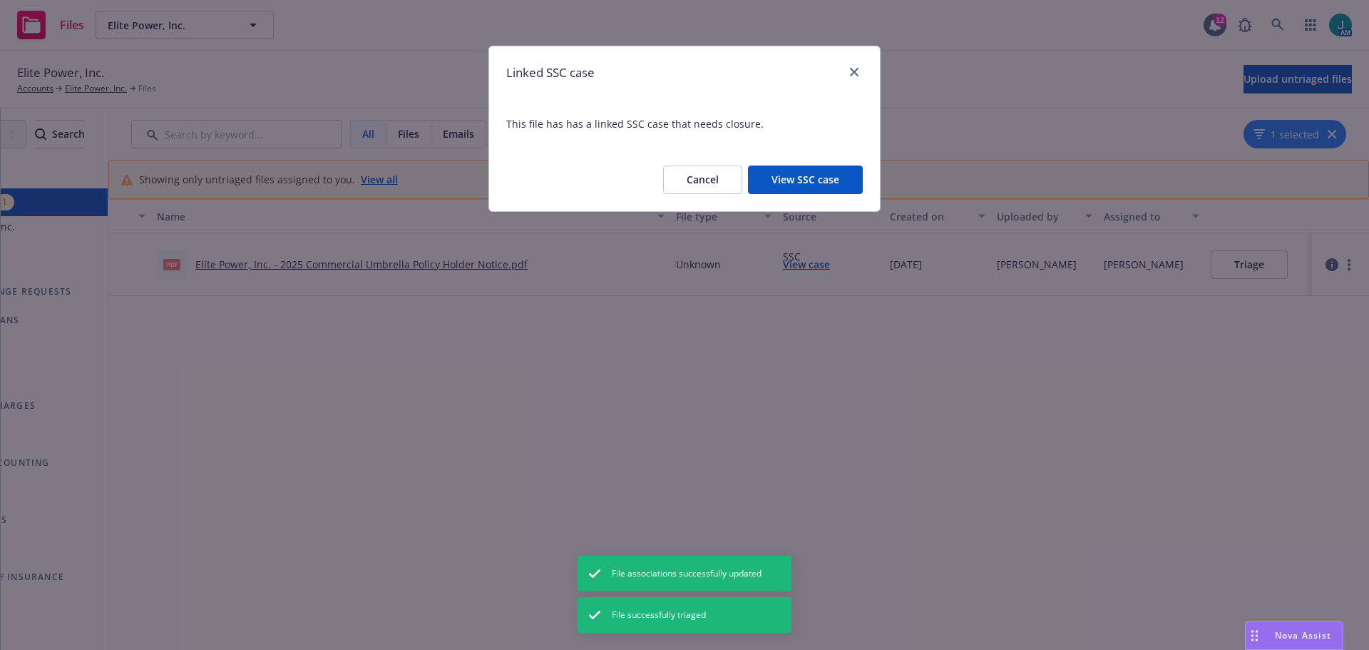
click at [806, 180] on button "View SSC case" at bounding box center [805, 179] width 115 height 29
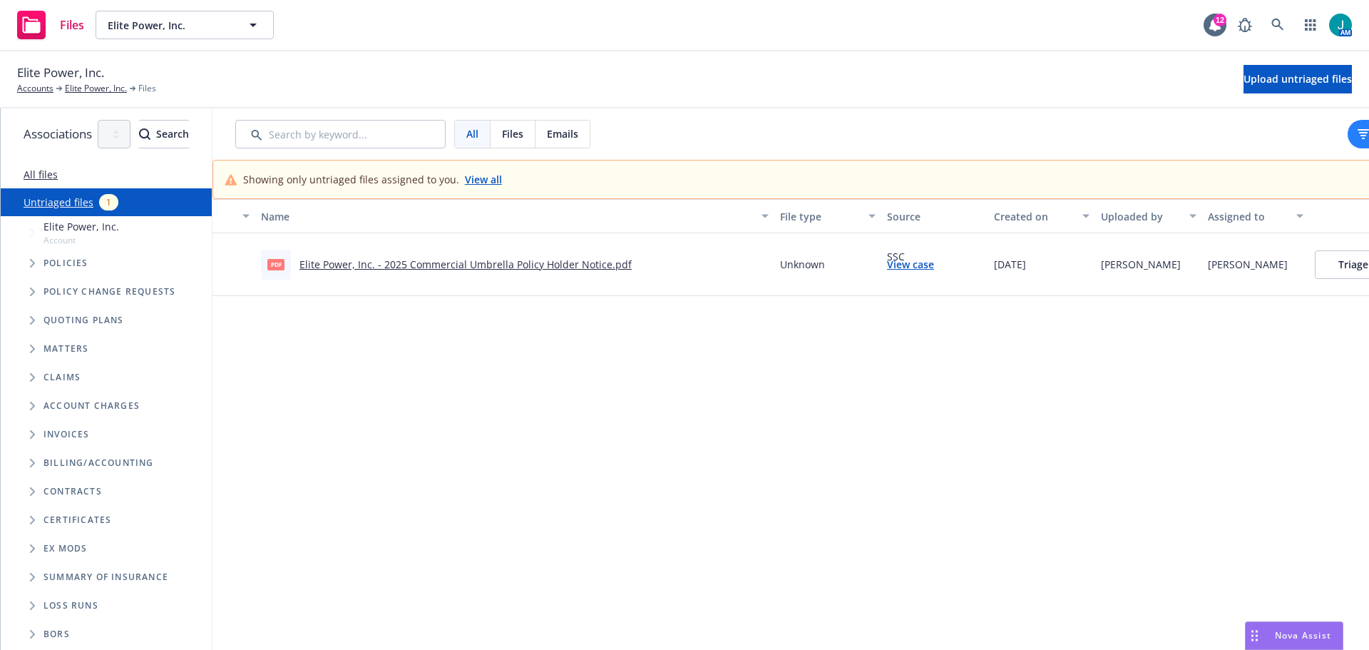
click at [498, 263] on link "Elite Power, Inc. - 2025 Commercial Umbrella Policy Holder Notice.pdf" at bounding box center [466, 264] width 332 height 14
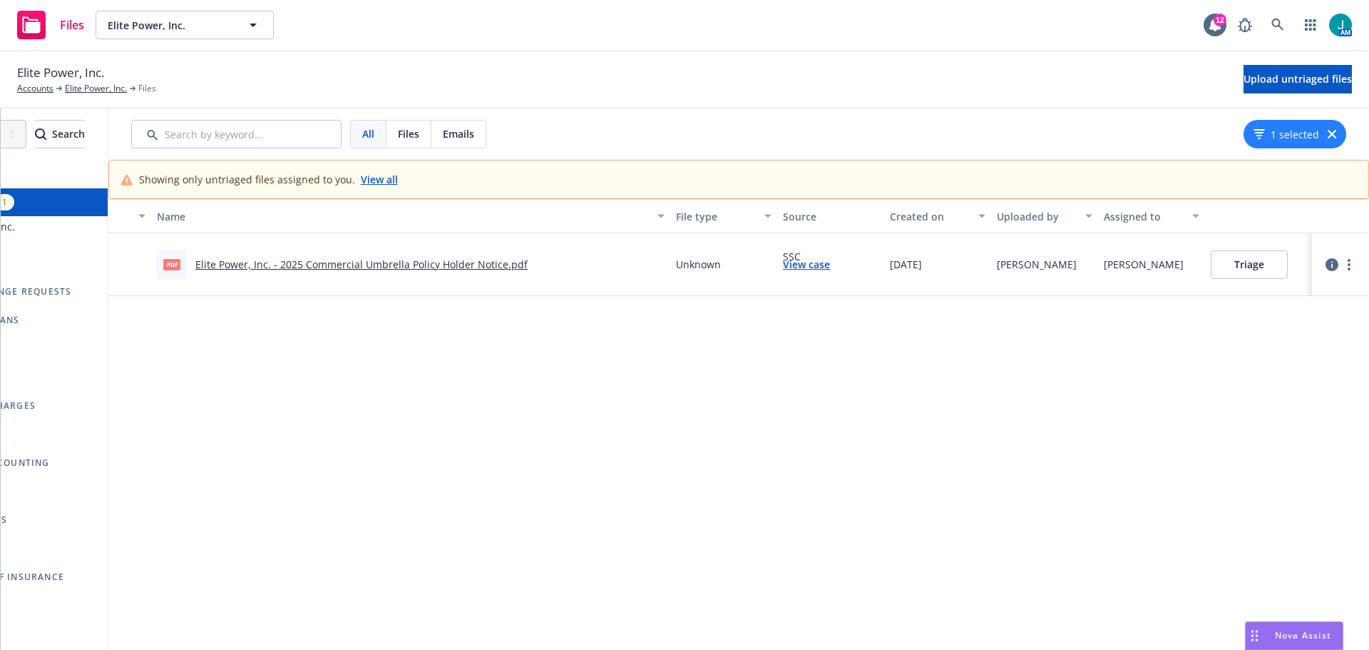
scroll to position [0, 148]
click at [1269, 265] on button "Triage" at bounding box center [1249, 264] width 77 height 29
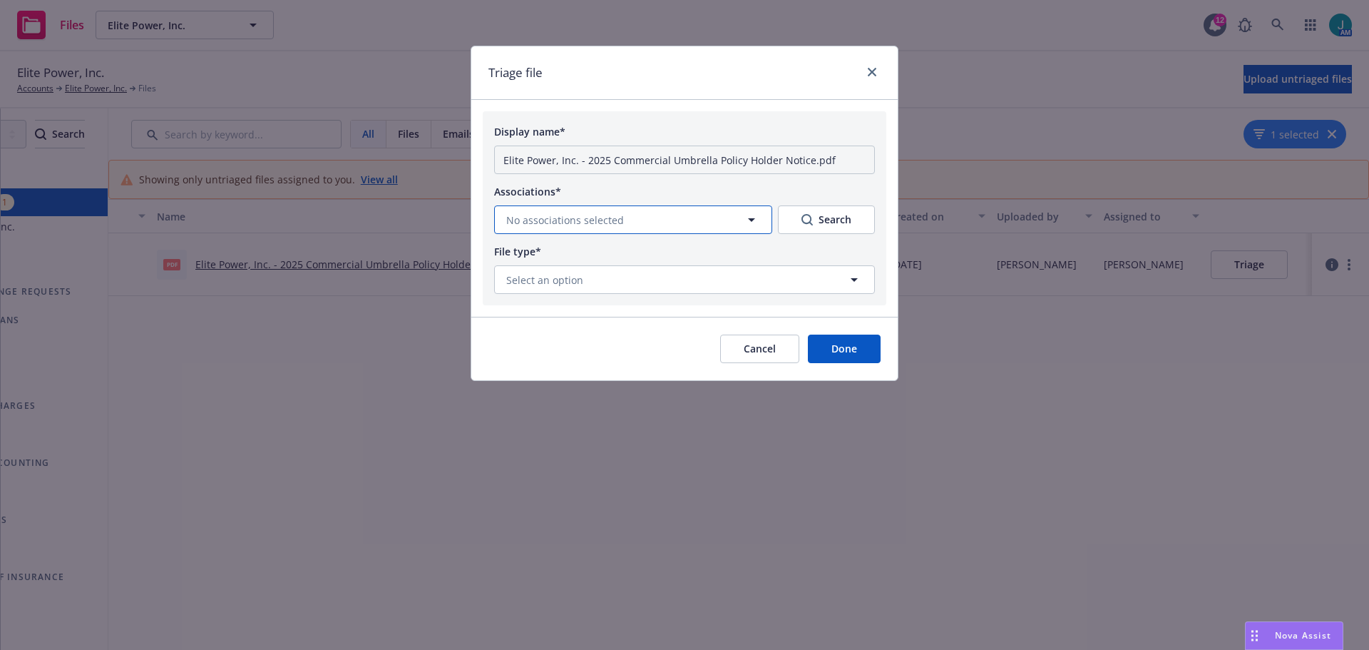
click at [739, 222] on button "No associations selected" at bounding box center [633, 219] width 278 height 29
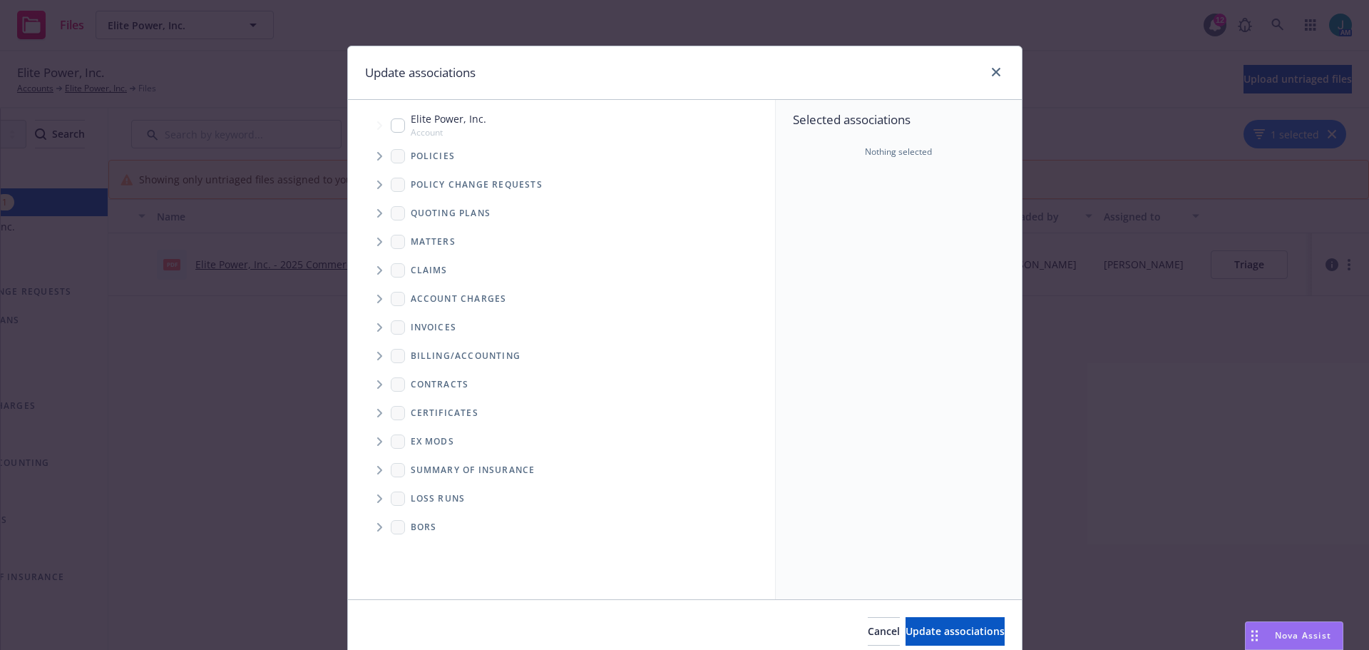
click at [377, 156] on icon "Tree Example" at bounding box center [379, 156] width 5 height 9
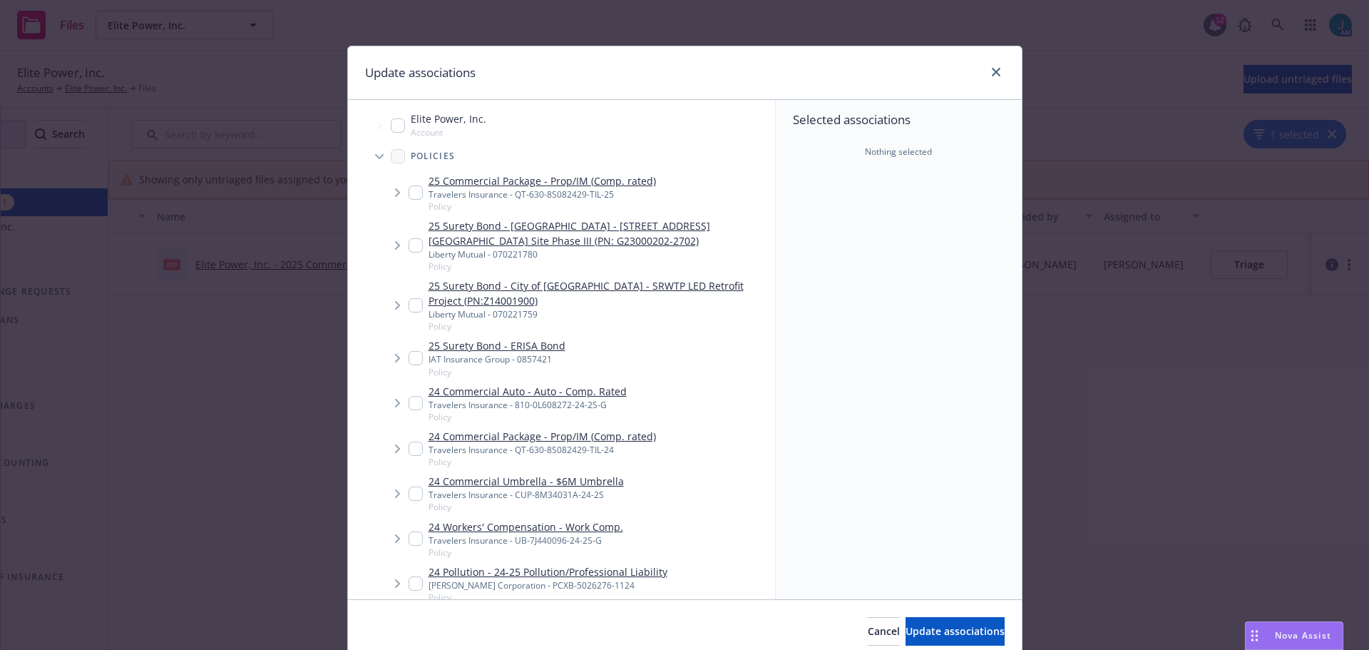
scroll to position [71, 0]
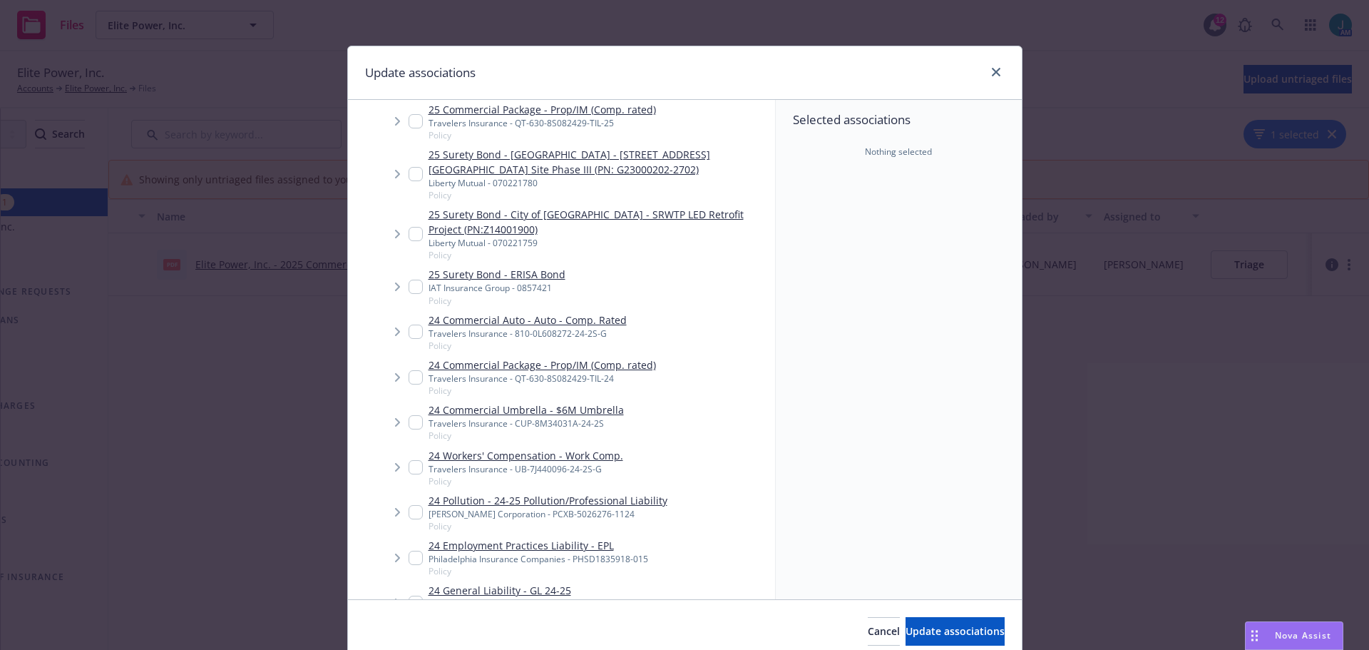
click at [410, 421] on input "Tree Example" at bounding box center [416, 422] width 14 height 14
checkbox input "true"
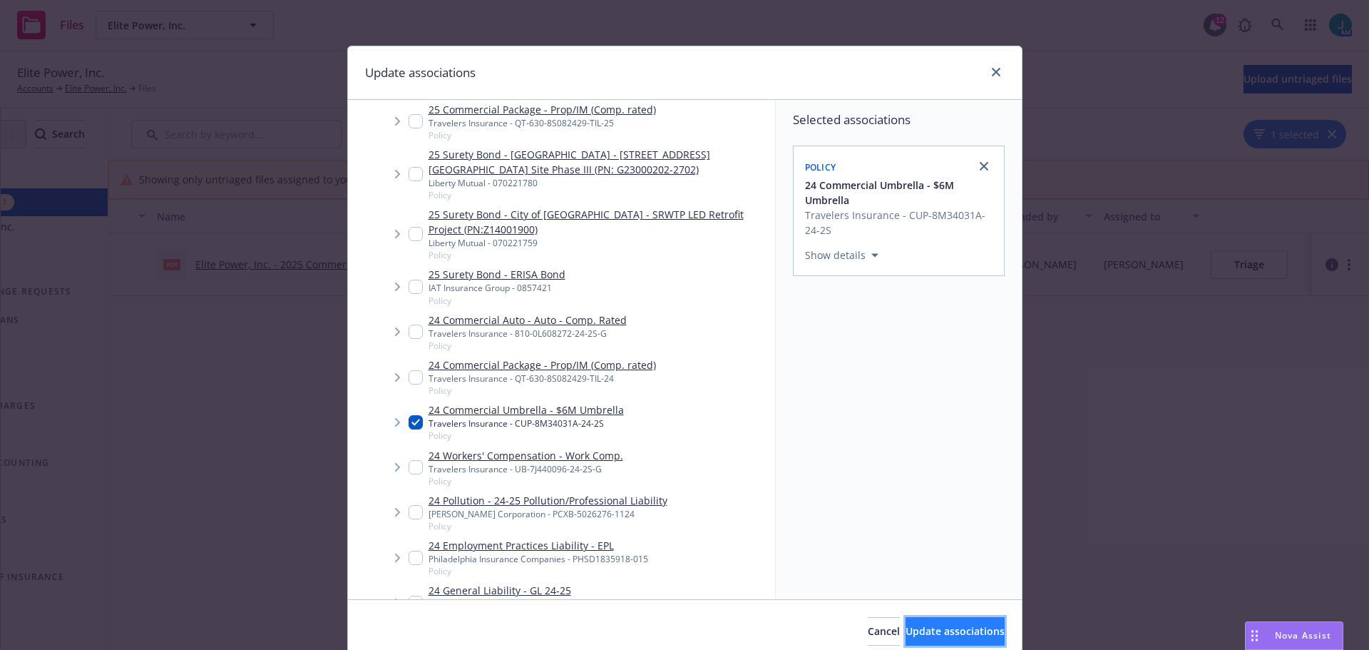
click at [955, 633] on span "Update associations" at bounding box center [955, 631] width 99 height 14
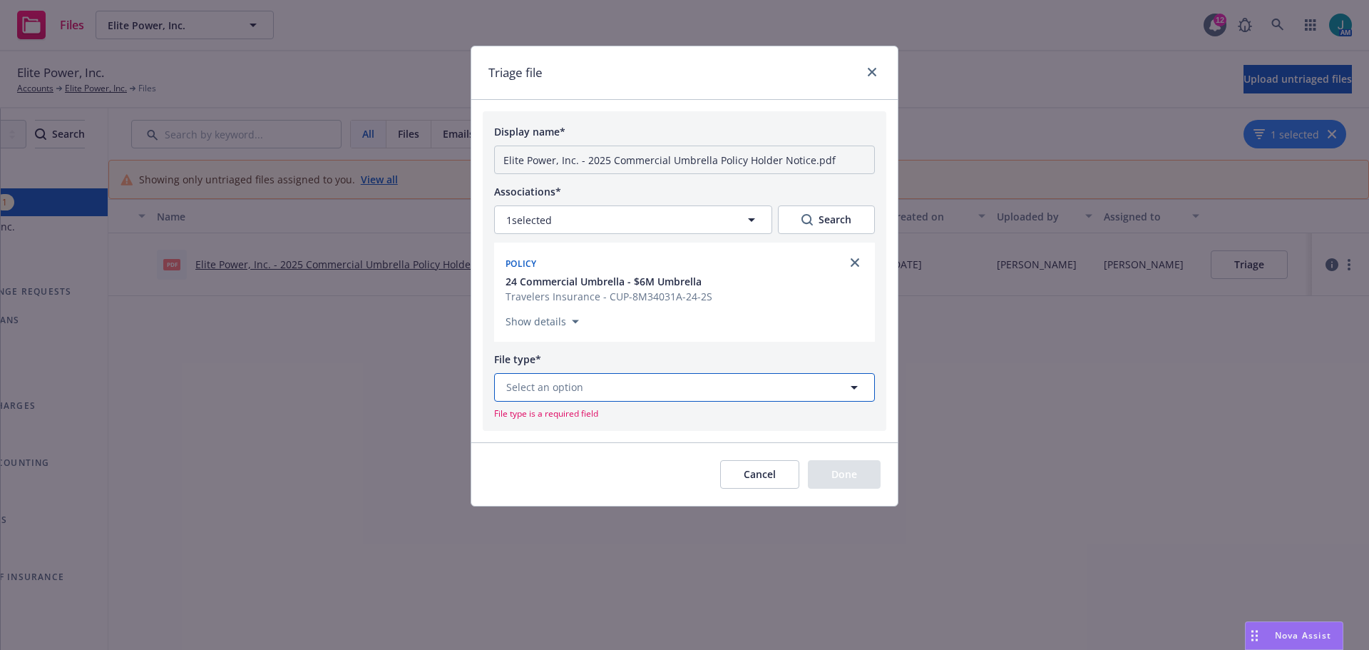
click at [555, 384] on span "Select an option" at bounding box center [544, 386] width 77 height 15
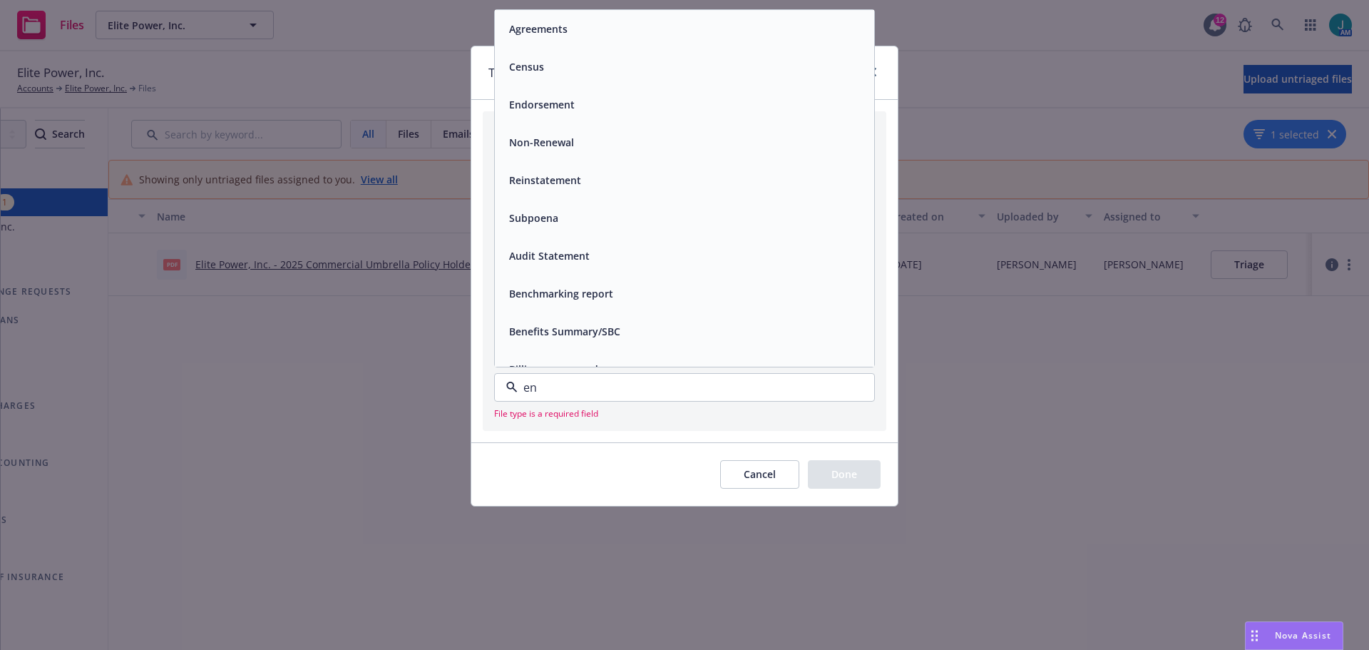
type input "end"
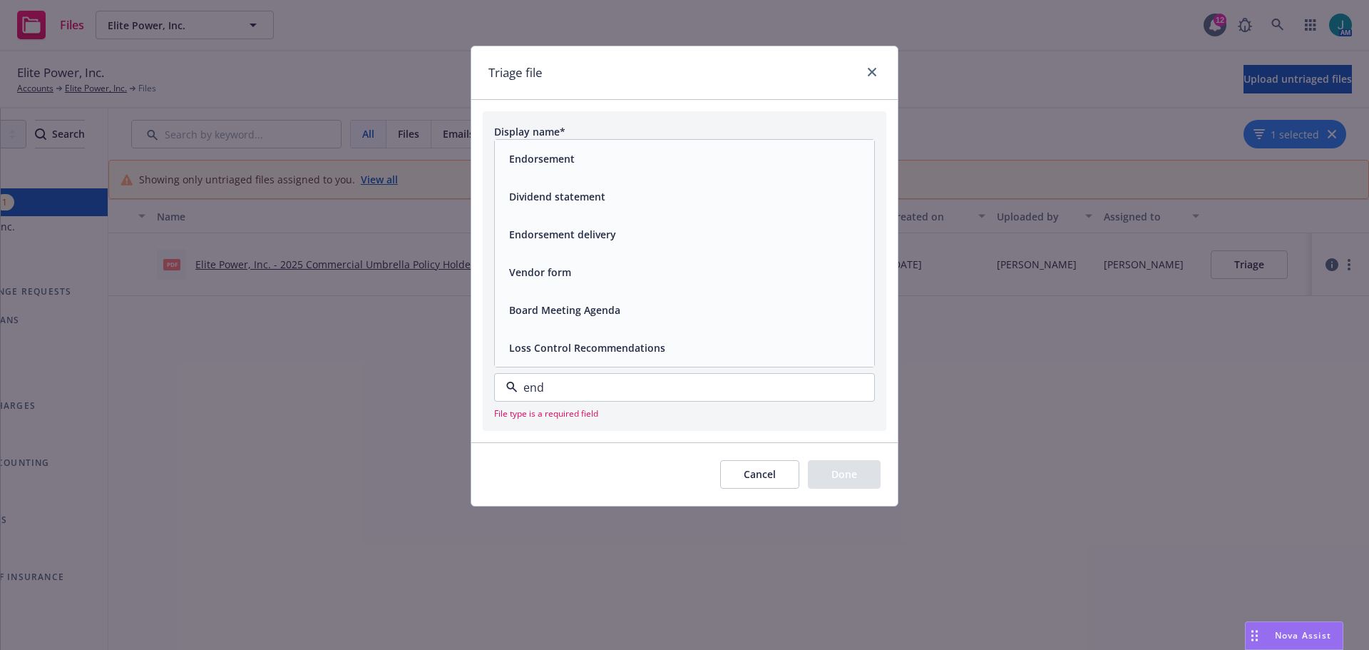
click at [587, 158] on div "Endorsement" at bounding box center [684, 158] width 362 height 21
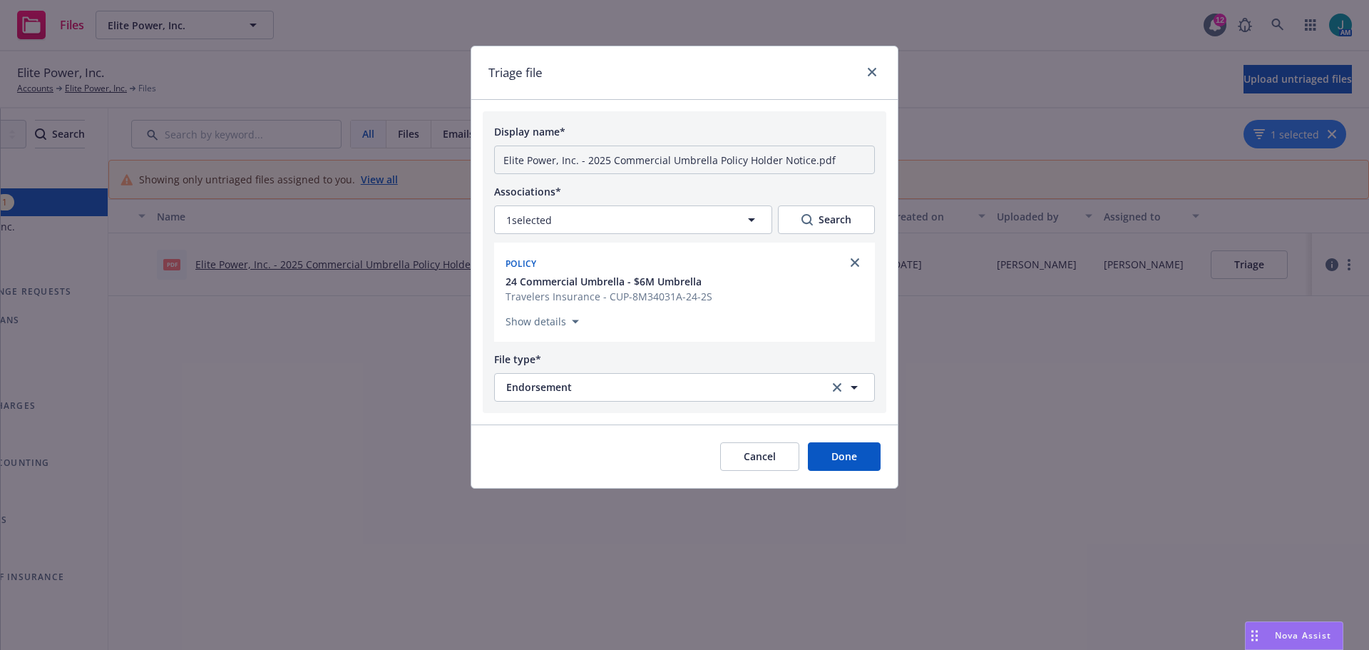
click at [845, 457] on button "Done" at bounding box center [844, 456] width 73 height 29
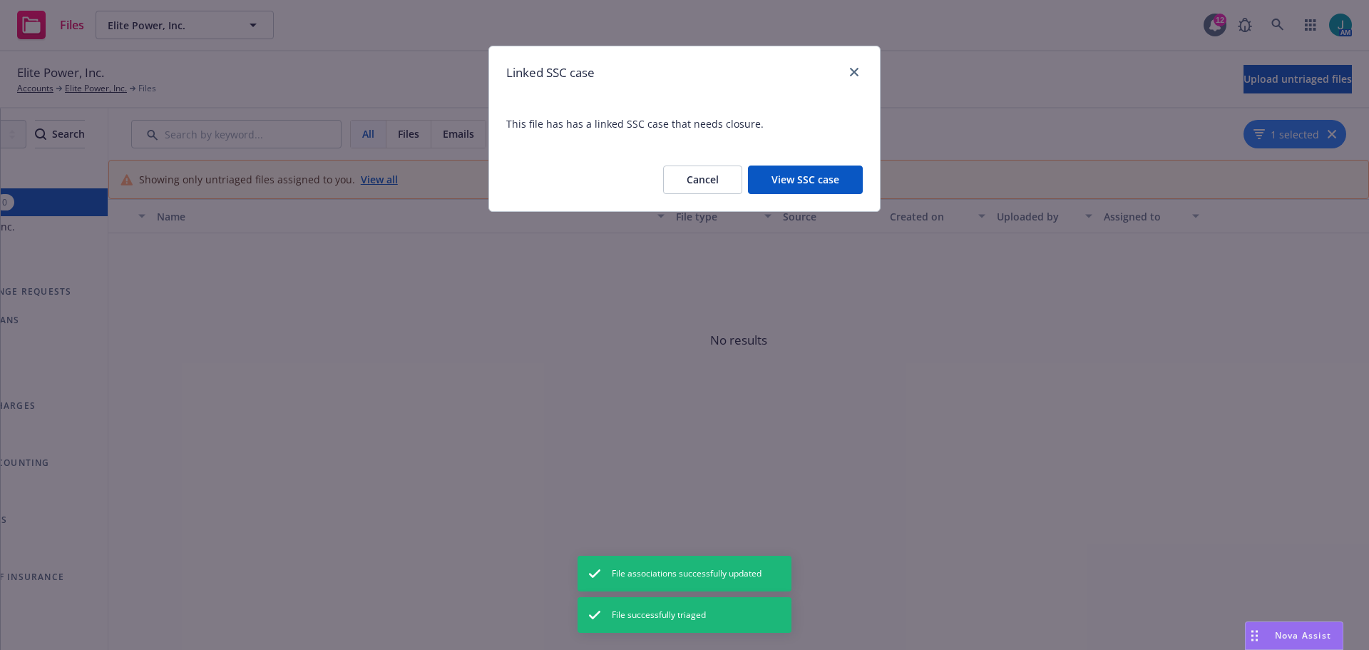
click at [834, 179] on button "View SSC case" at bounding box center [805, 179] width 115 height 29
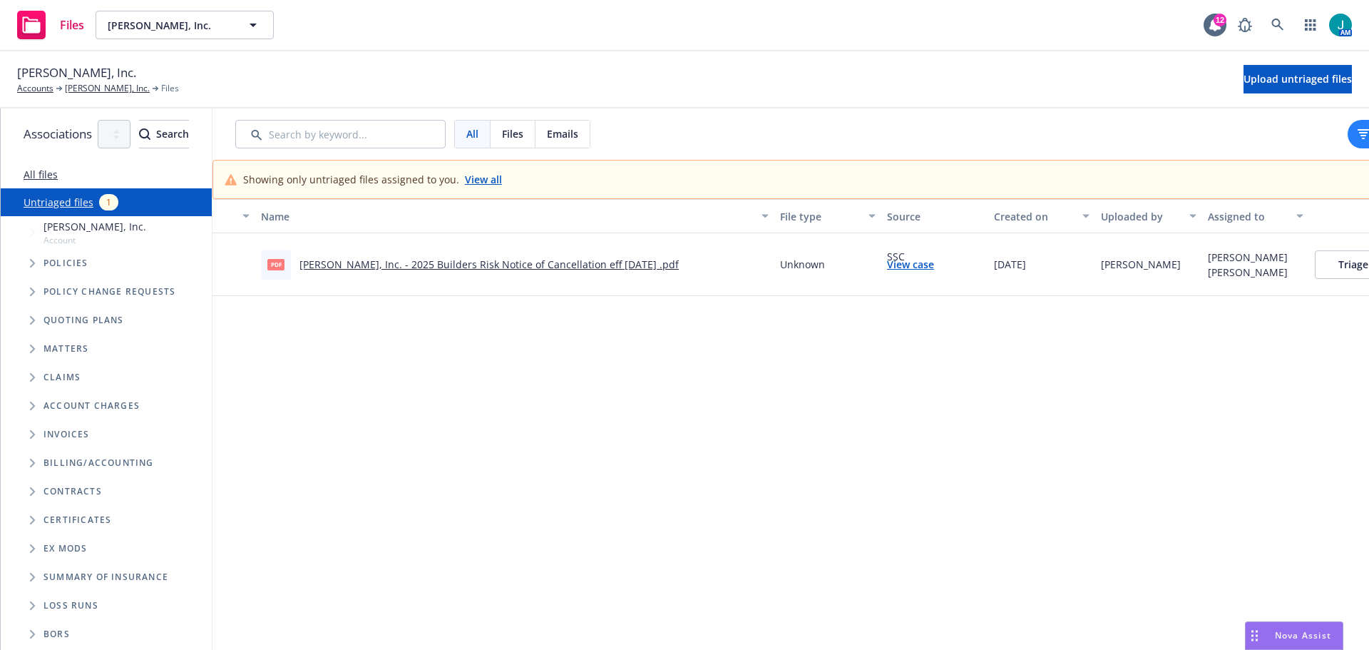
click at [538, 263] on link "Hilbers, Inc. - 2025 Builders Risk Notice of Cancellation eff 08-24-2025 .pdf" at bounding box center [489, 264] width 379 height 14
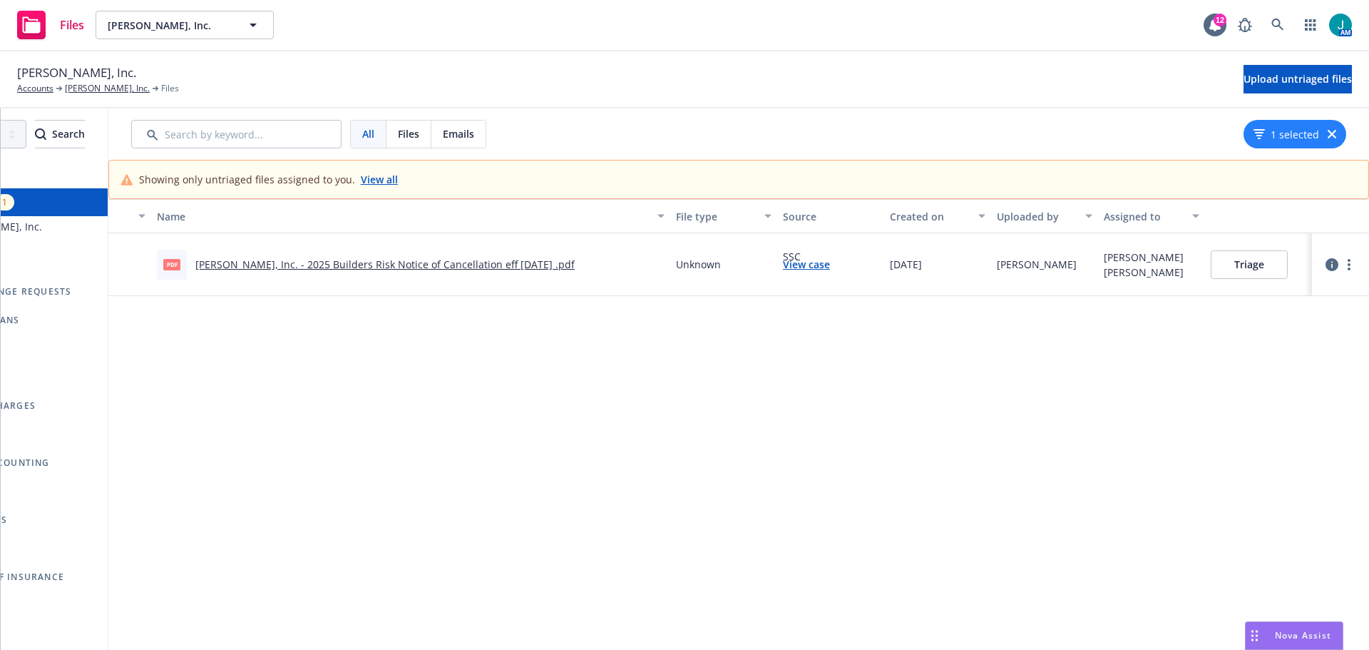
click at [1247, 263] on button "Triage" at bounding box center [1249, 264] width 77 height 29
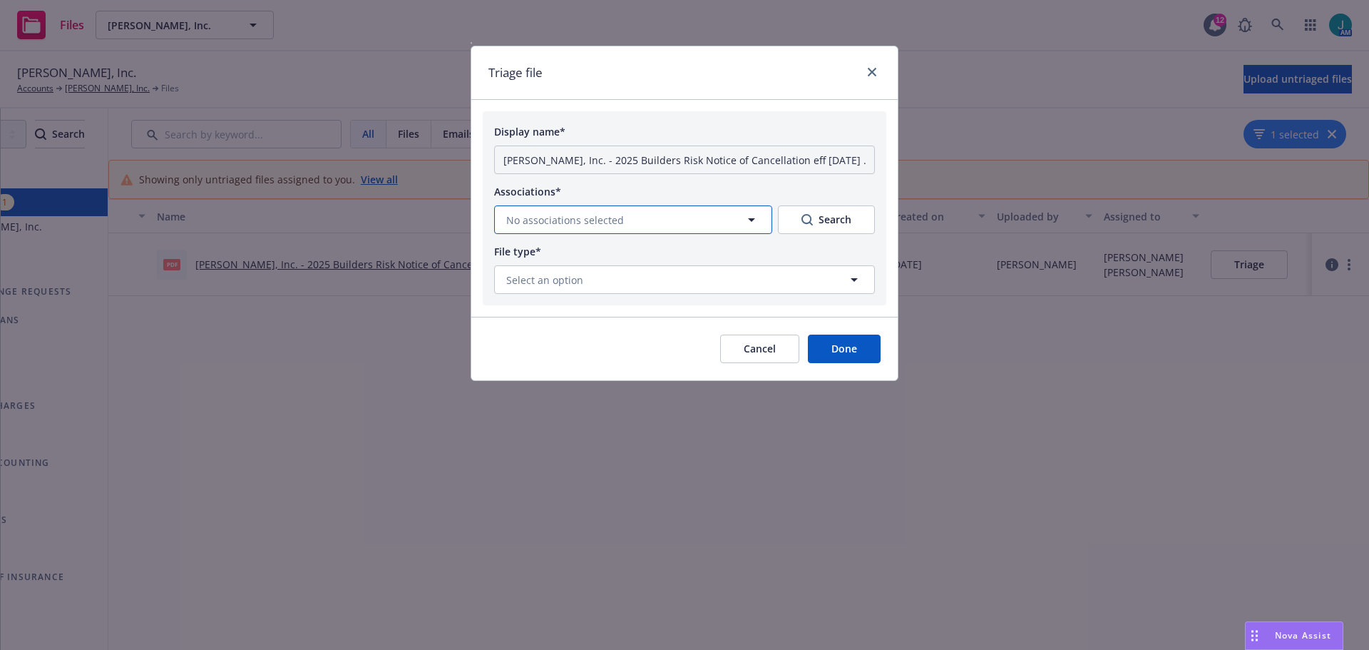
click at [730, 230] on button "No associations selected" at bounding box center [633, 219] width 278 height 29
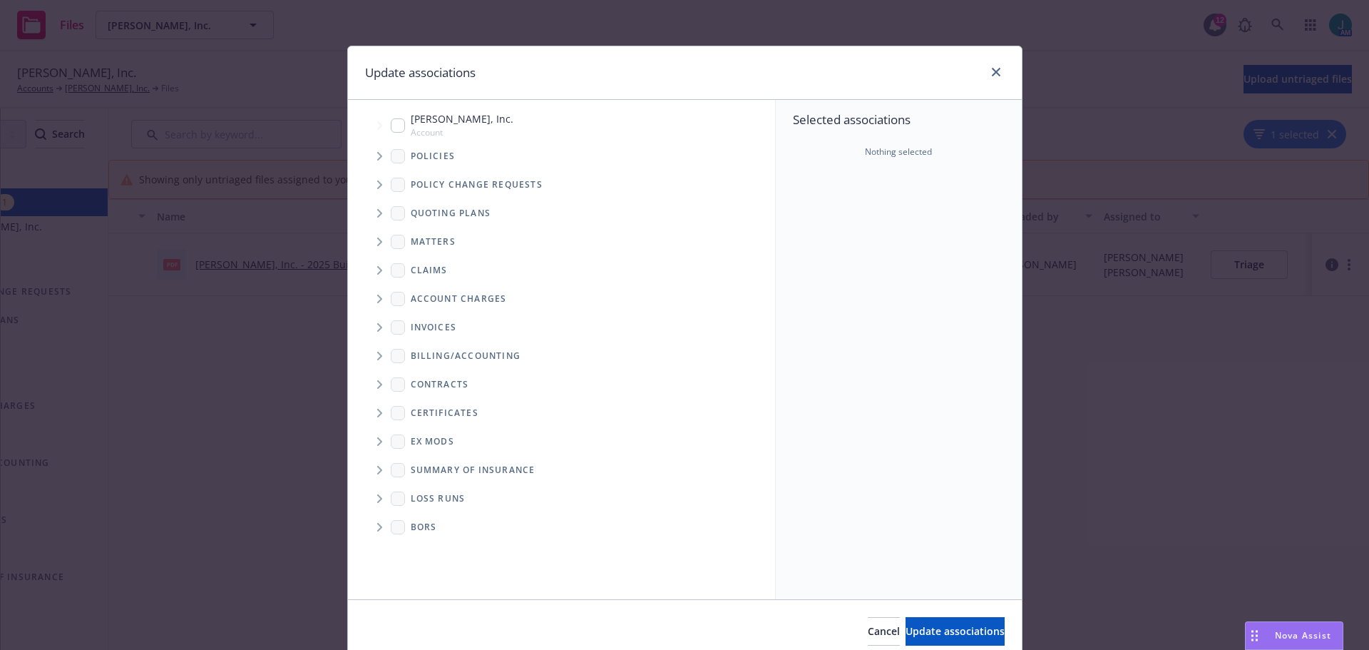
click at [377, 156] on icon "Tree Example" at bounding box center [380, 156] width 6 height 9
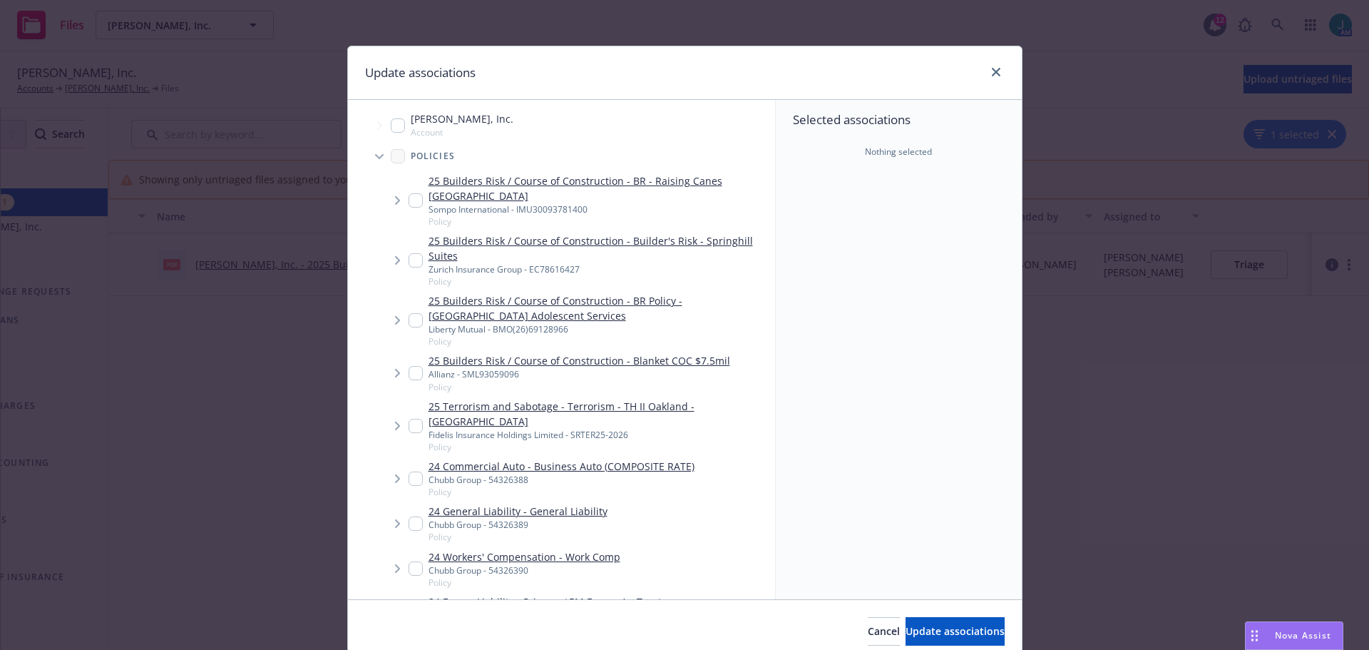
click at [411, 260] on input "Tree Example" at bounding box center [416, 260] width 14 height 14
checkbox input "true"
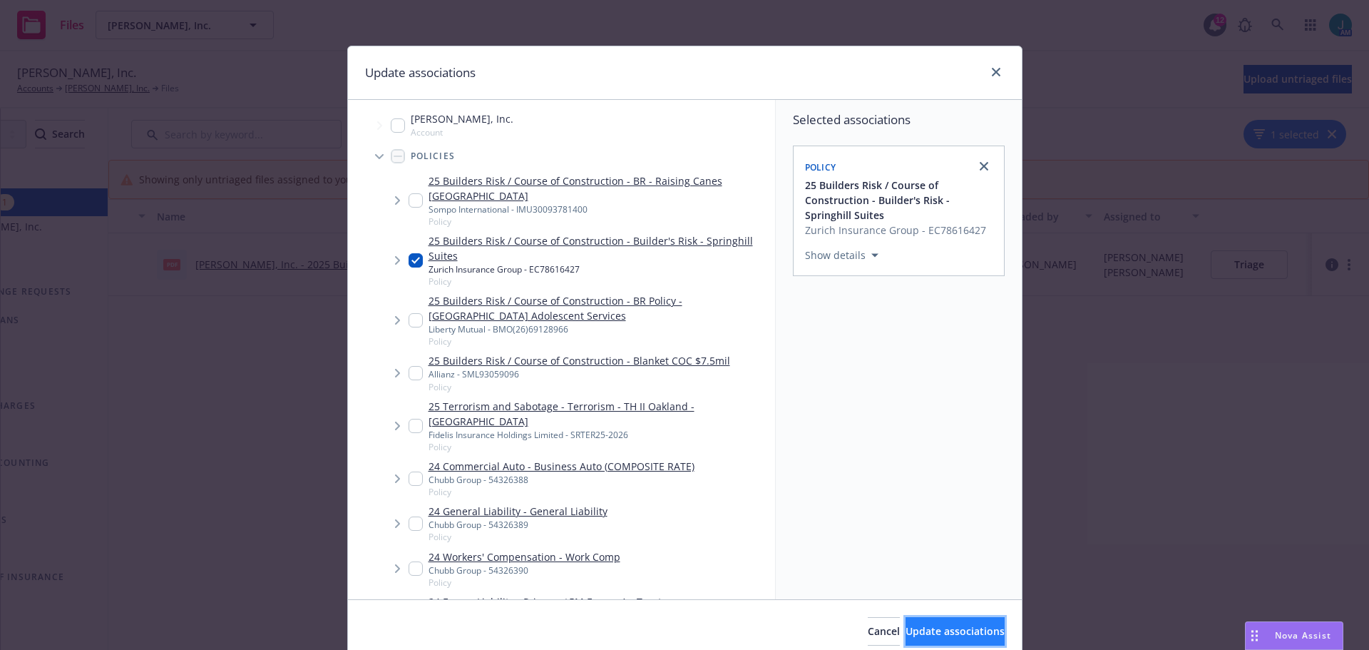
click at [929, 635] on span "Update associations" at bounding box center [955, 631] width 99 height 14
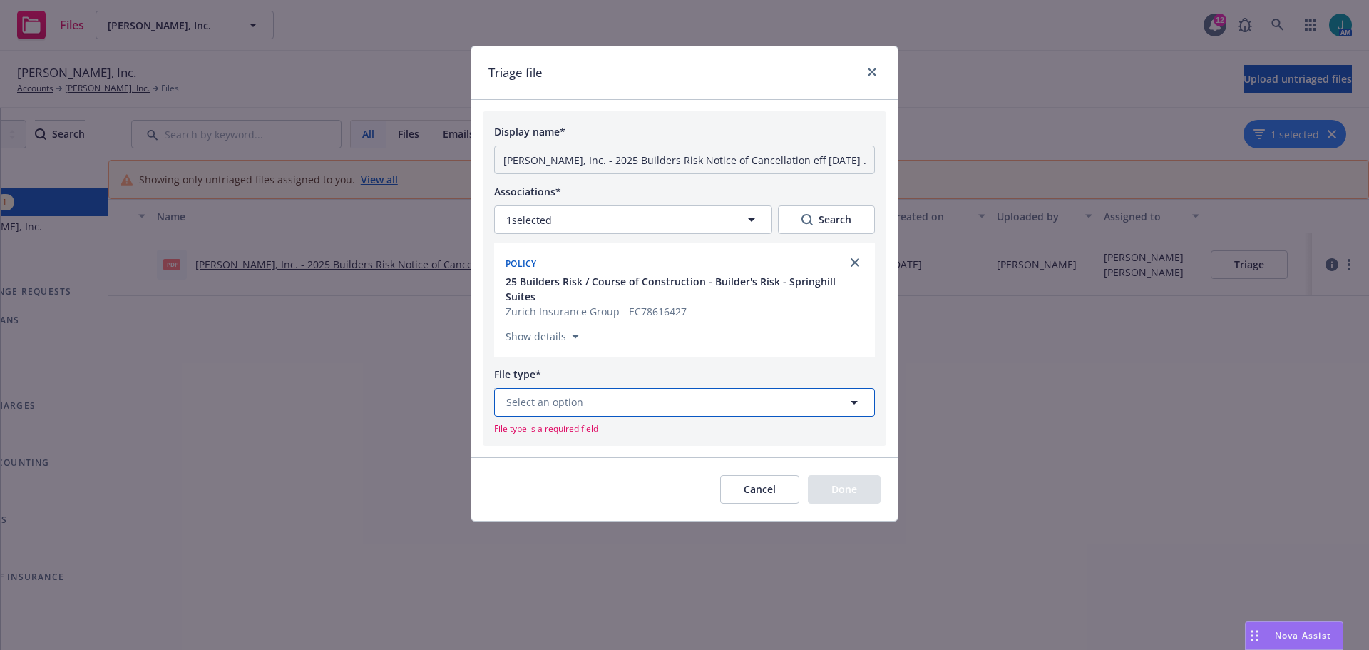
click at [598, 391] on button "Select an option" at bounding box center [684, 402] width 381 height 29
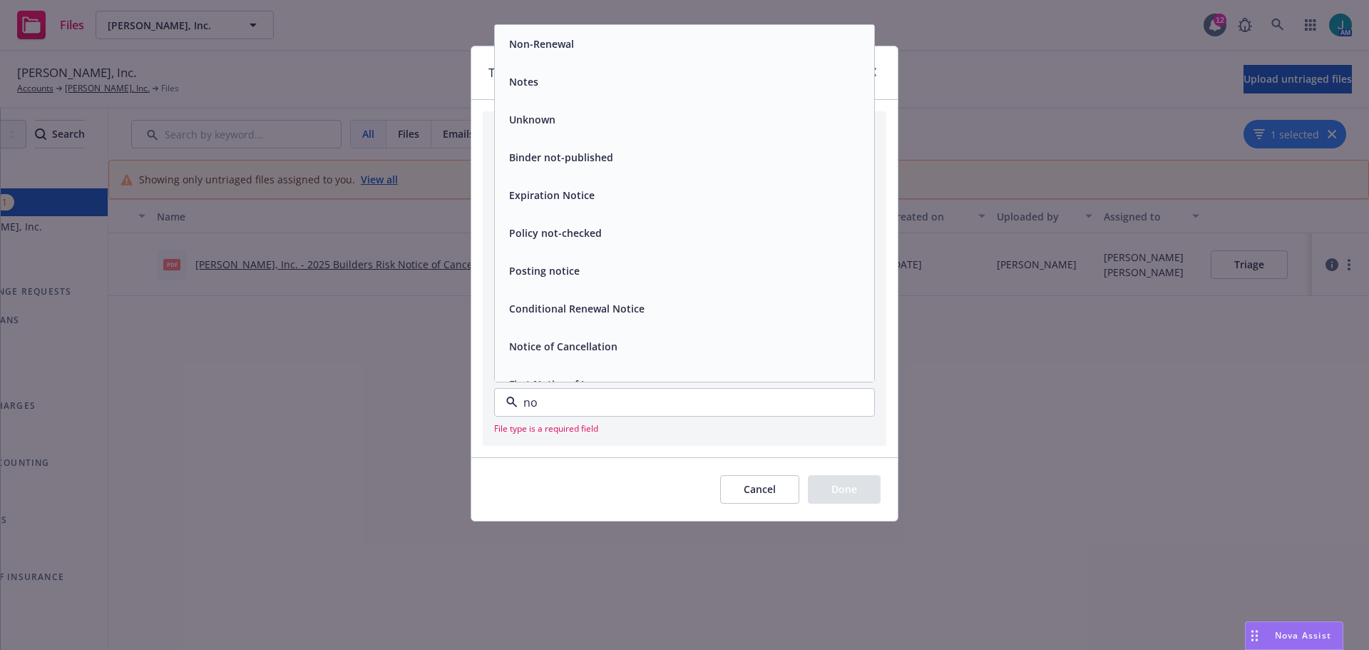
type input "not"
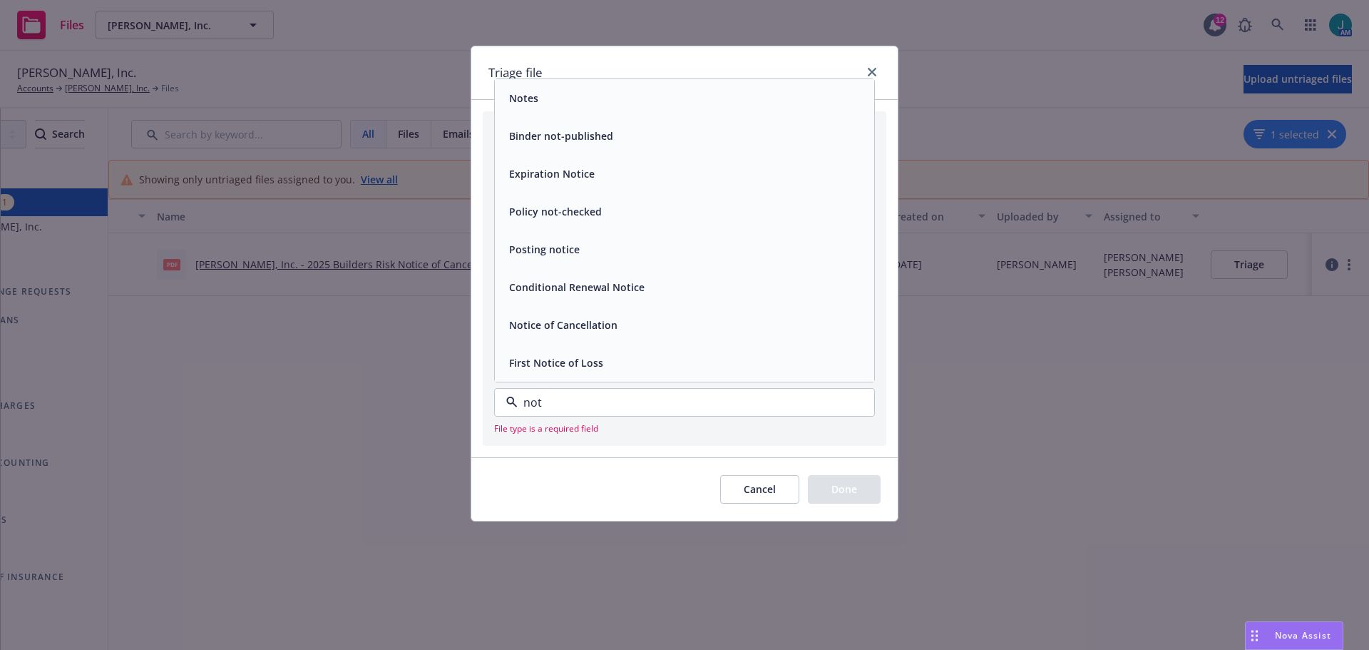
click at [599, 317] on span "Notice of Cancellation" at bounding box center [563, 324] width 108 height 15
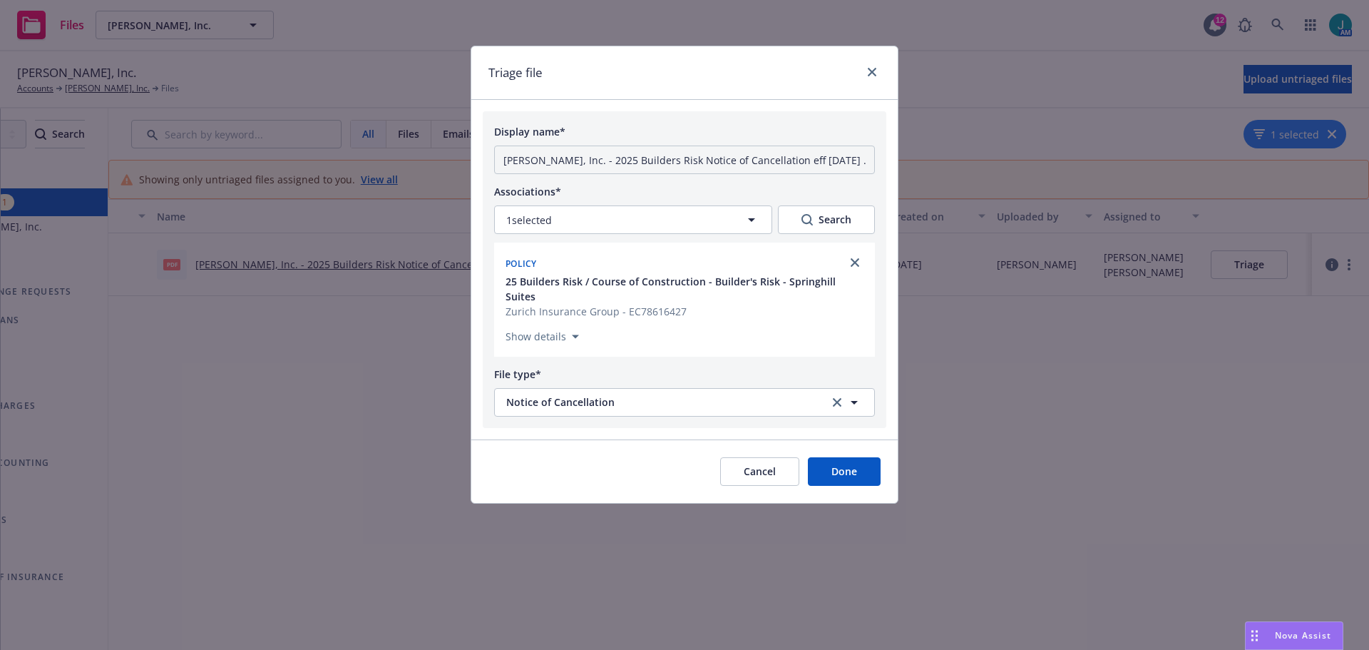
click at [856, 462] on button "Done" at bounding box center [844, 471] width 73 height 29
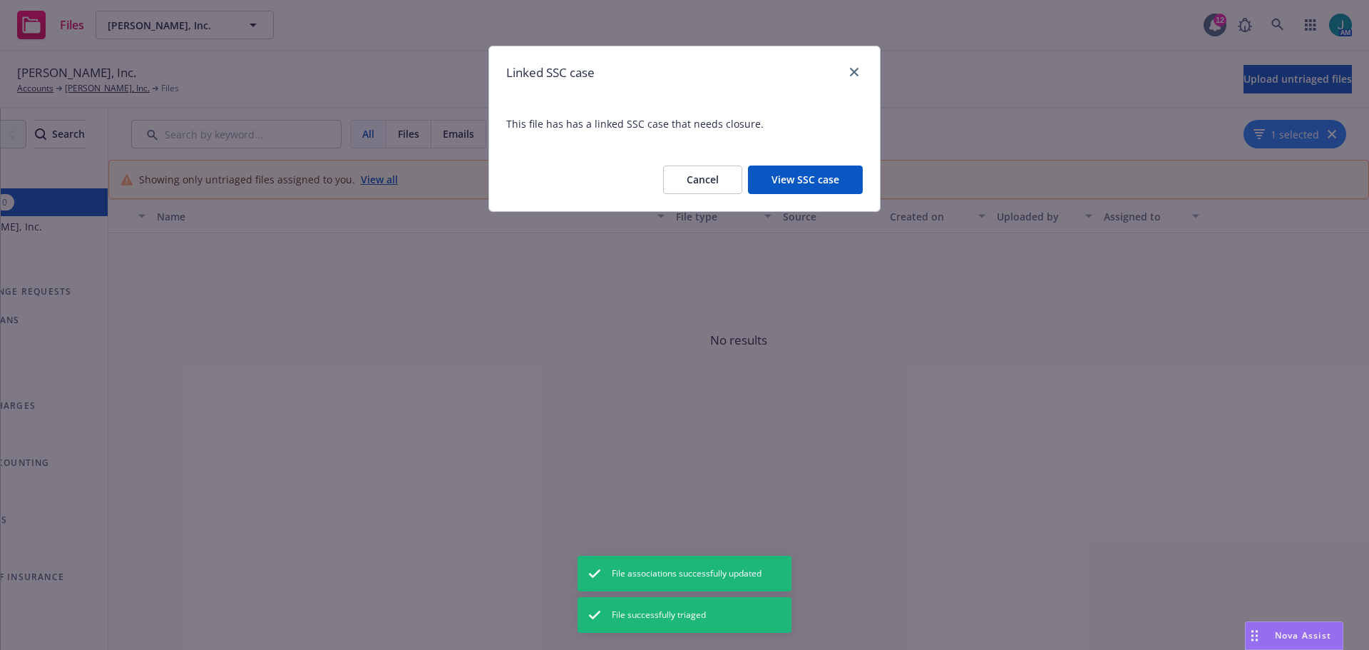
click at [841, 179] on button "View SSC case" at bounding box center [805, 179] width 115 height 29
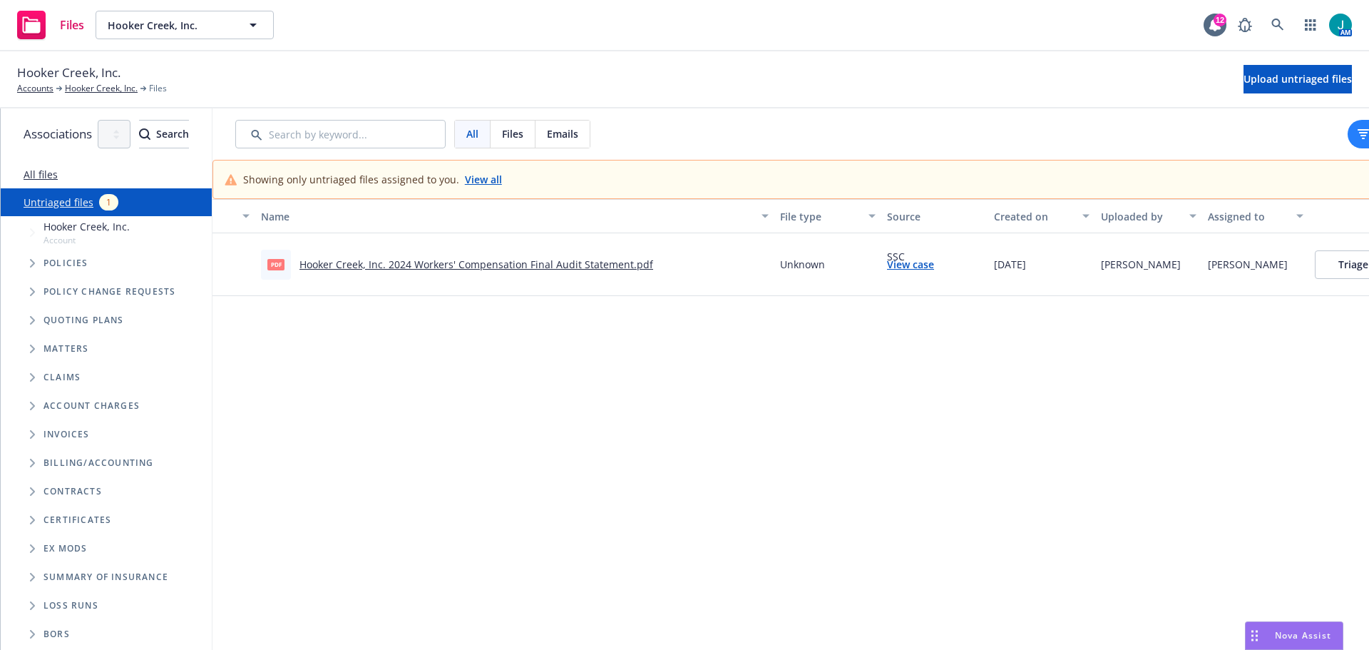
click at [636, 264] on link "Hooker Creek, Inc. 2024 Workers' Compensation Final Audit Statement.pdf" at bounding box center [477, 264] width 354 height 14
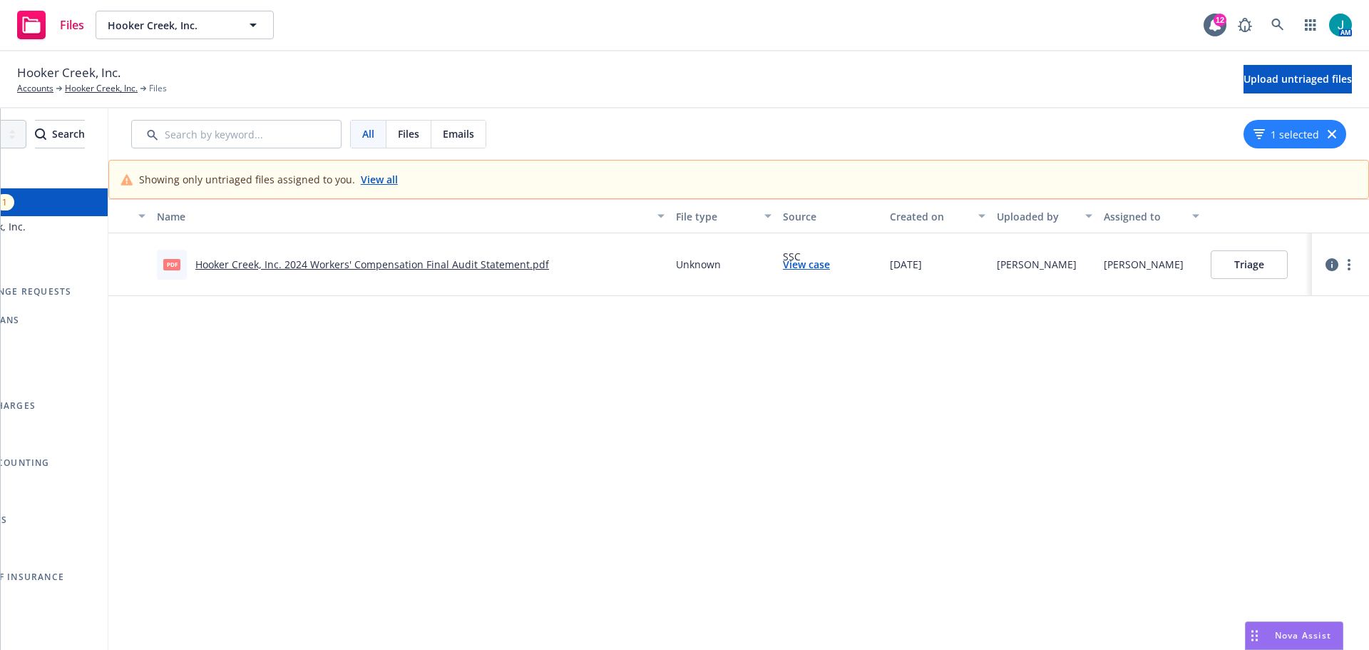
click at [1224, 267] on button "Triage" at bounding box center [1249, 264] width 77 height 29
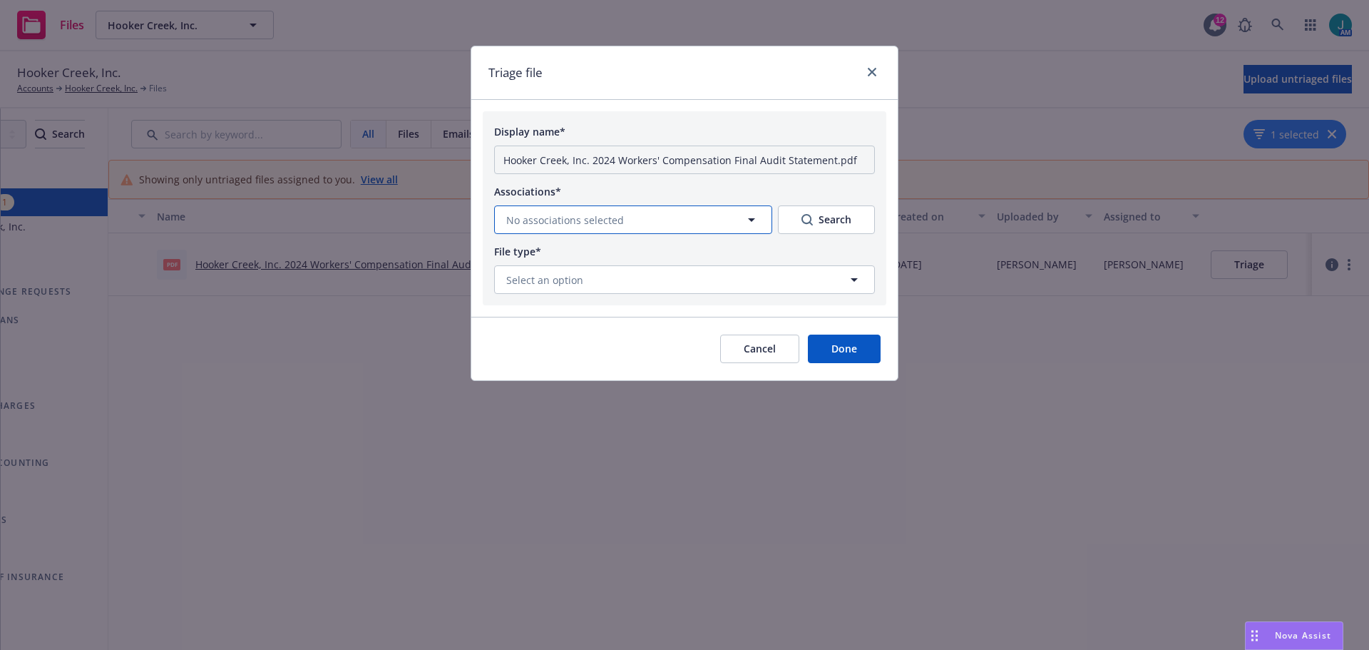
click at [675, 217] on button "No associations selected" at bounding box center [633, 219] width 278 height 29
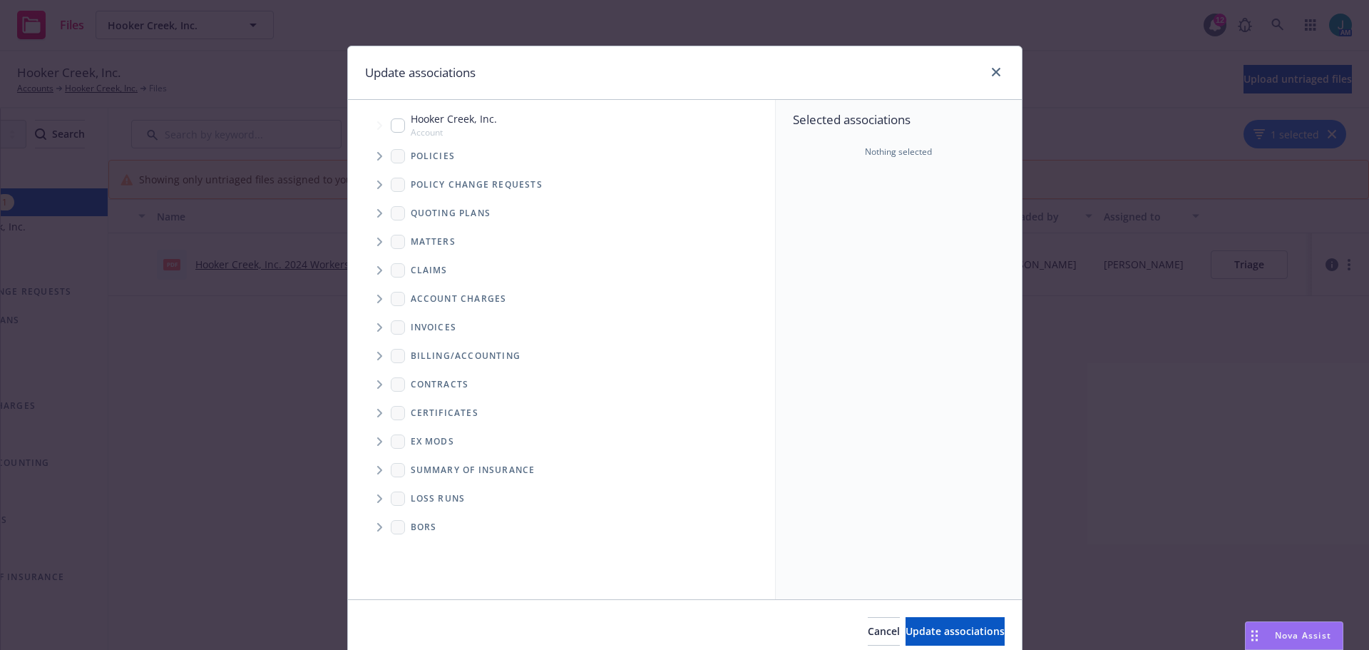
click at [377, 158] on icon "Tree Example" at bounding box center [379, 156] width 5 height 9
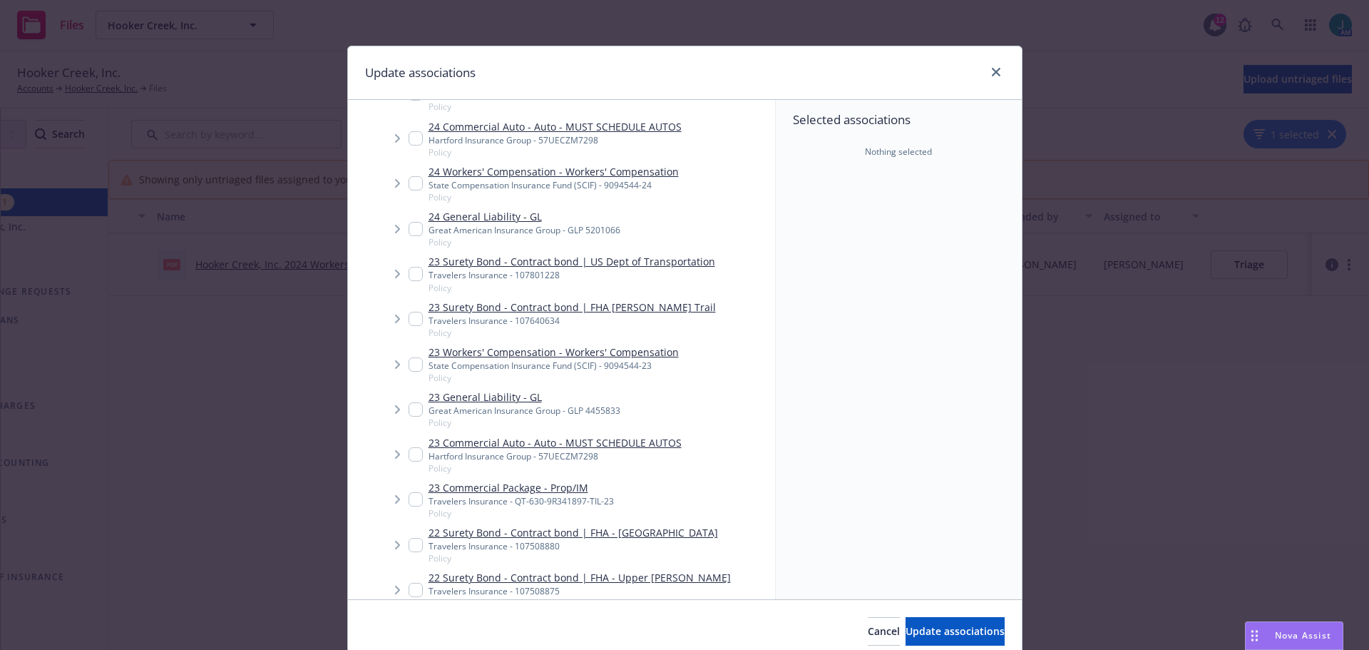
scroll to position [428, 0]
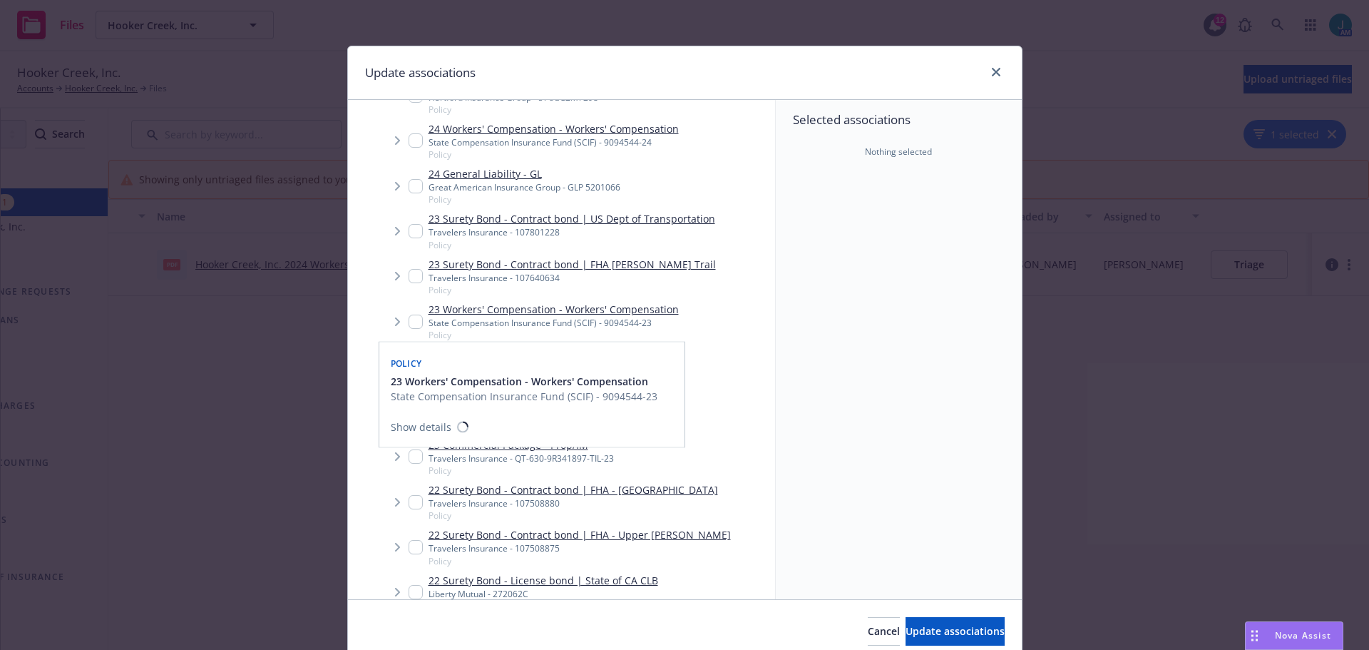
click at [409, 320] on input "Tree Example" at bounding box center [416, 322] width 14 height 14
checkbox input "true"
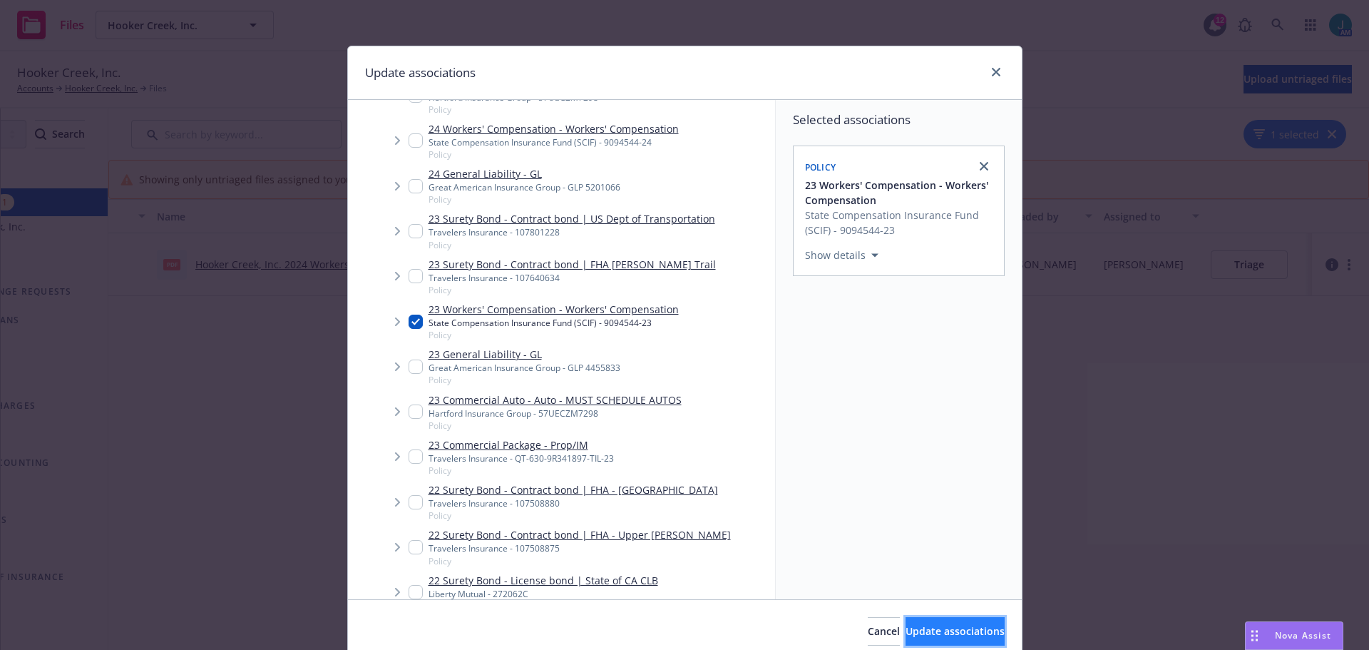
click at [936, 629] on span "Update associations" at bounding box center [955, 631] width 99 height 14
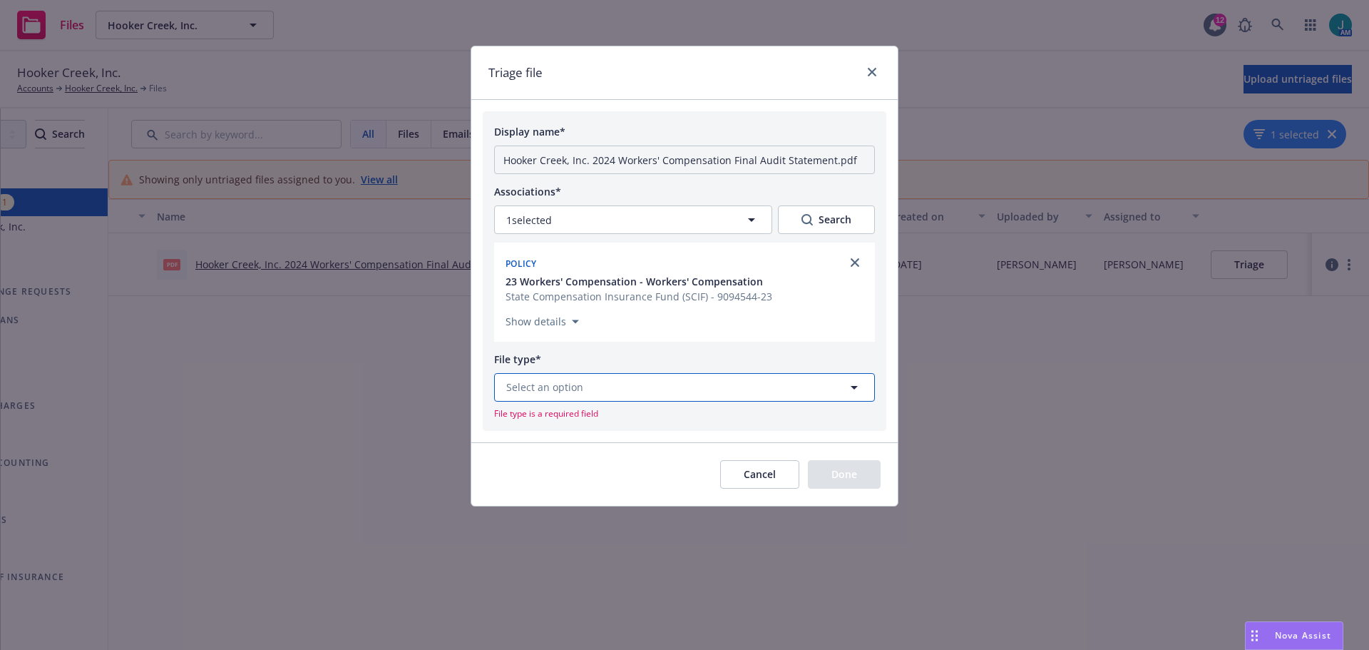
click at [576, 389] on span "Select an option" at bounding box center [544, 386] width 77 height 15
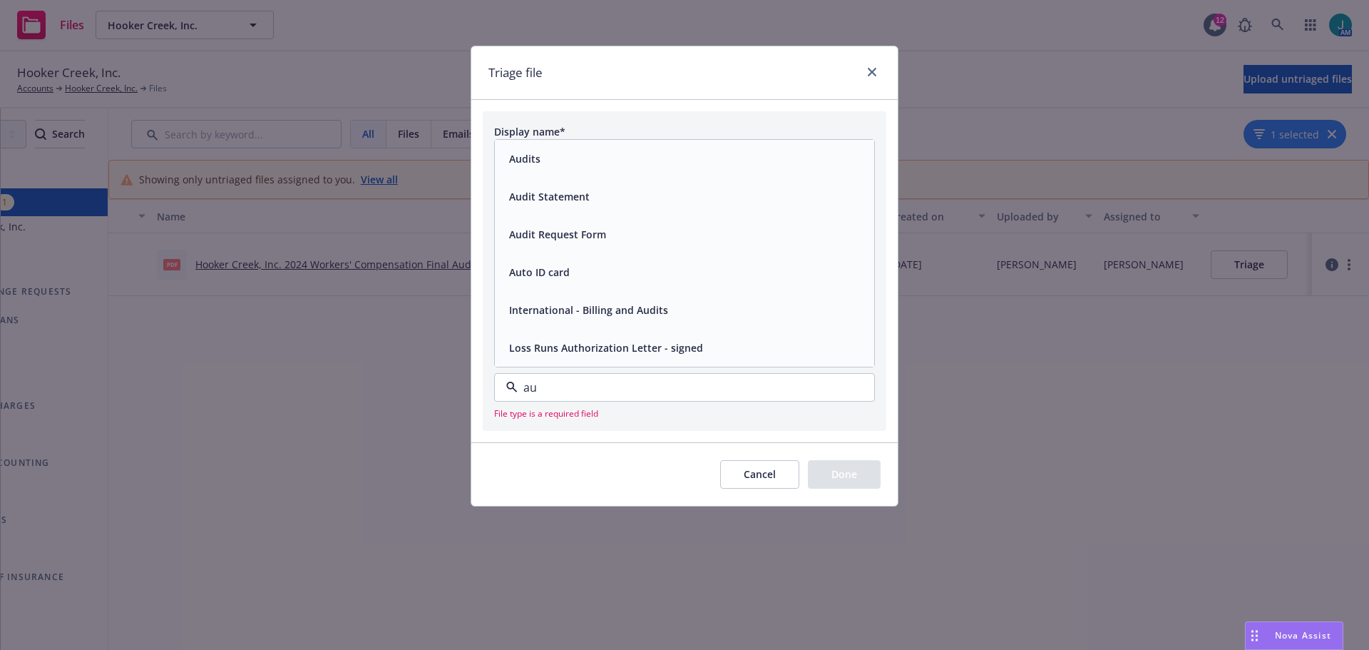
type input "aud"
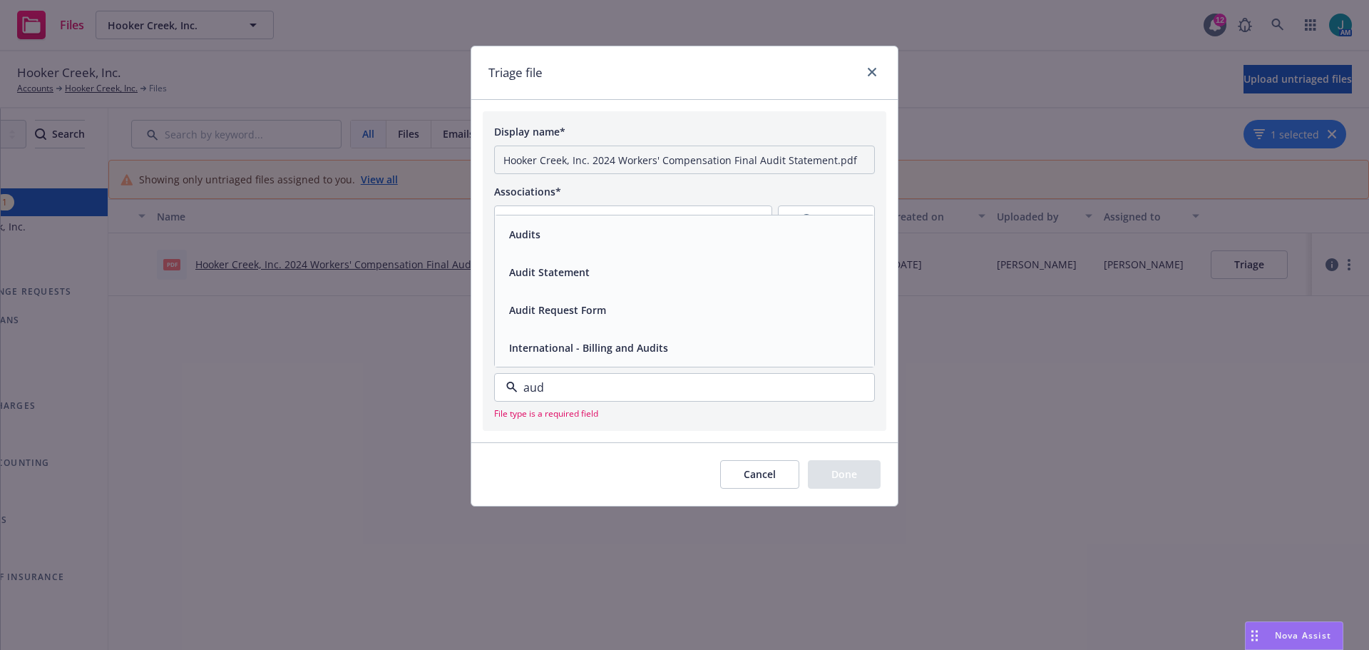
click at [576, 274] on span "Audit Statement" at bounding box center [549, 272] width 81 height 15
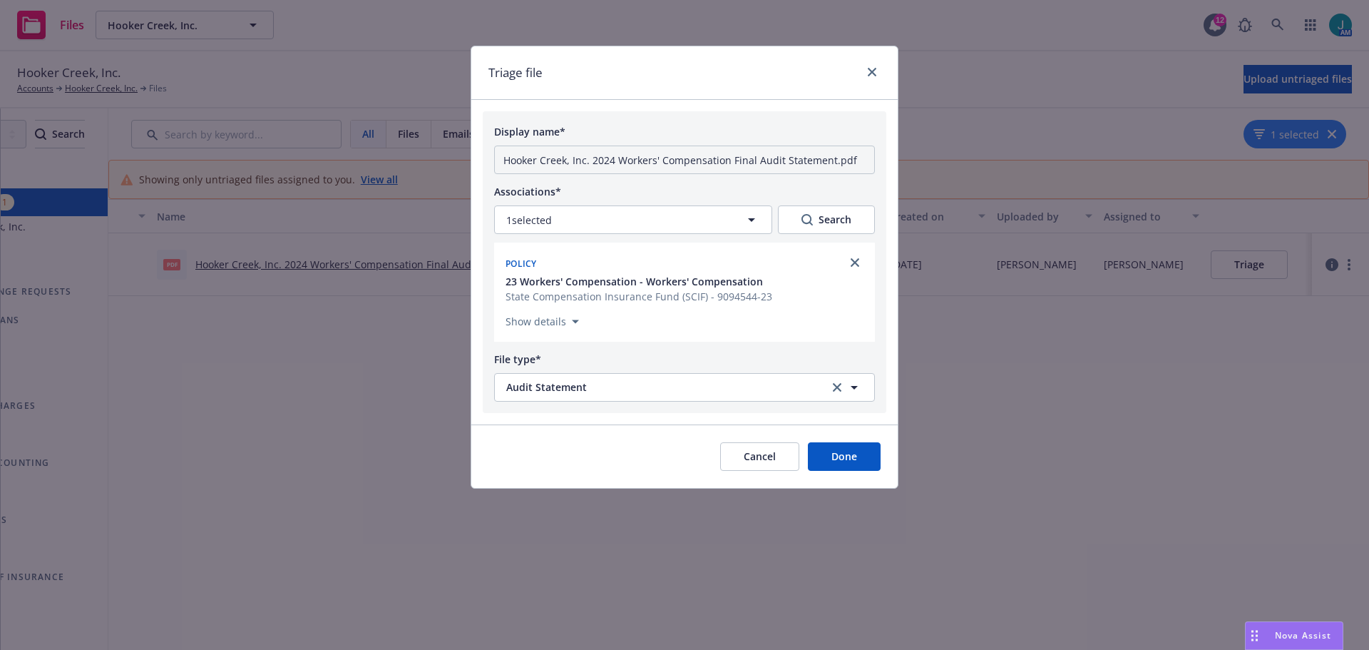
click at [851, 458] on button "Done" at bounding box center [844, 456] width 73 height 29
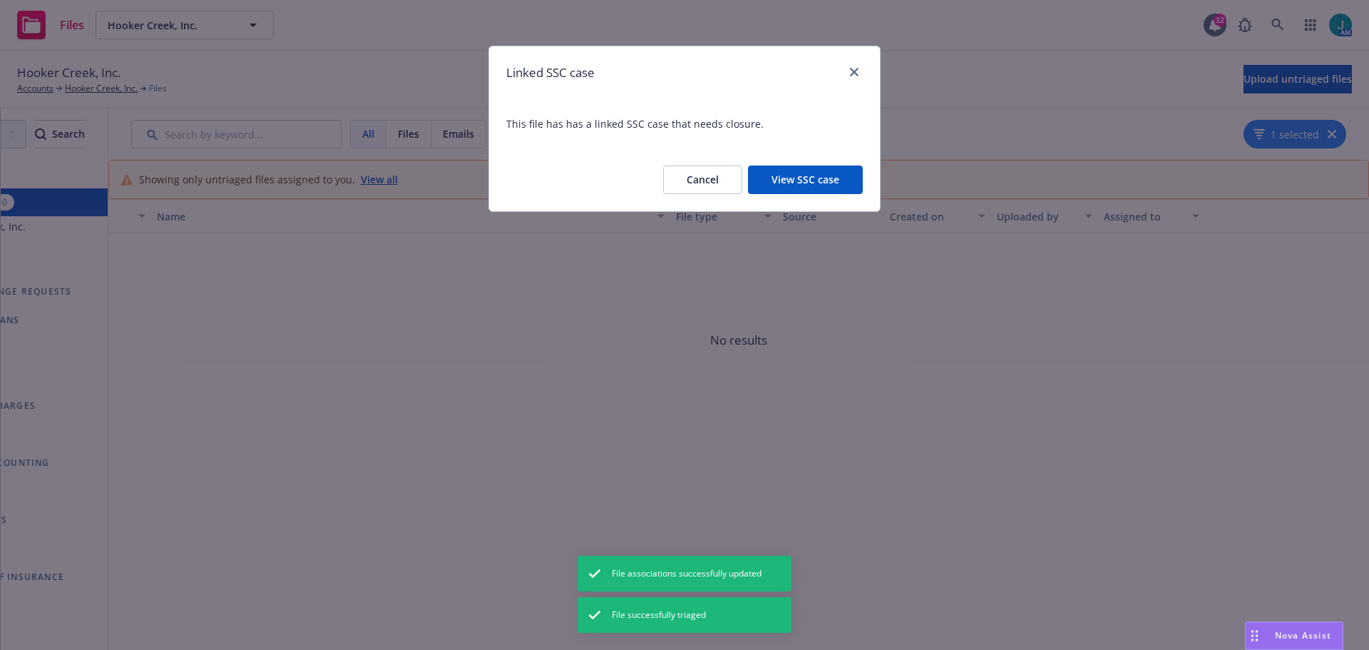
click at [822, 181] on button "View SSC case" at bounding box center [805, 179] width 115 height 29
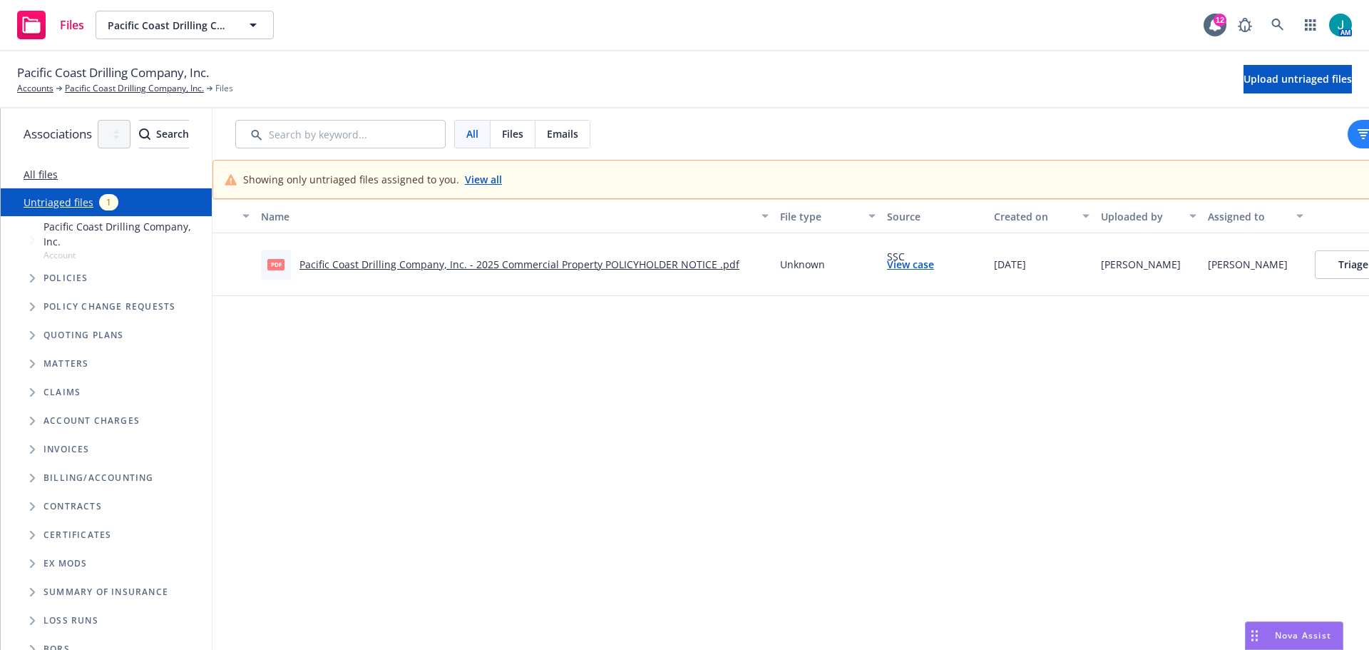
click at [464, 269] on link "Pacific Coast Drilling Company, Inc. - 2025 Commercial Property POLICYHOLDER NO…" at bounding box center [520, 264] width 440 height 14
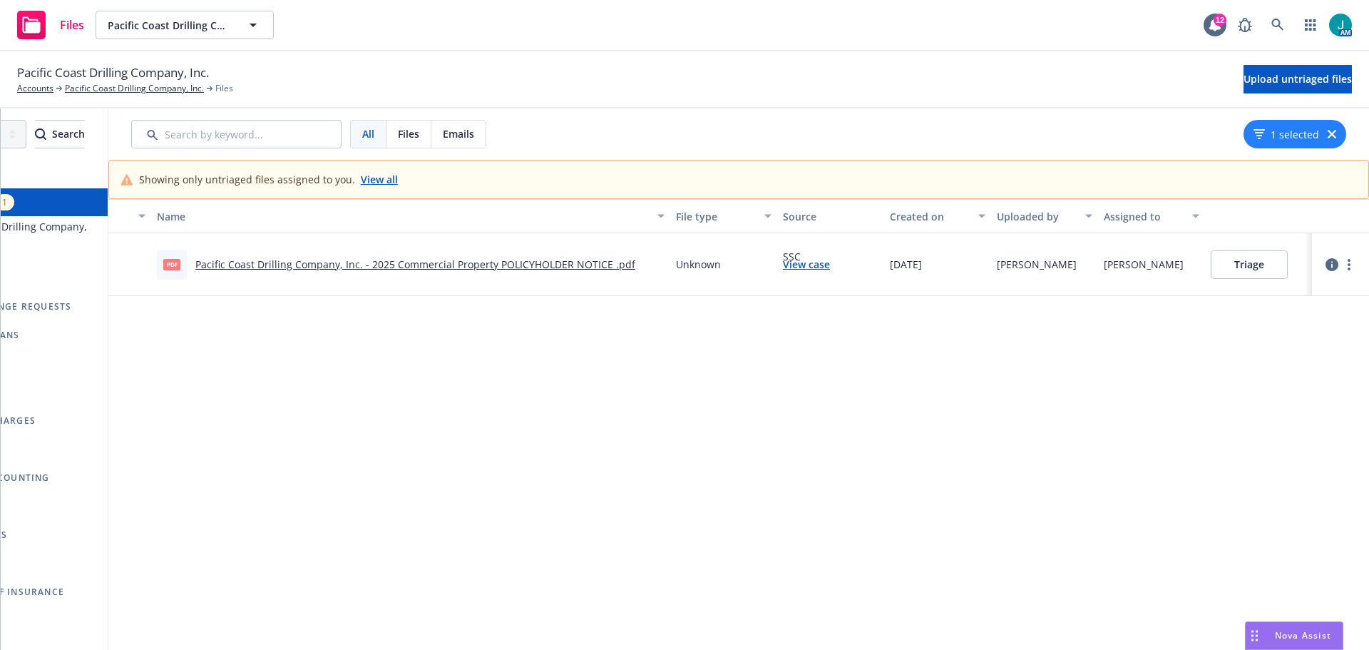
scroll to position [0, 174]
click at [1222, 267] on button "Triage" at bounding box center [1249, 264] width 77 height 29
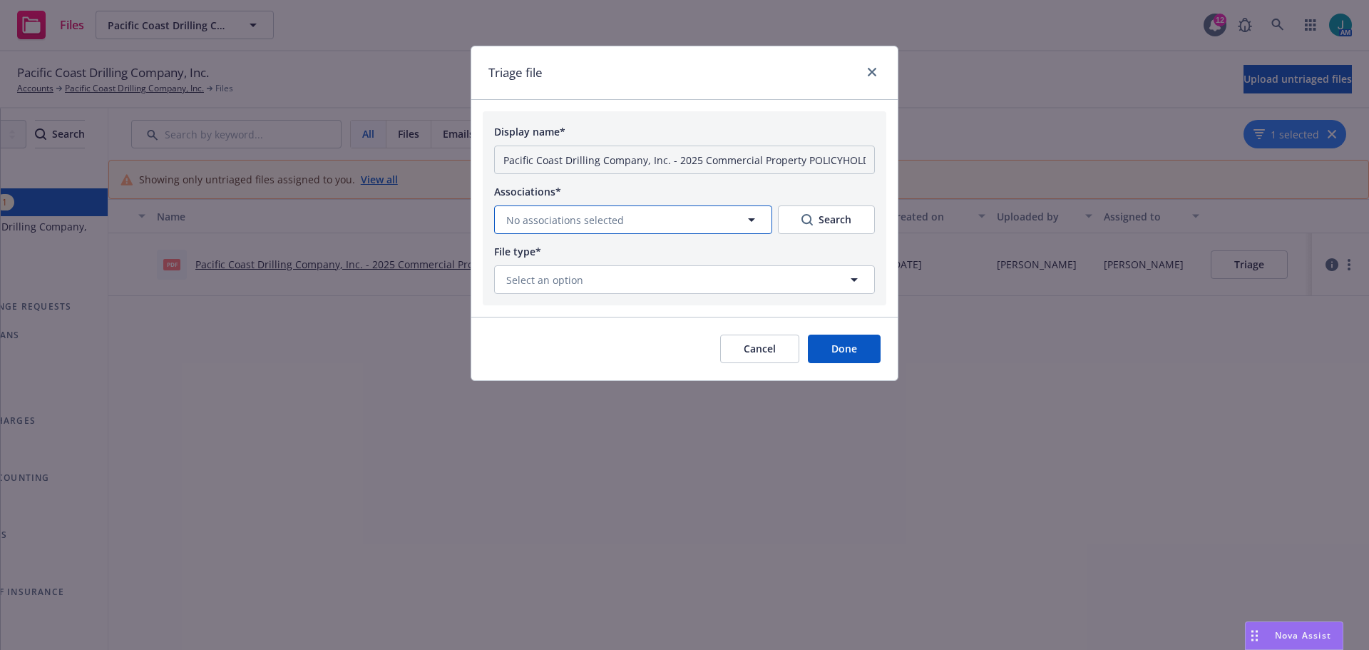
click at [648, 219] on button "No associations selected" at bounding box center [633, 219] width 278 height 29
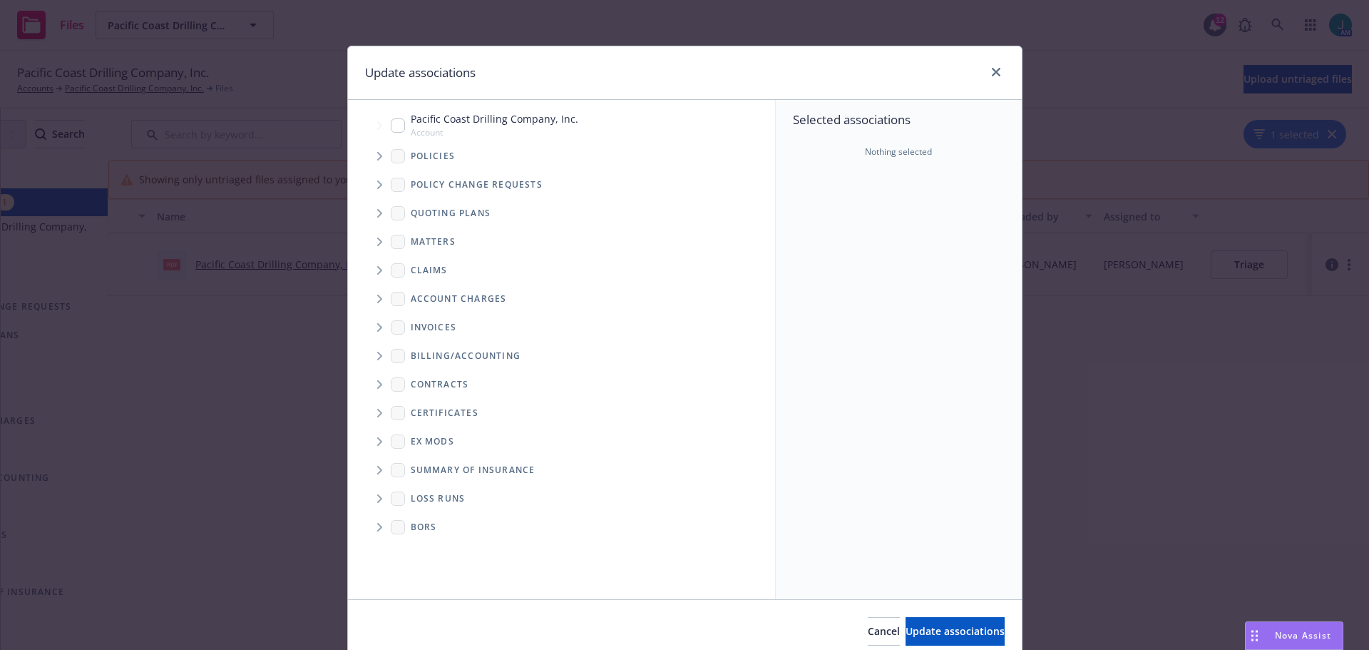
click at [379, 157] on span "Tree Example" at bounding box center [379, 156] width 23 height 23
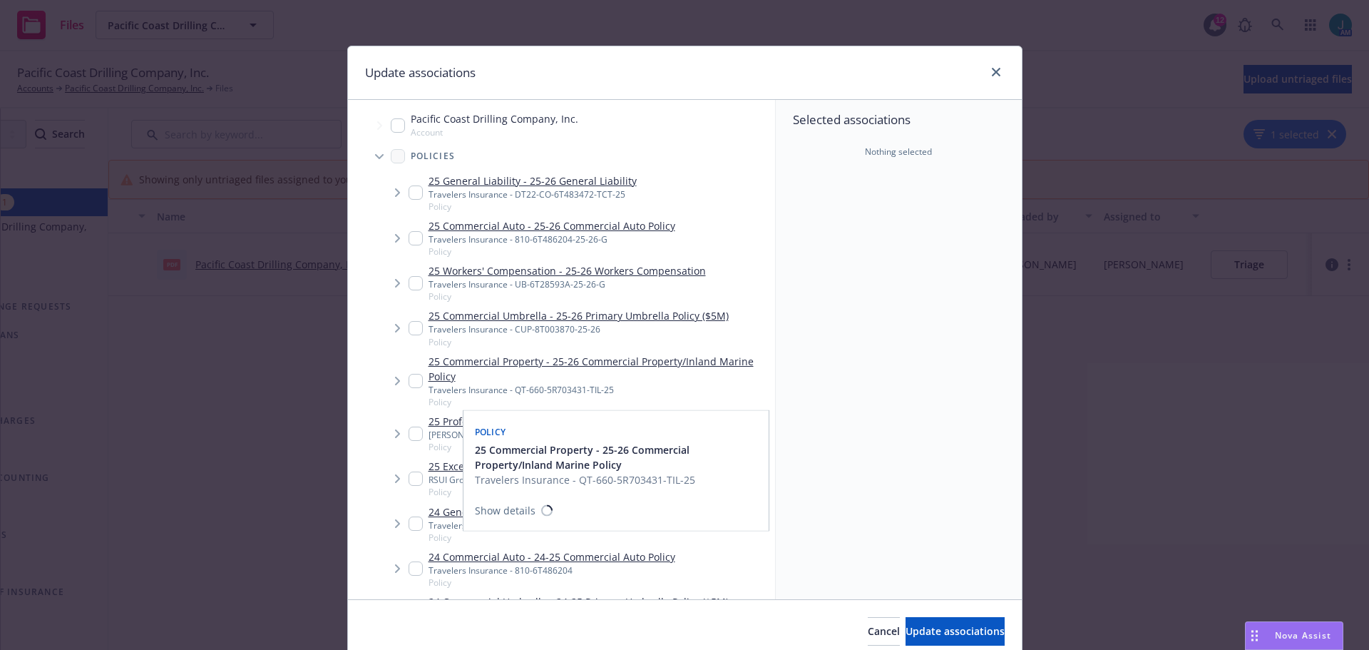
click at [409, 379] on input "Tree Example" at bounding box center [416, 381] width 14 height 14
checkbox input "true"
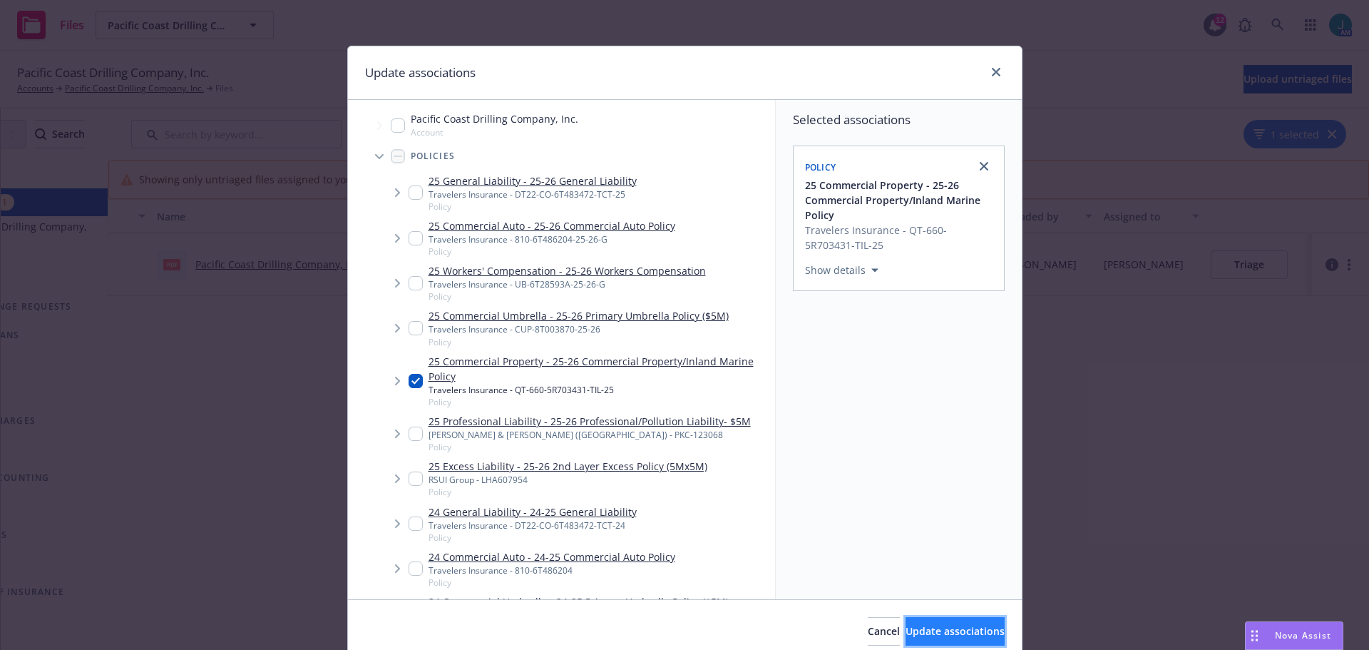
click at [940, 628] on span "Update associations" at bounding box center [955, 631] width 99 height 14
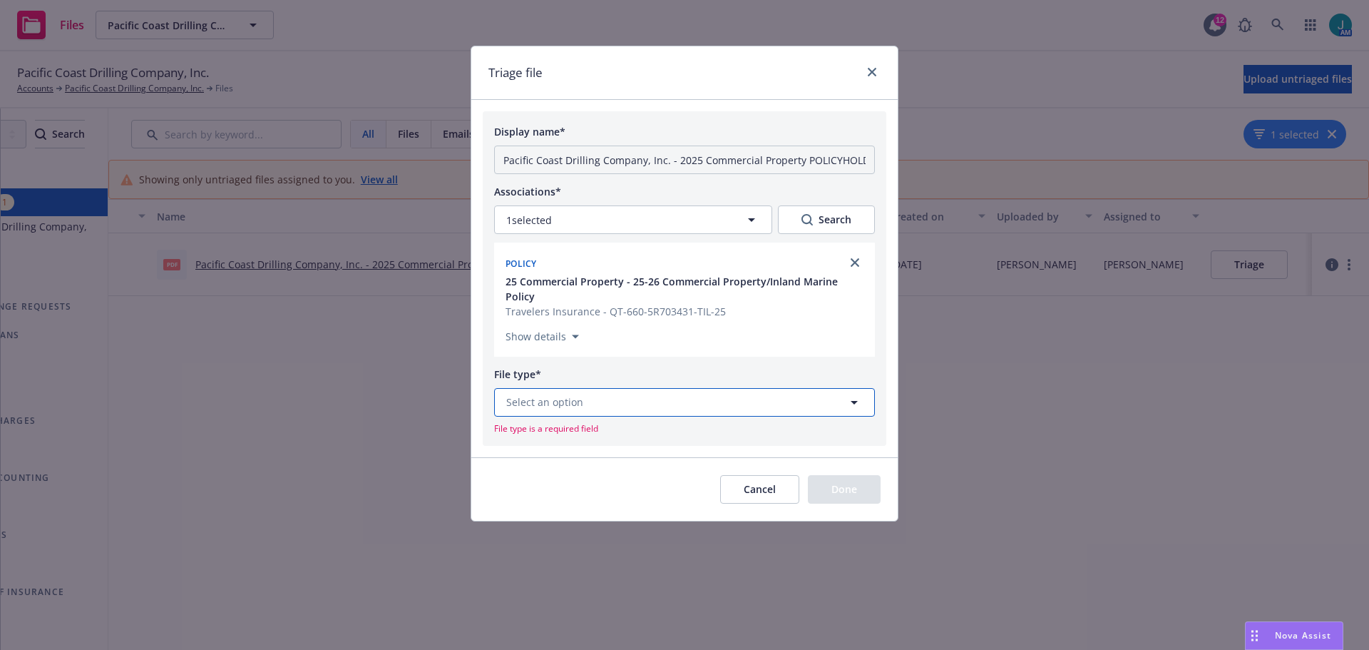
click at [573, 396] on button "Select an option" at bounding box center [684, 402] width 381 height 29
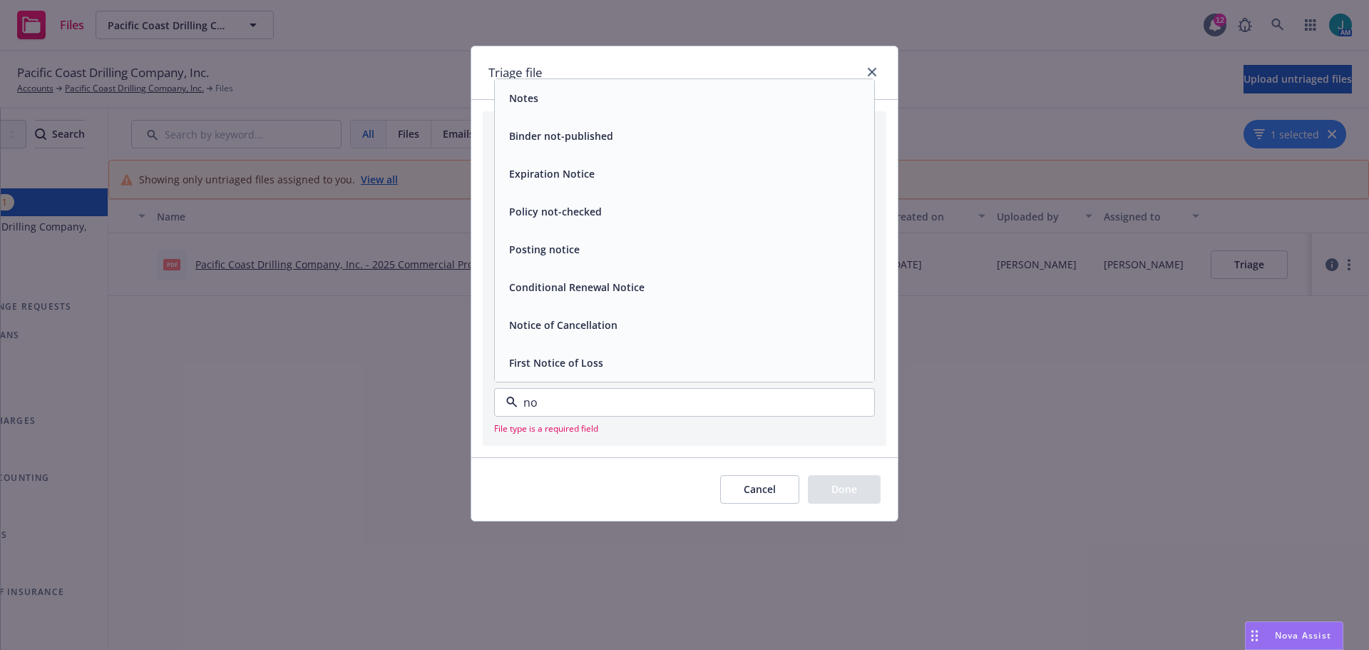
type input "n"
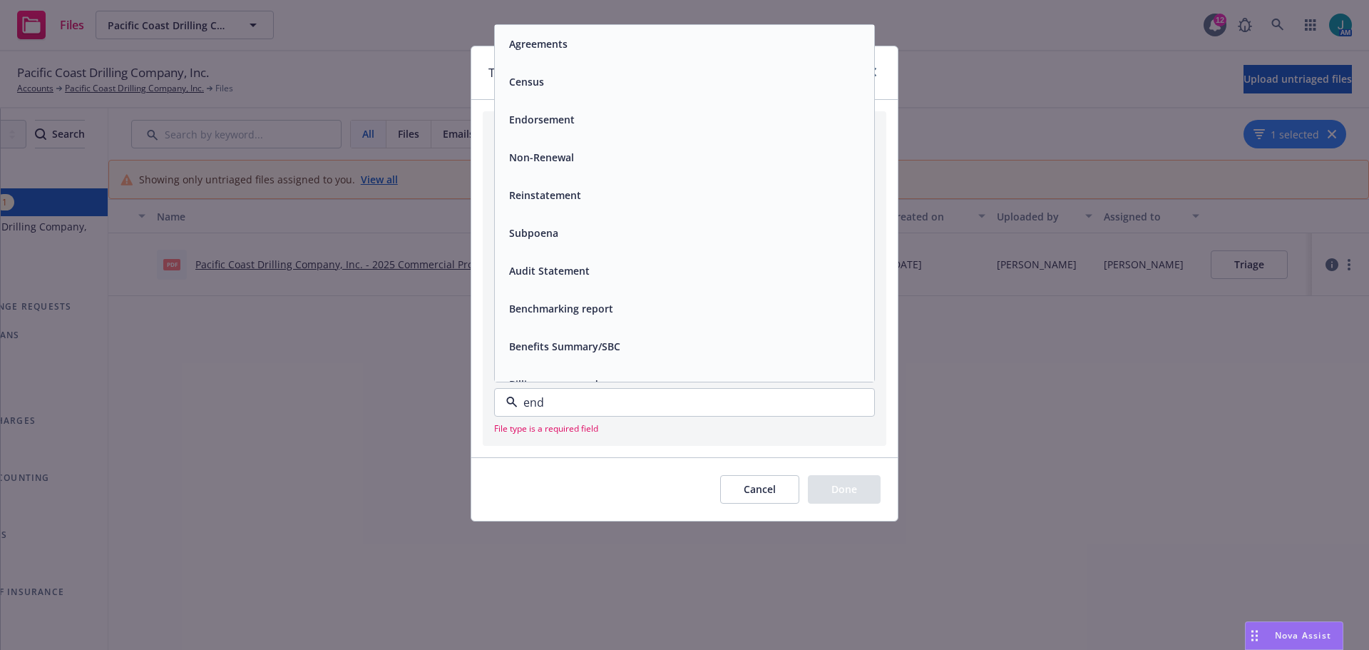
type input "endo"
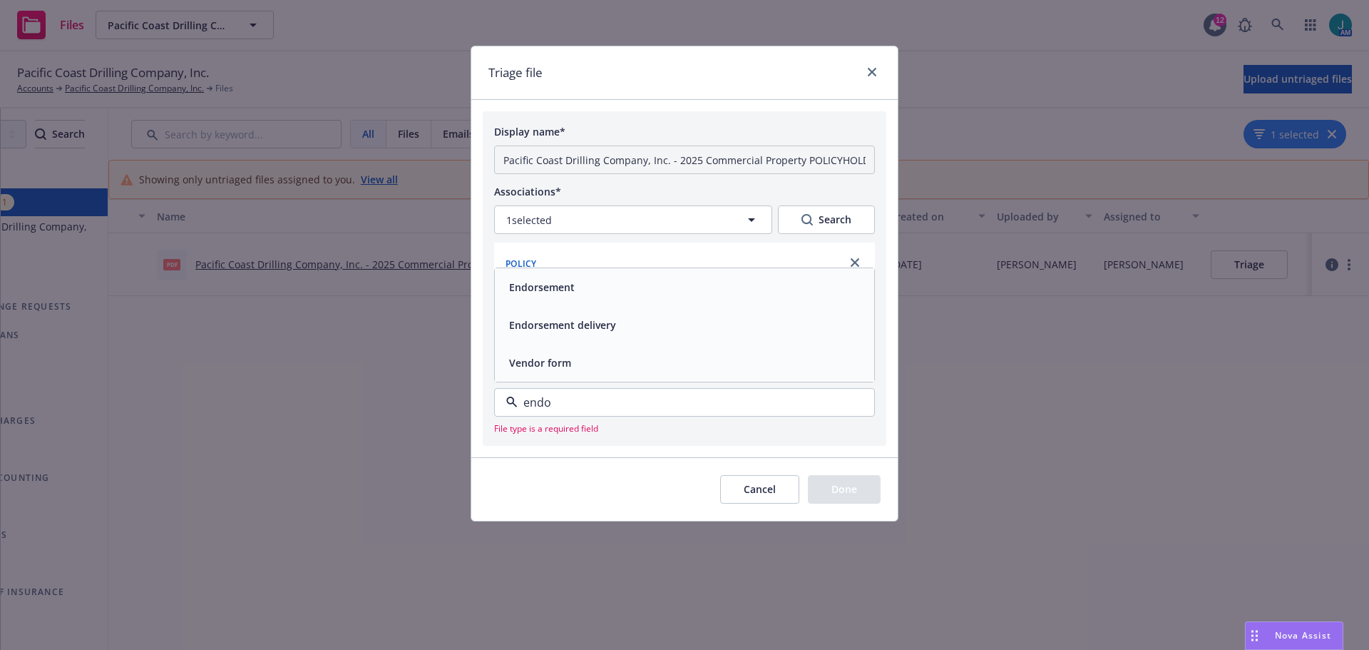
click at [571, 280] on span "Endorsement" at bounding box center [542, 287] width 66 height 15
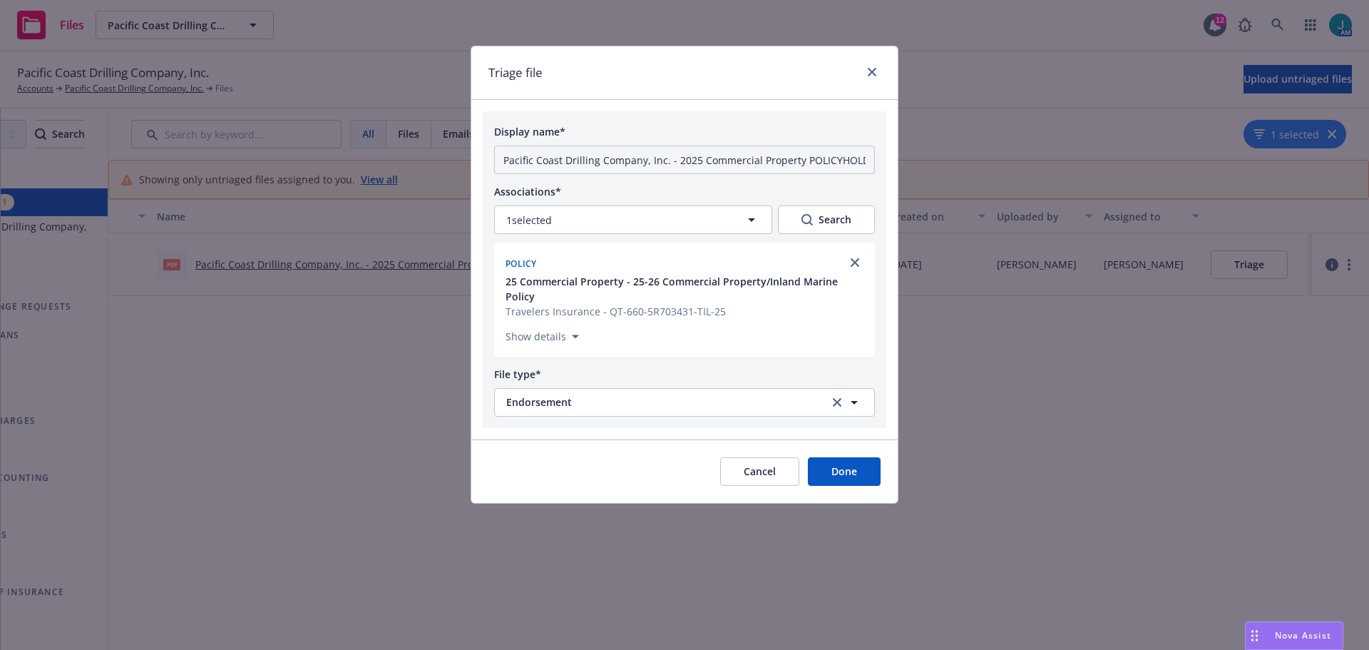
click at [851, 457] on button "Done" at bounding box center [844, 471] width 73 height 29
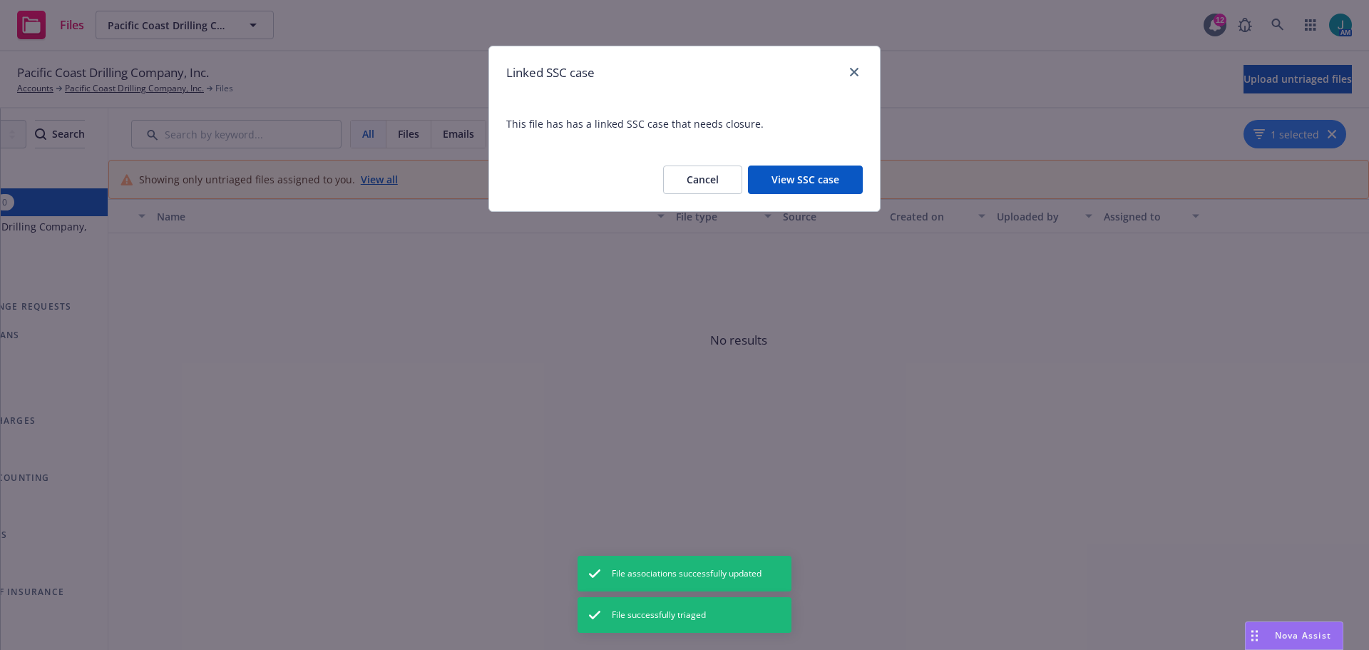
click at [818, 180] on button "View SSC case" at bounding box center [805, 179] width 115 height 29
